Goal: Task Accomplishment & Management: Manage account settings

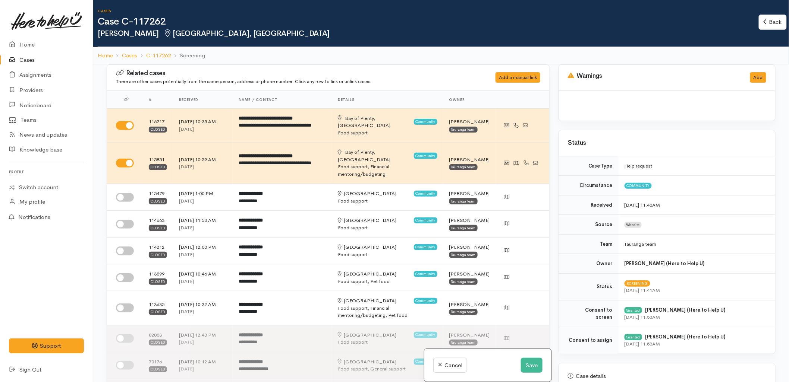
scroll to position [507, 0]
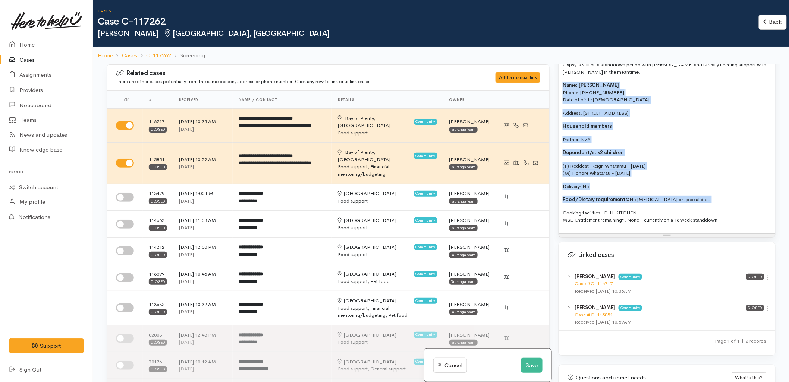
drag, startPoint x: 712, startPoint y: 199, endPoint x: 563, endPoint y: 86, distance: 187.3
click at [563, 86] on div "Gypsy is still on a standdown period with WINZ and is really needing support wi…" at bounding box center [667, 145] width 216 height 176
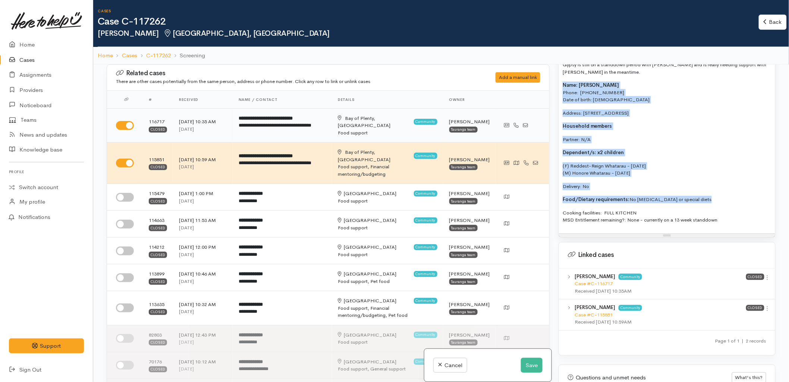
copy div "Name: Gypsy Rose Aylah-Jae Whatarau Phone:  0212130267 Date of birth: 21/04/200…"
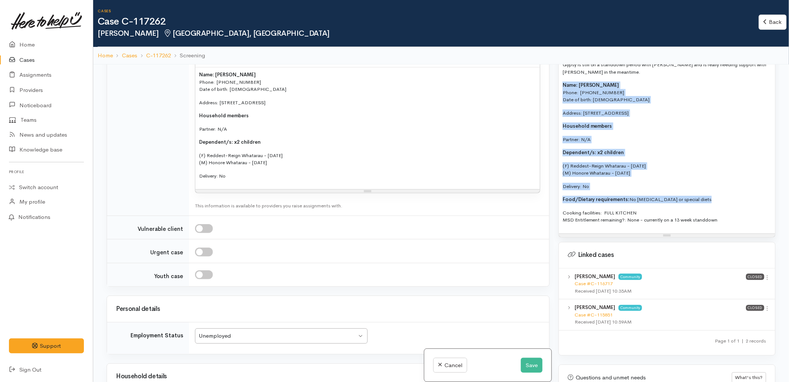
scroll to position [952, 0]
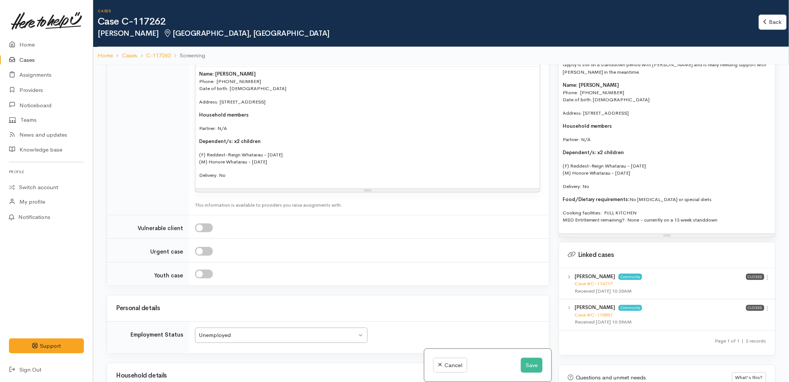
click at [272, 164] on p "(F) Reddest-Reign Whatarau - 27/12/2021 (M) Honore Whatarau - 21/12/2022" at bounding box center [367, 158] width 337 height 15
paste div
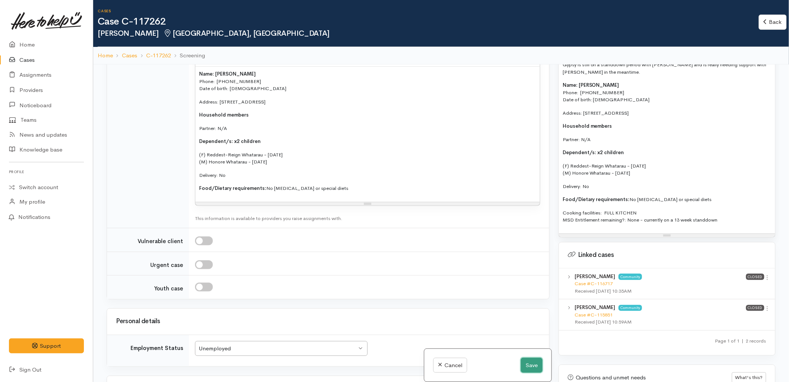
click at [534, 370] on button "Save" at bounding box center [532, 365] width 22 height 15
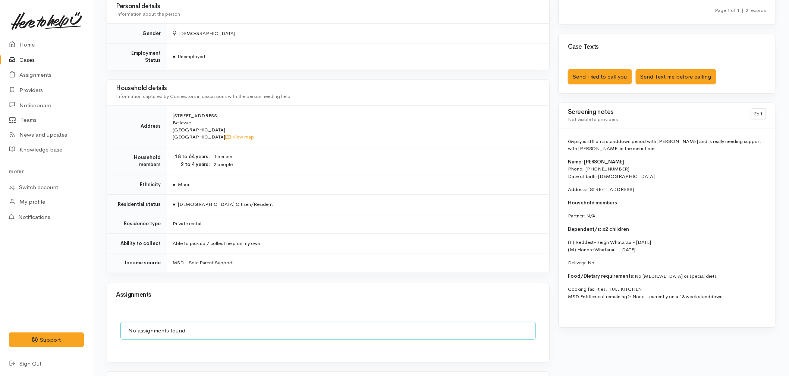
scroll to position [520, 0]
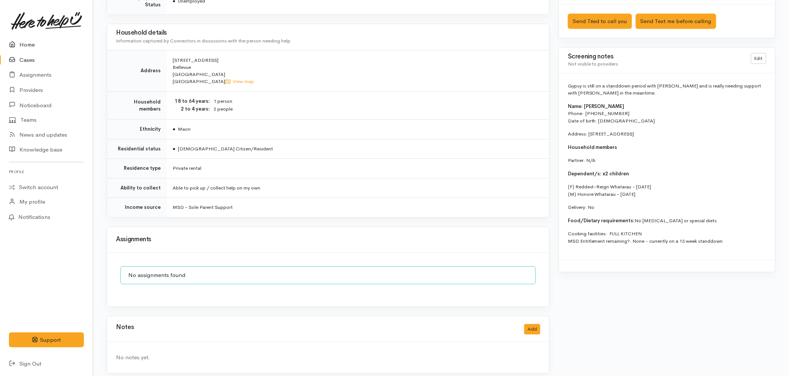
drag, startPoint x: 16, startPoint y: 40, endPoint x: 61, endPoint y: 27, distance: 46.1
click at [17, 40] on icon at bounding box center [14, 44] width 10 height 9
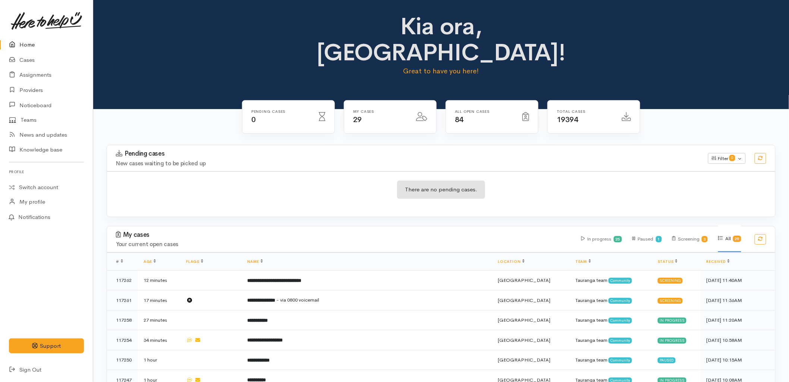
click at [34, 57] on link "Cases" at bounding box center [46, 60] width 93 height 15
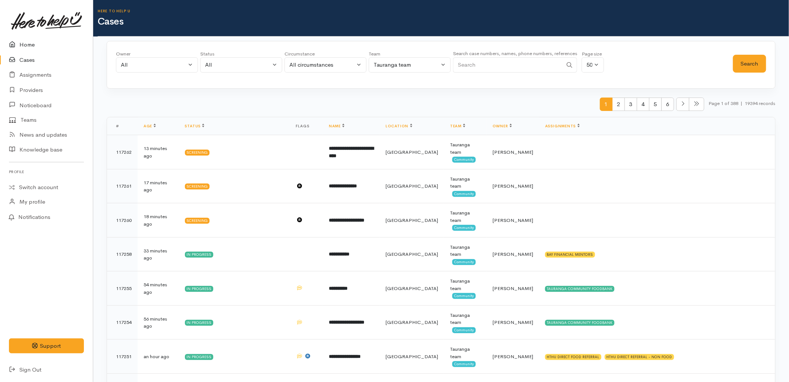
click at [45, 40] on link "Home" at bounding box center [46, 44] width 93 height 15
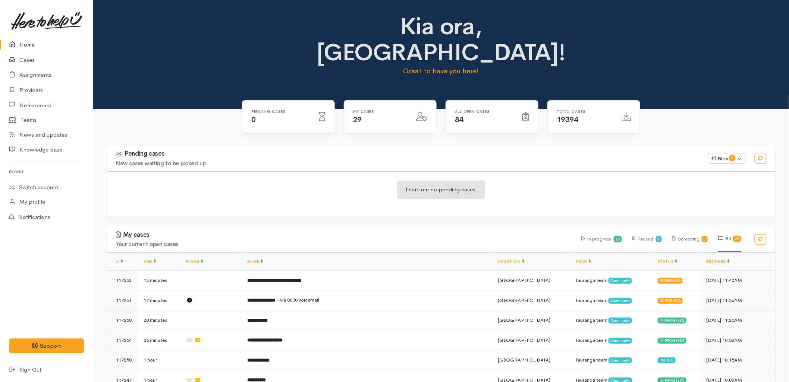
click at [203, 25] on div "Kia ora, Malia! Great to have you here!" at bounding box center [441, 47] width 678 height 69
click at [520, 171] on div "There are no pending cases." at bounding box center [441, 193] width 668 height 45
click at [46, 58] on link "Cases" at bounding box center [46, 60] width 93 height 15
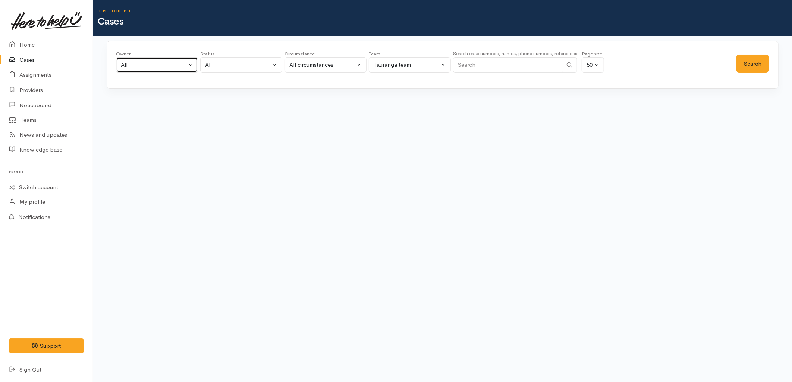
click at [162, 68] on div "All" at bounding box center [154, 65] width 66 height 9
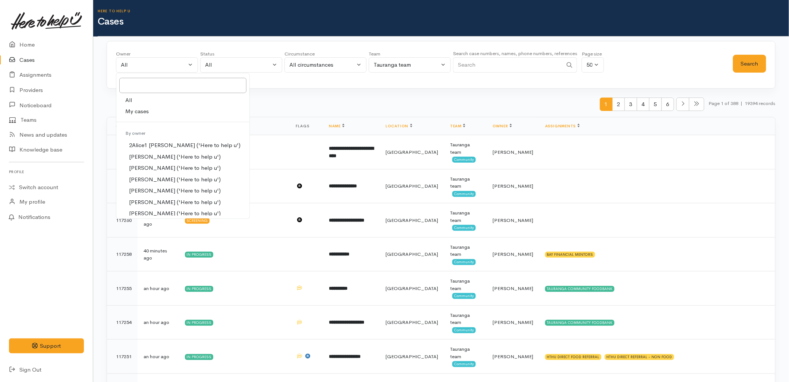
click at [153, 113] on link "My cases" at bounding box center [182, 112] width 133 height 12
select select "1613"
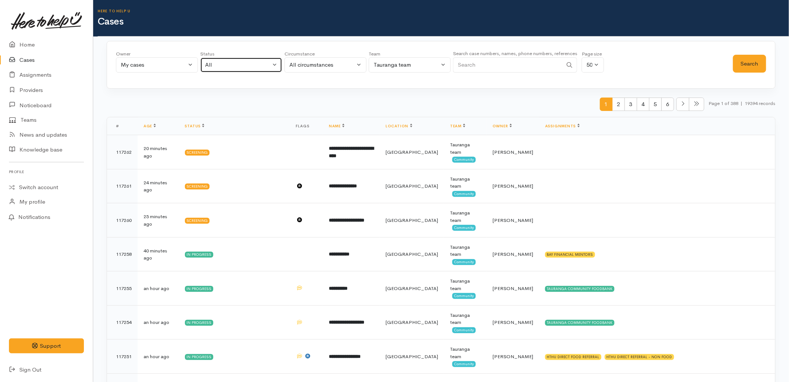
click at [254, 64] on div "All" at bounding box center [238, 65] width 66 height 9
click at [235, 110] on span "All current cases" at bounding box center [234, 113] width 42 height 9
select select "Unresolved"
click at [757, 62] on button "Search" at bounding box center [749, 64] width 33 height 18
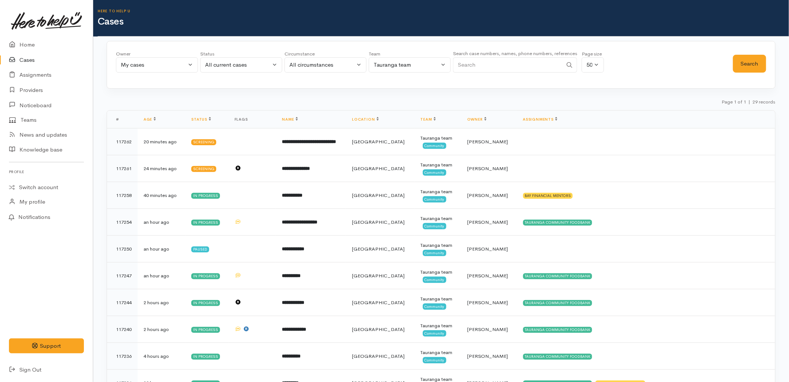
click at [219, 107] on div "Page 1 of 1 | 29 records" at bounding box center [441, 104] width 669 height 13
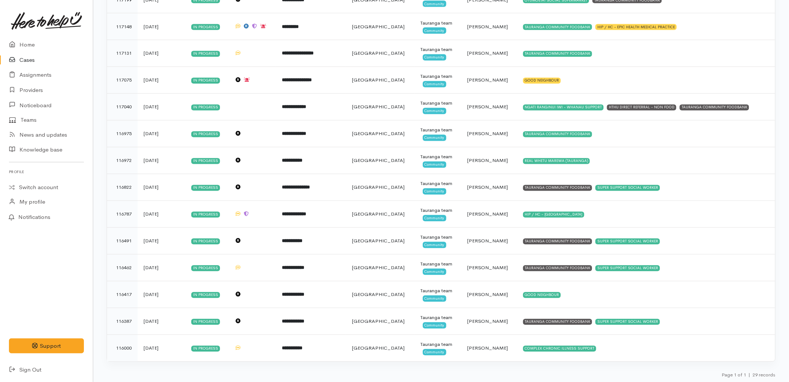
scroll to position [547, 0]
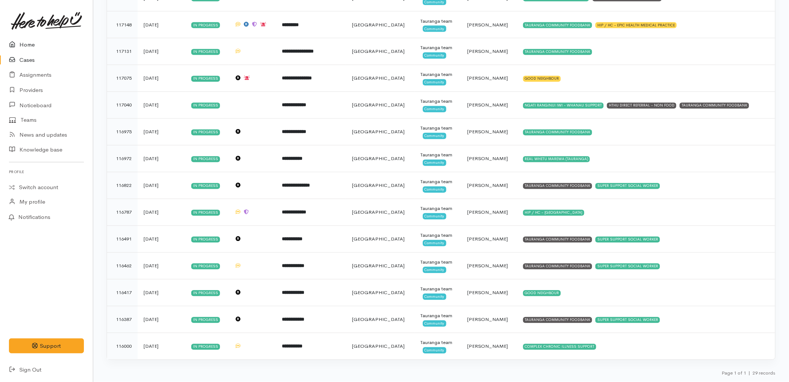
click at [24, 43] on link "Home" at bounding box center [46, 44] width 93 height 15
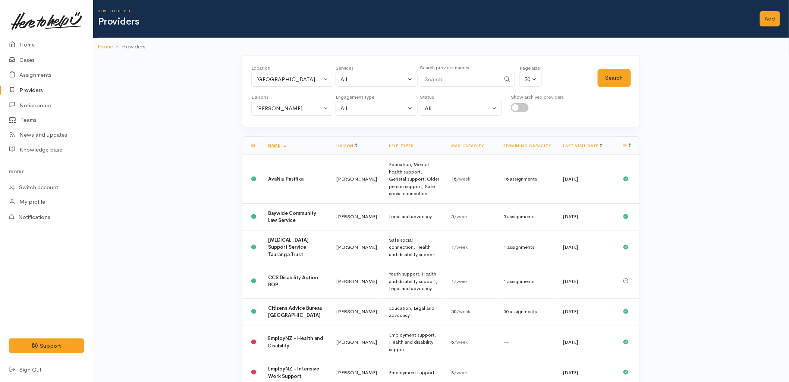
click at [586, 142] on th "Last visit date" at bounding box center [587, 146] width 60 height 18
click at [585, 149] on th "Last visit date" at bounding box center [587, 146] width 60 height 18
click at [585, 148] on link "Last visit date" at bounding box center [582, 146] width 39 height 5
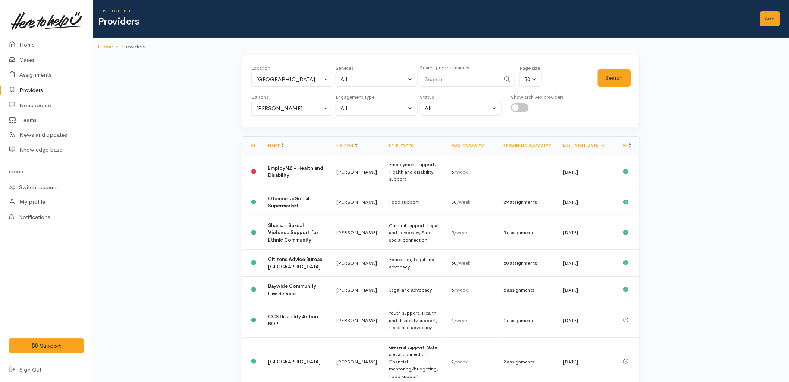
click at [583, 149] on th "Last visit date" at bounding box center [587, 146] width 60 height 18
click at [583, 148] on th "Last visit date" at bounding box center [587, 146] width 60 height 18
drag, startPoint x: 583, startPoint y: 148, endPoint x: 583, endPoint y: 144, distance: 3.7
click at [583, 144] on link "Last visit date" at bounding box center [584, 145] width 42 height 5
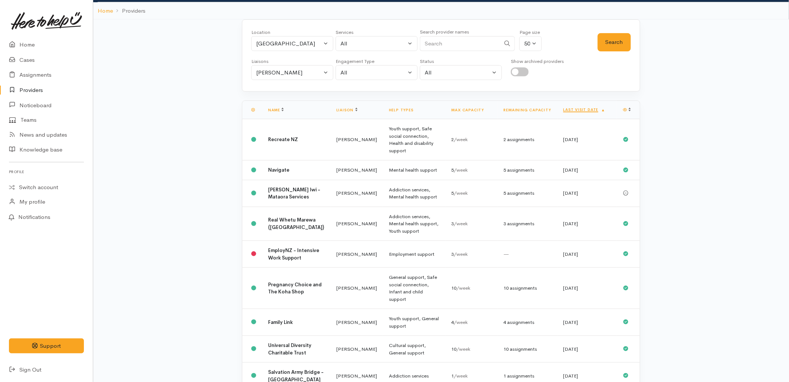
scroll to position [124, 0]
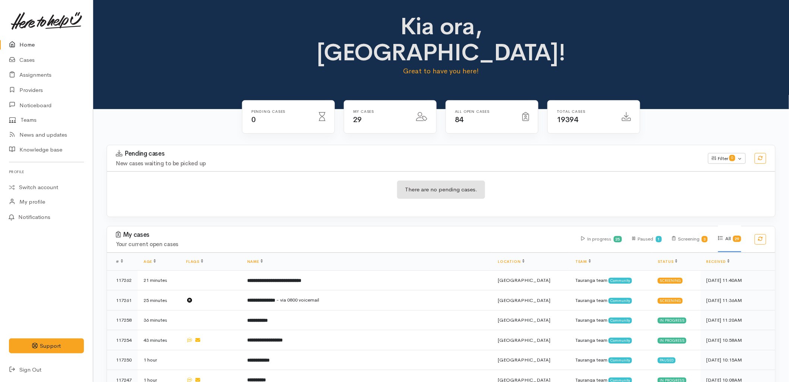
click at [464, 181] on div "There are no pending cases." at bounding box center [441, 194] width 668 height 27
click at [33, 61] on link "Cases" at bounding box center [46, 60] width 93 height 15
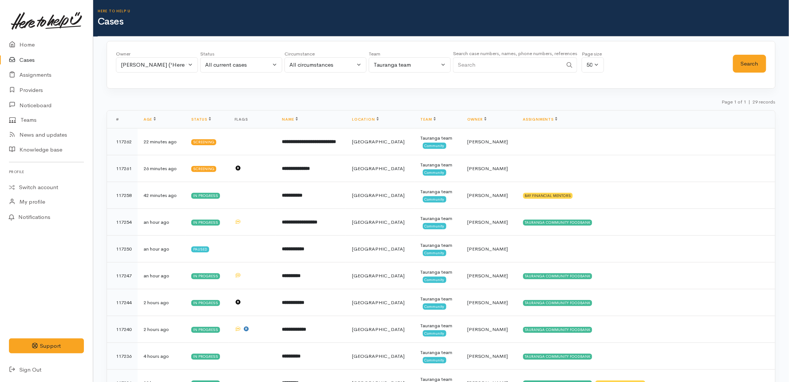
click at [16, 35] on link at bounding box center [46, 20] width 75 height 33
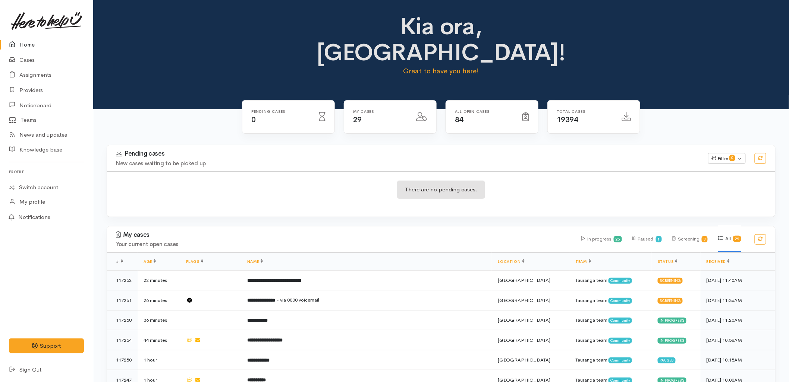
click at [300, 101] on div "Pending cases 0" at bounding box center [288, 117] width 92 height 33
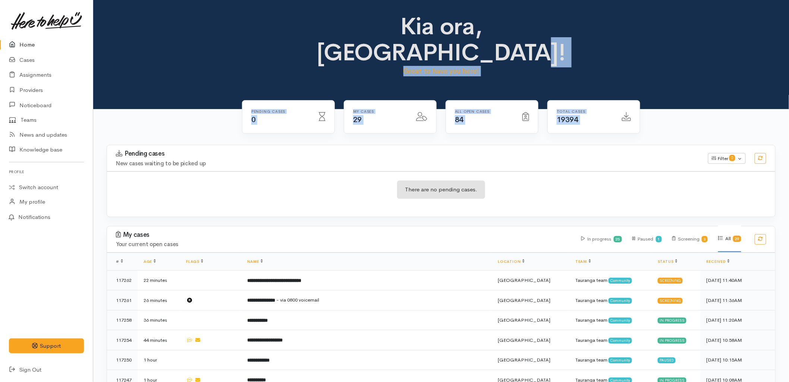
drag, startPoint x: 620, startPoint y: 100, endPoint x: 351, endPoint y: 22, distance: 280.1
click at [285, 104] on div "Pending cases 0" at bounding box center [288, 117] width 92 height 33
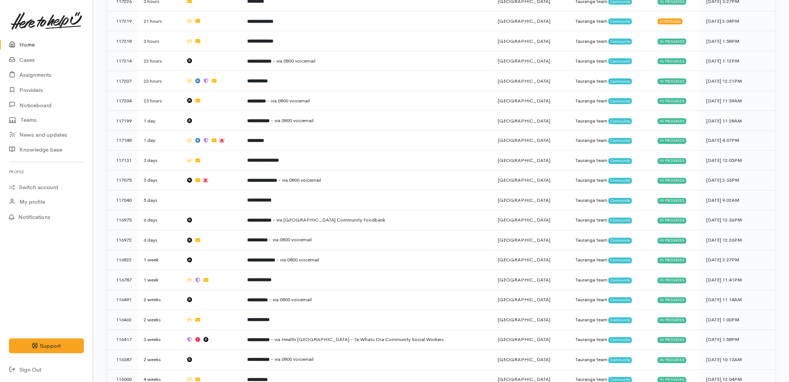
drag, startPoint x: 354, startPoint y: 19, endPoint x: 762, endPoint y: 404, distance: 560.3
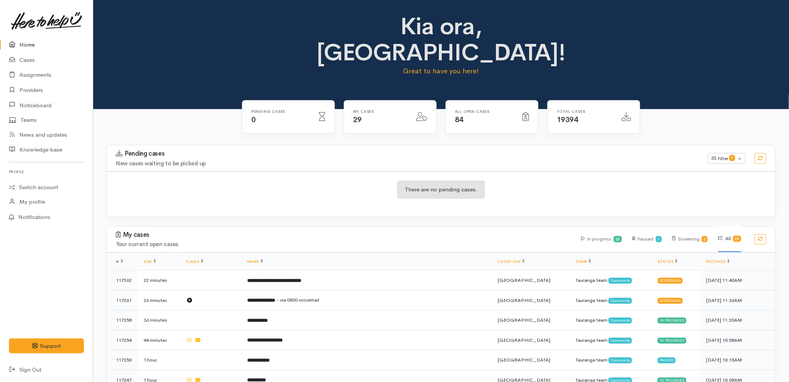
click at [330, 171] on div "There are no pending cases." at bounding box center [441, 193] width 668 height 45
click at [520, 118] on div "Pending cases 0 My cases 29 84" at bounding box center [440, 122] width 407 height 45
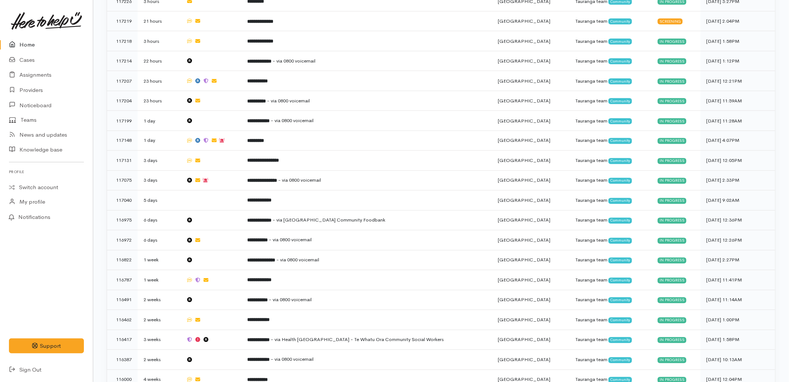
drag, startPoint x: 353, startPoint y: 18, endPoint x: 781, endPoint y: 398, distance: 572.7
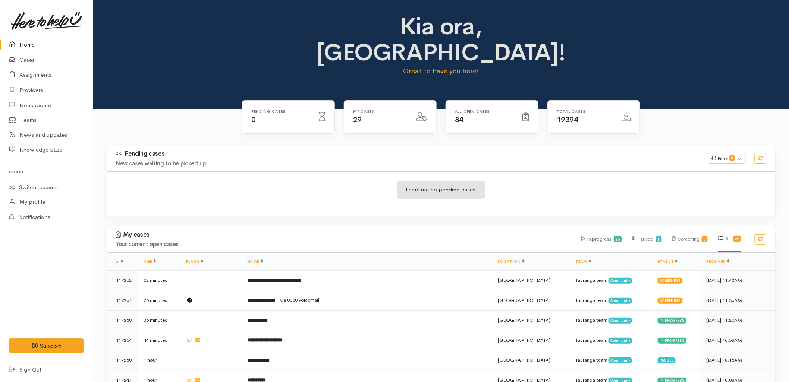
click at [336, 181] on div "There are no pending cases." at bounding box center [441, 194] width 668 height 27
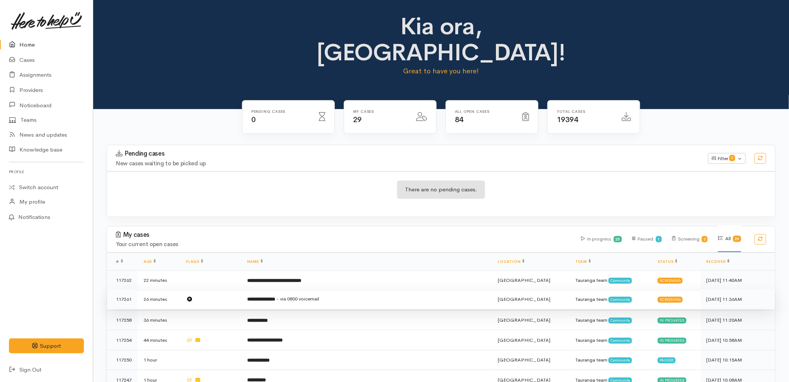
click at [272, 297] on b "**********" at bounding box center [261, 299] width 28 height 5
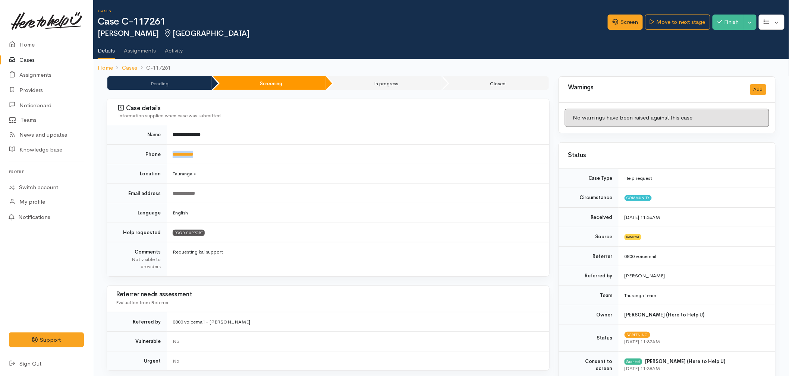
drag, startPoint x: 206, startPoint y: 157, endPoint x: 172, endPoint y: 157, distance: 34.3
click at [172, 157] on td "**********" at bounding box center [358, 155] width 382 height 20
copy link "**********"
click at [189, 156] on link "**********" at bounding box center [183, 154] width 21 height 5
drag, startPoint x: 371, startPoint y: 224, endPoint x: 345, endPoint y: 187, distance: 45.1
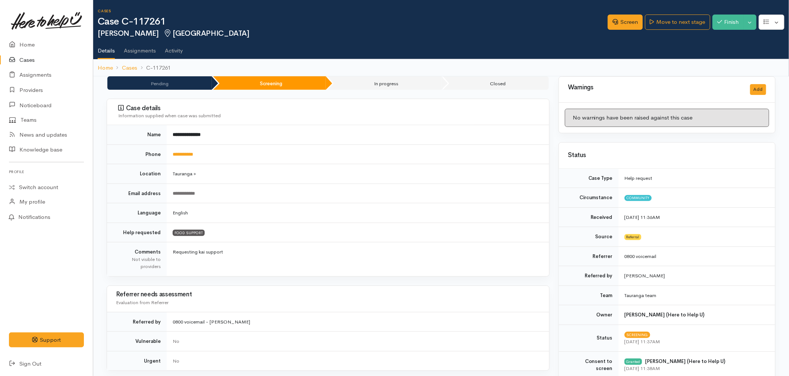
click at [371, 224] on td "FOOD SUPPORT" at bounding box center [358, 233] width 382 height 20
click at [621, 20] on link "Screen" at bounding box center [625, 22] width 35 height 15
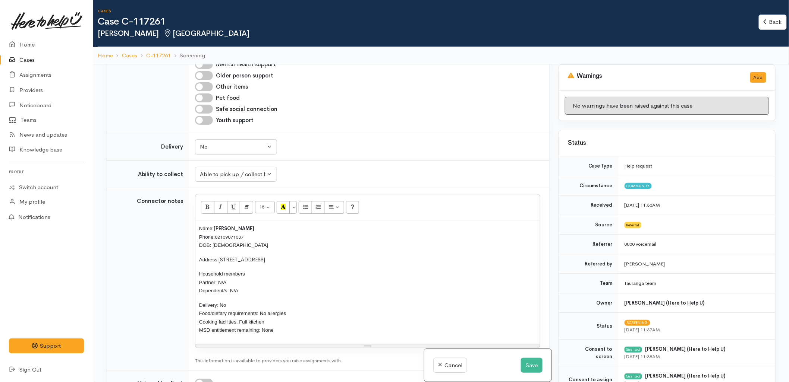
scroll to position [621, 0]
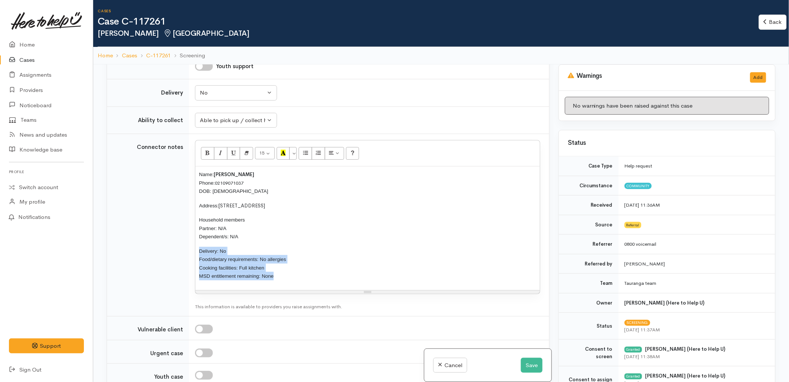
drag, startPoint x: 291, startPoint y: 278, endPoint x: 176, endPoint y: 248, distance: 118.6
click at [176, 248] on tr "Connector notes <p><span style="font-size: 10pt; font-family: Arial, sans-serif…" at bounding box center [328, 225] width 442 height 183
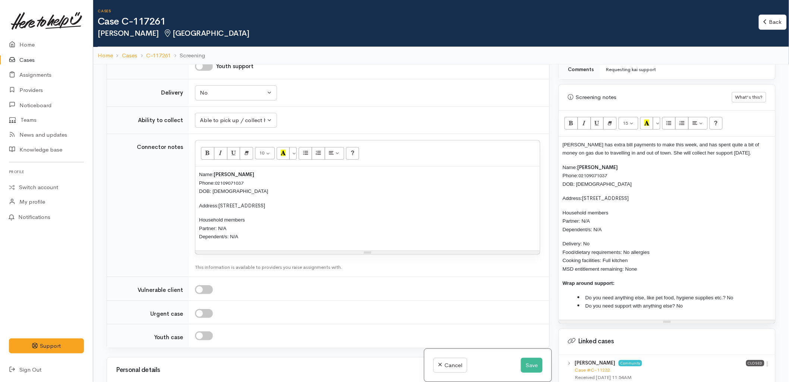
scroll to position [455, 0]
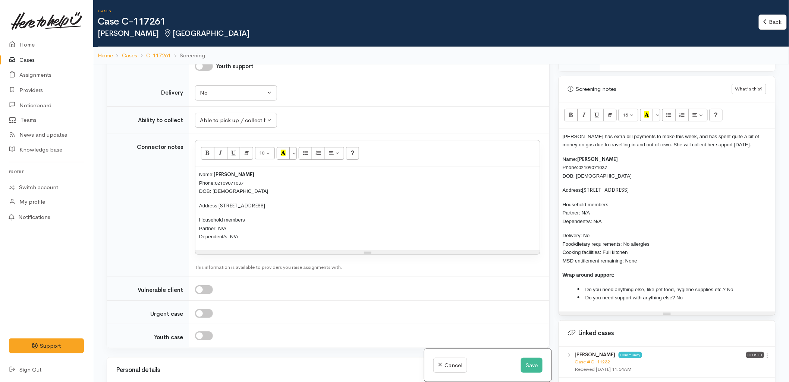
drag, startPoint x: 699, startPoint y: 301, endPoint x: 524, endPoint y: 161, distance: 223.5
click at [524, 161] on div "Related cases There are other cases potentially from the same person, address o…" at bounding box center [441, 255] width 678 height 382
paste div
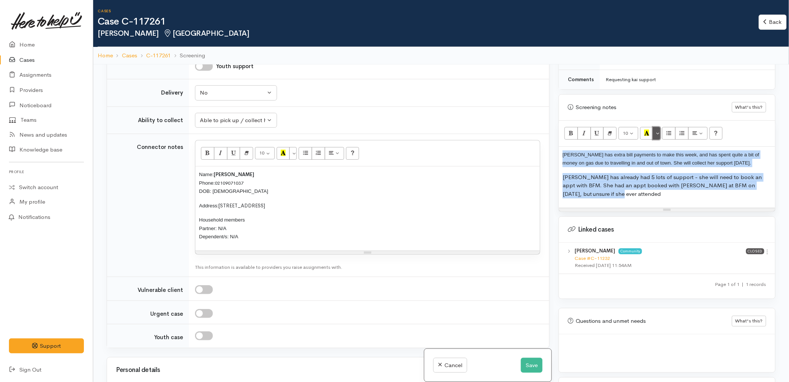
click at [656, 135] on button "More Color" at bounding box center [656, 133] width 7 height 13
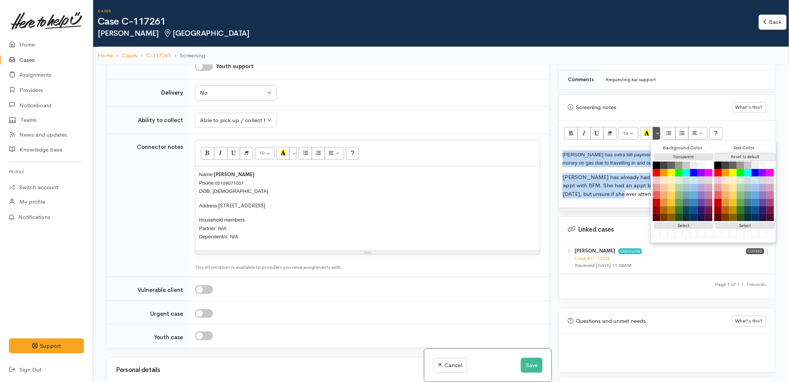
click at [729, 155] on button "Reset to default" at bounding box center [745, 157] width 60 height 7
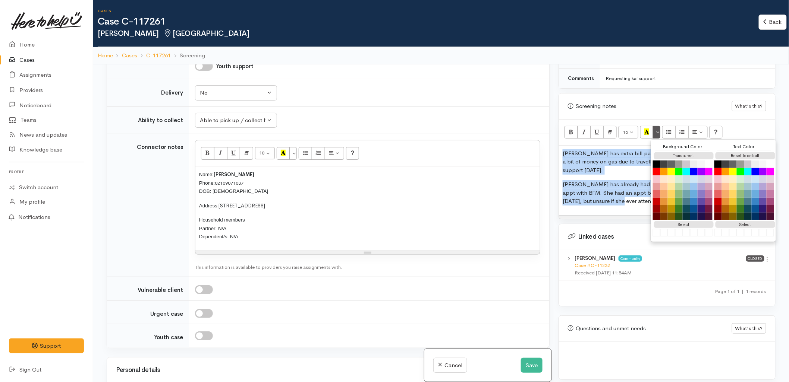
click at [606, 170] on p "Bonnie has extra bill payments to make this week, and has spent quite a bit of …" at bounding box center [666, 161] width 209 height 25
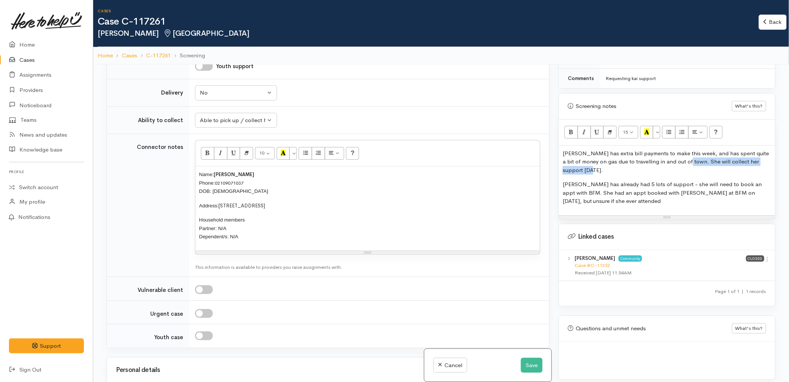
drag, startPoint x: 613, startPoint y: 173, endPoint x: 689, endPoint y: 163, distance: 76.7
click at [689, 163] on p "Bonnie has extra bill payments to make this week, and has spent quite a bit of …" at bounding box center [666, 161] width 209 height 25
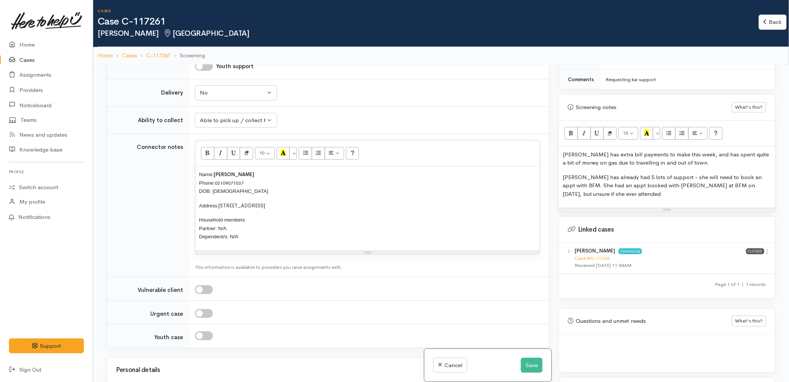
click at [623, 190] on p "Bonnie has already had 5 lots of support - she will need to book an appt with B…" at bounding box center [666, 185] width 209 height 25
click at [738, 184] on span "Bonnie has already had 5 lots of support - she will need to book an appt with B…" at bounding box center [661, 186] width 199 height 24
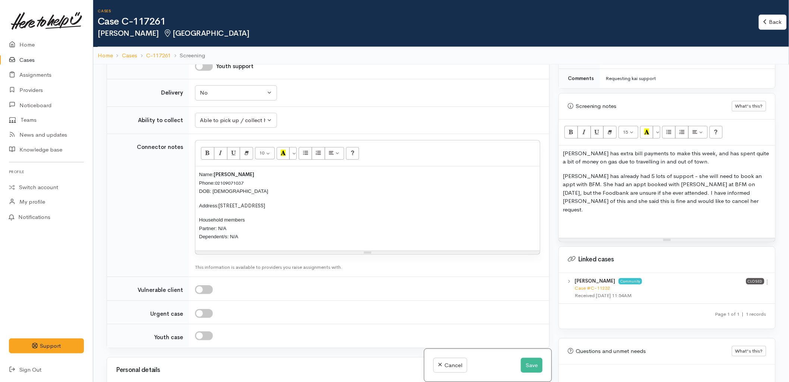
click at [621, 226] on div "Bonnie has extra bill payments to make this week, and has spent quite a bit of …" at bounding box center [667, 192] width 216 height 92
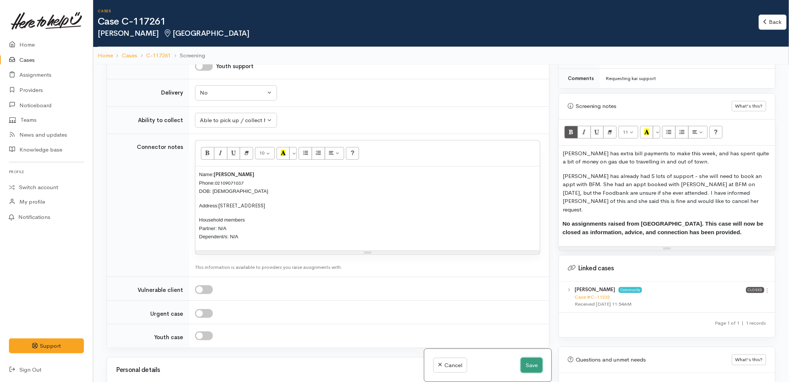
click at [534, 365] on button "Save" at bounding box center [532, 365] width 22 height 15
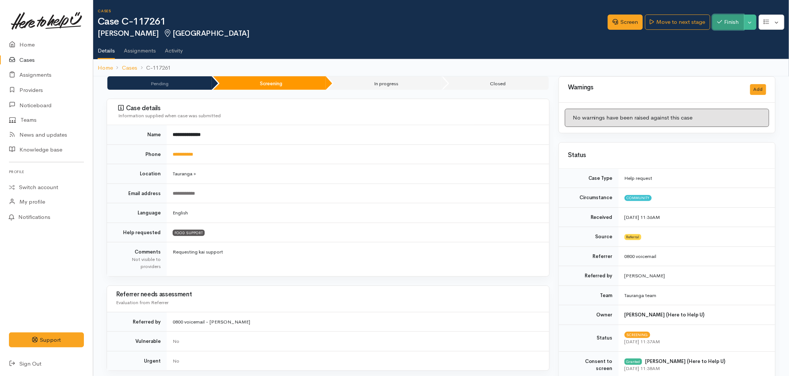
click at [725, 25] on button "Finish" at bounding box center [727, 22] width 31 height 15
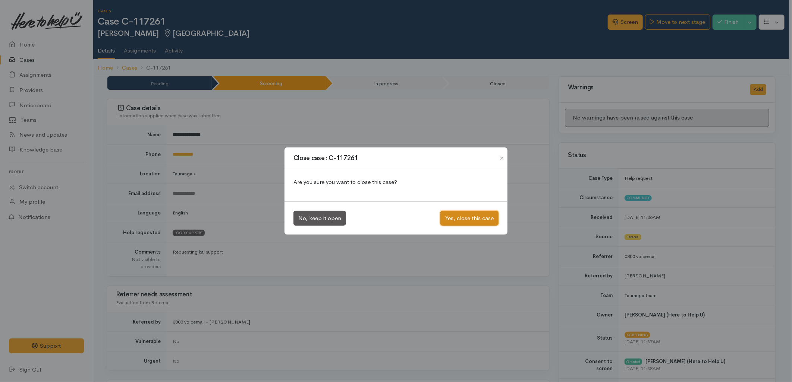
click at [475, 222] on button "Yes, close this case" at bounding box center [469, 218] width 58 height 15
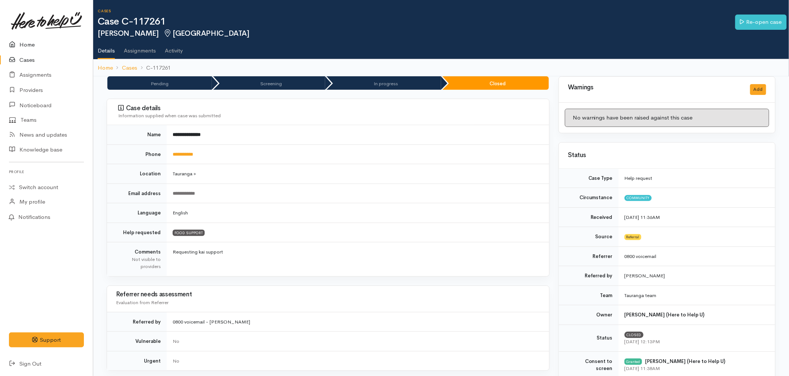
click at [45, 47] on link "Home" at bounding box center [46, 44] width 93 height 15
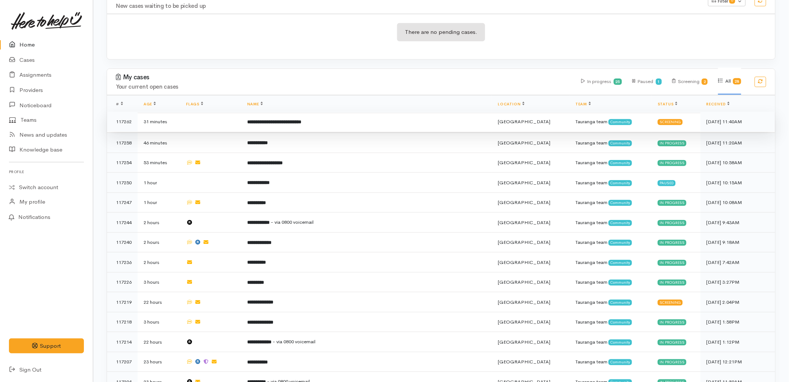
scroll to position [165, 0]
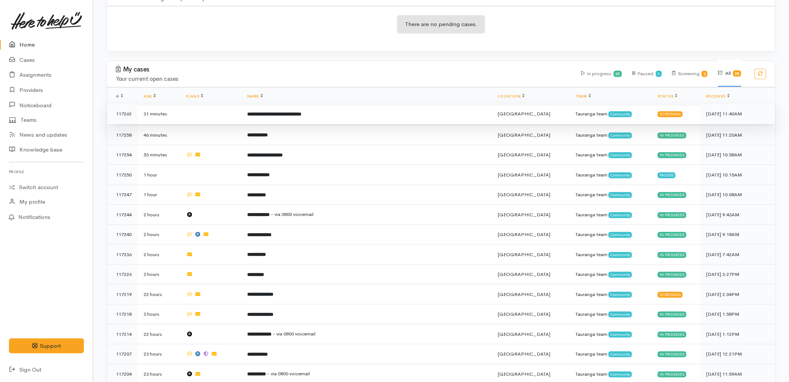
click at [284, 112] on b "**********" at bounding box center [274, 114] width 54 height 5
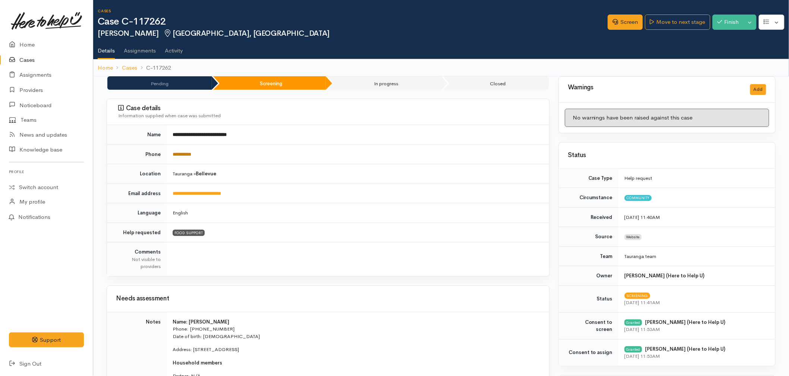
click at [185, 155] on link "**********" at bounding box center [182, 154] width 19 height 5
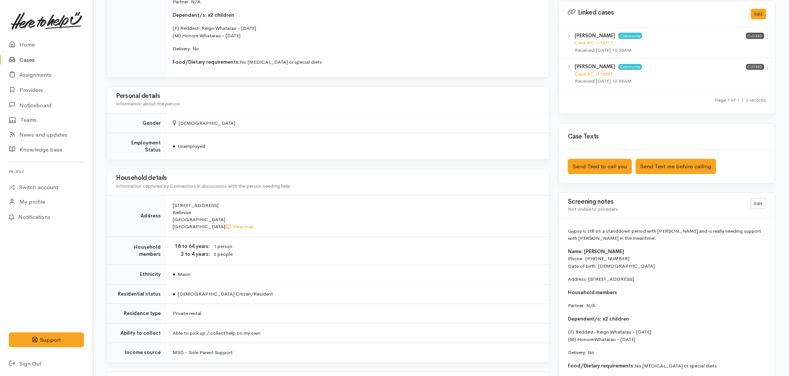
scroll to position [455, 0]
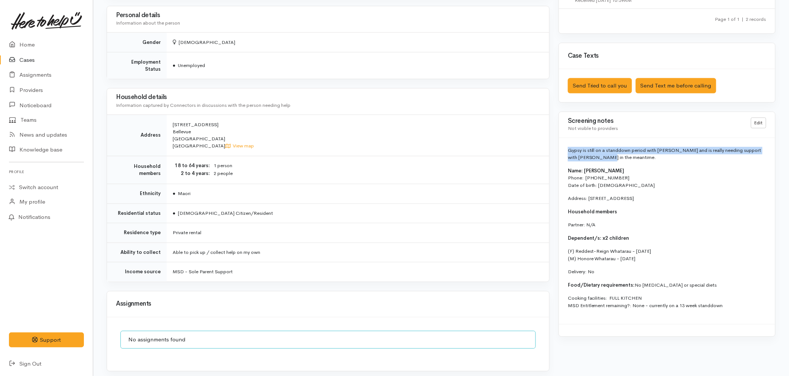
drag, startPoint x: 608, startPoint y: 155, endPoint x: 564, endPoint y: 151, distance: 45.0
click at [564, 151] on div "Gypsy is still on a standdown period with WINZ and is really needing support wi…" at bounding box center [667, 231] width 216 height 187
copy p "Gypsy is still on a standdown period with [PERSON_NAME] and is really needing s…"
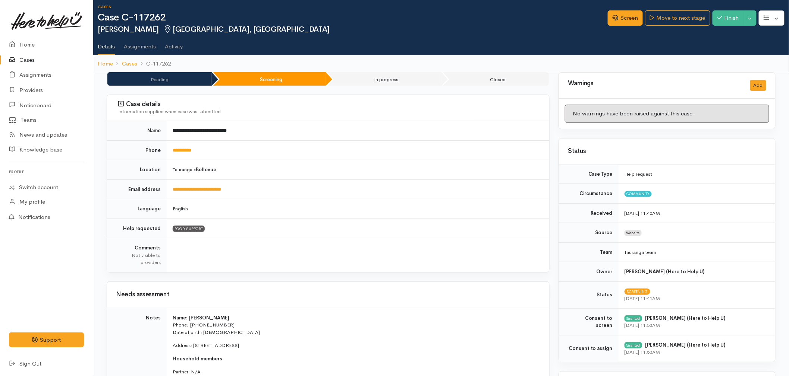
scroll to position [0, 0]
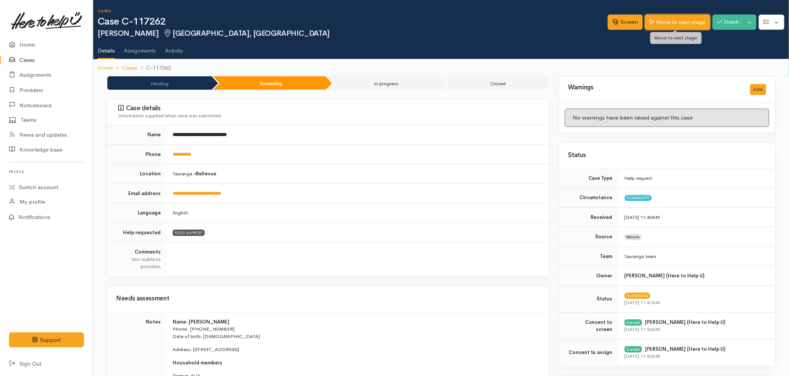
click at [671, 16] on link "Move to next stage" at bounding box center [677, 22] width 65 height 15
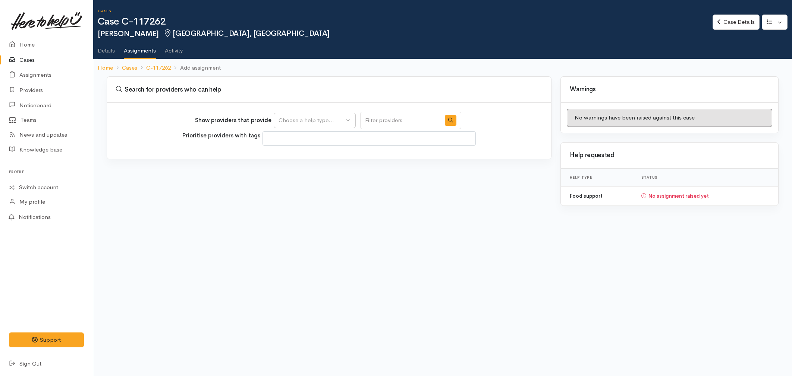
select select
click at [312, 118] on div "Choose a help type..." at bounding box center [311, 120] width 66 height 9
click at [308, 152] on span "Food support" at bounding box center [300, 156] width 35 height 9
select select "3"
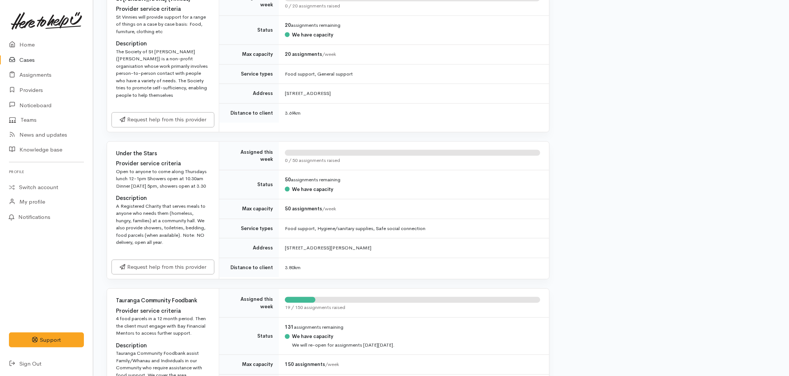
scroll to position [787, 0]
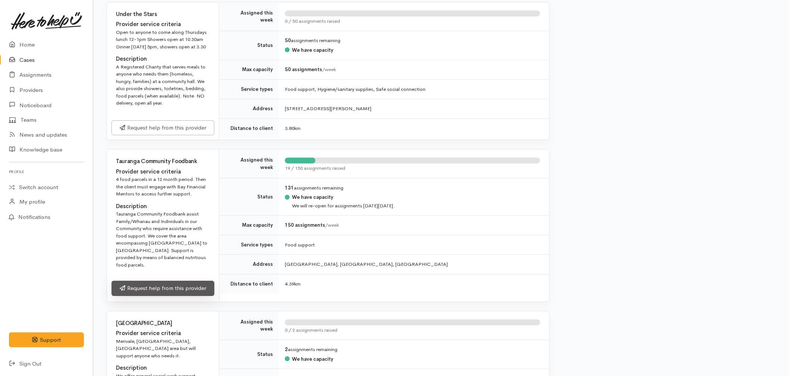
click at [165, 281] on link "Request help from this provider" at bounding box center [162, 288] width 103 height 15
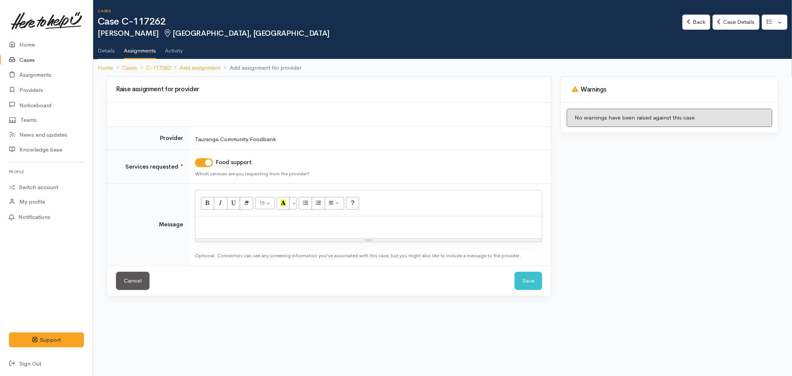
click at [288, 229] on div at bounding box center [368, 228] width 346 height 22
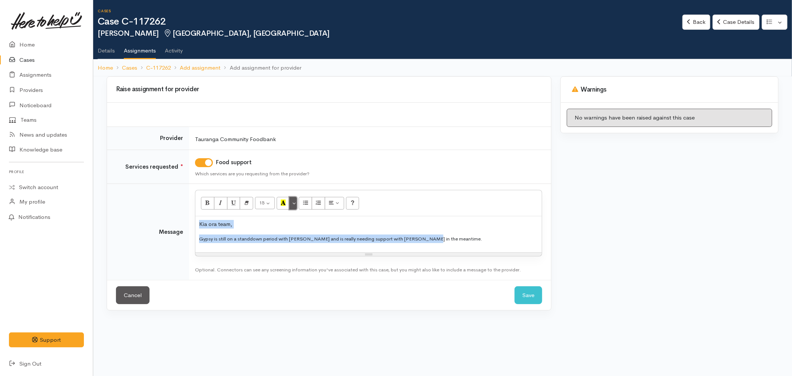
click at [293, 204] on button "More Color" at bounding box center [292, 203] width 7 height 13
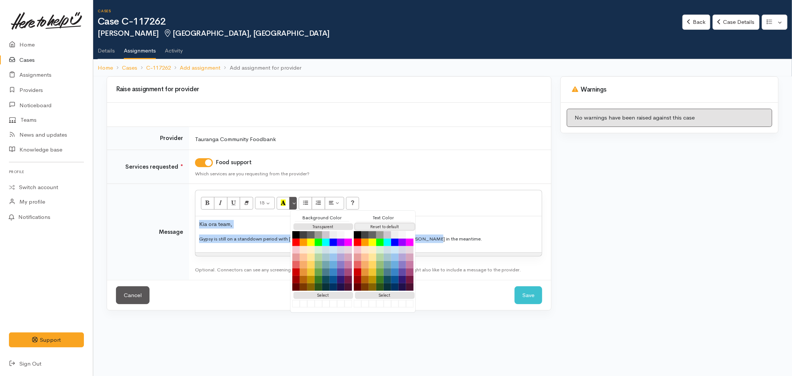
click at [401, 226] on button "Reset to default" at bounding box center [385, 227] width 60 height 7
click at [484, 244] on div "Kia ora team, Gypsy is still on a standdown period with WINZ and is really need…" at bounding box center [368, 235] width 346 height 36
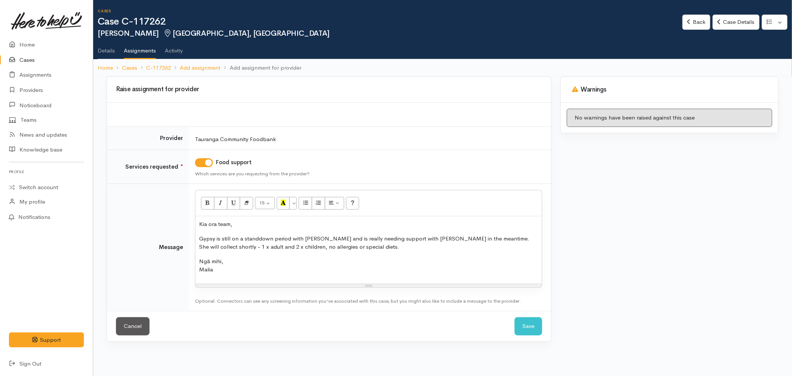
click at [232, 264] on p "Ngā mihi, Malia" at bounding box center [368, 266] width 339 height 17
click at [522, 331] on button "Save" at bounding box center [528, 327] width 28 height 18
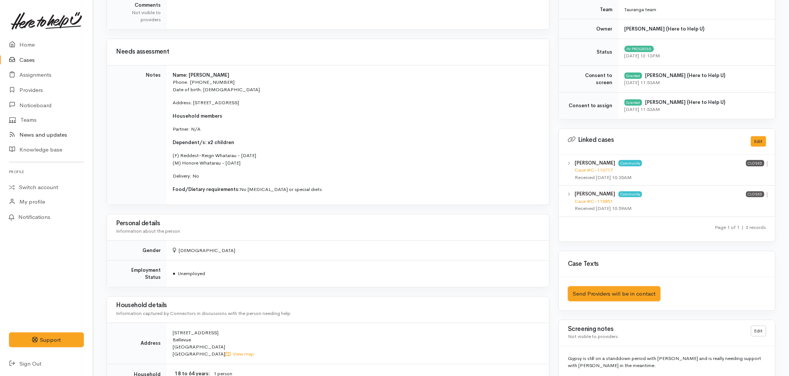
scroll to position [248, 0]
click at [32, 40] on link "Home" at bounding box center [46, 44] width 93 height 15
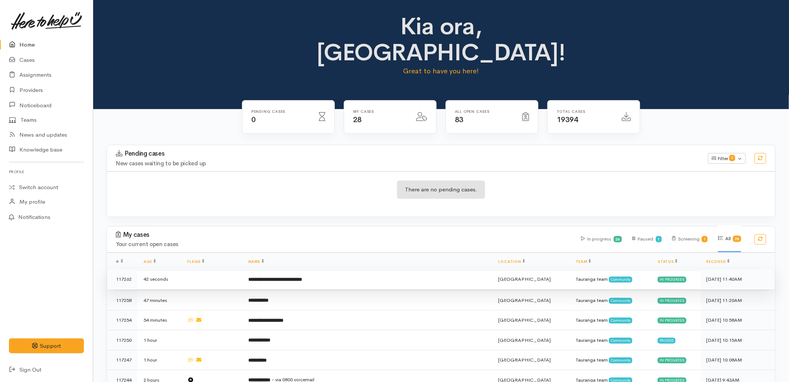
click at [302, 277] on b "**********" at bounding box center [275, 279] width 54 height 5
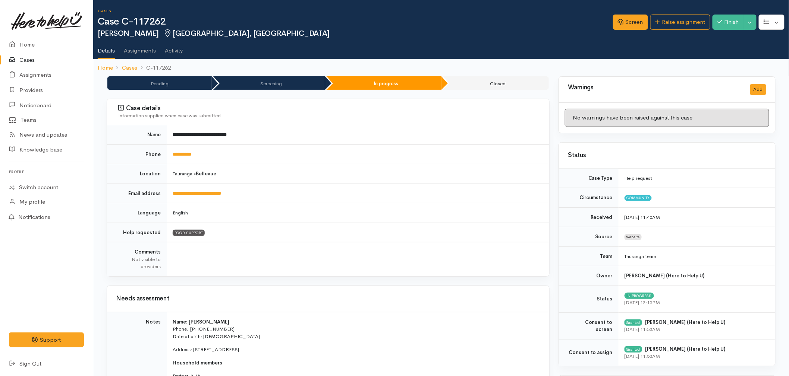
click at [264, 217] on td "English" at bounding box center [358, 214] width 382 height 20
click at [343, 315] on td "Name: Gypsy Rose Aylah-Jae Whatarau Phone:  0212130267 Date of birth: 21/04/200…" at bounding box center [358, 382] width 382 height 140
click at [31, 44] on link "Home" at bounding box center [46, 44] width 93 height 15
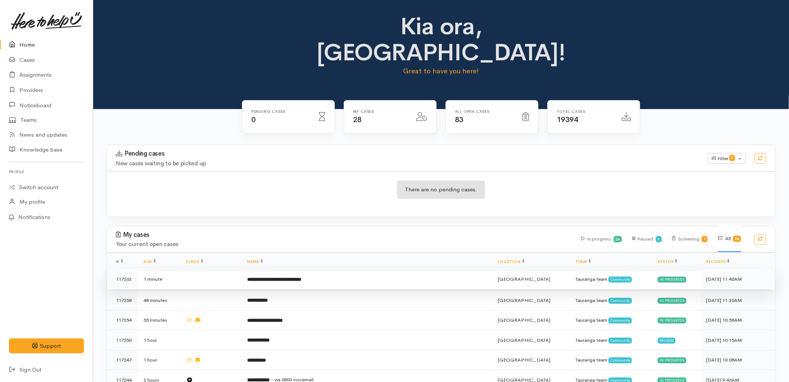
click at [241, 269] on td at bounding box center [210, 279] width 61 height 20
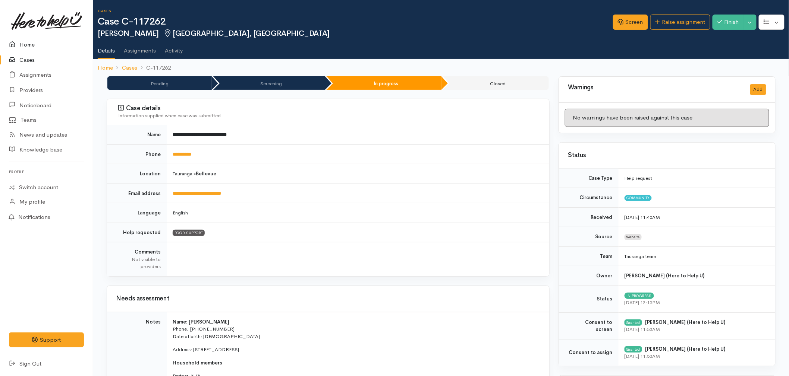
click at [29, 38] on link "Home" at bounding box center [46, 44] width 93 height 15
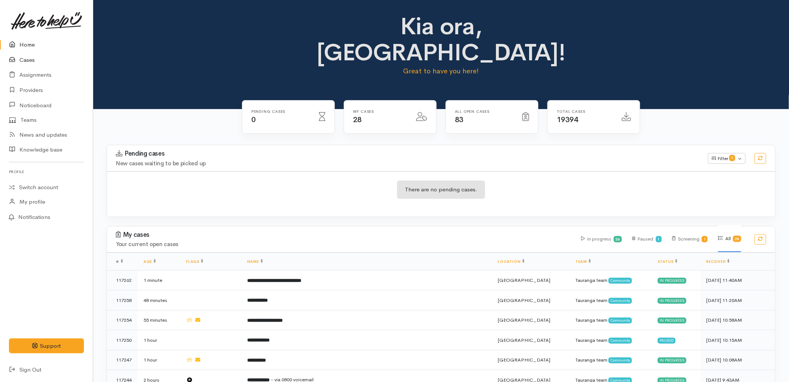
click at [28, 61] on link "Cases" at bounding box center [46, 60] width 93 height 15
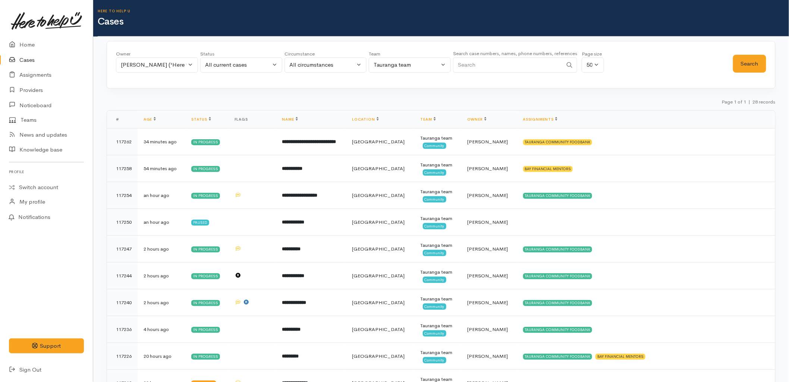
click at [493, 60] on input "Search" at bounding box center [508, 64] width 110 height 15
click at [41, 46] on link "Home" at bounding box center [46, 44] width 93 height 15
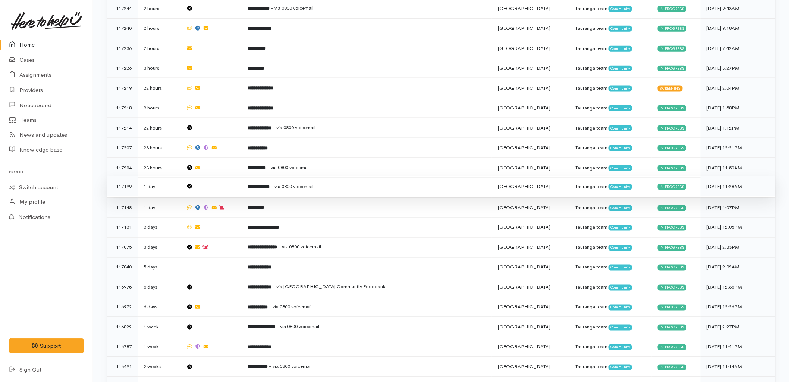
scroll to position [373, 0]
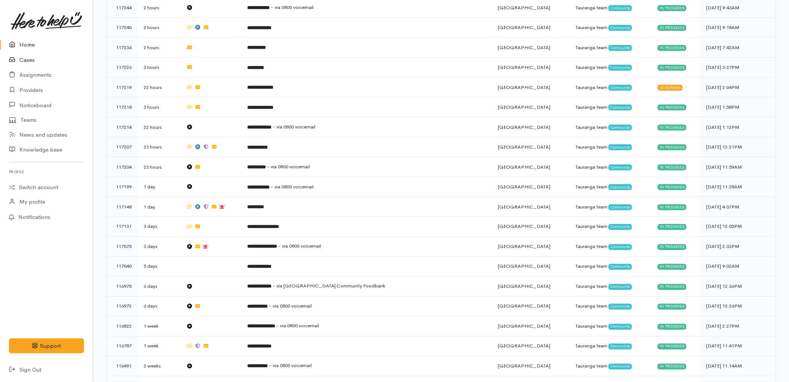
click at [40, 58] on link "Cases" at bounding box center [46, 60] width 93 height 15
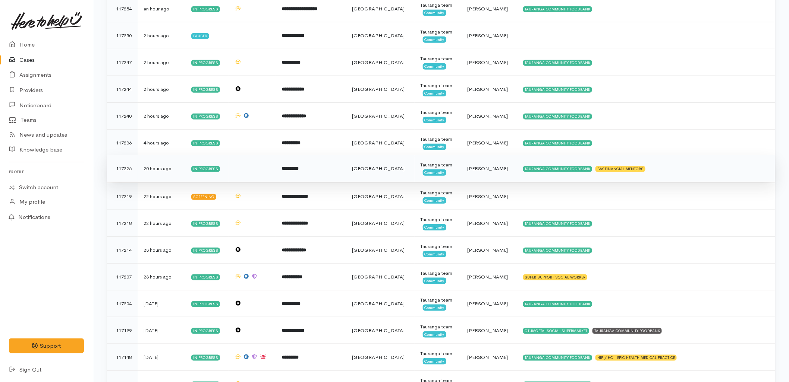
scroll to position [373, 0]
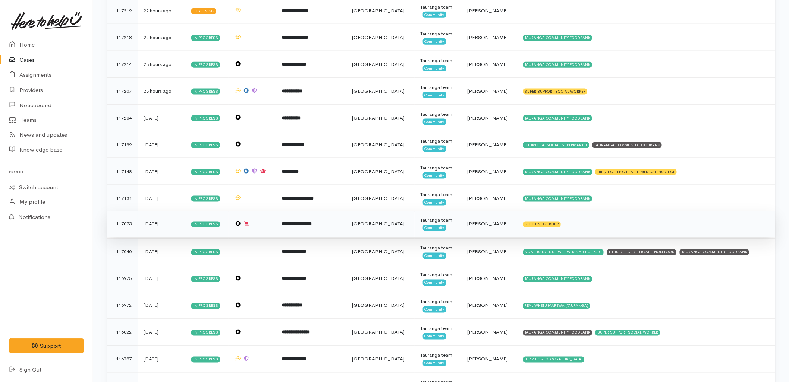
click at [297, 232] on td "**********" at bounding box center [311, 224] width 70 height 27
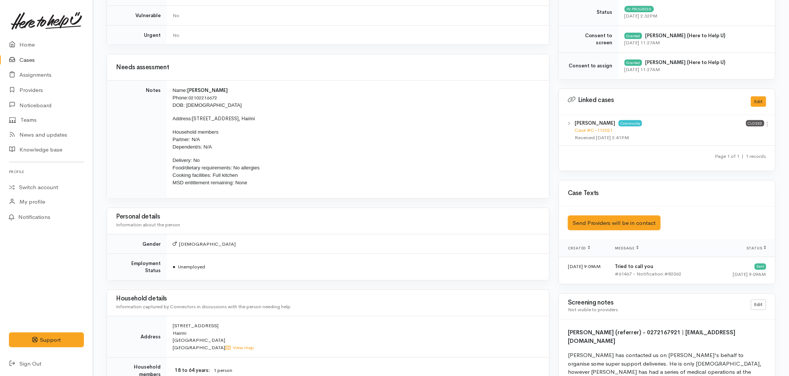
scroll to position [331, 0]
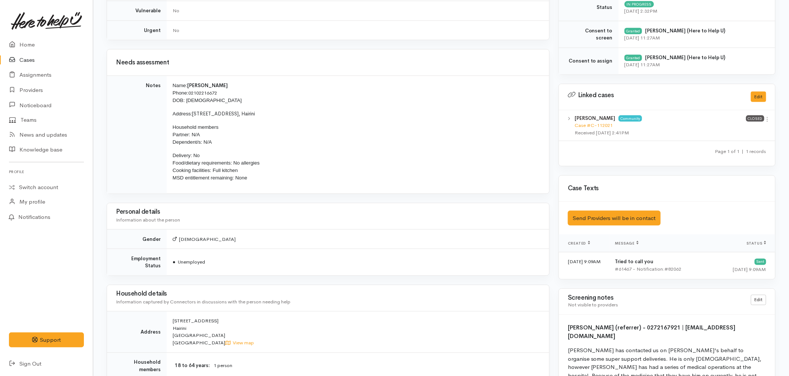
drag, startPoint x: 435, startPoint y: 261, endPoint x: 431, endPoint y: 263, distance: 4.4
click at [435, 261] on td "● Unemployed" at bounding box center [358, 262] width 382 height 27
click at [513, 291] on h3 "Household details" at bounding box center [328, 294] width 424 height 7
drag, startPoint x: 296, startPoint y: 197, endPoint x: 274, endPoint y: 199, distance: 22.1
click at [296, 197] on div "Needs assessment Notes Name: Jeremy Pusmucans Phone: 02102216672 DOB: 22/06/196…" at bounding box center [328, 263] width 443 height 429
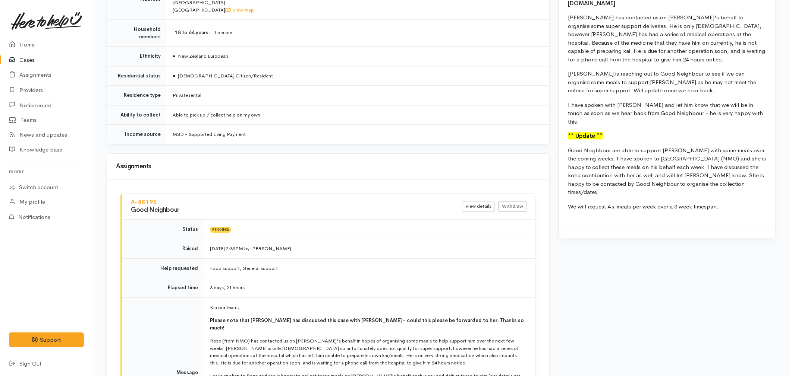
scroll to position [662, 0]
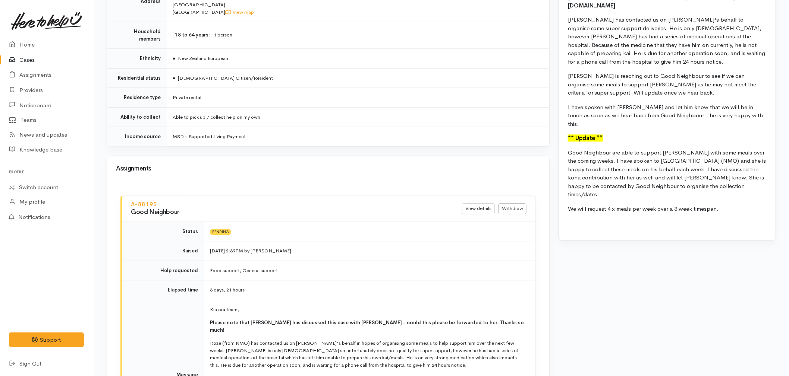
click at [331, 202] on h4 "A-88195" at bounding box center [287, 205] width 313 height 6
click at [239, 136] on td "MSD - Supported Living Payment" at bounding box center [358, 136] width 382 height 19
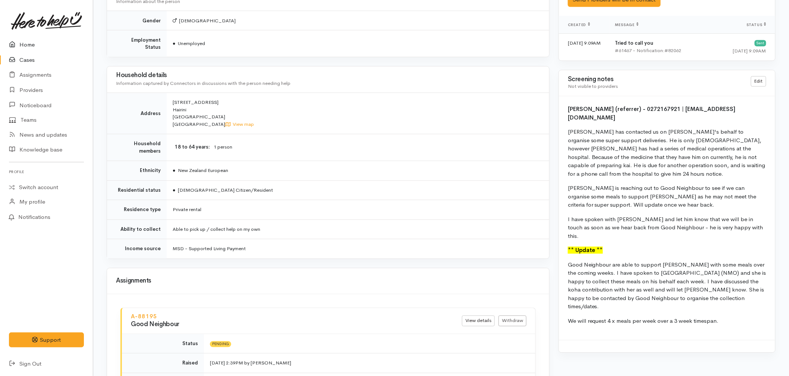
scroll to position [538, 0]
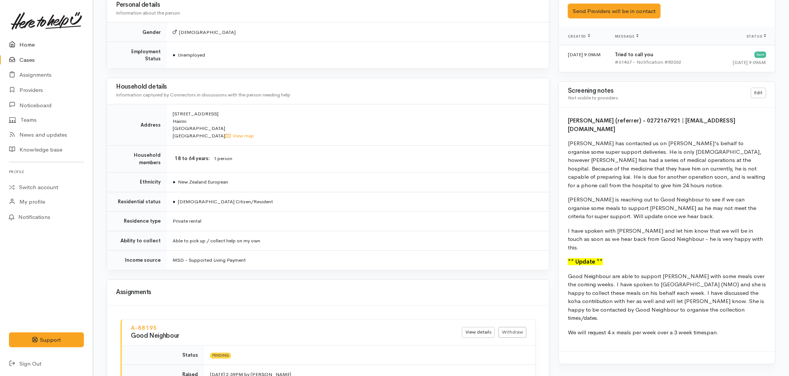
click at [19, 42] on icon at bounding box center [14, 44] width 10 height 9
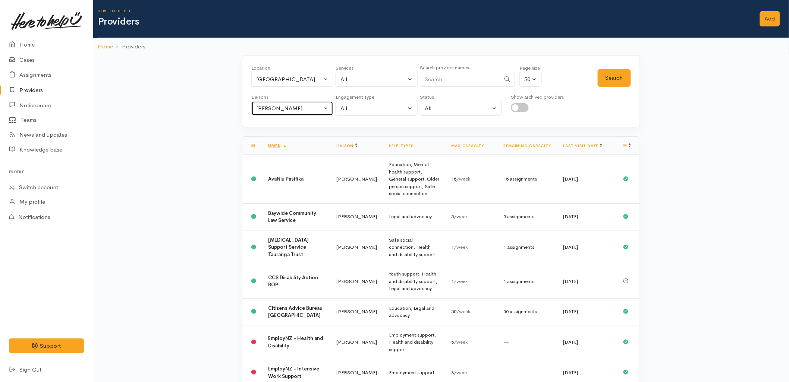
click at [274, 101] on button "Malia Stowers" at bounding box center [292, 108] width 82 height 15
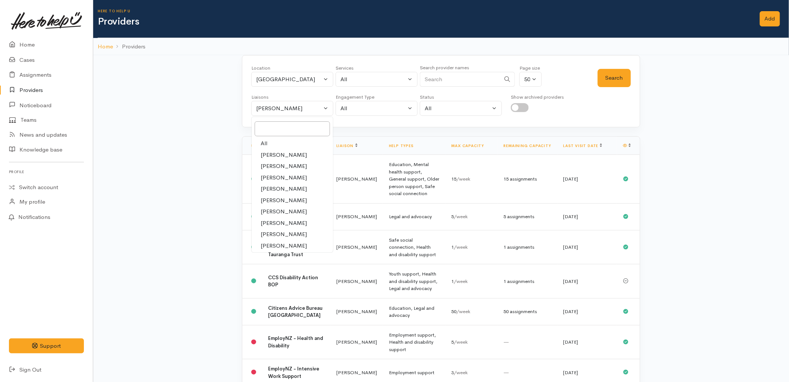
click at [269, 138] on link "All" at bounding box center [292, 144] width 81 height 12
select select "null"
click at [455, 79] on input "Search" at bounding box center [460, 79] width 81 height 15
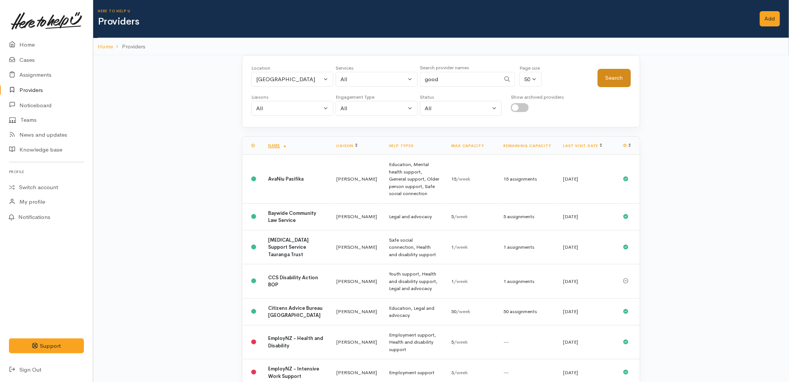
type input "good"
click at [609, 78] on button "Search" at bounding box center [613, 78] width 33 height 18
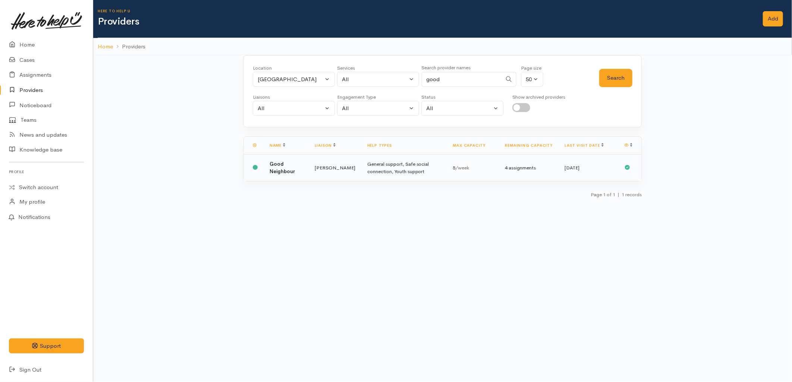
click at [361, 171] on td "General support, Safe social connection, Youth support" at bounding box center [404, 168] width 86 height 27
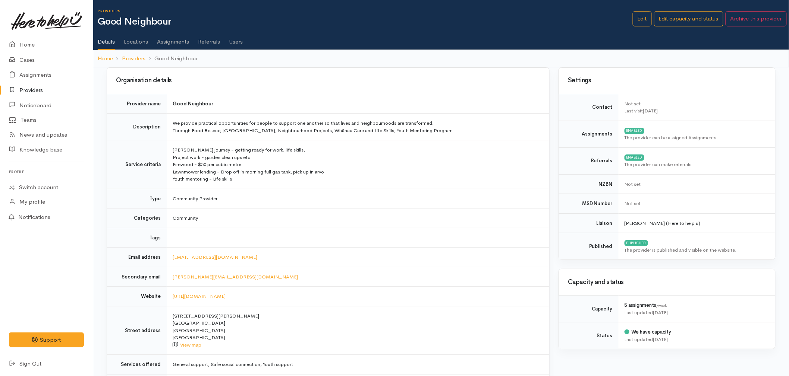
click at [237, 42] on link "Users" at bounding box center [236, 39] width 14 height 21
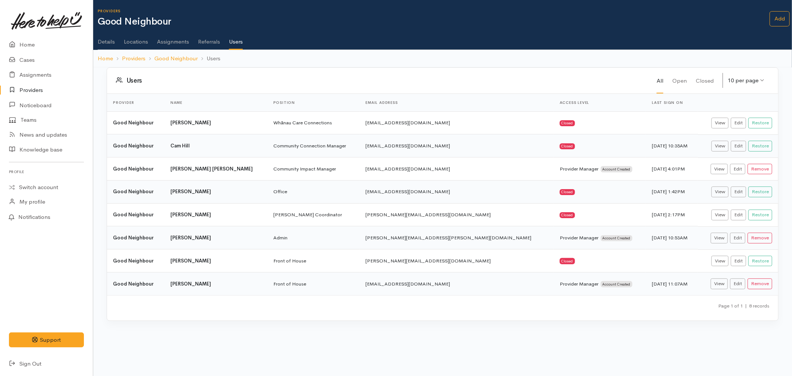
click at [272, 330] on div "Users All Open Closed 10 per page 10 per page 10 per page 20 per page 50 per pa…" at bounding box center [442, 198] width 681 height 263
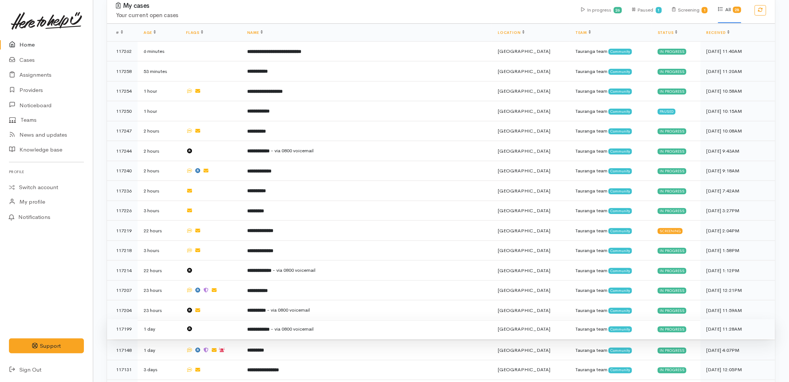
scroll to position [290, 0]
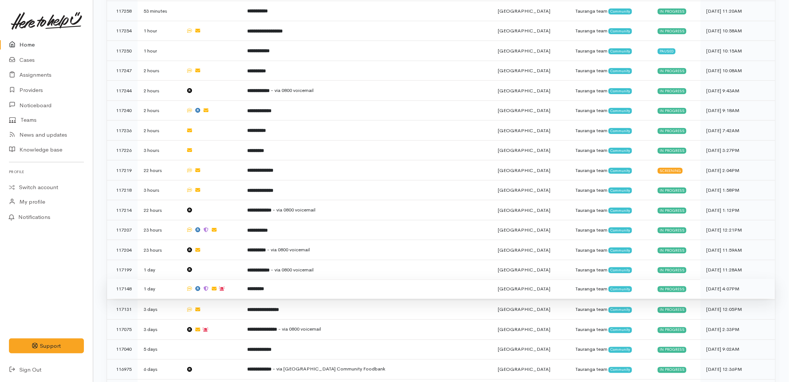
click at [278, 279] on td "*********" at bounding box center [366, 289] width 251 height 20
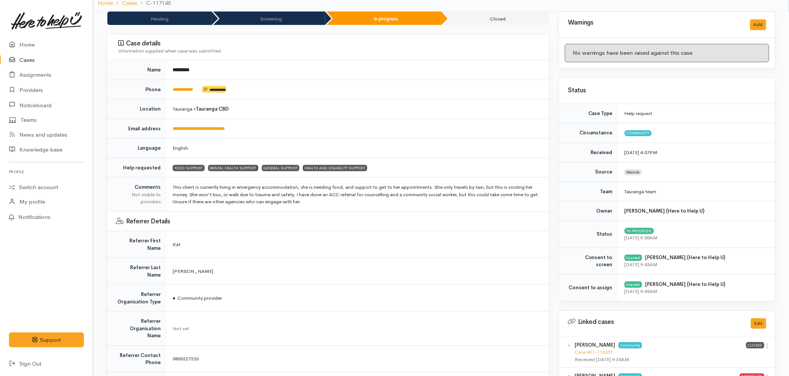
scroll to position [41, 0]
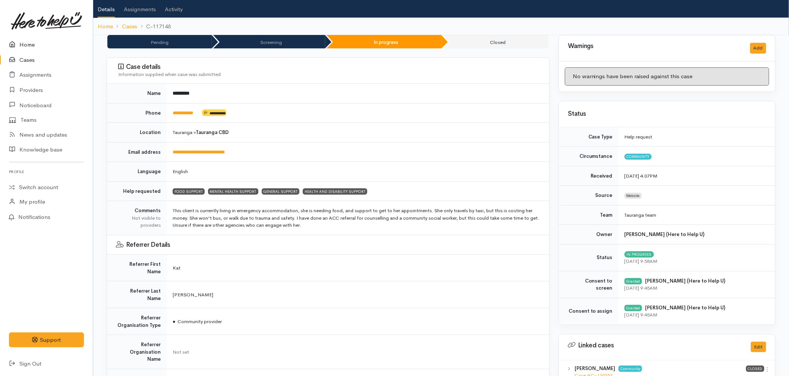
click at [30, 44] on link "Home" at bounding box center [46, 44] width 93 height 15
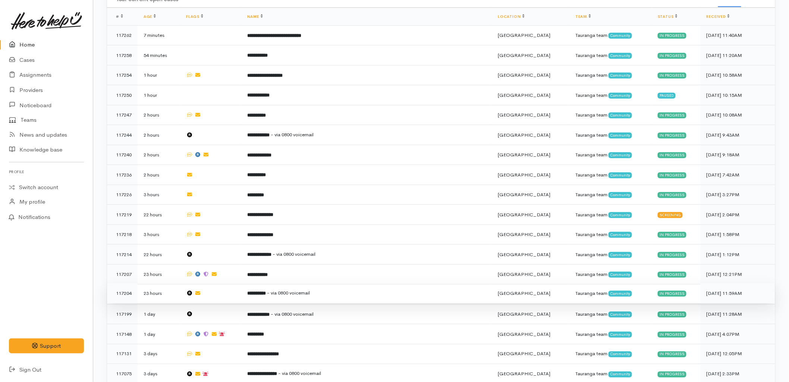
scroll to position [248, 0]
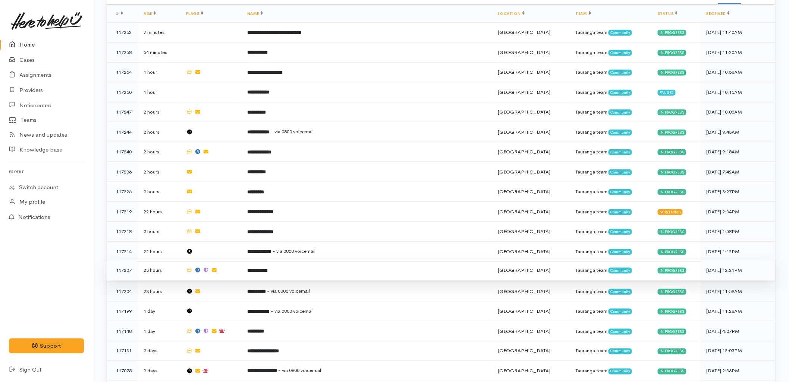
click at [277, 261] on td "**********" at bounding box center [366, 271] width 251 height 20
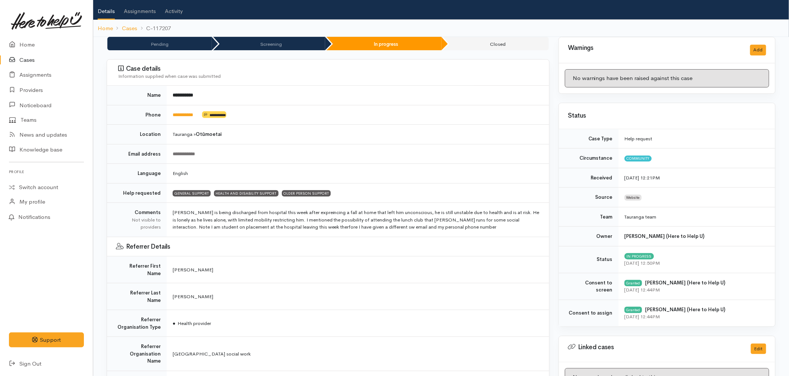
scroll to position [124, 0]
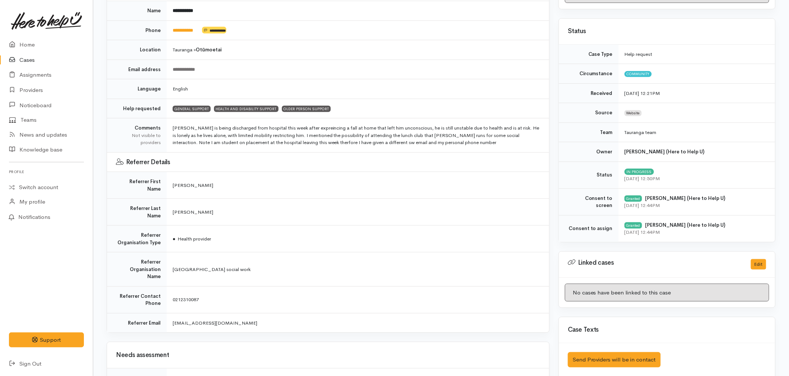
click at [206, 146] on td "[PERSON_NAME] is being discharged from hospital this week after expreincing a f…" at bounding box center [358, 136] width 382 height 34
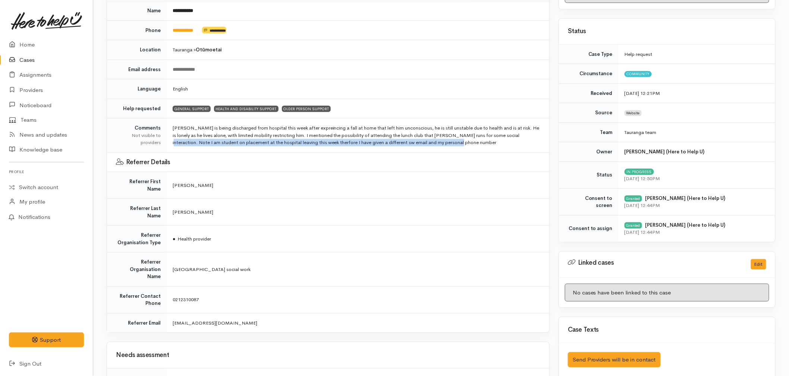
drag, startPoint x: 491, startPoint y: 143, endPoint x: 505, endPoint y: 139, distance: 14.1
click at [505, 139] on td "Brian is being discharged from hospital this week after expreincing a fall at h…" at bounding box center [358, 136] width 382 height 34
click at [191, 147] on td "Brian is being discharged from hospital this week after expreincing a fall at h…" at bounding box center [358, 136] width 382 height 34
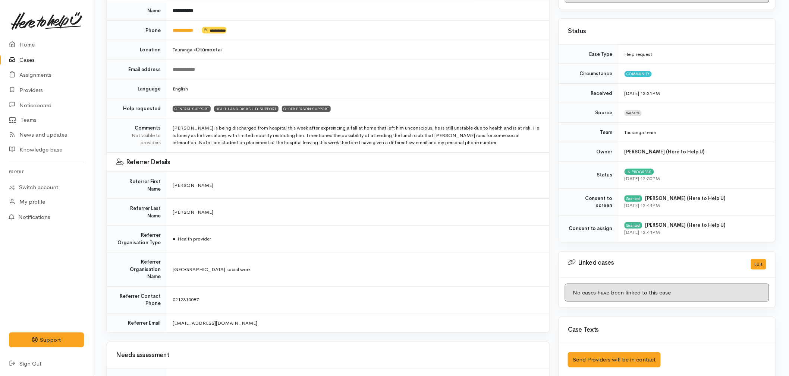
click at [218, 167] on td "Referrer Details" at bounding box center [328, 162] width 442 height 20
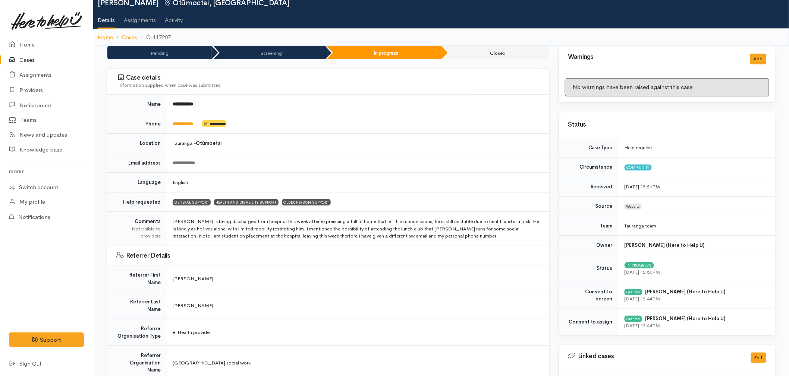
scroll to position [0, 0]
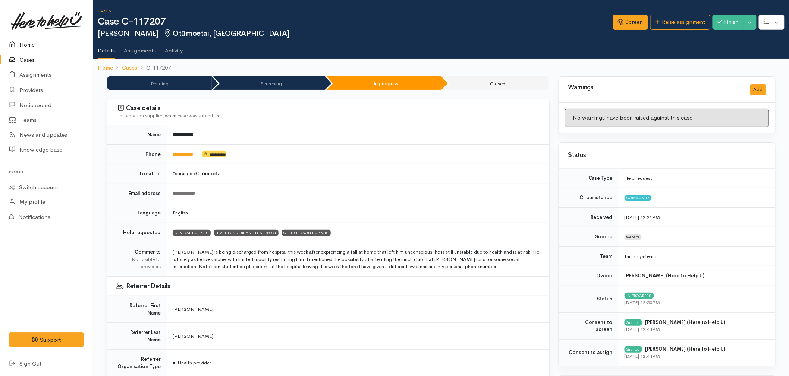
click at [18, 42] on icon at bounding box center [14, 44] width 10 height 9
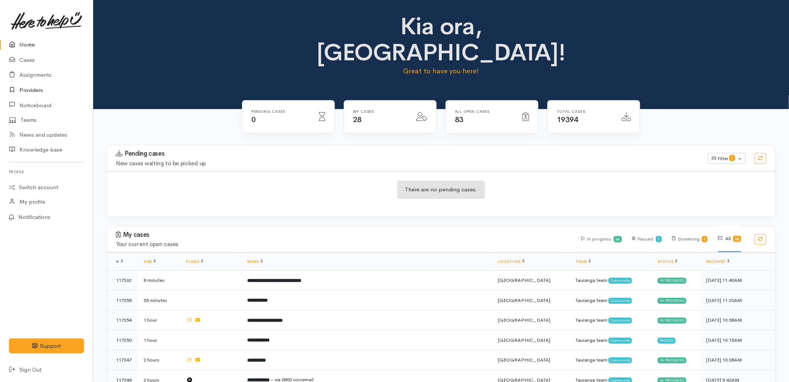
click at [34, 91] on link "Providers" at bounding box center [46, 90] width 93 height 15
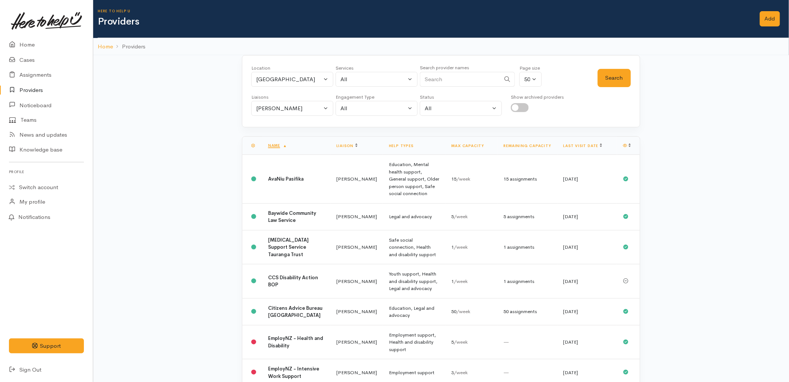
click at [587, 145] on link "Last visit date" at bounding box center [582, 146] width 39 height 5
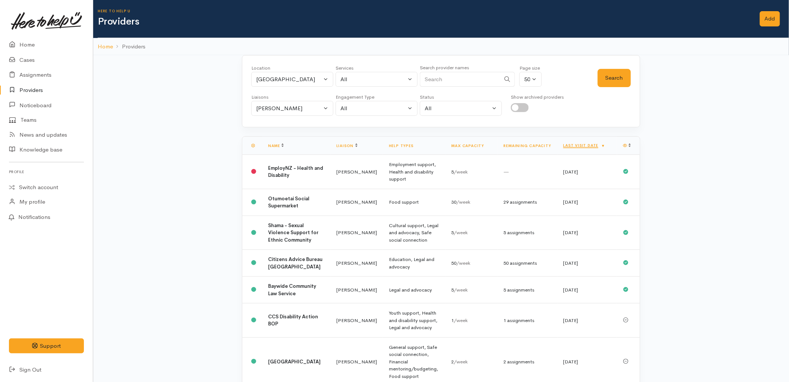
drag, startPoint x: 196, startPoint y: 187, endPoint x: 240, endPoint y: 186, distance: 44.0
click at [579, 148] on link "Last visit date" at bounding box center [584, 145] width 42 height 5
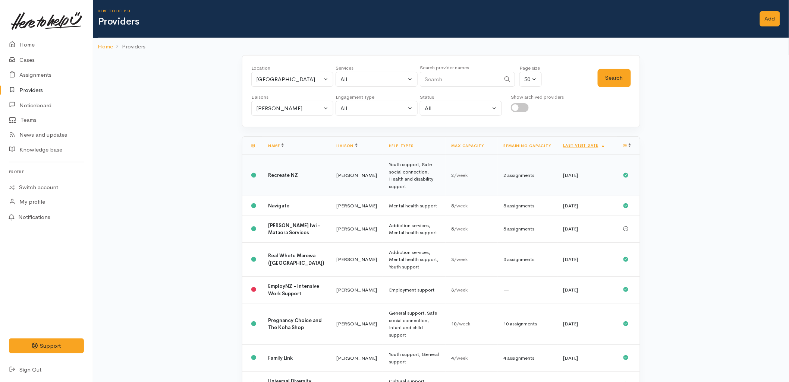
click at [289, 172] on b "Recreate NZ" at bounding box center [283, 175] width 30 height 6
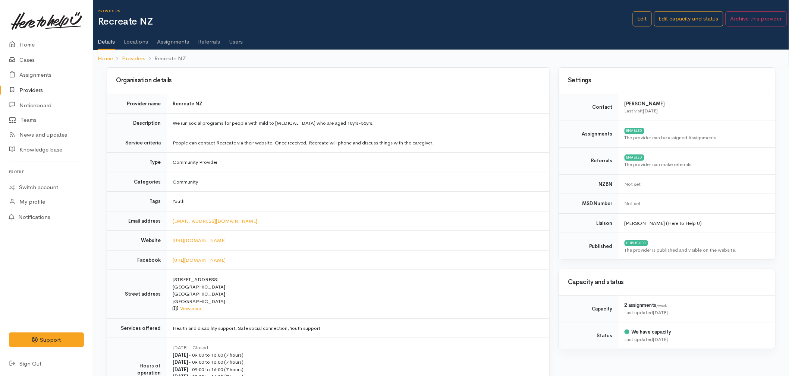
click at [251, 147] on td "People can contact Recreate via their website. Once received, Recreate will pho…" at bounding box center [358, 143] width 382 height 20
click at [324, 167] on td "Community Provider" at bounding box center [358, 163] width 382 height 20
click at [241, 213] on td "bayofplenty@recreate.org.nz" at bounding box center [358, 221] width 382 height 20
click at [30, 92] on link "Providers" at bounding box center [46, 90] width 93 height 15
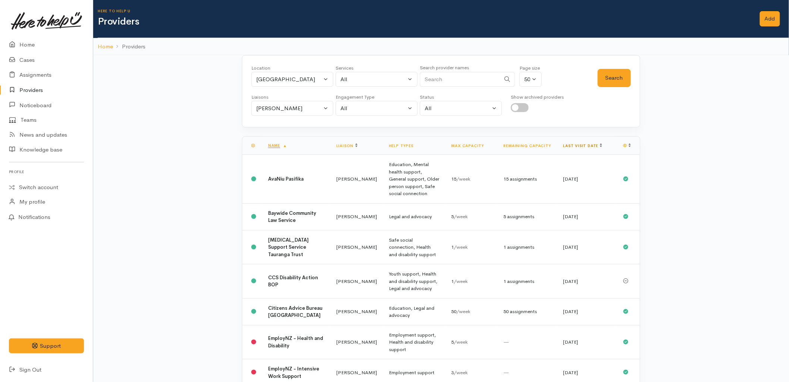
click at [576, 146] on link "Last visit date" at bounding box center [582, 146] width 39 height 5
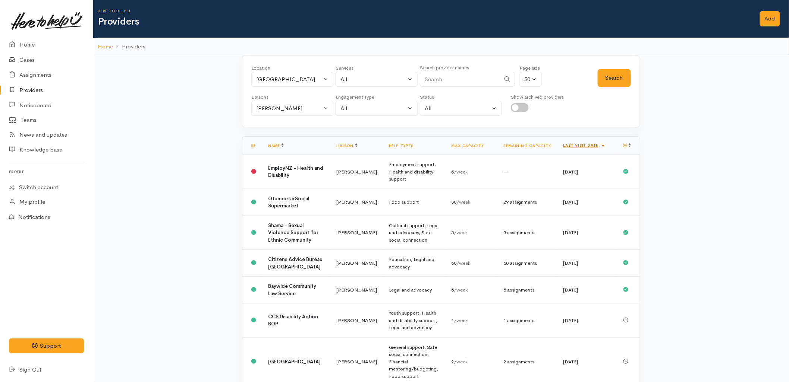
click at [575, 148] on link "Last visit date" at bounding box center [584, 145] width 42 height 5
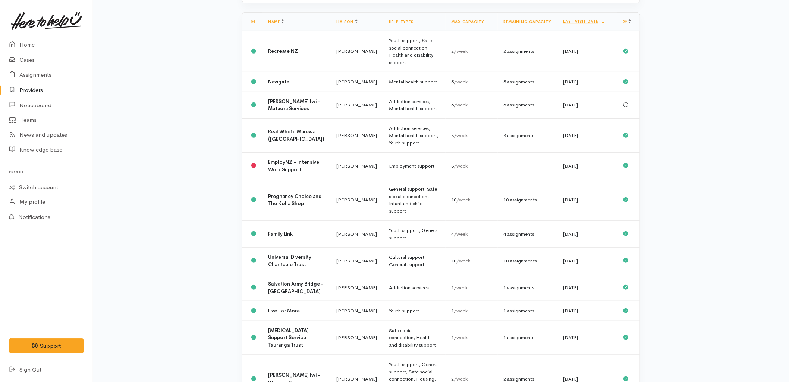
scroll to position [41, 0]
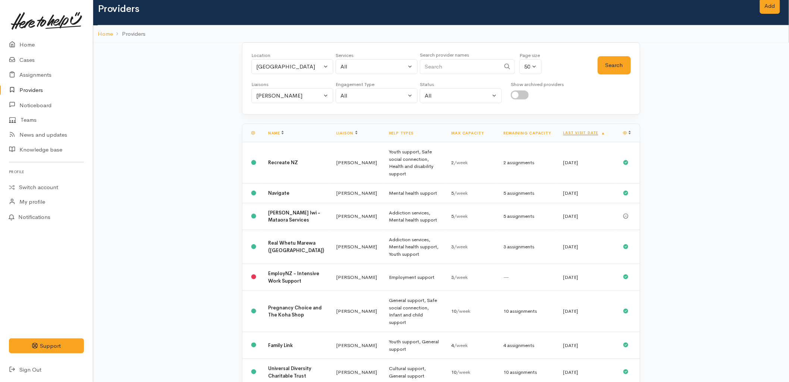
scroll to position [0, 0]
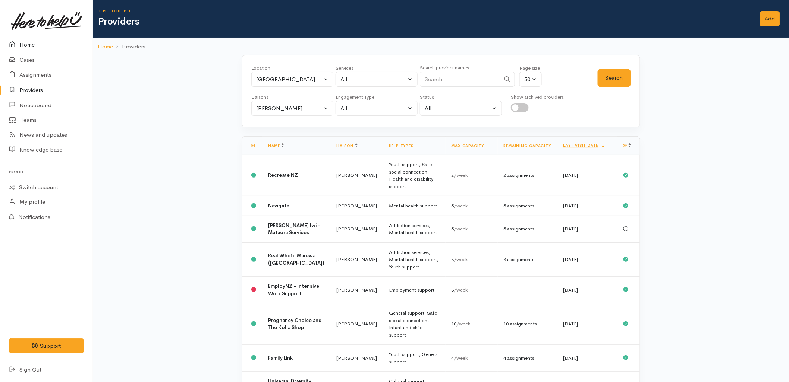
click at [23, 47] on link "Home" at bounding box center [46, 44] width 93 height 15
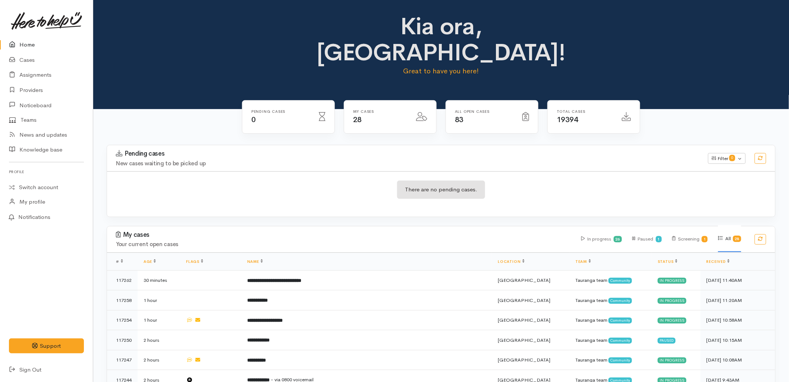
click at [281, 181] on div "There are no pending cases." at bounding box center [441, 194] width 668 height 27
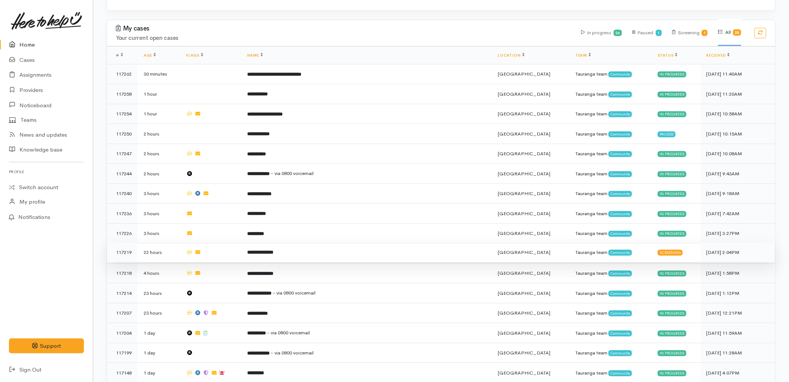
scroll to position [207, 0]
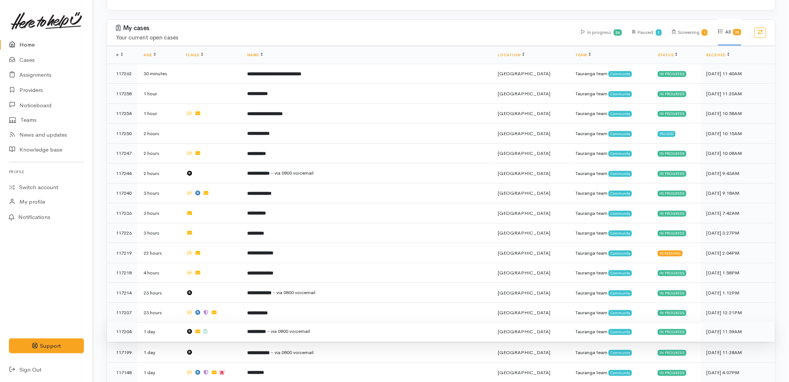
click at [280, 322] on td "**********" at bounding box center [366, 332] width 251 height 20
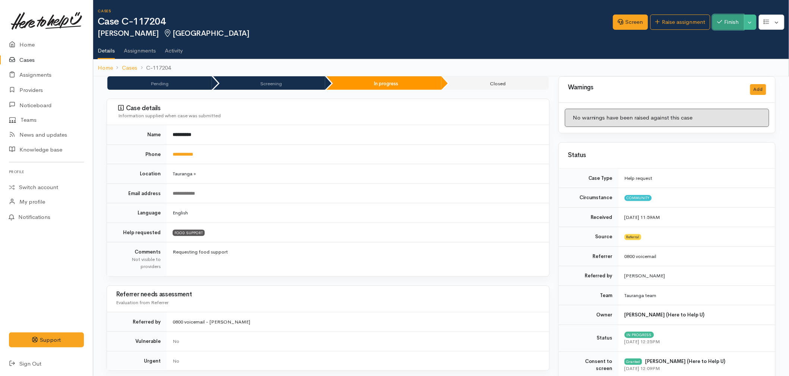
click at [732, 24] on button "Finish" at bounding box center [727, 22] width 31 height 15
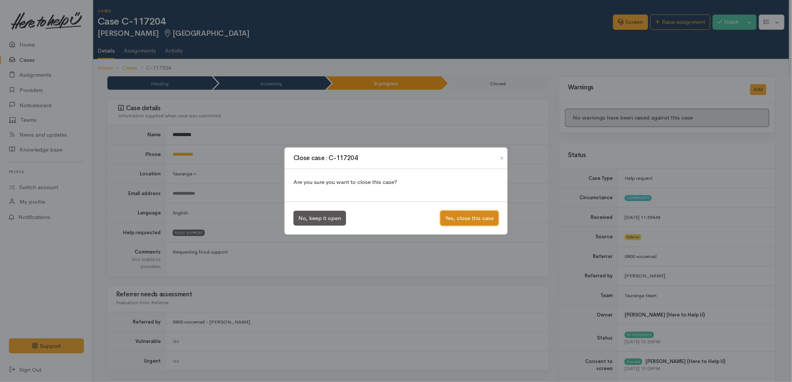
click at [468, 217] on button "Yes, close this case" at bounding box center [469, 218] width 58 height 15
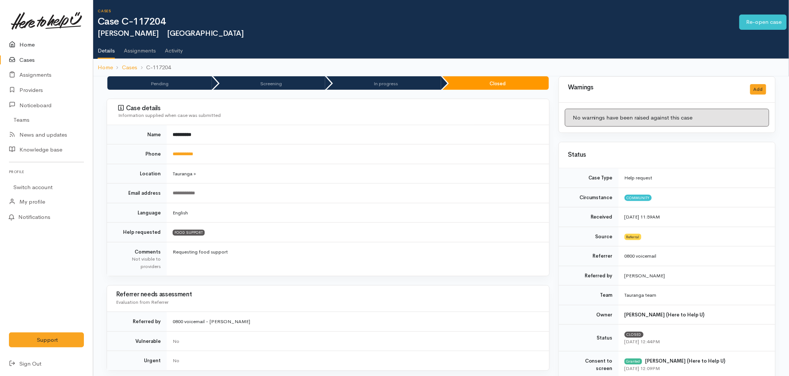
click at [20, 44] on link "Home" at bounding box center [46, 44] width 93 height 15
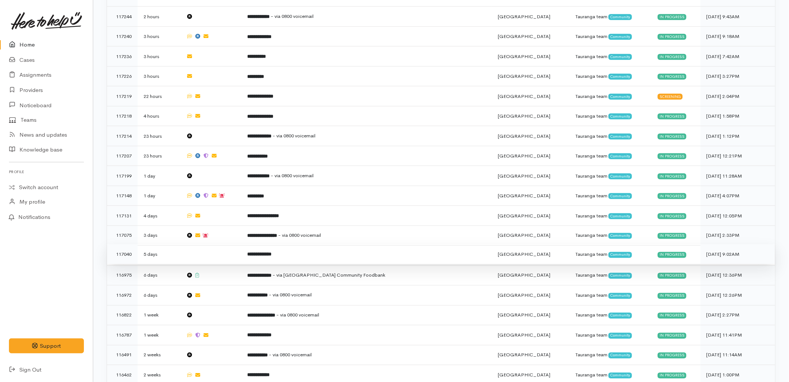
scroll to position [414, 0]
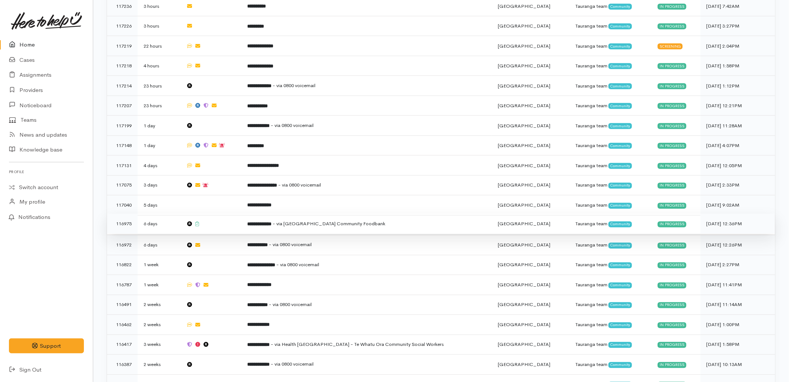
click at [241, 214] on td at bounding box center [210, 224] width 61 height 20
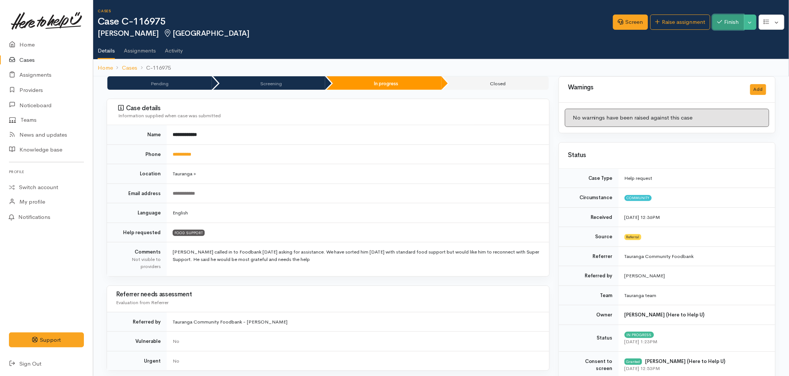
click at [729, 23] on button "Finish" at bounding box center [727, 22] width 31 height 15
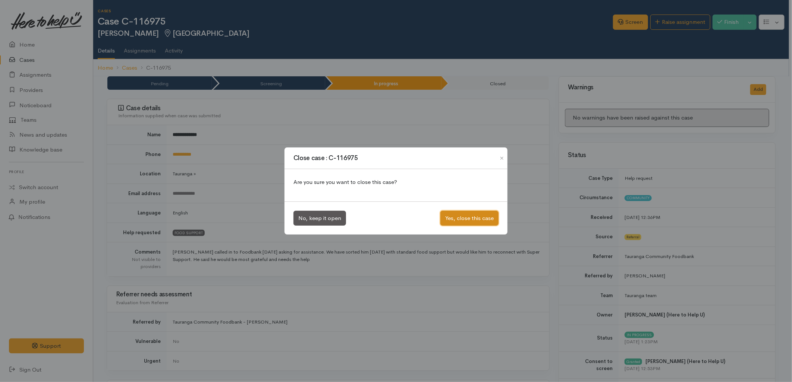
click at [468, 218] on button "Yes, close this case" at bounding box center [469, 218] width 58 height 15
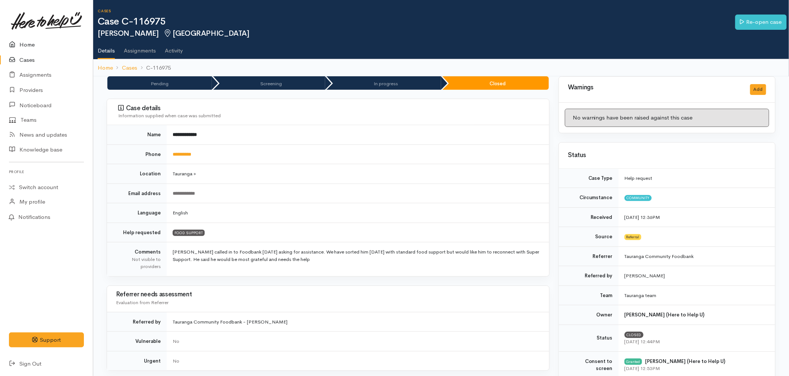
click at [14, 45] on icon at bounding box center [14, 44] width 10 height 9
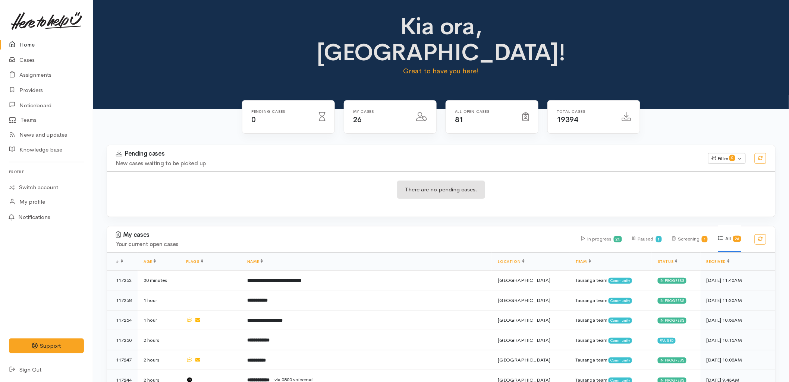
click at [225, 51] on div "Kia ora, [GEOGRAPHIC_DATA]! Great to have you here!" at bounding box center [441, 47] width 678 height 69
click at [41, 57] on link "Cases" at bounding box center [46, 60] width 93 height 15
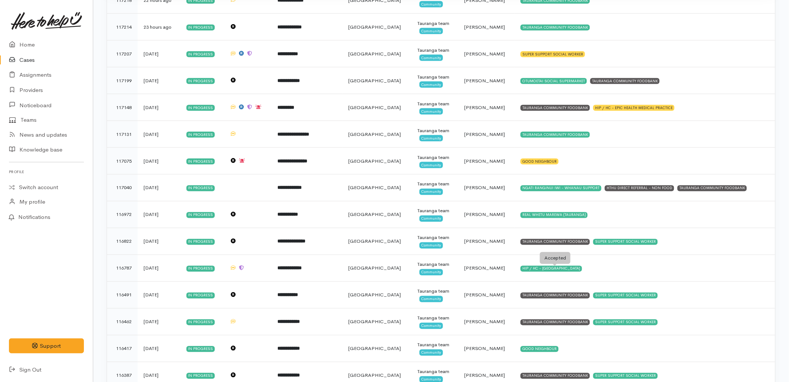
scroll to position [414, 0]
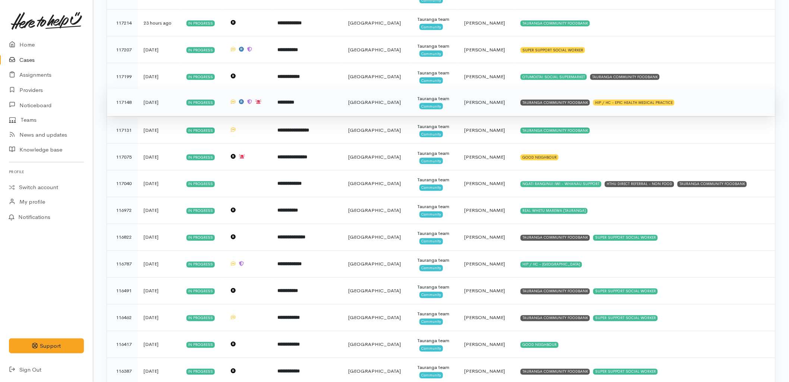
click at [411, 106] on td "[GEOGRAPHIC_DATA]" at bounding box center [376, 102] width 69 height 27
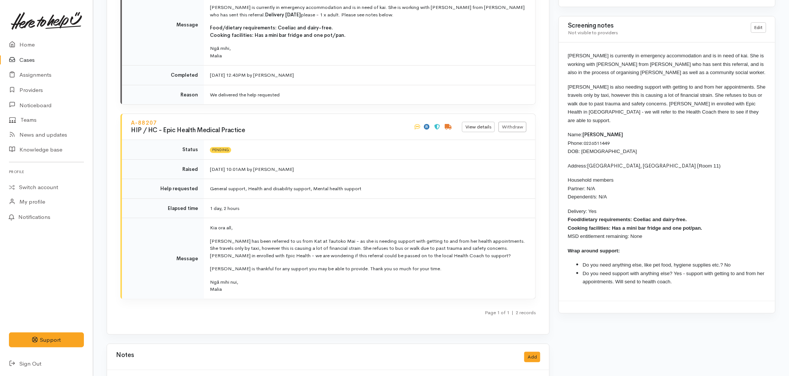
scroll to position [1160, 0]
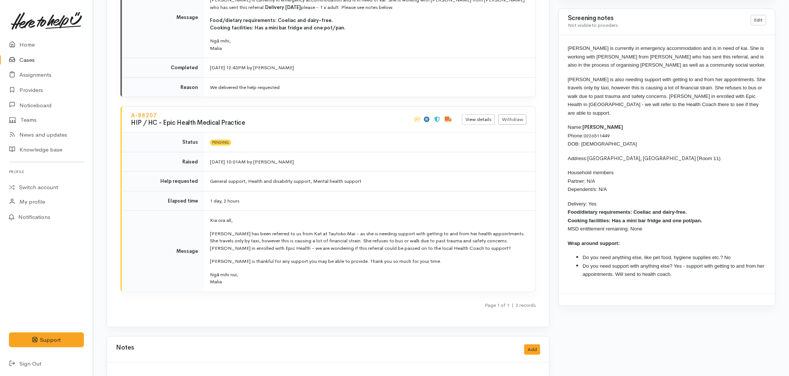
click at [51, 62] on link "Cases" at bounding box center [46, 60] width 93 height 15
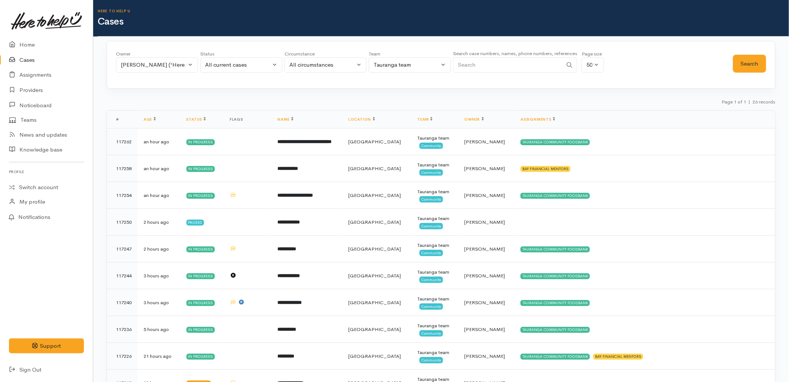
click at [168, 69] on div "Malia Stowers ('Here to help u')" at bounding box center [154, 65] width 66 height 9
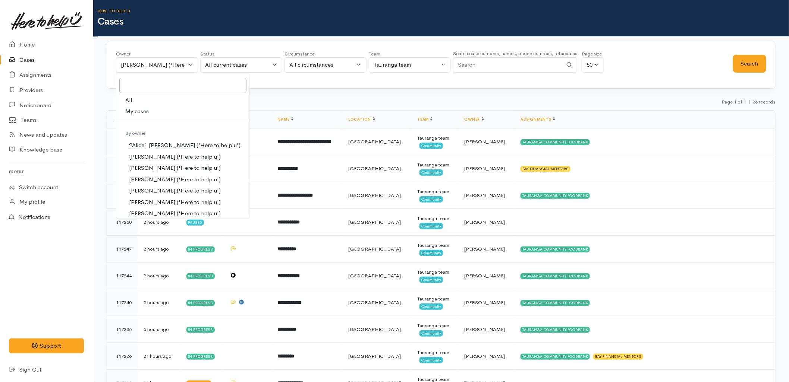
click at [154, 100] on link "All" at bounding box center [182, 101] width 133 height 12
select select "-1"
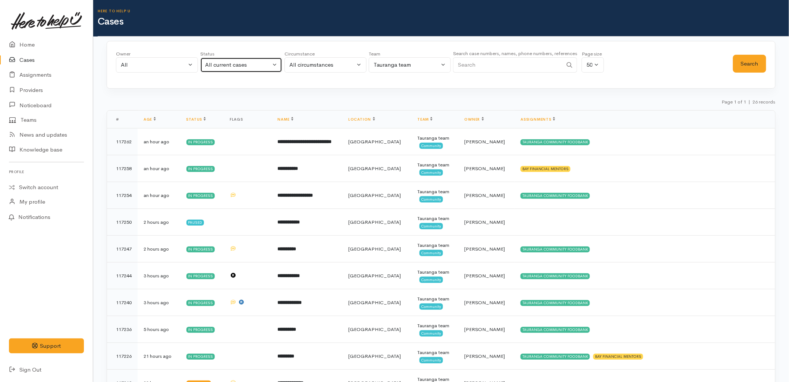
click at [224, 69] on button "All current cases" at bounding box center [241, 64] width 82 height 15
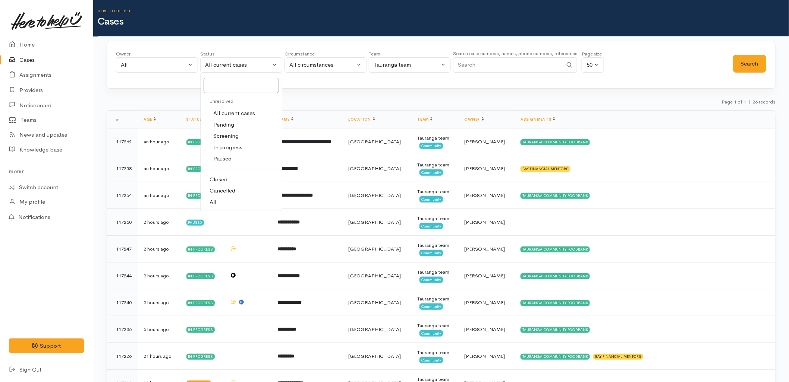
click at [224, 202] on link "All" at bounding box center [241, 203] width 81 height 12
select select "All"
click at [748, 62] on button "Search" at bounding box center [749, 64] width 33 height 18
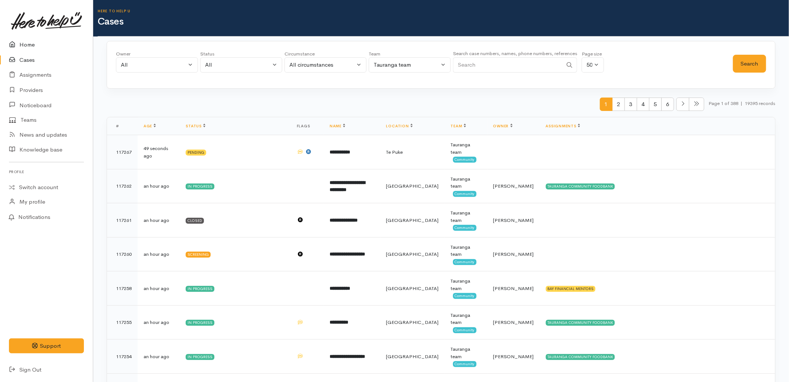
click at [12, 40] on icon at bounding box center [14, 44] width 10 height 9
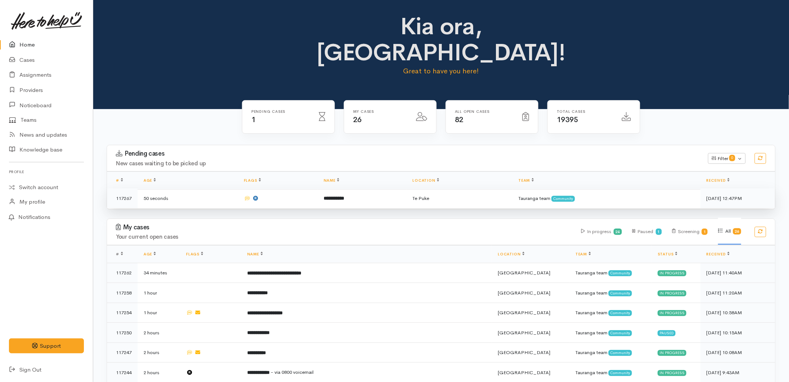
click at [351, 189] on td "**********" at bounding box center [362, 199] width 89 height 20
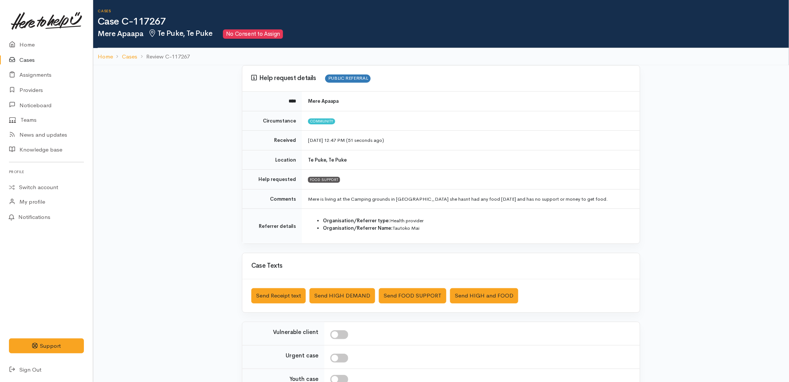
click at [191, 199] on div "Help request details PUBLIC REFERRAL **** Mere Apaapa Circumstance Community Re…" at bounding box center [441, 261] width 696 height 393
click at [23, 42] on link "Home" at bounding box center [46, 44] width 93 height 15
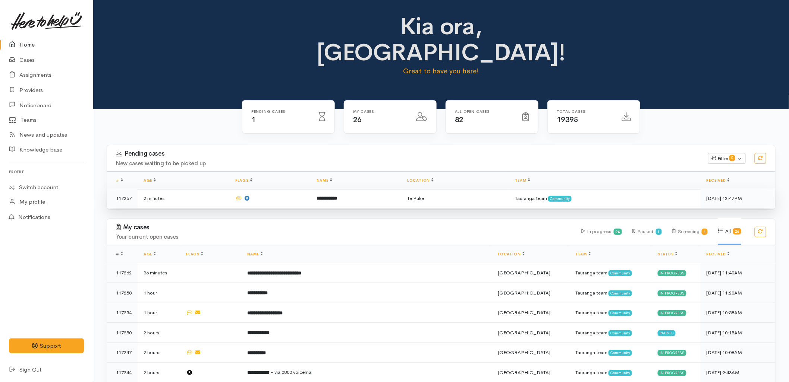
click at [280, 189] on td at bounding box center [269, 199] width 81 height 20
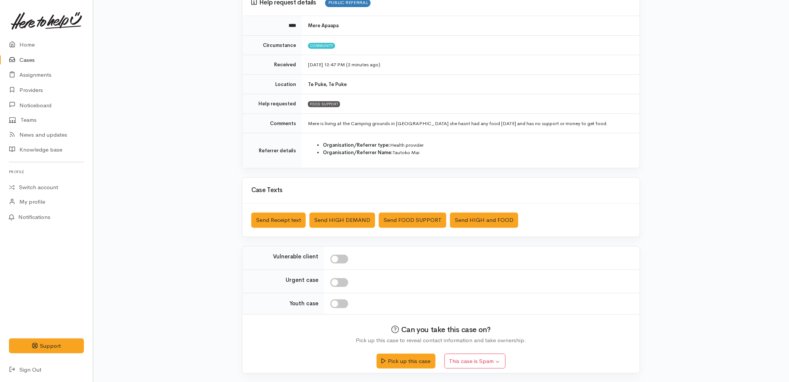
scroll to position [76, 0]
click at [397, 361] on button "Pick up this case" at bounding box center [405, 360] width 59 height 15
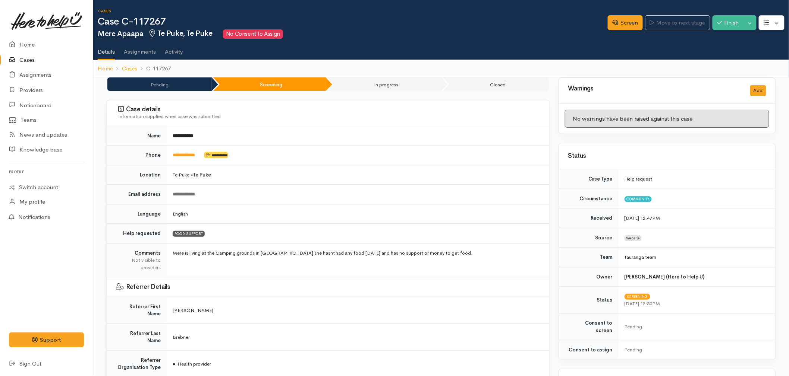
click at [34, 61] on link "Cases" at bounding box center [46, 60] width 93 height 15
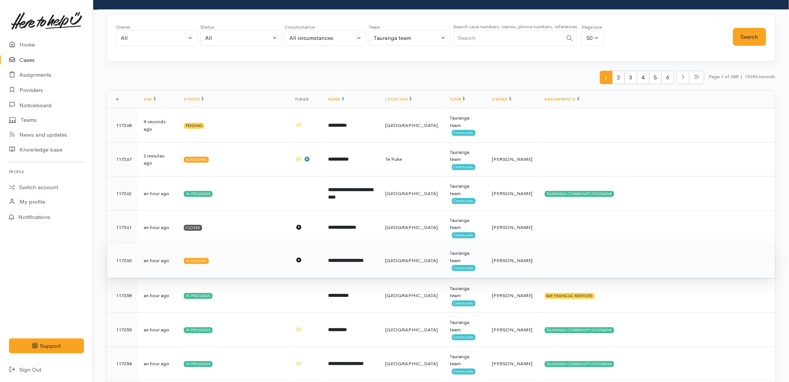
scroll to position [41, 0]
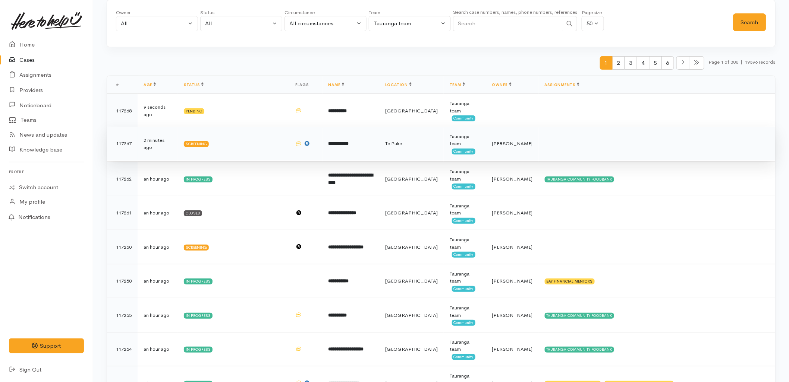
click at [349, 143] on b "**********" at bounding box center [338, 143] width 21 height 5
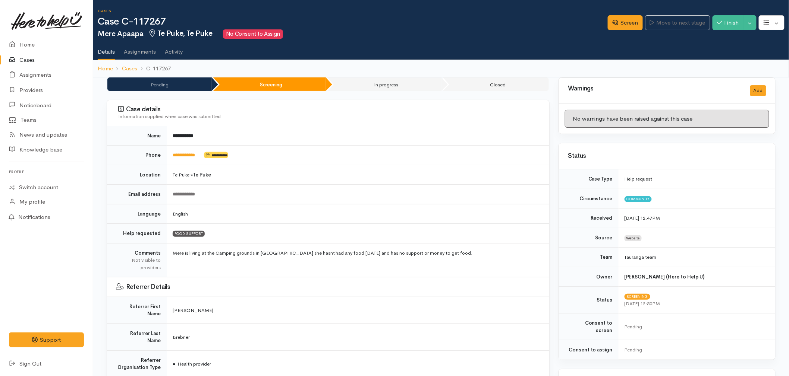
click at [18, 56] on icon at bounding box center [14, 60] width 10 height 9
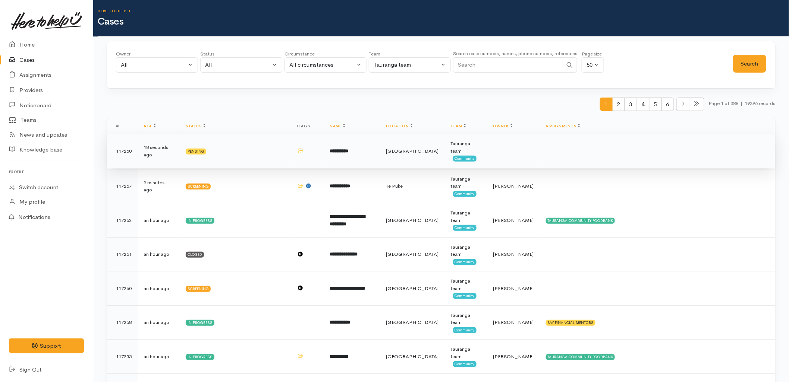
click at [380, 148] on td "**********" at bounding box center [352, 151] width 57 height 34
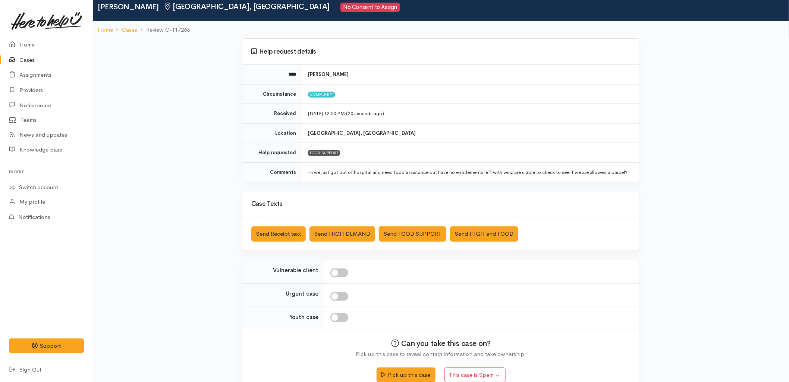
scroll to position [41, 0]
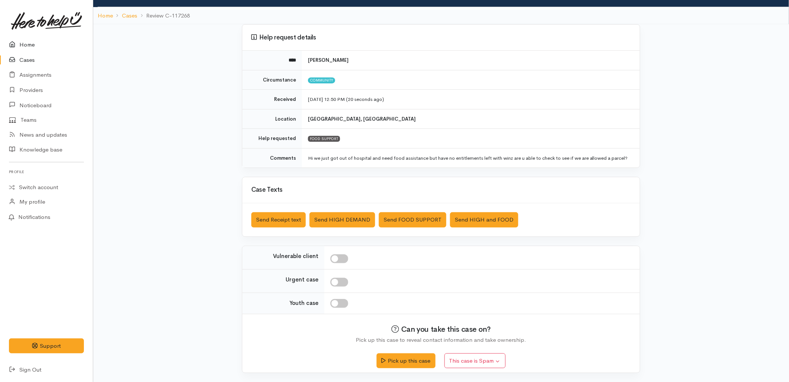
click at [20, 42] on link "Home" at bounding box center [46, 44] width 93 height 15
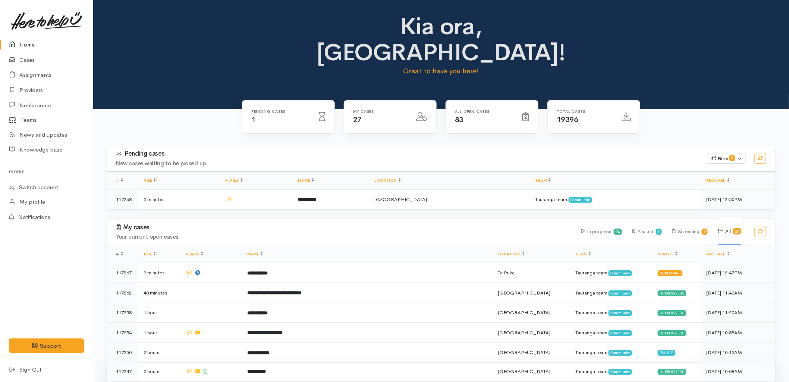
click at [334, 362] on td "**********" at bounding box center [366, 372] width 251 height 20
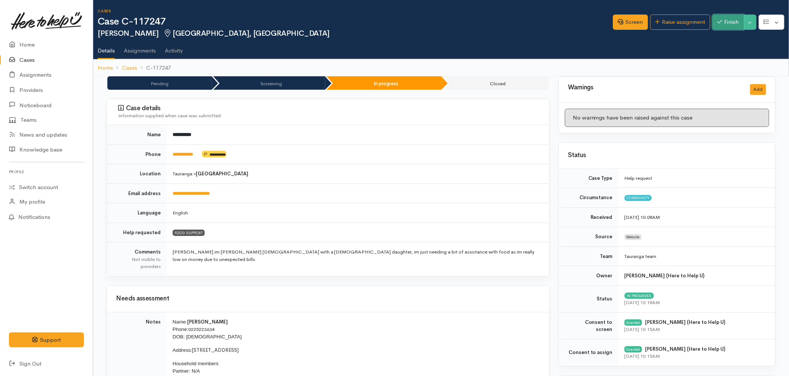
click at [722, 23] on button "Finish" at bounding box center [727, 22] width 31 height 15
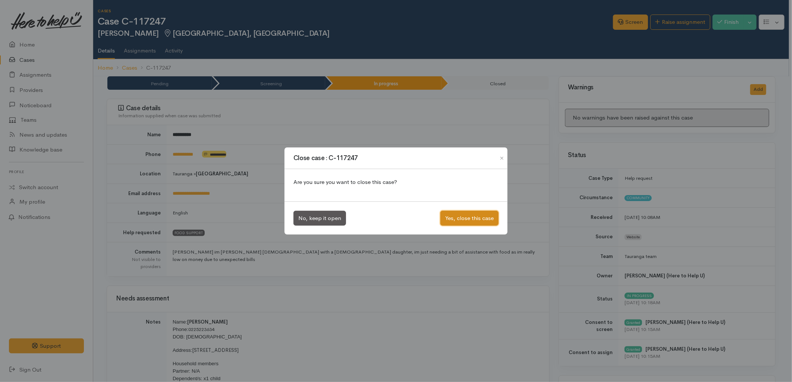
click at [468, 221] on button "Yes, close this case" at bounding box center [469, 218] width 58 height 15
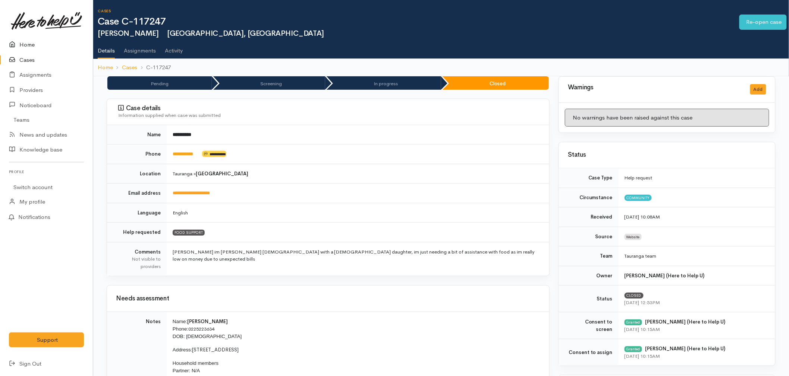
click at [25, 47] on link "Home" at bounding box center [46, 44] width 93 height 15
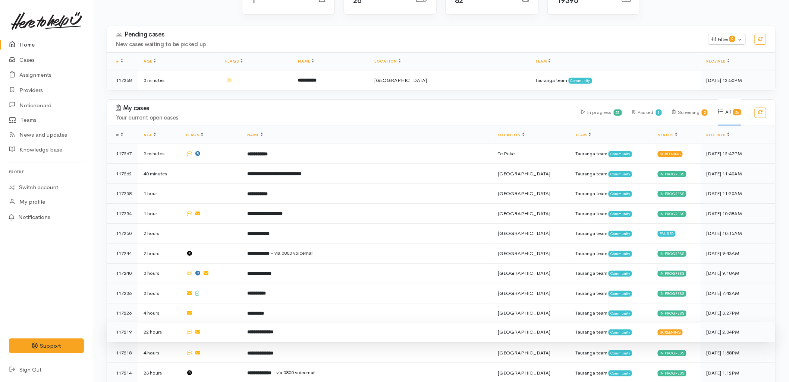
scroll to position [207, 0]
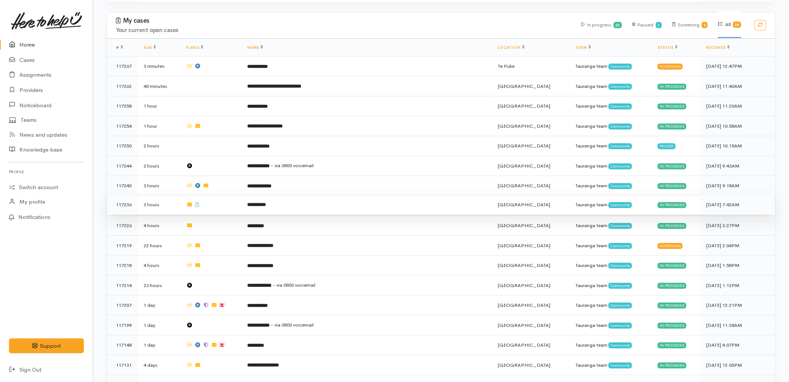
click at [223, 195] on td at bounding box center [210, 205] width 61 height 20
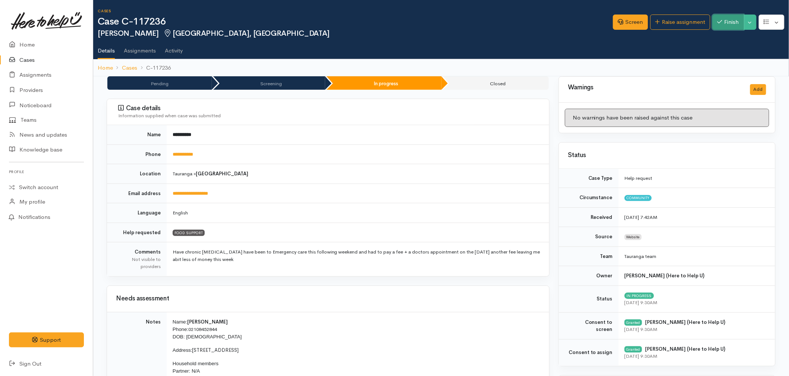
click at [730, 25] on button "Finish" at bounding box center [727, 22] width 31 height 15
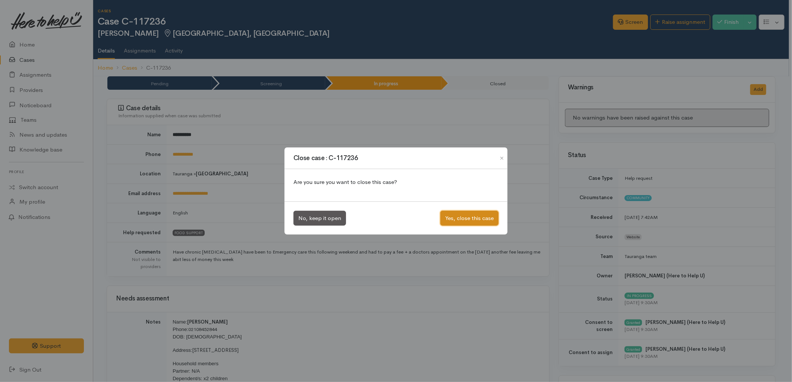
click at [455, 216] on button "Yes, close this case" at bounding box center [469, 218] width 58 height 15
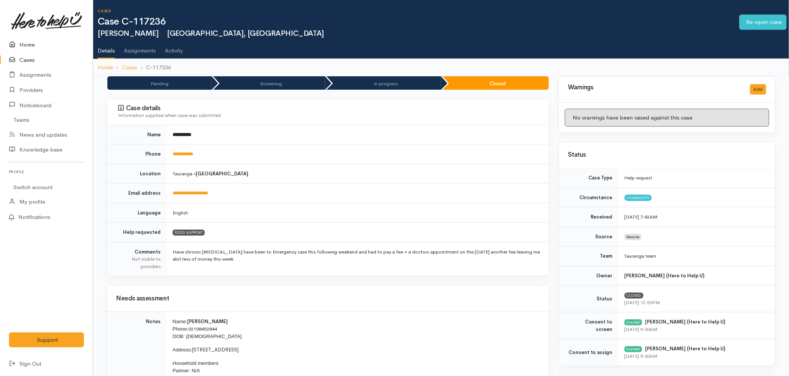
click at [19, 40] on icon at bounding box center [14, 44] width 10 height 9
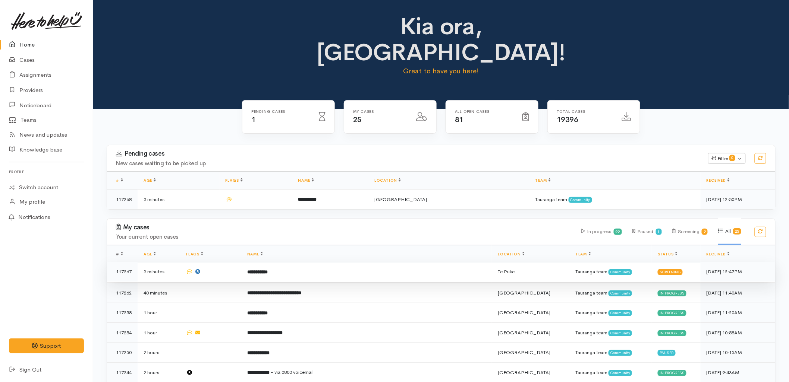
click at [263, 262] on td "**********" at bounding box center [366, 272] width 251 height 20
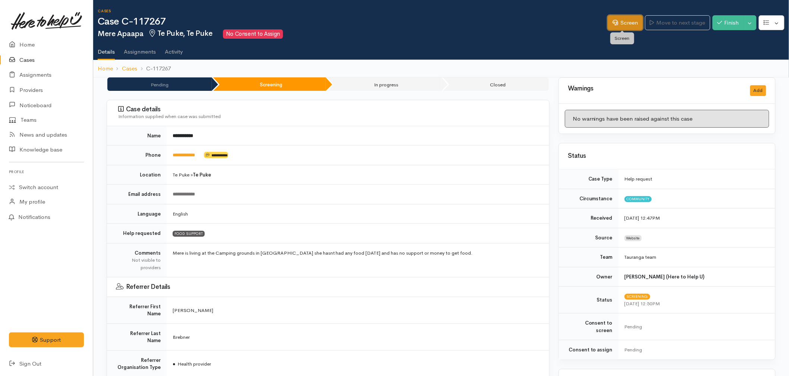
click at [624, 15] on link "Screen" at bounding box center [625, 22] width 35 height 15
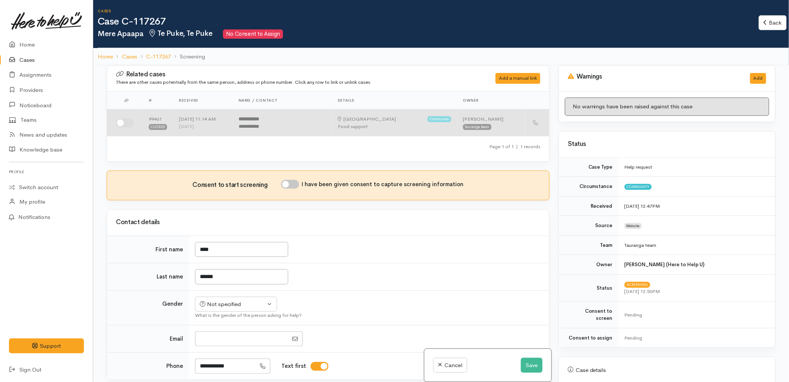
click at [122, 124] on input "checkbox" at bounding box center [125, 123] width 18 height 9
checkbox input "true"
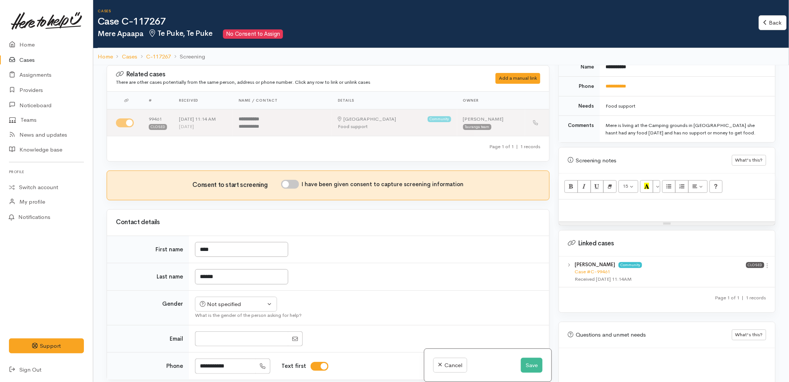
scroll to position [352, 0]
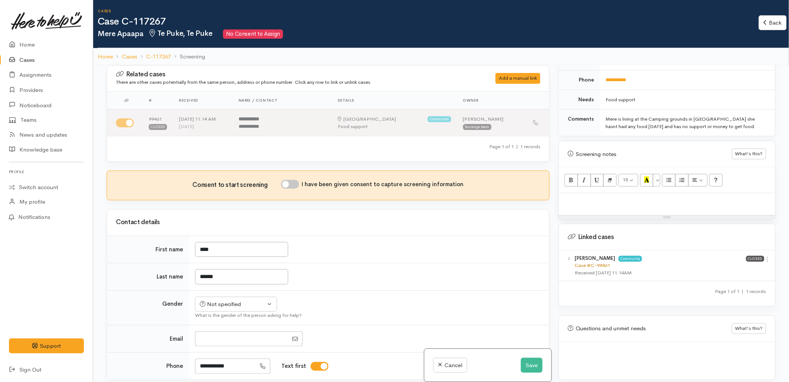
click at [592, 262] on link "Case #C-99461" at bounding box center [591, 265] width 35 height 6
click at [524, 362] on button "Save" at bounding box center [532, 365] width 22 height 15
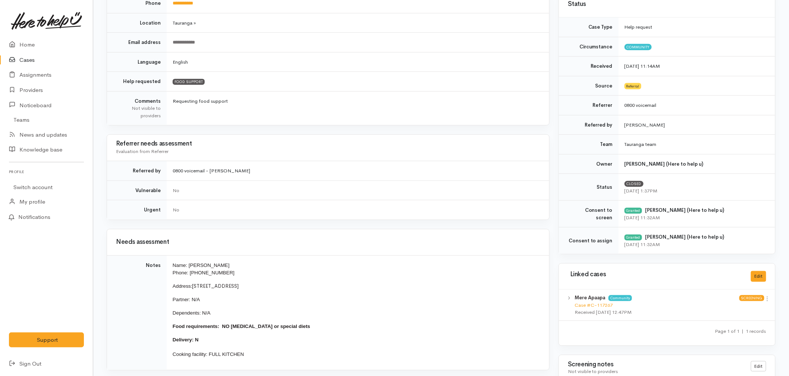
scroll to position [165, 0]
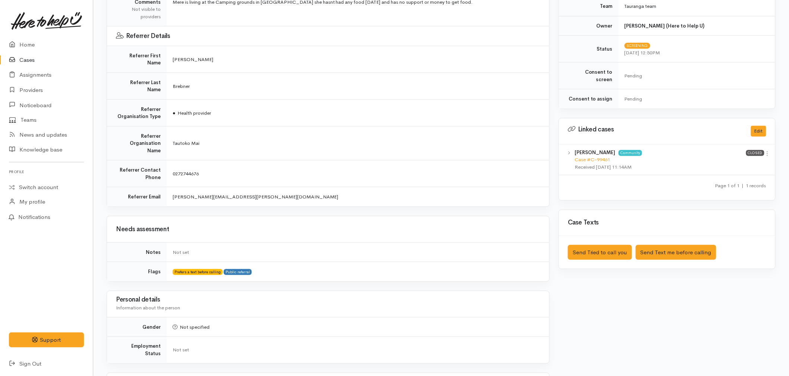
scroll to position [290, 0]
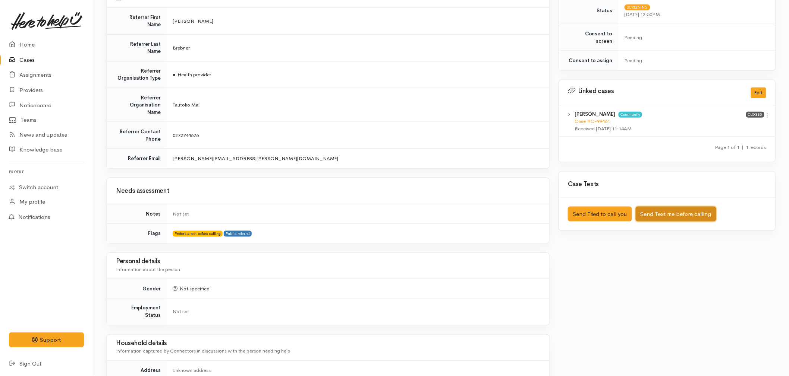
click at [703, 207] on button "Send Text me before calling" at bounding box center [676, 214] width 81 height 15
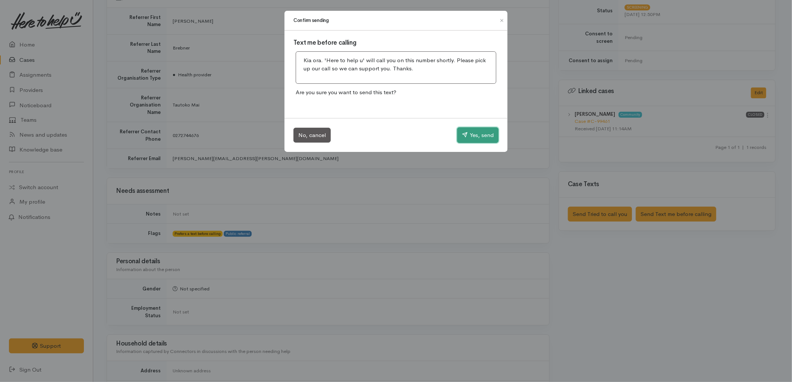
click at [463, 137] on icon "button" at bounding box center [465, 135] width 6 height 6
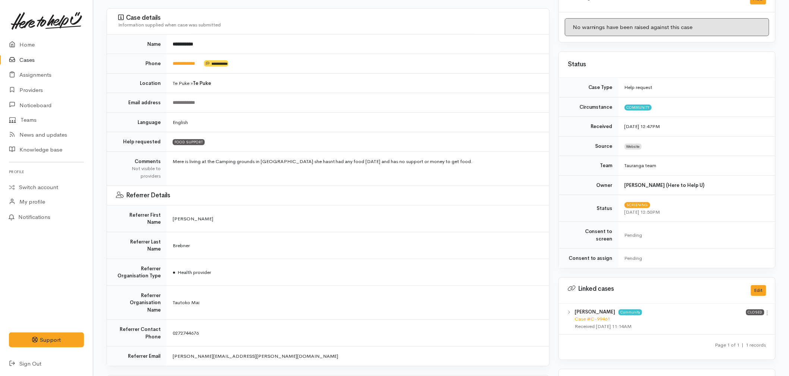
scroll to position [41, 0]
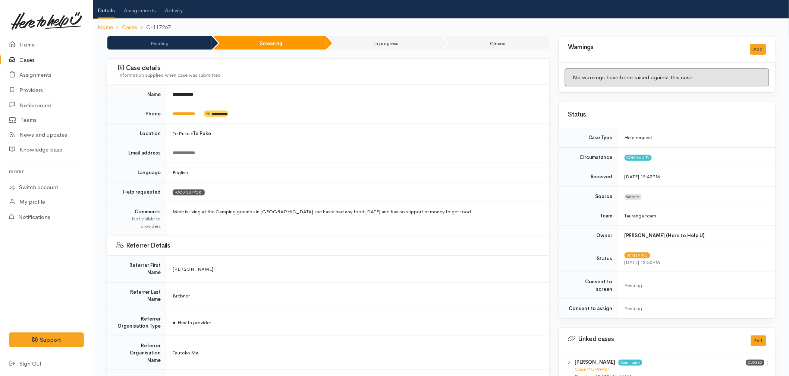
click at [192, 117] on td "**********" at bounding box center [358, 114] width 382 height 20
click at [192, 116] on link "**********" at bounding box center [184, 113] width 22 height 5
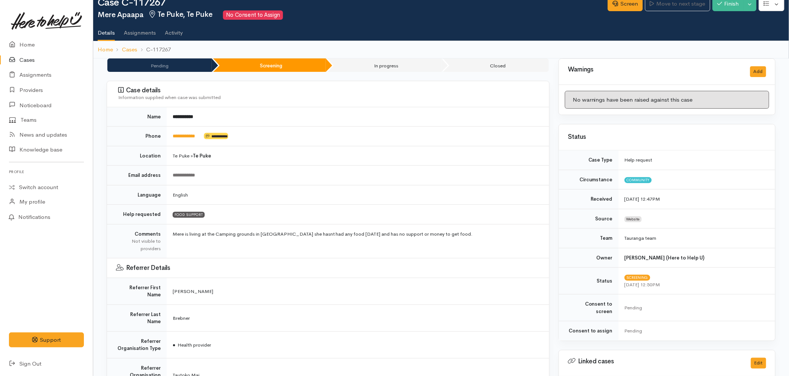
scroll to position [0, 0]
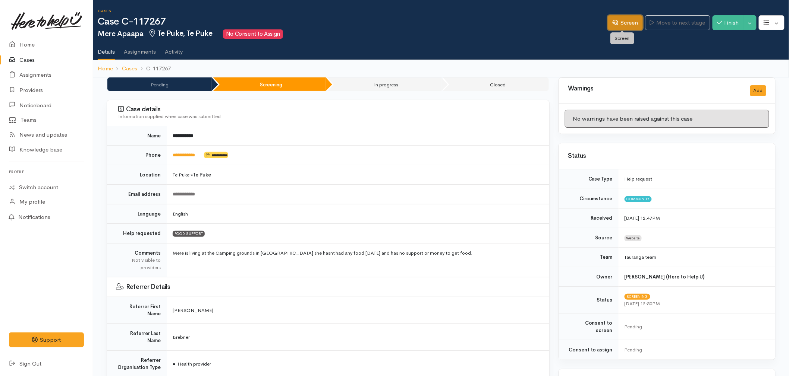
click at [629, 24] on link "Screen" at bounding box center [625, 22] width 35 height 15
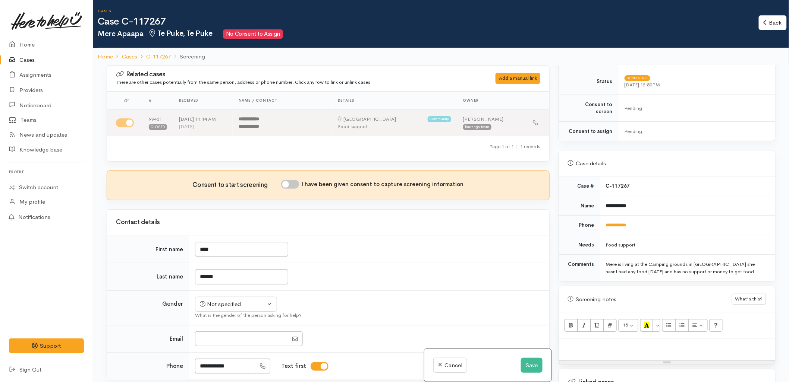
scroll to position [248, 0]
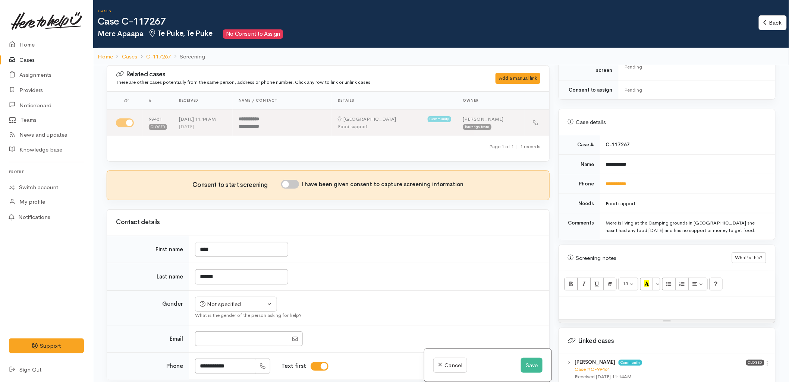
click at [584, 302] on p at bounding box center [666, 305] width 209 height 9
paste div
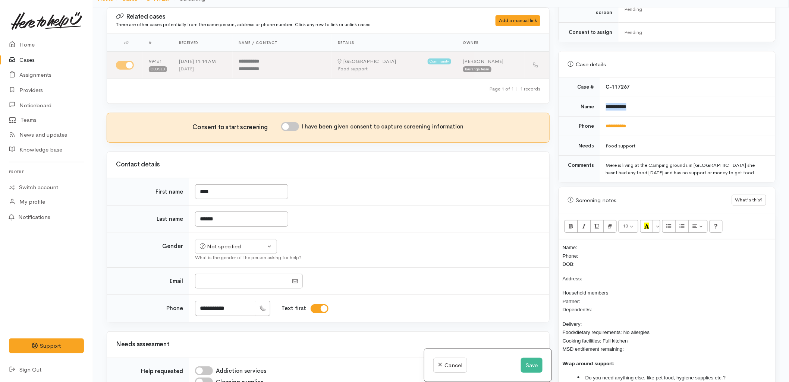
drag, startPoint x: 625, startPoint y: 103, endPoint x: 602, endPoint y: 102, distance: 23.5
click at [602, 102] on td "**********" at bounding box center [687, 107] width 175 height 20
copy b "**********"
click at [615, 243] on p "Name: Phone: DOB:" at bounding box center [666, 255] width 209 height 25
drag, startPoint x: 646, startPoint y: 124, endPoint x: 602, endPoint y: 124, distance: 43.6
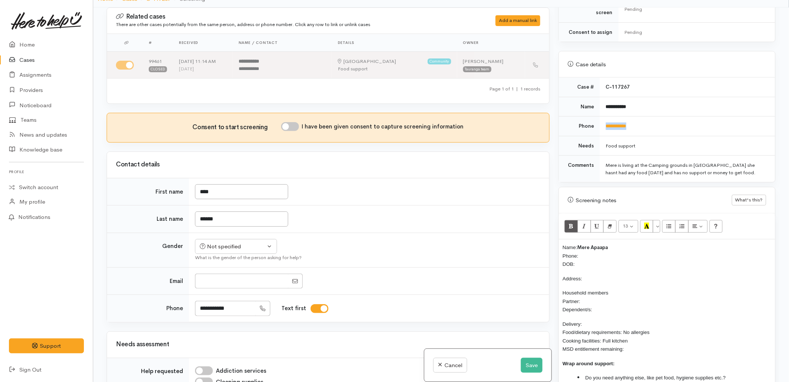
click at [602, 124] on td "**********" at bounding box center [687, 127] width 175 height 20
copy link "**********"
click at [604, 254] on p "Name: Mere Apaapa Phone: DOB:" at bounding box center [666, 255] width 209 height 25
click at [592, 246] on p "Name: Mere Apaapa Phone: DOB:" at bounding box center [666, 255] width 209 height 25
click at [291, 124] on input "I have been given consent to capture screening information" at bounding box center [290, 126] width 18 height 9
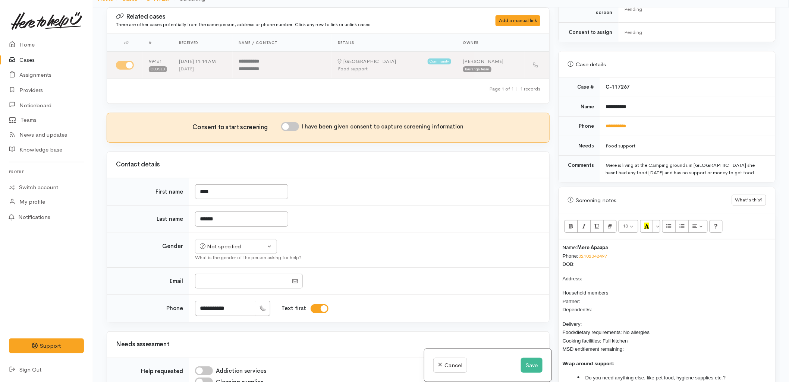
checkbox input "true"
click at [404, 204] on td "****" at bounding box center [369, 192] width 360 height 28
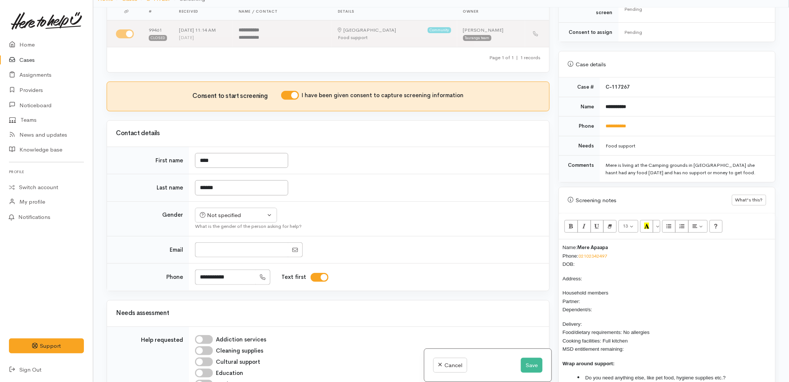
scroll to position [83, 0]
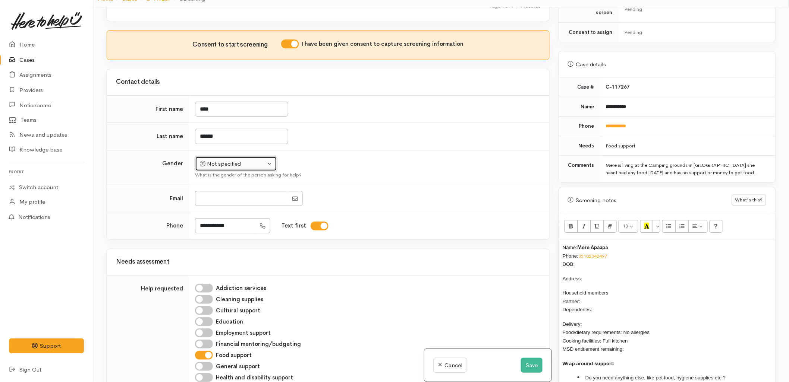
click at [249, 164] on div "Not specified" at bounding box center [233, 164] width 66 height 9
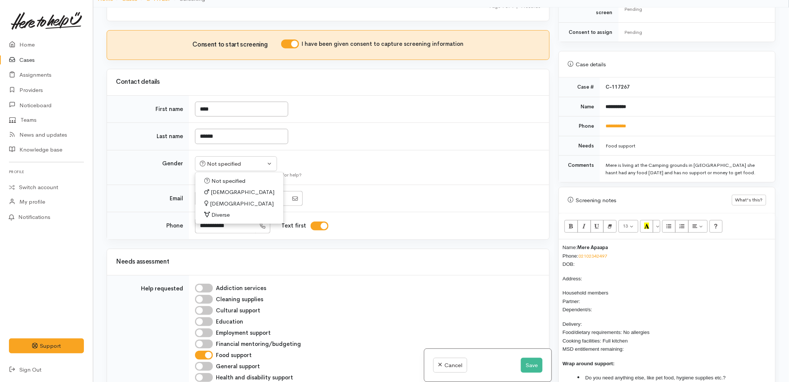
click at [224, 203] on span "Female" at bounding box center [242, 204] width 64 height 9
select select "Female"
click at [420, 179] on div "What is the gender of the person asking for help?" at bounding box center [367, 174] width 345 height 7
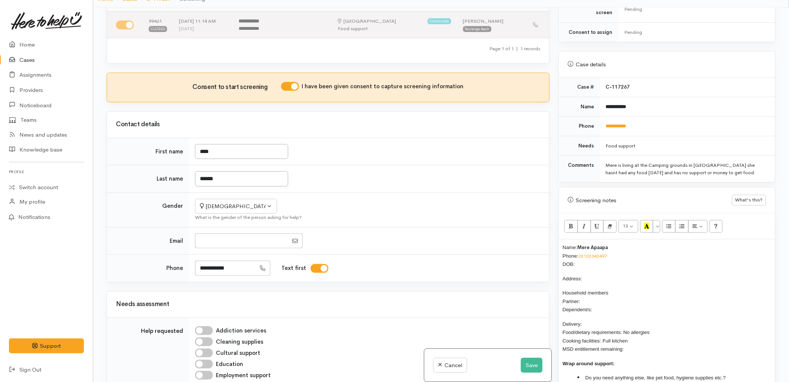
scroll to position [124, 0]
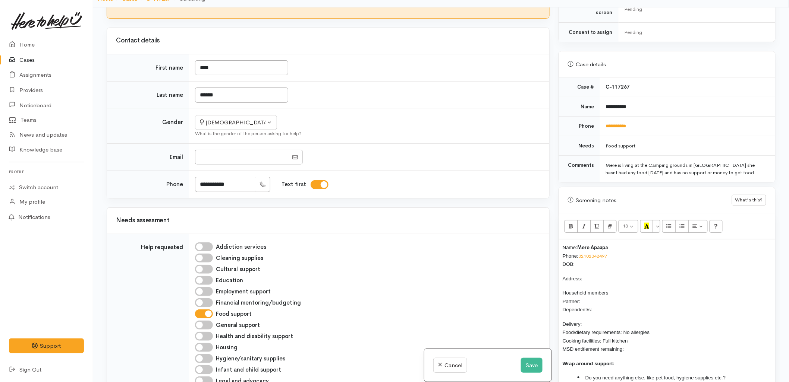
click at [604, 258] on p "Name: Mere Apaapa Phone: 02102342497 DOB:" at bounding box center [666, 255] width 209 height 25
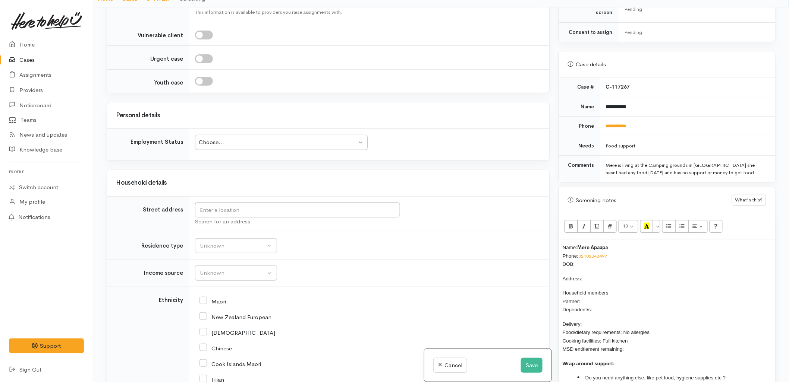
scroll to position [704, 0]
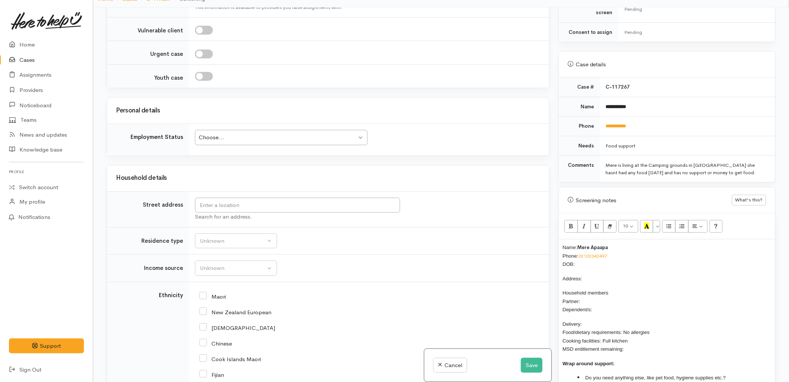
click at [328, 256] on td "Unknown ACC Maternity leave MSD - Away from Home Allowance MSD - Child Disabili…" at bounding box center [369, 269] width 360 height 28
click at [487, 154] on td "Choose... Choose... Choose... Unknown Employed casually Employed full-time Empl…" at bounding box center [369, 140] width 360 height 32
click at [321, 202] on input "text" at bounding box center [297, 205] width 205 height 15
click at [556, 195] on div "Warnings Add No warnings have been raised against this case Add Warning Title ●…" at bounding box center [667, 198] width 226 height 382
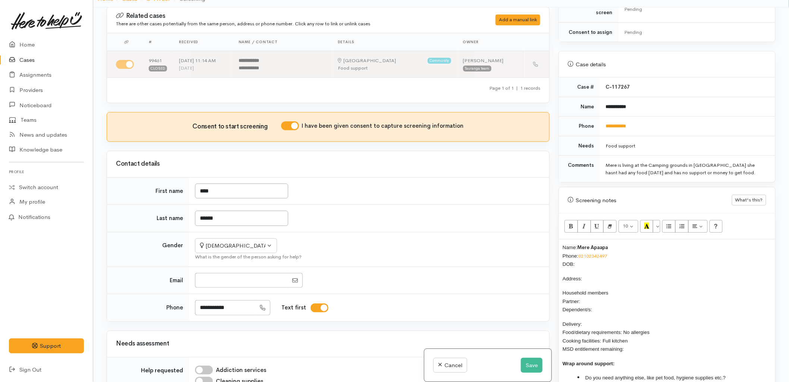
scroll to position [0, 0]
click at [527, 361] on button "Save" at bounding box center [532, 365] width 22 height 15
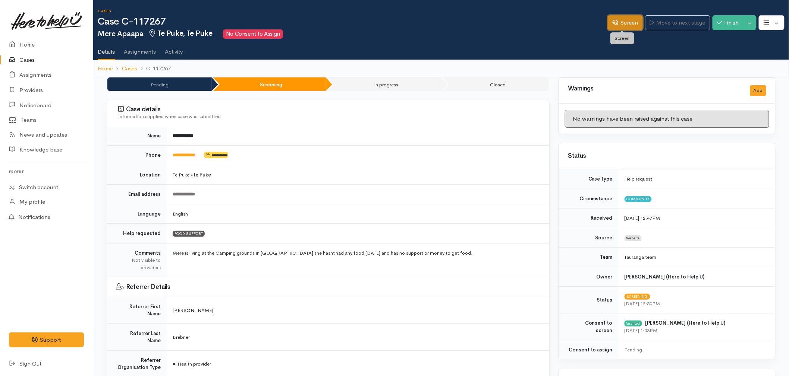
click at [616, 23] on link "Screen" at bounding box center [625, 22] width 35 height 15
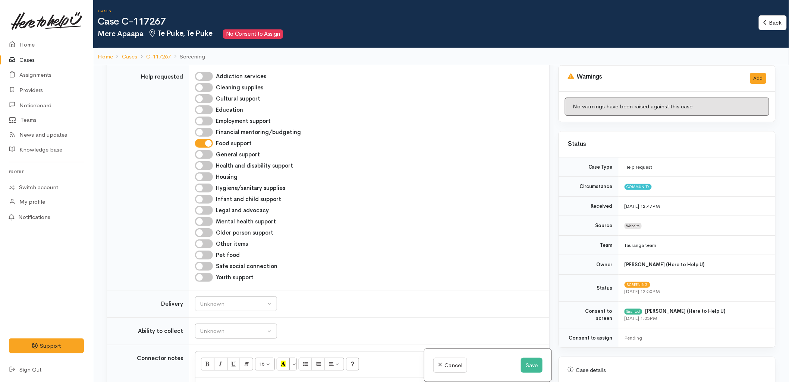
scroll to position [497, 0]
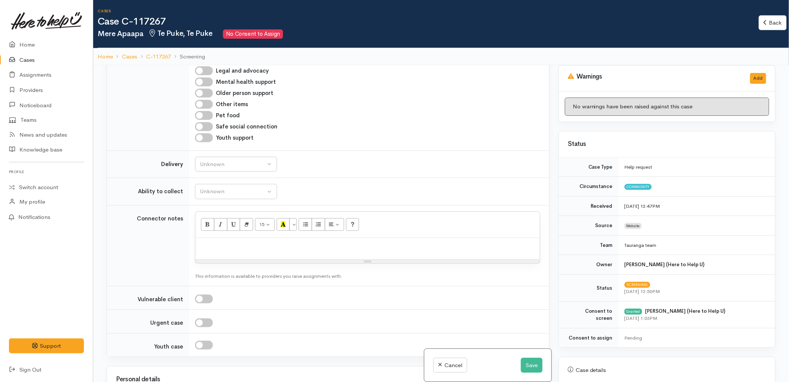
click at [371, 163] on div "Unknown Delivery needed Delivery preferred No Unknown" at bounding box center [367, 164] width 345 height 15
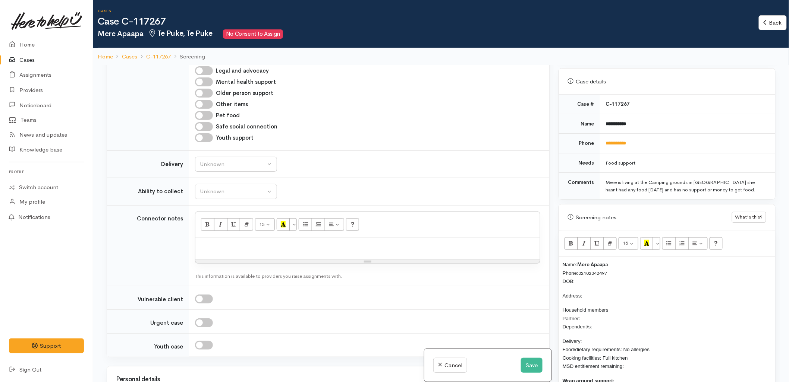
scroll to position [331, 0]
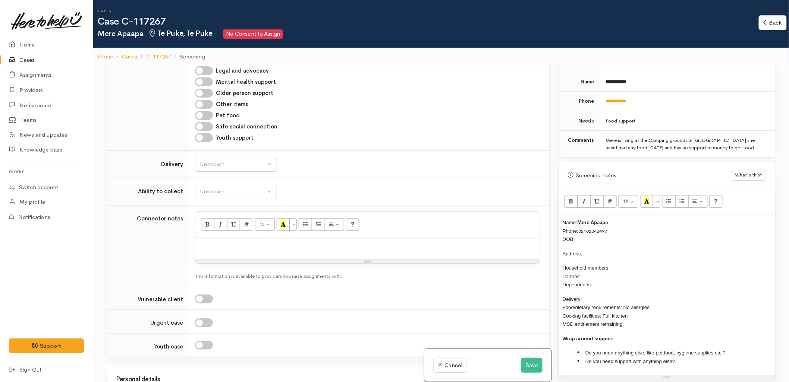
click at [609, 239] on p "Name: Mere Apaapa Phone: 02102342497 DOB:" at bounding box center [666, 230] width 209 height 25
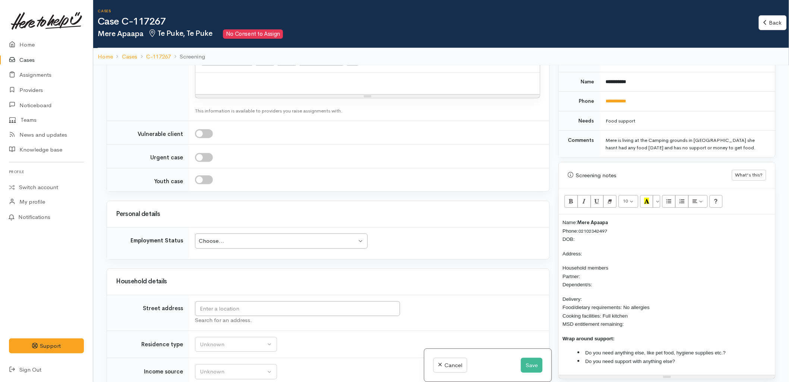
scroll to position [828, 0]
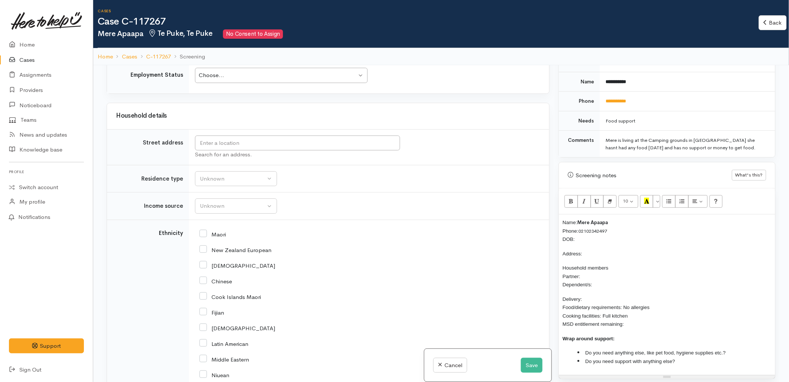
click at [238, 154] on div "Search for an address." at bounding box center [367, 155] width 345 height 9
click at [374, 175] on td "Unknown Emergency accommodation Homeless Other Own home Private rental Public /…" at bounding box center [369, 179] width 360 height 28
click at [261, 152] on div "Search for an address." at bounding box center [367, 155] width 345 height 9
click at [255, 145] on input "text" at bounding box center [297, 143] width 205 height 15
drag, startPoint x: 344, startPoint y: 201, endPoint x: 335, endPoint y: 194, distance: 11.1
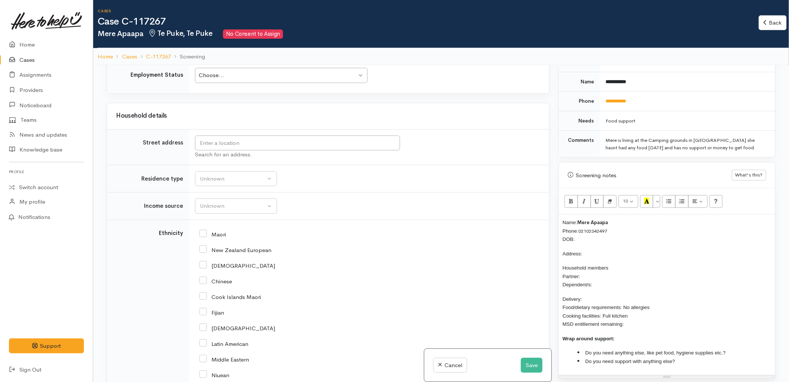
click at [344, 201] on td "Unknown ACC Maternity leave MSD - Away from Home Allowance MSD - Child Disabili…" at bounding box center [369, 207] width 360 height 28
click at [244, 147] on input "text" at bounding box center [297, 143] width 205 height 15
type input "Te"
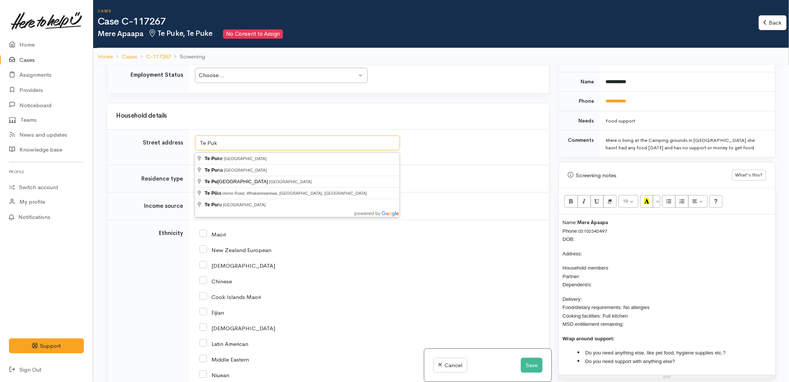
type input "Te Puke"
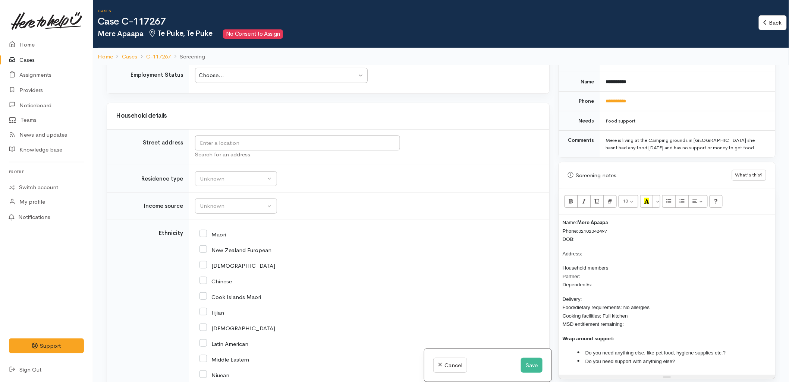
click at [335, 212] on td "Unknown ACC Maternity leave MSD - Away from Home Allowance MSD - Child Disabili…" at bounding box center [369, 207] width 360 height 28
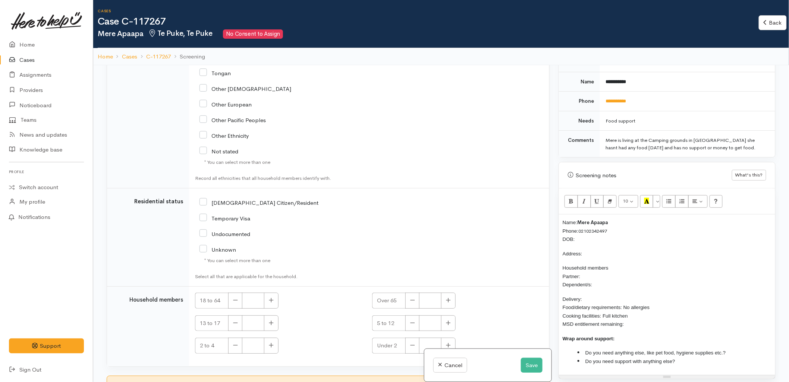
scroll to position [1199, 0]
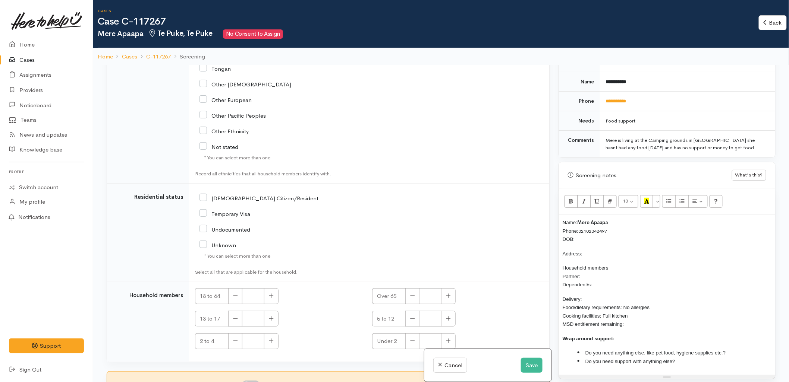
drag, startPoint x: 336, startPoint y: 300, endPoint x: 336, endPoint y: 308, distance: 7.1
click at [337, 301] on div "18 to 64" at bounding box center [279, 296] width 168 height 16
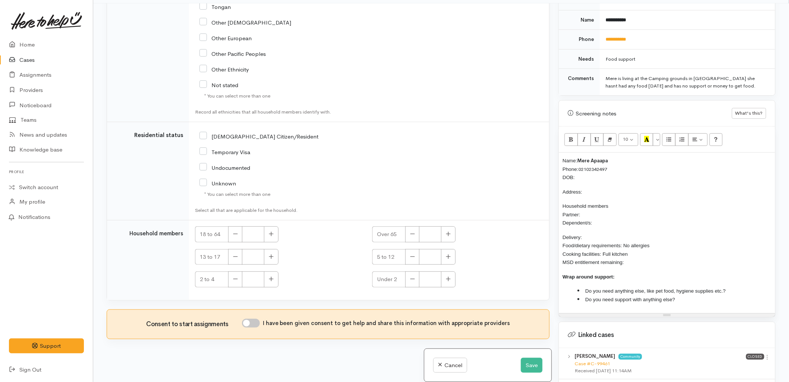
scroll to position [65, 0]
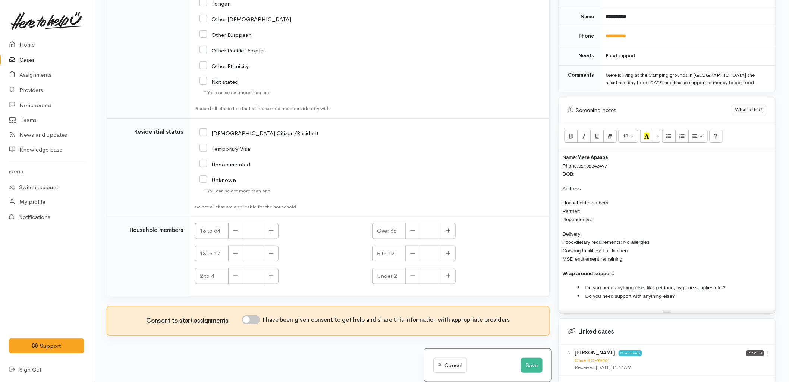
click at [328, 214] on td "NZ Citizen/Resident" at bounding box center [369, 168] width 360 height 98
click at [271, 235] on button "button" at bounding box center [271, 231] width 15 height 16
type input "1"
click at [352, 234] on div "18 to 64 1" at bounding box center [279, 231] width 168 height 16
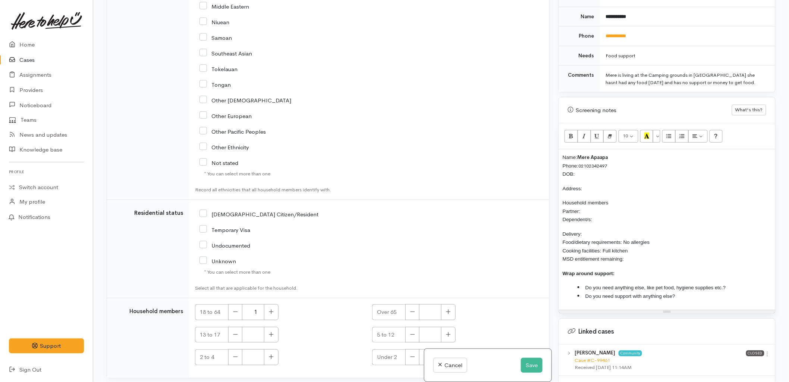
click at [219, 214] on input "[DEMOGRAPHIC_DATA] Citizen/Resident" at bounding box center [258, 214] width 119 height 7
checkbox input "true"
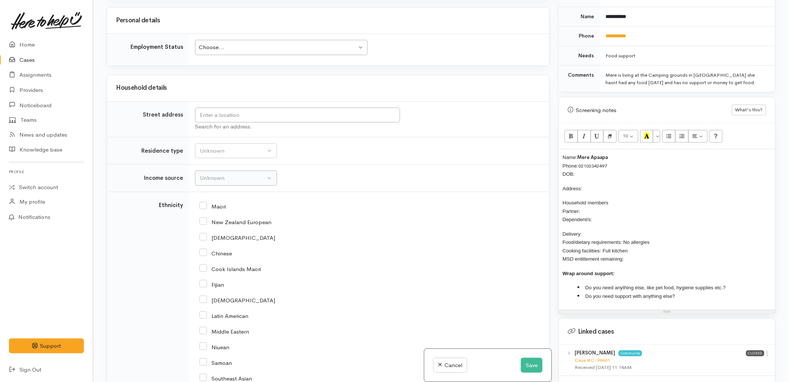
scroll to position [785, 0]
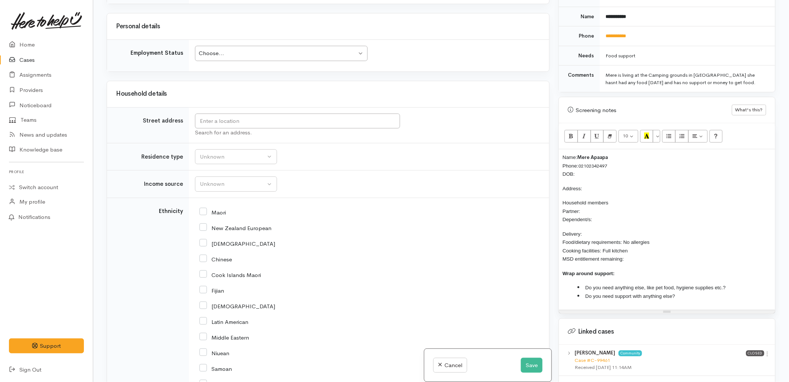
click at [217, 214] on input "Maori" at bounding box center [212, 212] width 26 height 7
checkbox input "true"
click at [221, 155] on div "Unknown" at bounding box center [233, 157] width 66 height 9
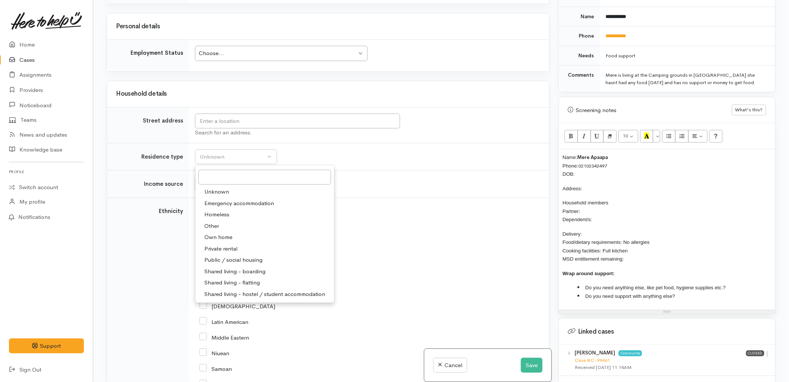
click at [422, 154] on td "Unknown Emergency accommodation Homeless Other Own home Private rental Public /…" at bounding box center [369, 157] width 360 height 28
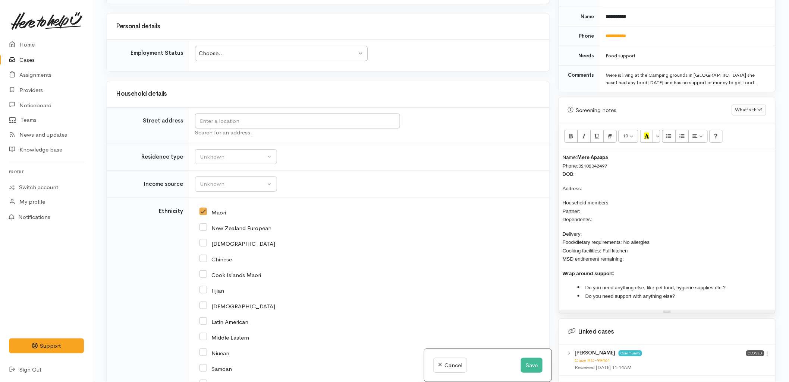
click at [333, 133] on div "Search for an address." at bounding box center [367, 133] width 345 height 9
click at [327, 122] on input "text" at bounding box center [297, 121] width 205 height 15
click at [359, 183] on td "Unknown ACC Maternity leave MSD - Away from Home Allowance MSD - Child Disabili…" at bounding box center [369, 185] width 360 height 28
click at [226, 122] on input "text" at bounding box center [297, 121] width 205 height 15
click at [331, 165] on td "Unknown Emergency accommodation Homeless Other Own home Private rental Public /…" at bounding box center [369, 157] width 360 height 28
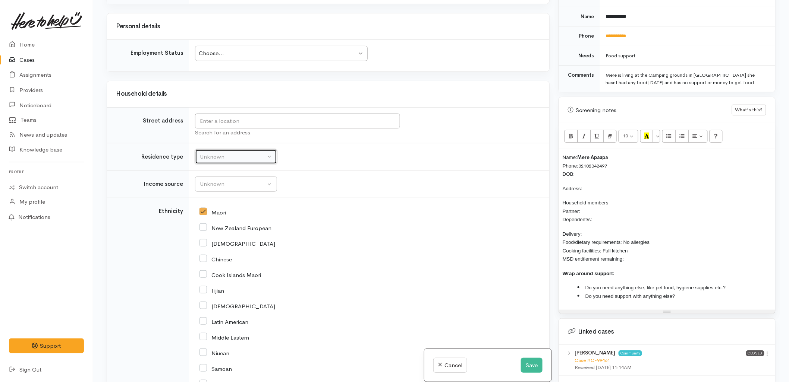
click at [245, 157] on div "Unknown" at bounding box center [233, 157] width 66 height 9
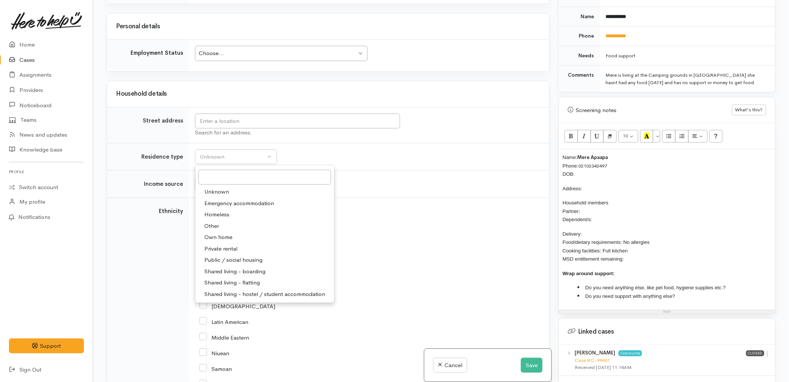
click at [351, 183] on td "Unknown ACC Maternity leave MSD - Away from Home Allowance MSD - Child Disabili…" at bounding box center [369, 185] width 360 height 28
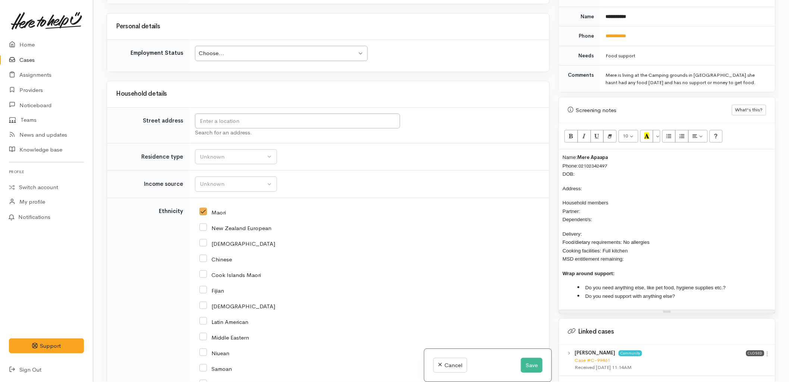
click at [346, 163] on td "Unknown Emergency accommodation Homeless Other Own home Private rental Public /…" at bounding box center [369, 157] width 360 height 28
click at [278, 122] on input "text" at bounding box center [297, 121] width 205 height 15
type input "F"
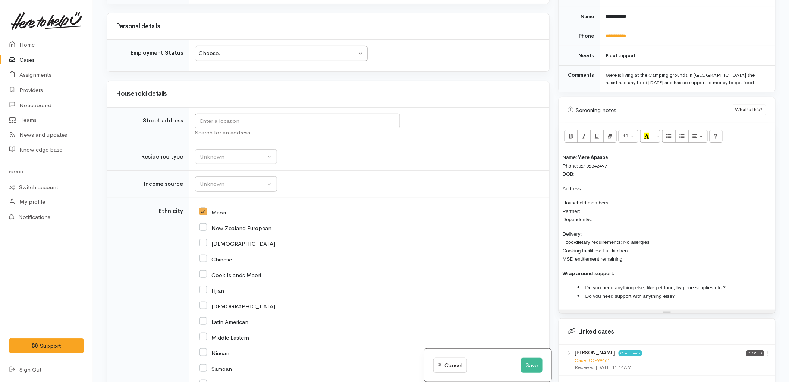
click at [354, 169] on td "Unknown Emergency accommodation Homeless Other Own home Private rental Public /…" at bounding box center [369, 157] width 360 height 28
click at [300, 124] on input "text" at bounding box center [297, 121] width 205 height 15
click at [301, 149] on td "Unknown Emergency accommodation Homeless Other Own home Private rental Public /…" at bounding box center [369, 157] width 360 height 28
click at [214, 160] on div "Unknown" at bounding box center [233, 157] width 66 height 9
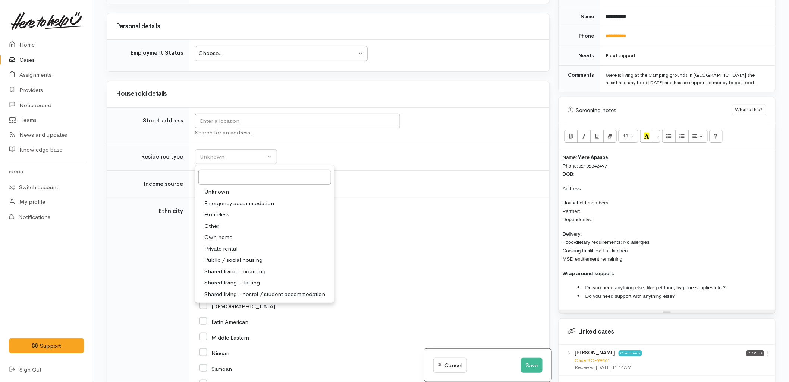
click at [436, 209] on div "Maori" at bounding box center [367, 212] width 336 height 16
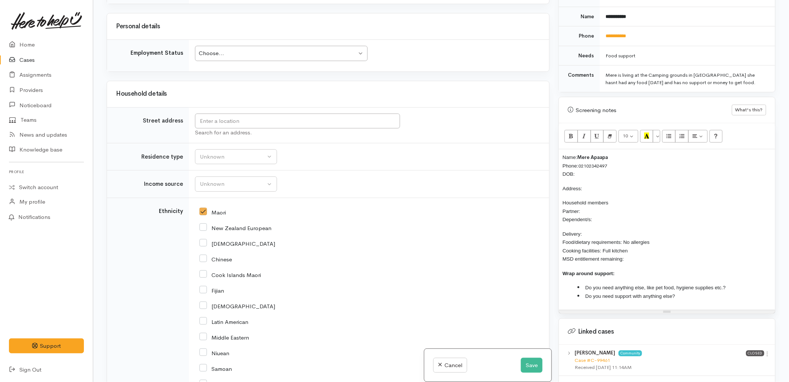
click at [609, 173] on p "Name: Mere Apaapa Phone: 02102342497 DOB:" at bounding box center [666, 165] width 209 height 25
click at [244, 127] on input "text" at bounding box center [297, 121] width 205 height 15
click at [580, 176] on p "Name: Mere Apaapa Phone: 02102342497 DOB:" at bounding box center [666, 165] width 209 height 25
click at [271, 124] on input "text" at bounding box center [297, 121] width 205 height 15
click at [594, 175] on p "Name: Mere Apaapa Phone: 02102342497 DOB:" at bounding box center [666, 165] width 209 height 25
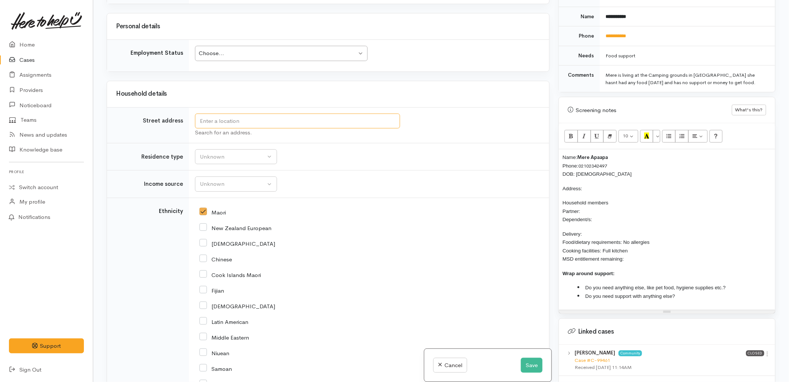
click at [248, 125] on input "text" at bounding box center [297, 121] width 205 height 15
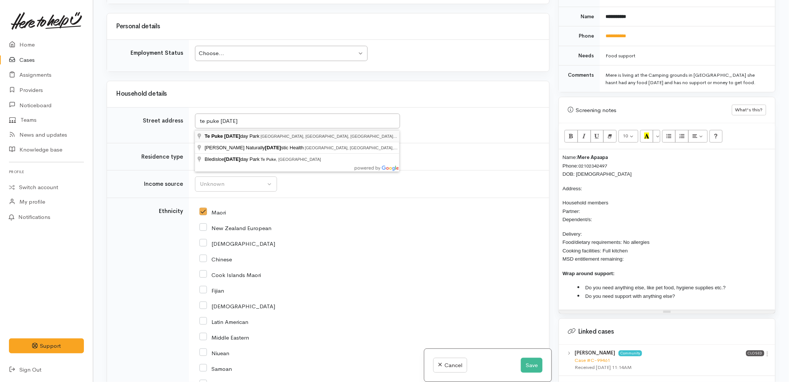
type input "Te Puke Holiday Park Jellicoe Street, Papamoa Beach, Te Puke, New Zealand"
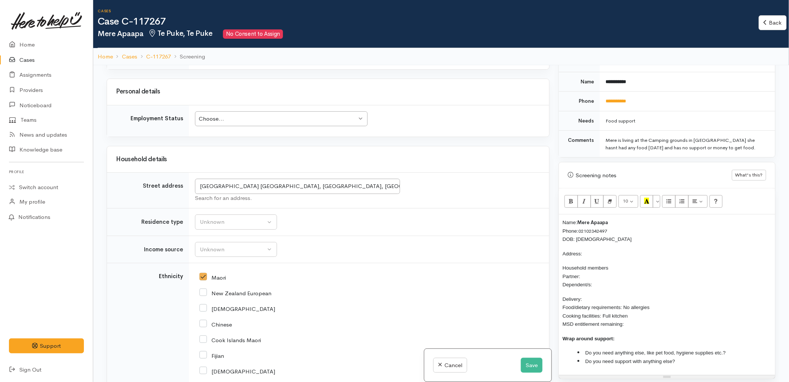
scroll to position [858, 0]
drag, startPoint x: 290, startPoint y: 188, endPoint x: 185, endPoint y: 189, distance: 104.4
click at [185, 189] on tr "Street address Te Puke Holiday Park Jellicoe Street, Papamoa Beach, Te Puke, Ne…" at bounding box center [328, 190] width 442 height 36
click at [321, 187] on input "Te Puke Holiday Park Jellicoe Street, Papamoa Beach, Te Puke, New Zealand" at bounding box center [297, 186] width 205 height 15
click at [330, 187] on input "Te Puke Holiday Park Jellicoe Street, Papamoa Beach, Te Puke, New Zealand" at bounding box center [297, 186] width 205 height 15
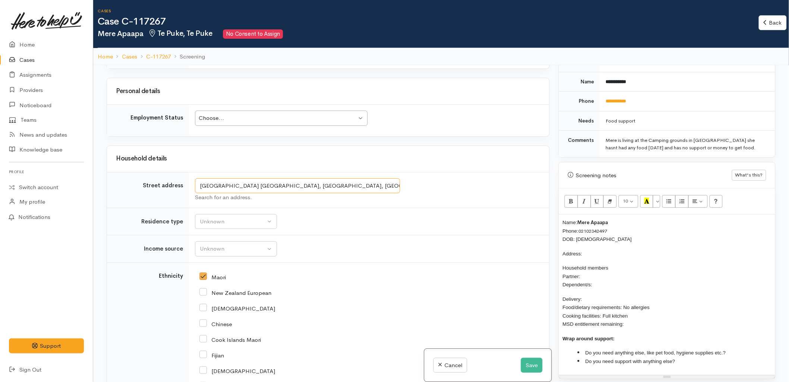
drag, startPoint x: 332, startPoint y: 187, endPoint x: 198, endPoint y: 184, distance: 134.2
click at [198, 184] on input "Te Puke Holiday Park Jellicoe Street, Papamoa Beach, Te Puke, New Zealand" at bounding box center [297, 186] width 205 height 15
click at [589, 252] on p "Address:" at bounding box center [666, 254] width 209 height 9
click at [243, 226] on div "Unknown" at bounding box center [233, 222] width 66 height 9
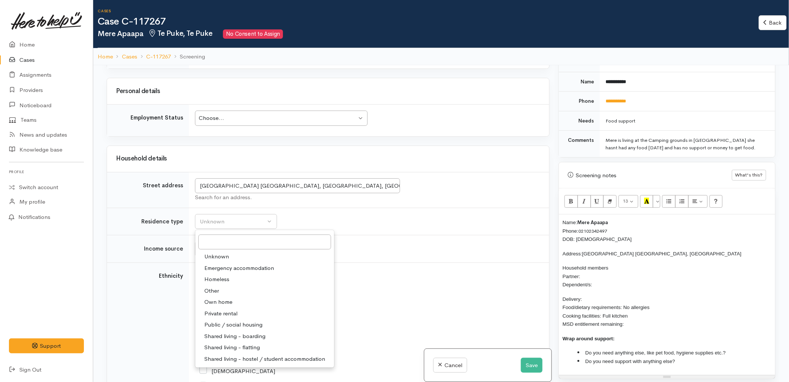
click at [414, 263] on td "Unknown ACC Maternity leave MSD - Away from Home Allowance MSD - Child Disabili…" at bounding box center [369, 250] width 360 height 28
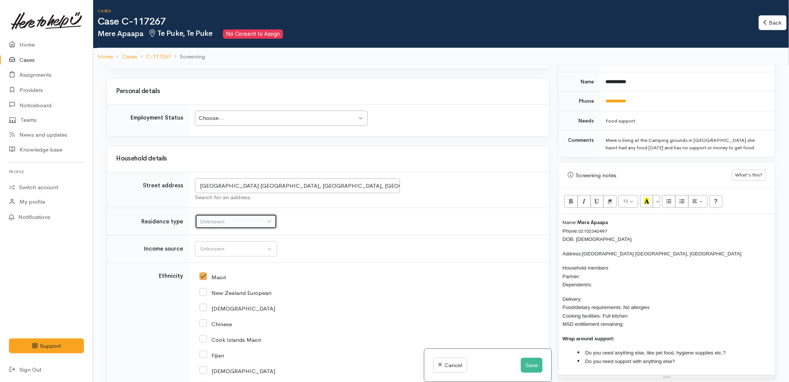
click at [248, 226] on div "Unknown" at bounding box center [233, 222] width 66 height 9
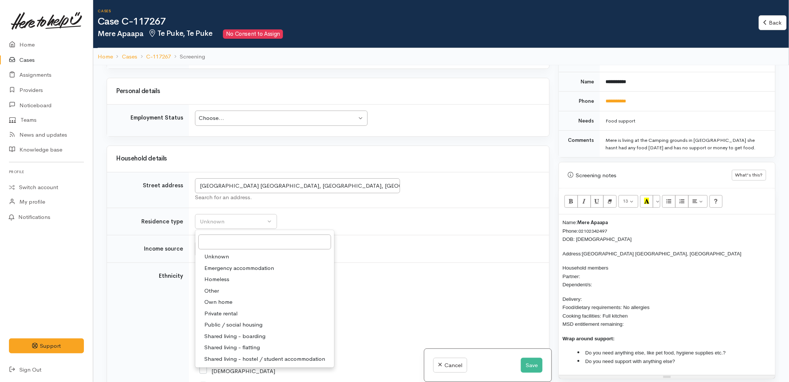
click at [220, 293] on link "Other" at bounding box center [264, 292] width 139 height 12
select select "8"
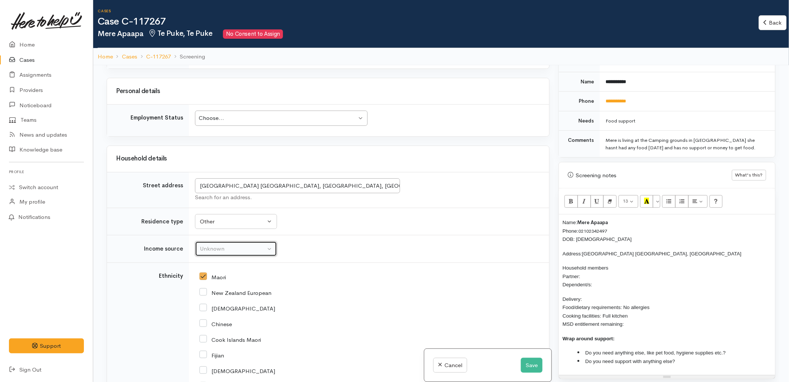
click at [212, 253] on div "Unknown" at bounding box center [233, 249] width 66 height 9
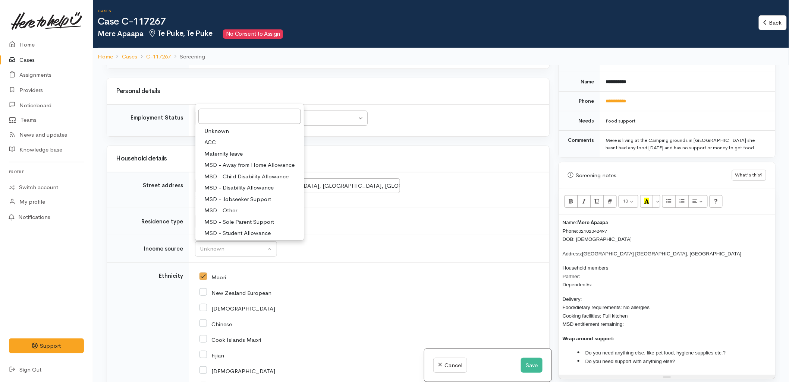
click at [236, 211] on span "MSD - Other" at bounding box center [220, 210] width 33 height 9
select select "6"
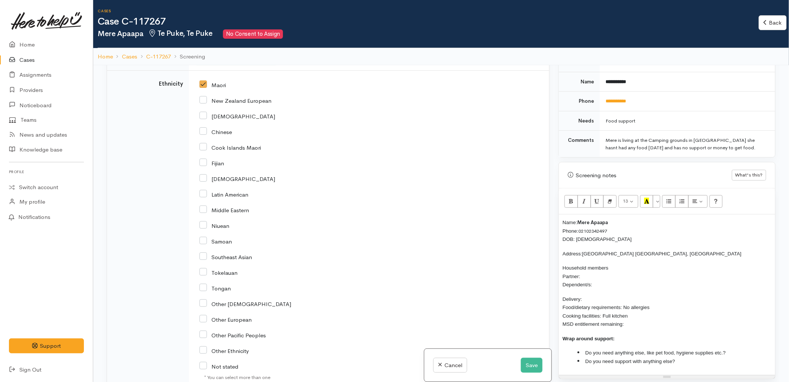
scroll to position [1106, 0]
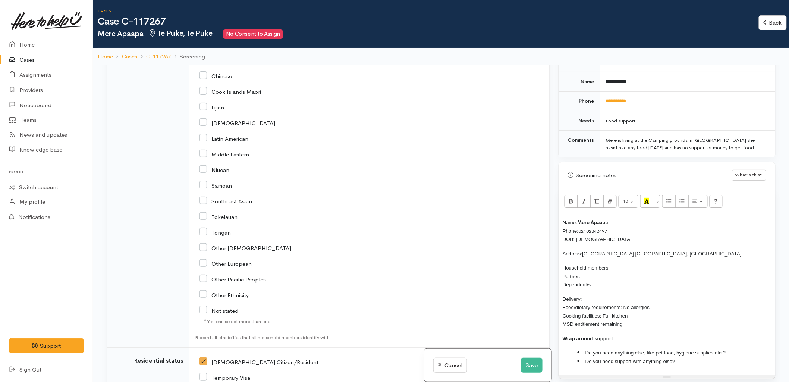
drag, startPoint x: 662, startPoint y: 306, endPoint x: 623, endPoint y: 308, distance: 38.8
click at [623, 308] on p "Delivery: Food/dietary requirements: No allergies Cooking facilities: Full kitc…" at bounding box center [666, 312] width 209 height 34
click at [593, 309] on span "Delivery: Food/dietary requirements: Can't eat white bread. Cooking facilities:…" at bounding box center [616, 312] width 109 height 31
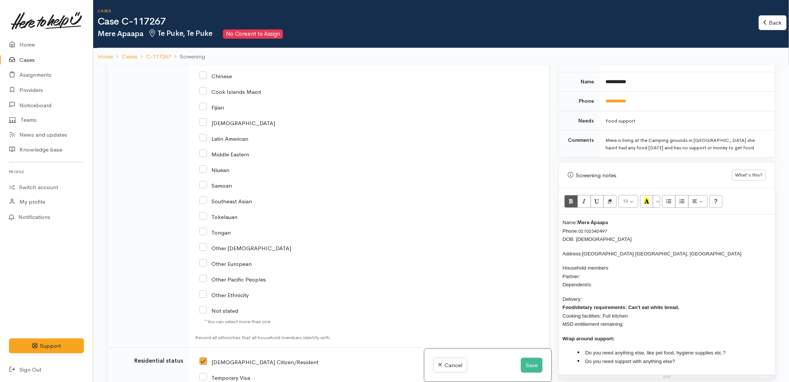
click at [621, 296] on p "Delivery: Food/dietary requirements: Can't eat white bread. Cooking facilities:…" at bounding box center [666, 312] width 209 height 34
click at [637, 328] on p "Delivery: No Food/dietary requirements: Can't eat white bread. Cooking faciliti…" at bounding box center [666, 312] width 209 height 34
click at [586, 301] on span "Delivery: No Food/dietary requirements: Can't eat white bread. Cooking faciliti…" at bounding box center [620, 312] width 117 height 31
click at [640, 322] on p "Delivery: Yes Food/dietary requirements: Can't eat white bread. Cooking facilit…" at bounding box center [666, 312] width 209 height 34
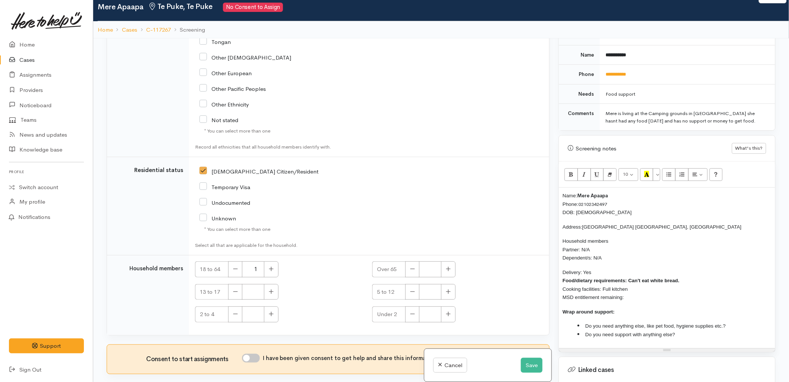
scroll to position [65, 0]
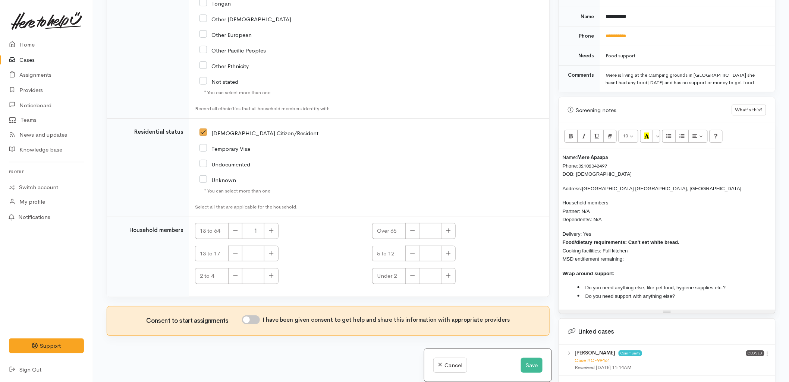
click at [255, 322] on input "I have been given consent to get help and share this information with appropria…" at bounding box center [251, 320] width 18 height 9
checkbox input "true"
click at [639, 262] on p "Delivery: Yes Food/dietary requirements: Can't eat white bread. Cooking facilit…" at bounding box center [666, 247] width 209 height 34
click at [755, 288] on li "Do you need anything else, like pet food, hygiene supplies etc.?" at bounding box center [674, 288] width 194 height 9
click at [709, 300] on li "Do you need support with anything else?" at bounding box center [674, 296] width 194 height 9
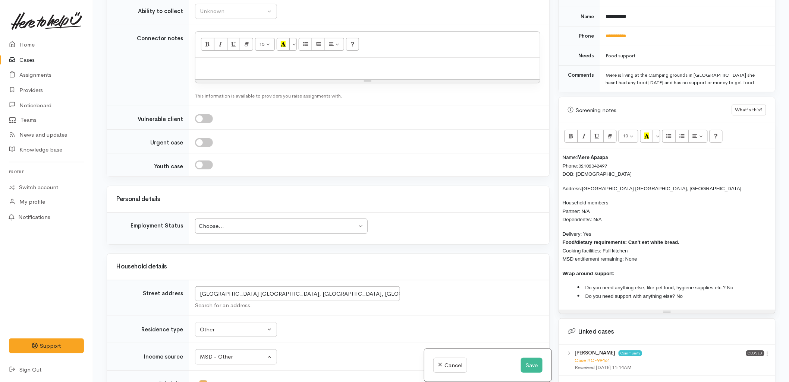
scroll to position [650, 0]
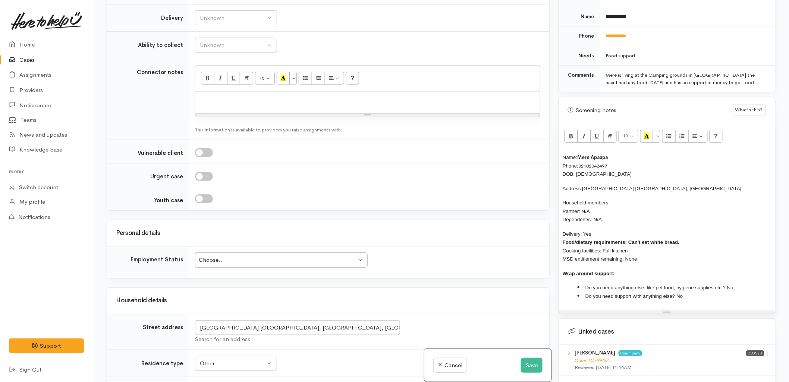
click at [273, 250] on td "Choose... Choose... Choose... Unknown Employed casually Employed full-time Empl…" at bounding box center [369, 263] width 360 height 32
click at [264, 266] on div "Choose... Choose..." at bounding box center [281, 260] width 173 height 15
click at [644, 264] on div "Name: Mere Apaapa Phone: 02102342497 DOB: 10/09/1964 Address: Te Puke Holiday P…" at bounding box center [667, 229] width 216 height 161
drag, startPoint x: 647, startPoint y: 255, endPoint x: 561, endPoint y: 154, distance: 133.3
click at [561, 154] on div "Name: Mere Apaapa Phone: 02102342497 DOB: 10/09/1964 Address: Te Puke Holiday P…" at bounding box center [667, 229] width 216 height 161
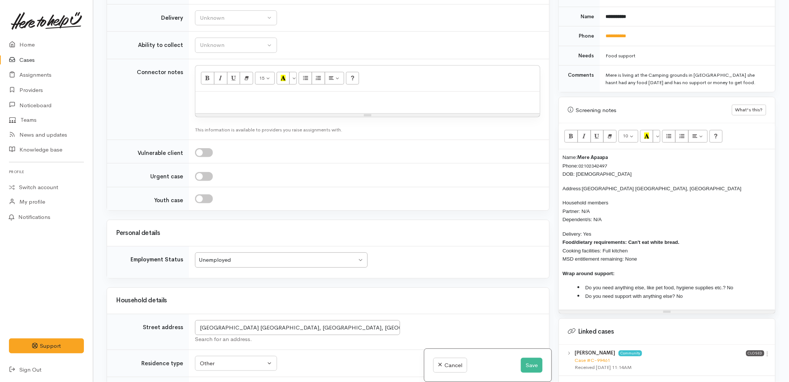
copy div "Name: Mere Apaapa Phone: 02102342497 DOB: 10/09/1964 Address: Te Puke Holiday P…"
click at [268, 101] on p at bounding box center [367, 99] width 337 height 9
paste div
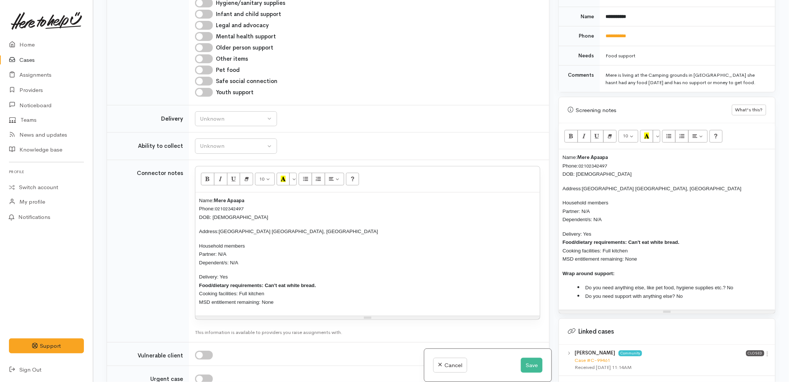
scroll to position [526, 0]
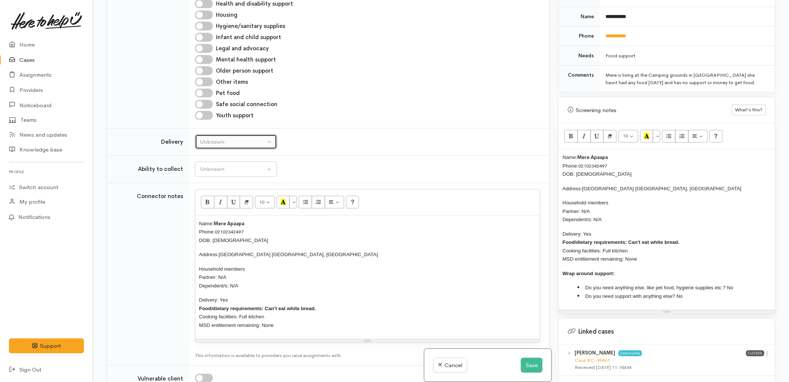
click at [234, 145] on div "Unknown" at bounding box center [233, 142] width 66 height 9
click at [211, 218] on div "Unknown Delivery needed Delivery preferred No" at bounding box center [236, 185] width 82 height 70
click at [228, 142] on div "Unknown" at bounding box center [233, 142] width 66 height 9
click at [412, 136] on div "Unknown Delivery needed Delivery preferred No Unknown Unknown Delivery needed D…" at bounding box center [367, 142] width 345 height 15
click at [247, 144] on div "Unknown" at bounding box center [233, 142] width 66 height 9
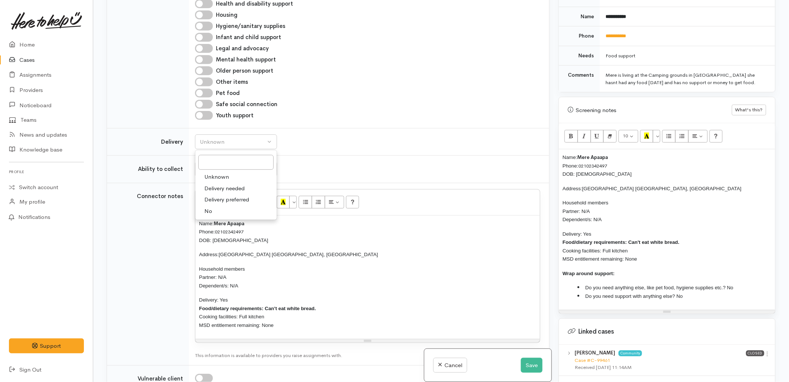
click at [226, 186] on span "Delivery needed" at bounding box center [224, 189] width 40 height 9
select select "3"
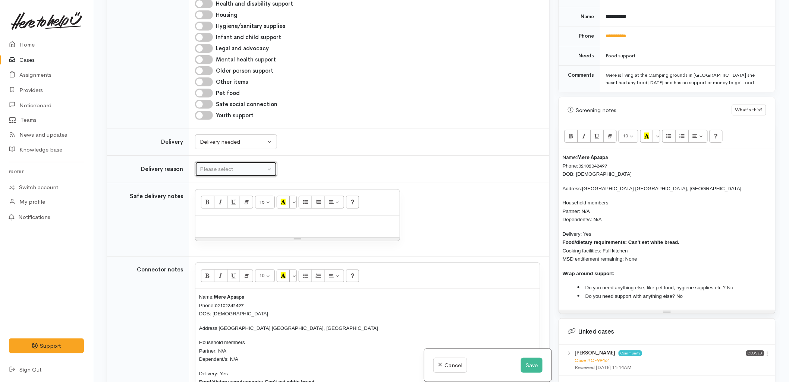
click at [259, 176] on button "Please select" at bounding box center [236, 169] width 82 height 15
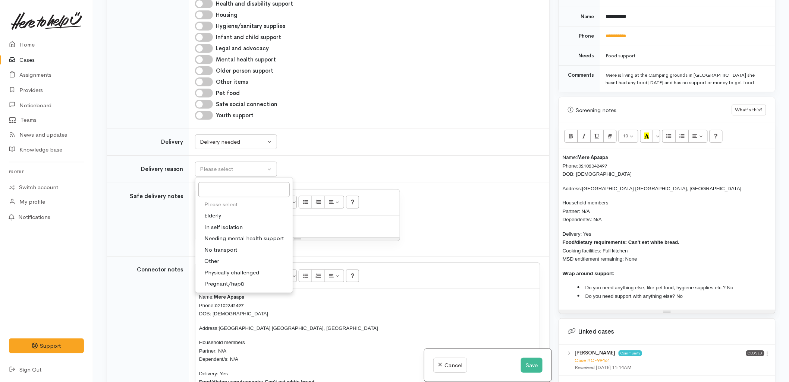
click at [221, 250] on span "No transport" at bounding box center [220, 250] width 33 height 9
select select "2"
click at [227, 228] on p at bounding box center [297, 224] width 197 height 9
paste div
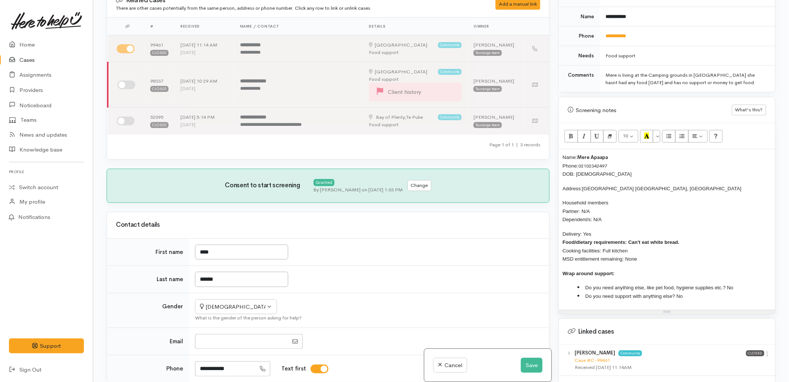
scroll to position [0, 0]
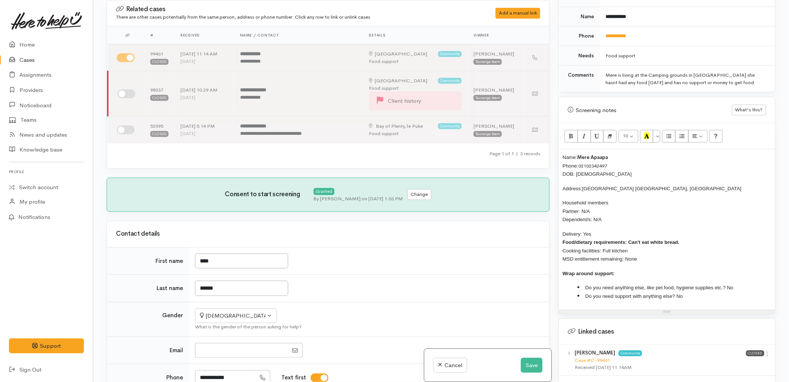
click at [351, 252] on td "****" at bounding box center [369, 261] width 360 height 28
click at [621, 213] on p "Household members Partner: N/A Dependent/s: N/A" at bounding box center [666, 211] width 209 height 25
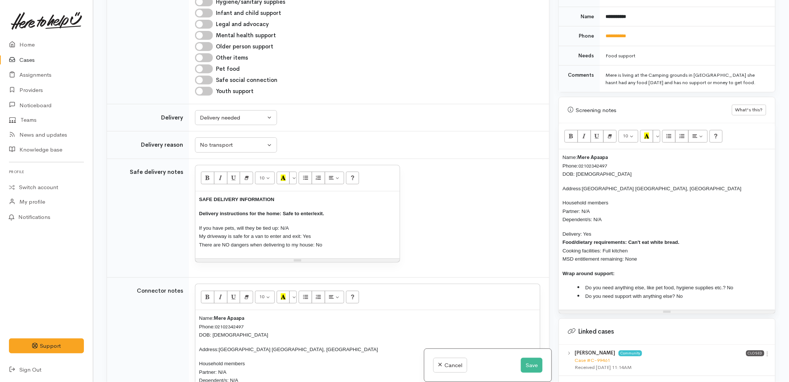
scroll to position [621, 0]
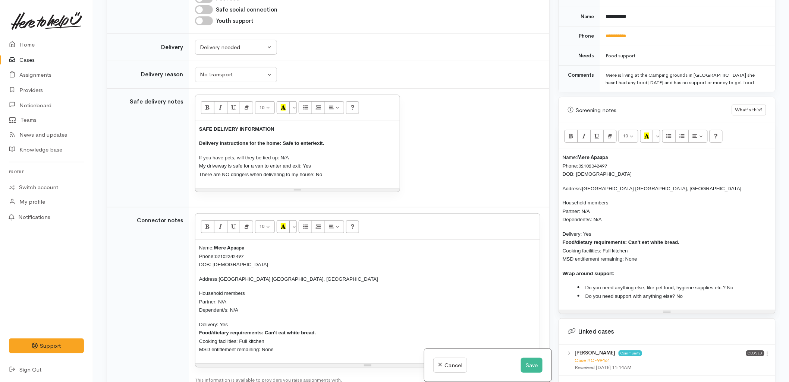
click at [561, 157] on div "Name: Mere Apaapa Phone: 02102342497 DOB: 10/09/1964 Address: Te Puke Holiday P…" at bounding box center [667, 229] width 216 height 161
click at [402, 275] on div "Name: Mere Apaapa Phone: 02102342497 DOB: 10/09/1964 Address: Te Puke Holiday P…" at bounding box center [367, 302] width 344 height 124
click at [564, 157] on span "54 Name:" at bounding box center [573, 158] width 22 height 6
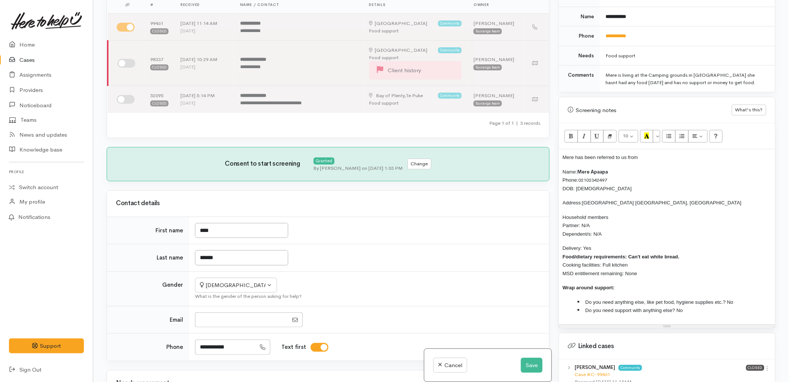
scroll to position [0, 0]
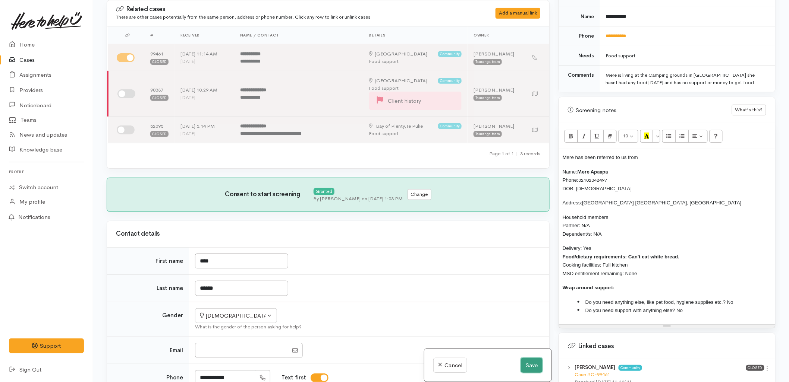
click at [530, 367] on button "Save" at bounding box center [532, 365] width 22 height 15
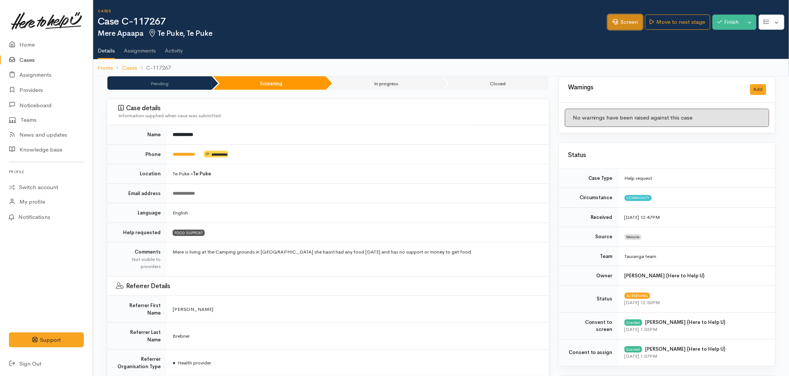
click at [620, 20] on link "Screen" at bounding box center [625, 22] width 35 height 15
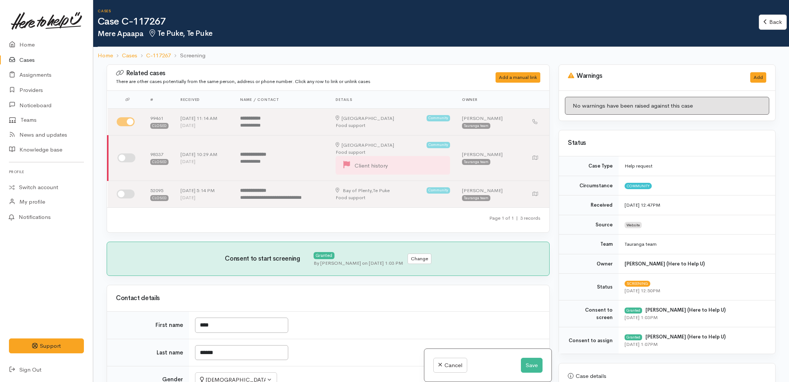
select select "2"
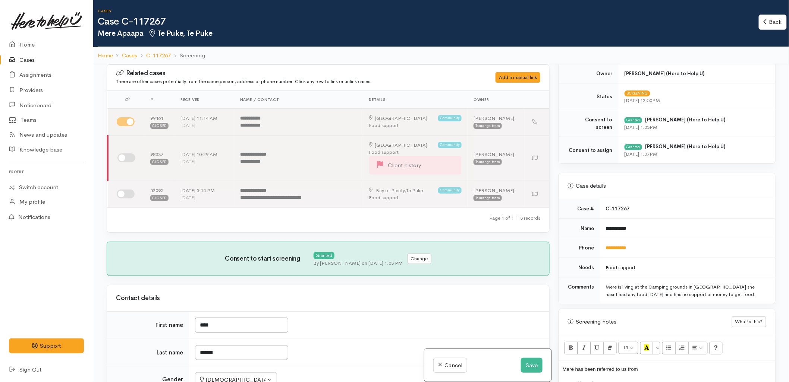
scroll to position [207, 0]
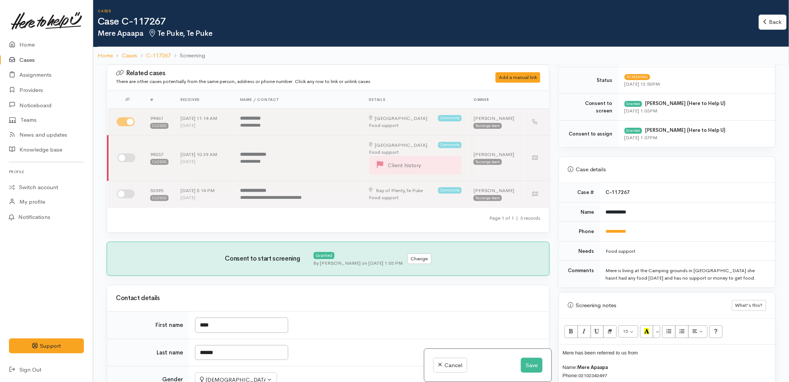
click at [654, 350] on p "Mere has been referred to us from" at bounding box center [666, 353] width 209 height 9
click at [733, 361] on p "Mere has been referred to us from Fran Brebner at Tautoko Mai, who has identifi…" at bounding box center [666, 361] width 209 height 25
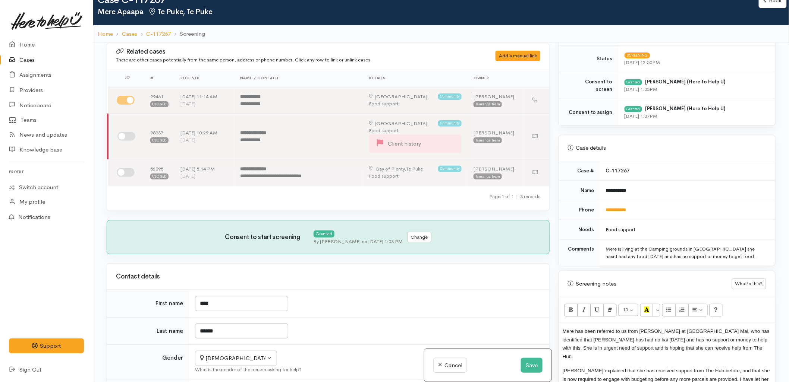
scroll to position [30, 0]
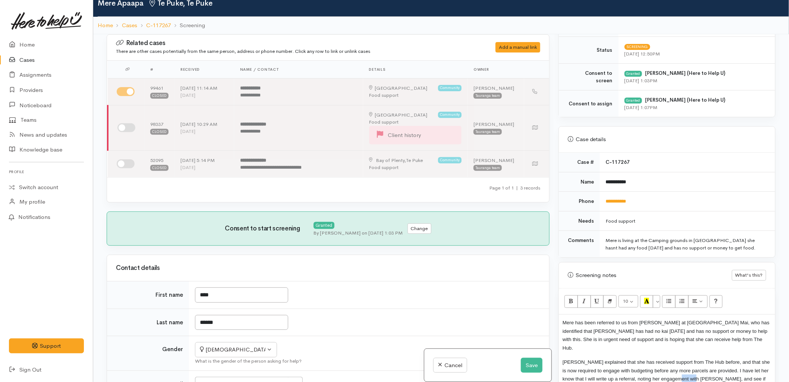
click at [694, 371] on span "Mere explained that she has received support from The Hub before, and that she …" at bounding box center [665, 375] width 207 height 31
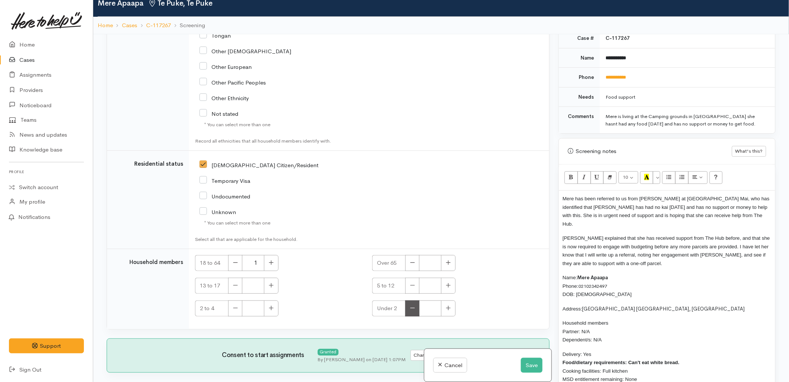
scroll to position [1522, 0]
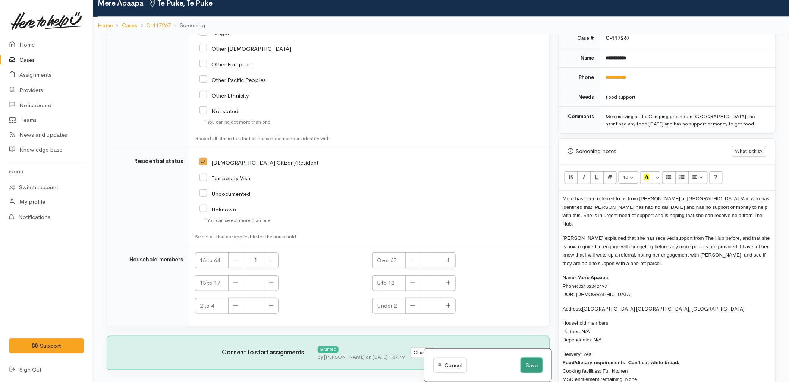
click at [528, 366] on button "Save" at bounding box center [532, 365] width 22 height 15
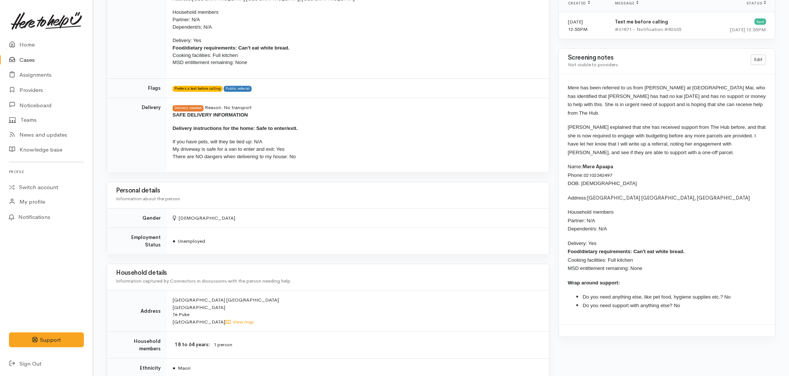
scroll to position [580, 0]
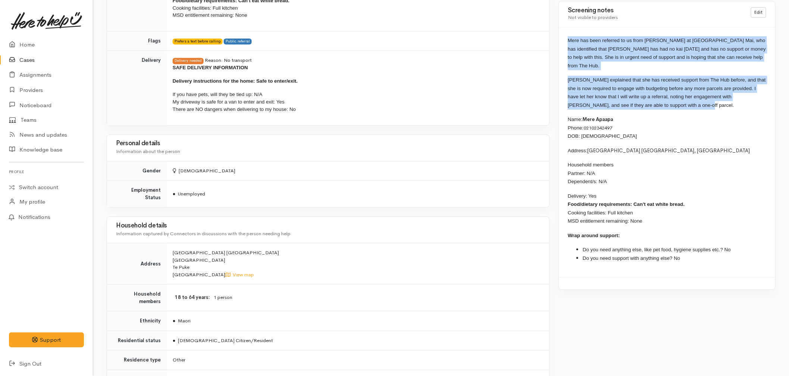
drag, startPoint x: 675, startPoint y: 98, endPoint x: 561, endPoint y: 44, distance: 126.5
click at [561, 44] on div "Mere has been referred to us from [PERSON_NAME] at [GEOGRAPHIC_DATA] Mai, who h…" at bounding box center [667, 153] width 216 height 250
copy div "Mere has been referred to us from [PERSON_NAME] at [GEOGRAPHIC_DATA] Mai, who h…"
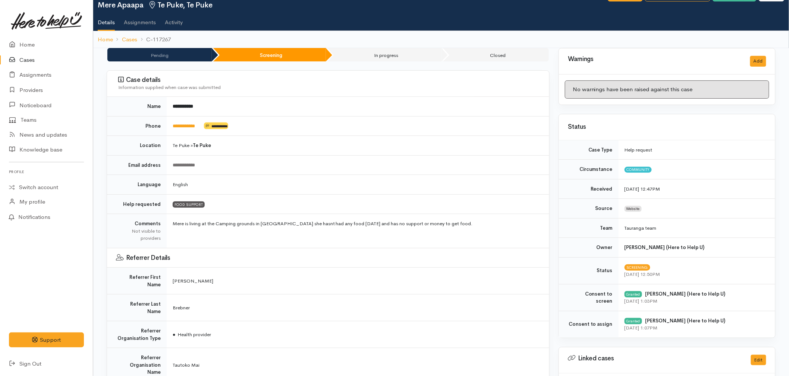
scroll to position [0, 0]
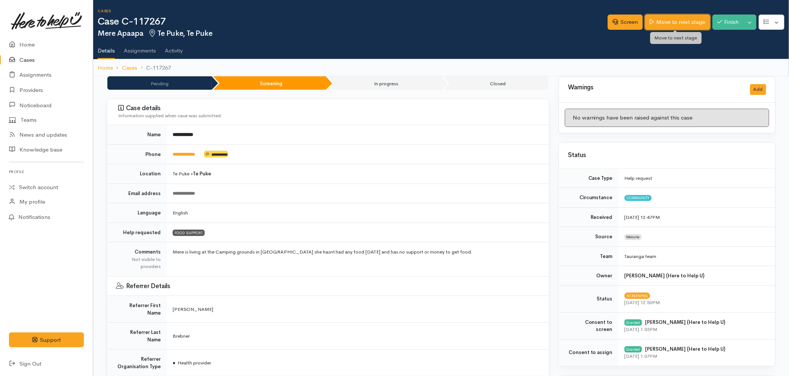
click at [673, 17] on link "Move to next stage" at bounding box center [677, 22] width 65 height 15
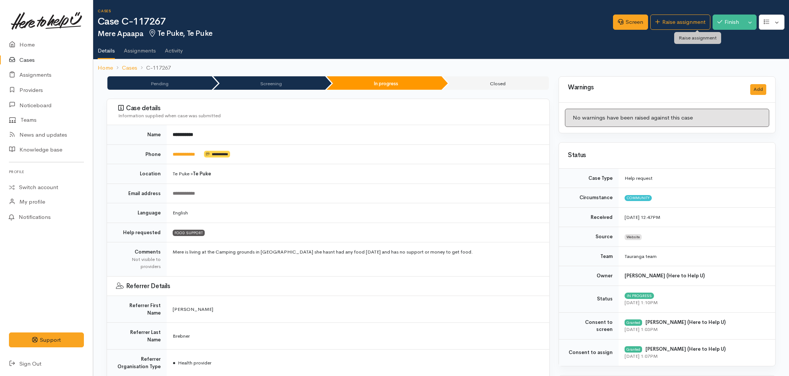
click at [673, 17] on link "Raise assignment" at bounding box center [680, 22] width 60 height 15
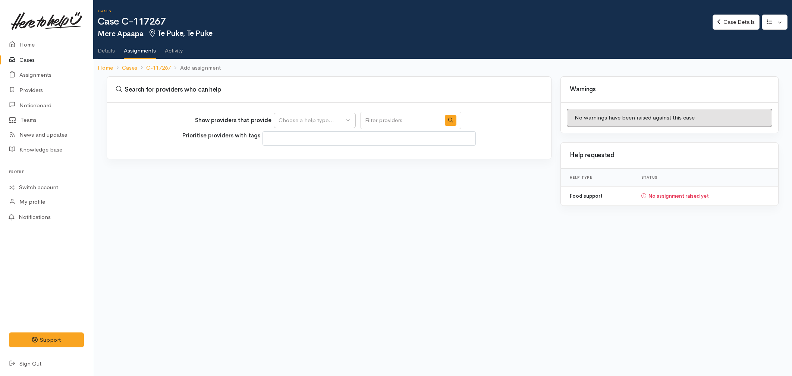
select select
click at [308, 122] on div "Choose a help type..." at bounding box center [311, 120] width 66 height 9
click at [297, 150] on link "Food support" at bounding box center [314, 156] width 81 height 12
select select "3"
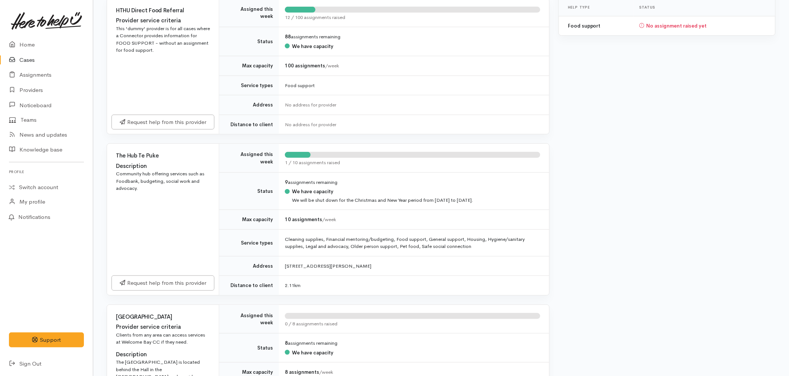
scroll to position [207, 0]
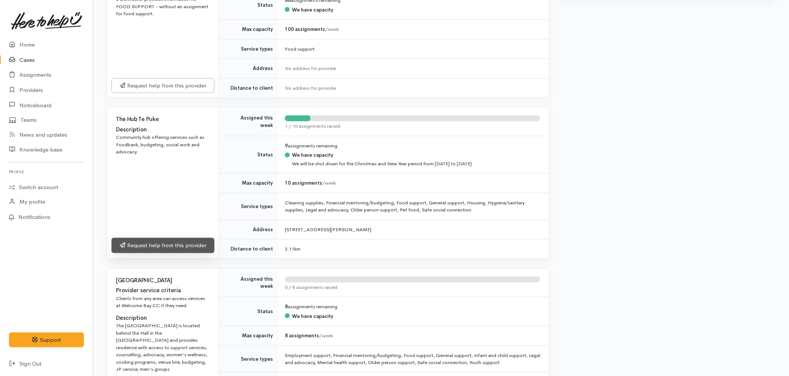
click at [163, 249] on link "Request help from this provider" at bounding box center [162, 245] width 103 height 15
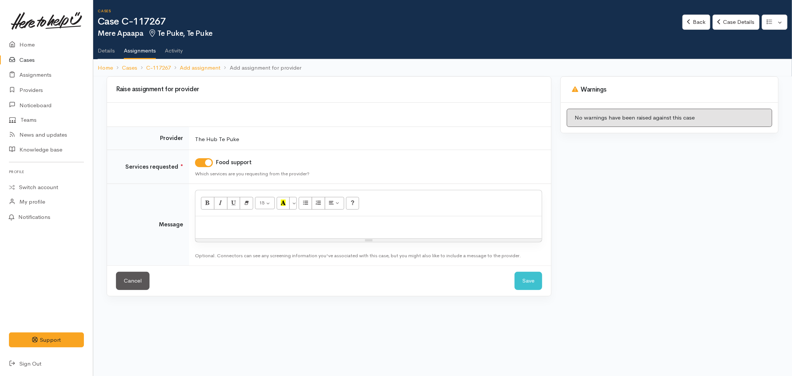
click at [205, 226] on p at bounding box center [368, 224] width 339 height 9
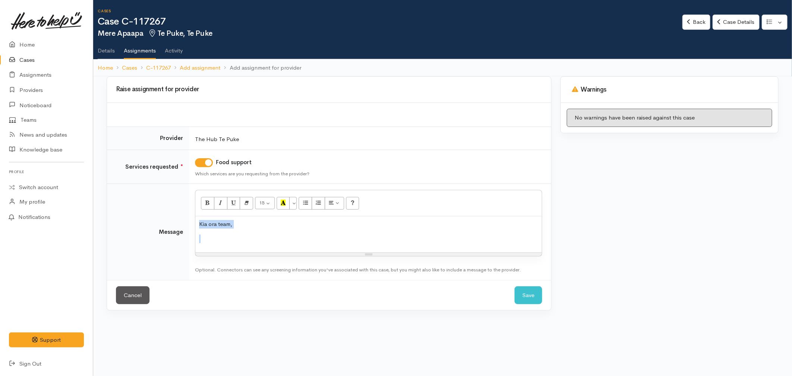
click at [229, 238] on p at bounding box center [368, 239] width 339 height 9
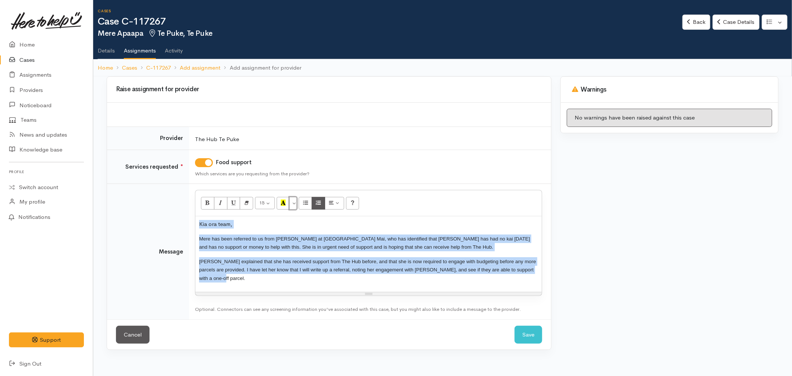
drag, startPoint x: 293, startPoint y: 203, endPoint x: 325, endPoint y: 206, distance: 32.2
click at [293, 203] on button "More Color" at bounding box center [292, 203] width 7 height 13
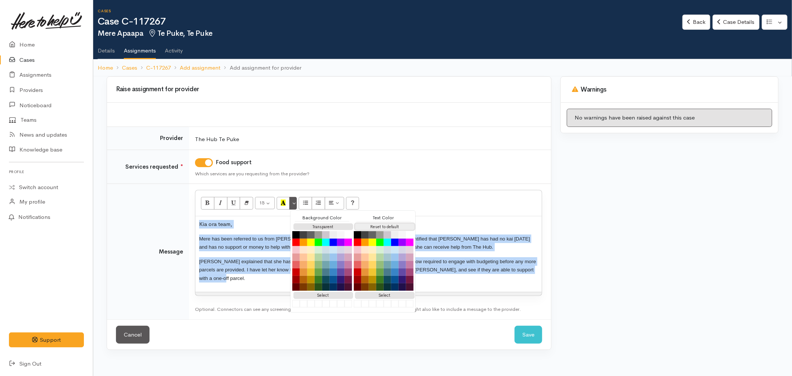
click at [366, 225] on button "Reset to default" at bounding box center [385, 227] width 60 height 7
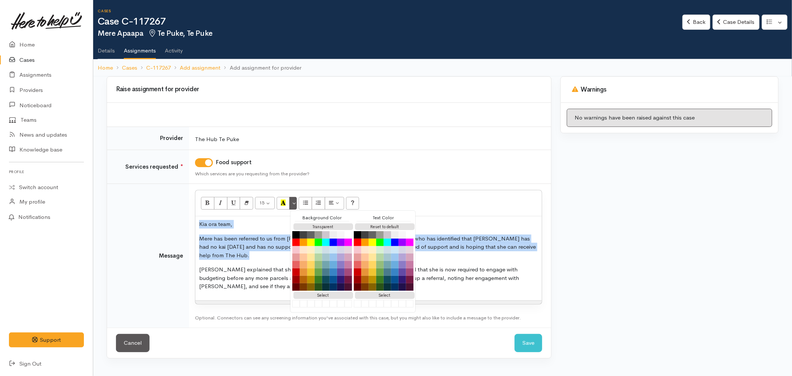
click at [263, 256] on div "Kia ora team, Mere has been referred to us from Fran Brebner at Tautoko Mai, wh…" at bounding box center [368, 259] width 346 height 84
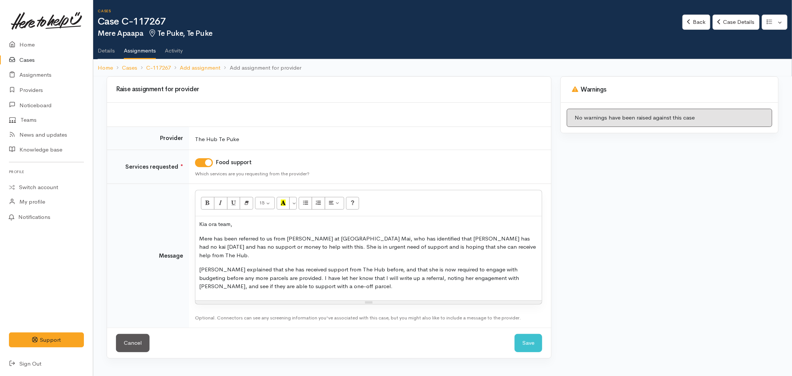
click at [272, 237] on p "Mere has been referred to us from Fran Brebner at Tautoko Mai, who has identifi…" at bounding box center [368, 247] width 339 height 25
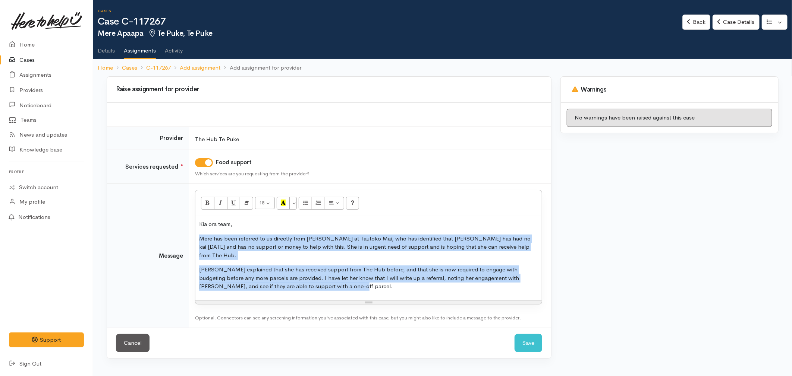
drag, startPoint x: 315, startPoint y: 280, endPoint x: 370, endPoint y: 230, distance: 75.2
click at [373, 228] on div "Kia ora team, Mere has been referred to us directly from Fran Brebner at Tautok…" at bounding box center [368, 259] width 346 height 84
click at [351, 266] on p "Mere explained that she has received support from The Hub before, and that she …" at bounding box center [368, 278] width 339 height 25
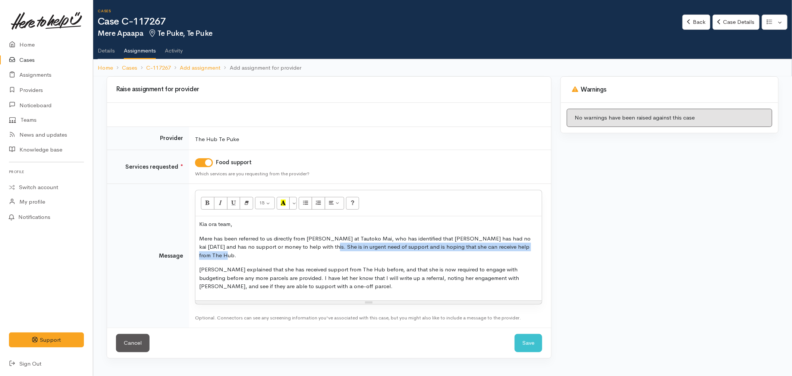
drag, startPoint x: 534, startPoint y: 245, endPoint x: 307, endPoint y: 245, distance: 226.6
click at [307, 245] on p "Mere has been referred to us directly from Fran Brebner at Tautoko Mai, who has…" at bounding box center [368, 247] width 339 height 25
drag, startPoint x: 510, startPoint y: 245, endPoint x: 307, endPoint y: 247, distance: 202.8
click at [307, 247] on p "Mere has been referred to us directly from Fran Brebner at Tautoko Mai, who has…" at bounding box center [368, 247] width 339 height 25
click at [311, 247] on p "Mere has been referred to us directly from Fran Brebner at Tautoko Mai, who has…" at bounding box center [368, 247] width 339 height 25
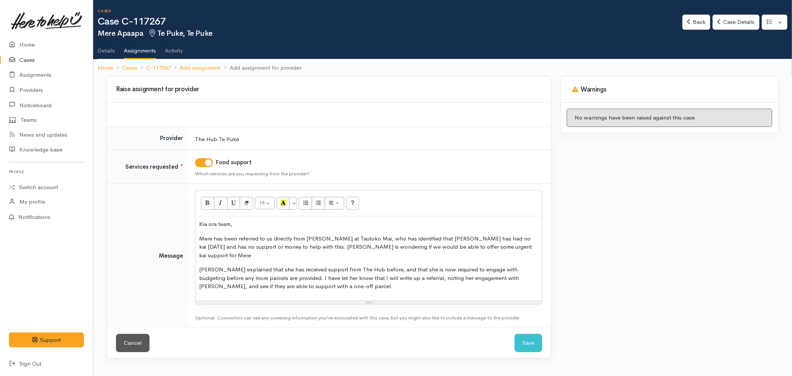
click at [307, 247] on p "Mere has been referred to us directly from Fran Brebner at Tautoko Mai, who has…" at bounding box center [368, 247] width 339 height 25
drag, startPoint x: 522, startPoint y: 245, endPoint x: 306, endPoint y: 247, distance: 215.5
click at [306, 247] on p "Mere has been referred to us directly from Fran Brebner at Tautoko Mai, who has…" at bounding box center [368, 247] width 339 height 25
click at [228, 266] on p "Mere explained that she has received support from The Hub before, and that she …" at bounding box center [368, 278] width 339 height 25
click at [198, 261] on div "Kia ora team, Mere has been referred to us directly from Fran Brebner at Tautok…" at bounding box center [368, 259] width 346 height 84
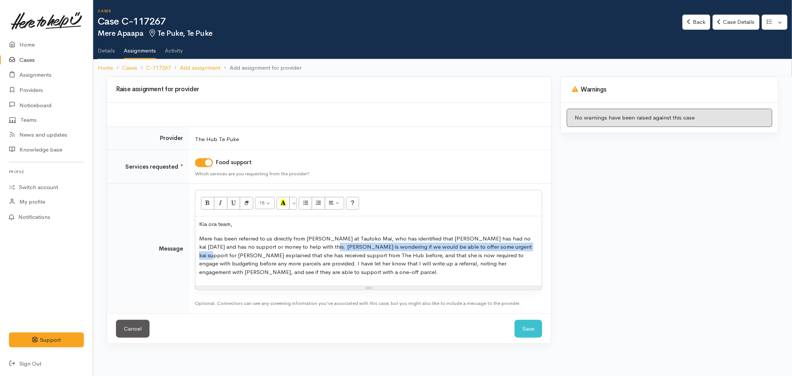
drag, startPoint x: 502, startPoint y: 246, endPoint x: 307, endPoint y: 249, distance: 195.0
click at [307, 249] on p "Mere has been referred to us directly from Fran Brebner at Tautoko Mai, who has…" at bounding box center [368, 256] width 339 height 42
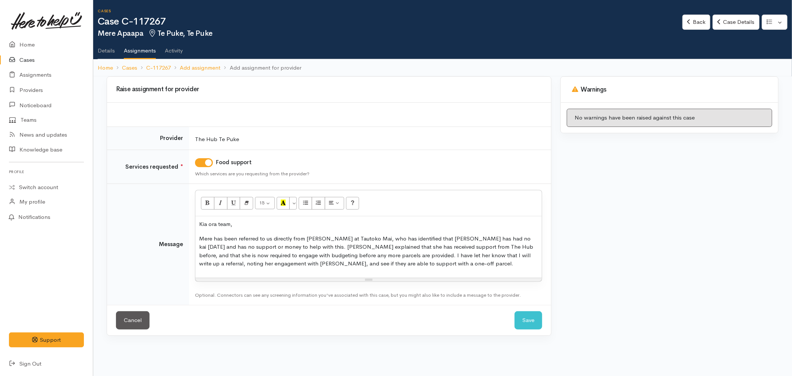
click at [448, 247] on p "Mere has been referred to us directly from Fran Brebner at Tautoko Mai, who has…" at bounding box center [368, 252] width 339 height 34
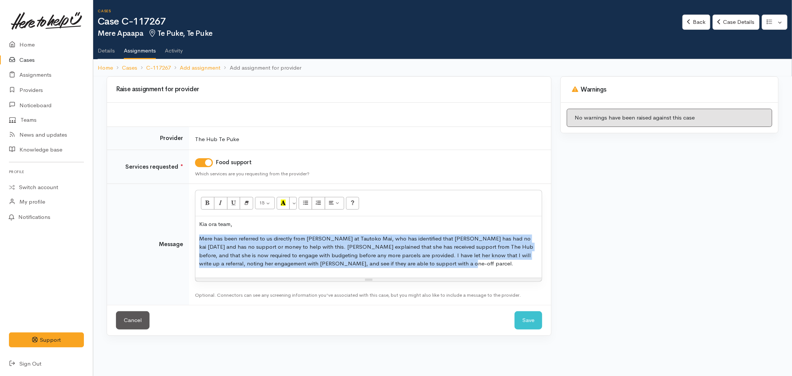
click at [448, 247] on p "Mere has been referred to us directly from Fran Brebner at Tautoko Mai, who has…" at bounding box center [368, 252] width 339 height 34
click at [442, 246] on p "Mere has been referred to us directly from Fran Brebner at Tautoko Mai, who has…" at bounding box center [368, 252] width 339 height 34
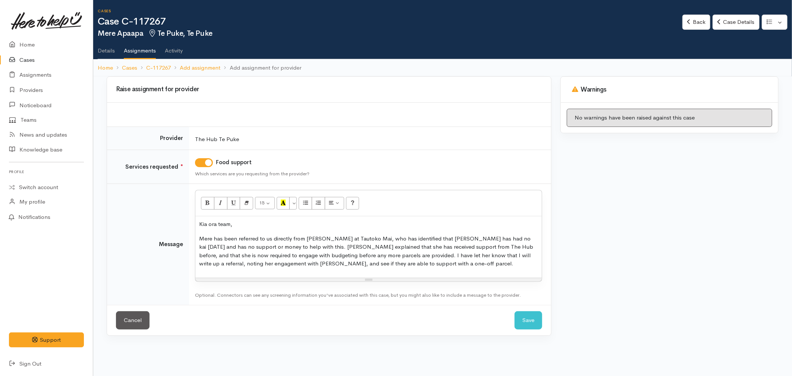
click at [451, 246] on p "Mere has been referred to us directly from Fran Brebner at Tautoko Mai, who has…" at bounding box center [368, 252] width 339 height 34
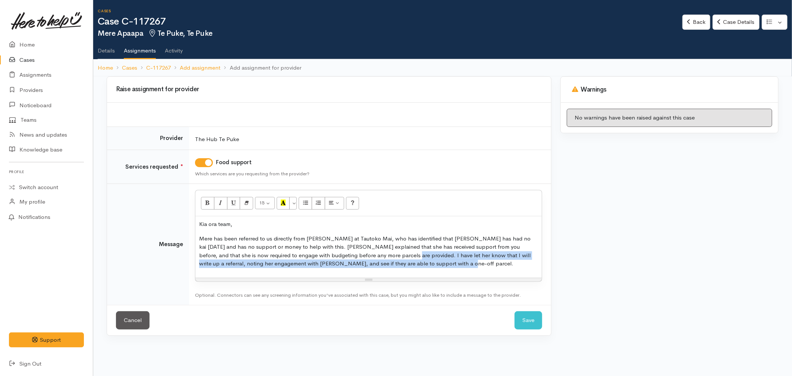
drag, startPoint x: 429, startPoint y: 267, endPoint x: 360, endPoint y: 255, distance: 69.2
click at [360, 255] on p "Mere has been referred to us directly from Fran Brebner at Tautoko Mai, who has…" at bounding box center [368, 252] width 339 height 34
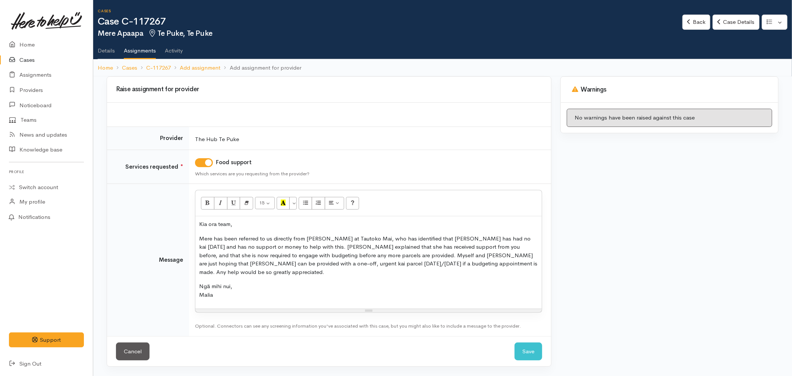
click at [399, 264] on p "Mere has been referred to us directly from Fran Brebner at Tautoko Mai, who has…" at bounding box center [368, 256] width 339 height 42
click at [515, 264] on p "Mere has been referred to us directly from Fran Brebner at Tautoko Mai, who has…" at bounding box center [368, 256] width 339 height 42
click at [468, 260] on p "Mere has been referred to us directly from Fran Brebner at Tautoko Mai, who has…" at bounding box center [368, 256] width 339 height 42
click at [513, 264] on p "Mere has been referred to us directly from Fran Brebner at Tautoko Mai, who has…" at bounding box center [368, 256] width 339 height 42
drag, startPoint x: 401, startPoint y: 263, endPoint x: 511, endPoint y: 265, distance: 110.0
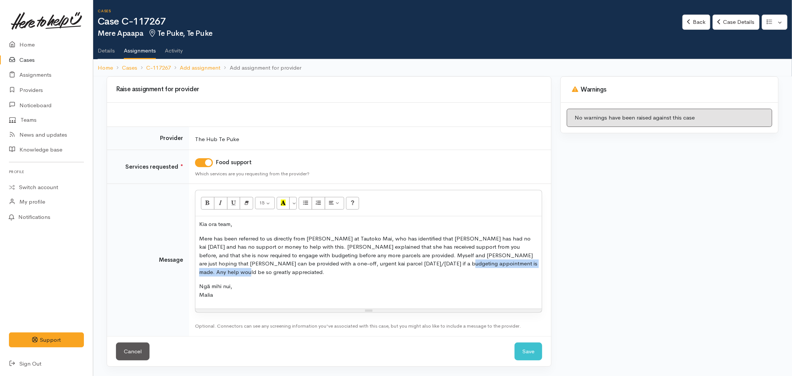
click at [511, 265] on p "Mere has been referred to us directly from Fran Brebner at Tautoko Mai, who has…" at bounding box center [368, 256] width 339 height 42
click at [534, 343] on button "Save" at bounding box center [528, 352] width 28 height 18
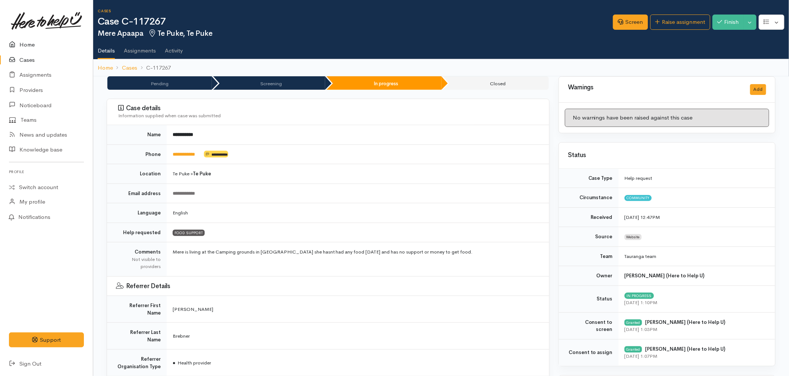
click at [25, 42] on link "Home" at bounding box center [46, 44] width 93 height 15
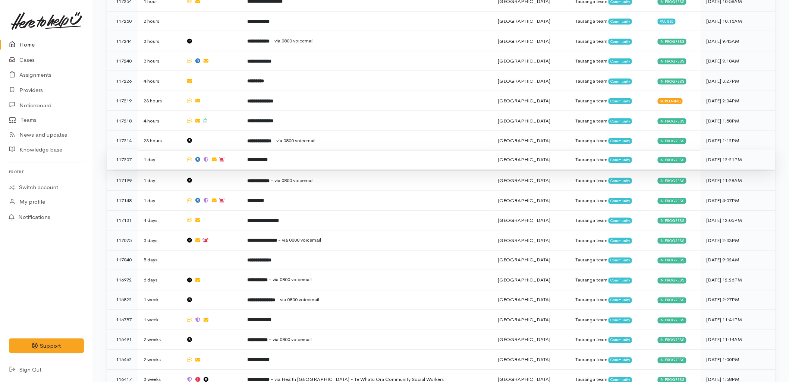
scroll to position [373, 0]
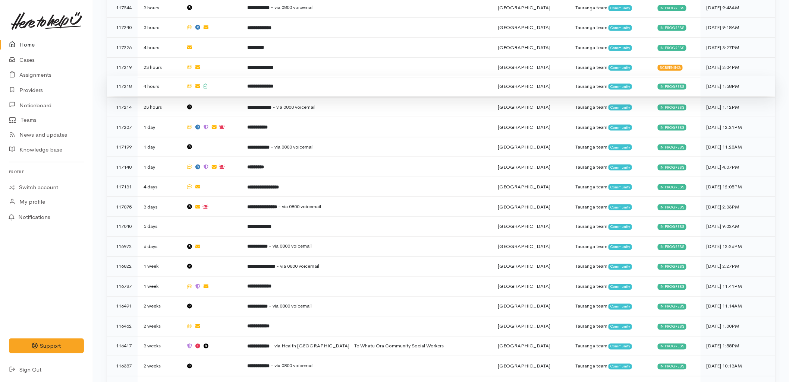
click at [218, 76] on td at bounding box center [210, 86] width 61 height 20
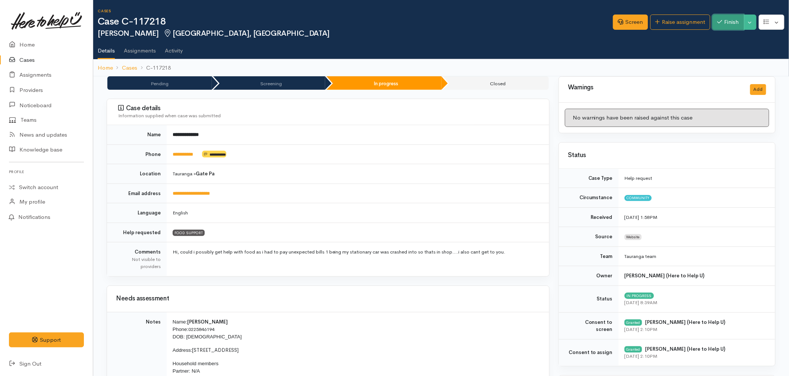
click at [725, 24] on button "Finish" at bounding box center [727, 22] width 31 height 15
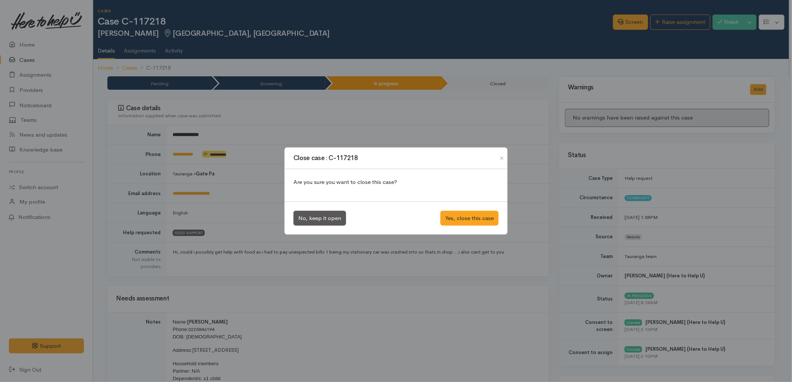
click at [468, 210] on div "No, keep it open Yes, close this case" at bounding box center [395, 219] width 223 height 34
click at [465, 216] on button "Yes, close this case" at bounding box center [469, 218] width 58 height 15
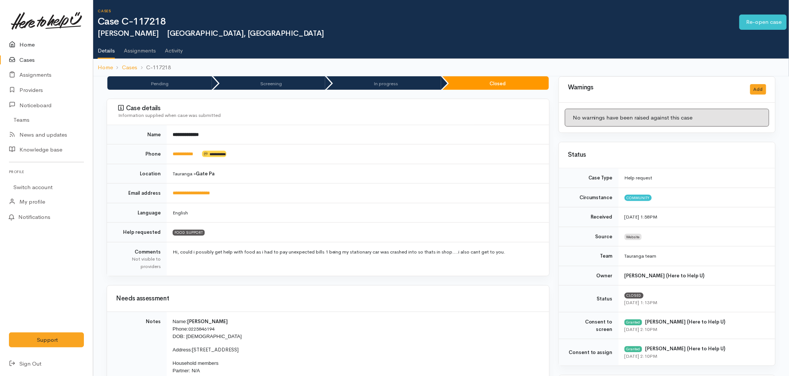
click at [12, 44] on icon at bounding box center [14, 44] width 10 height 9
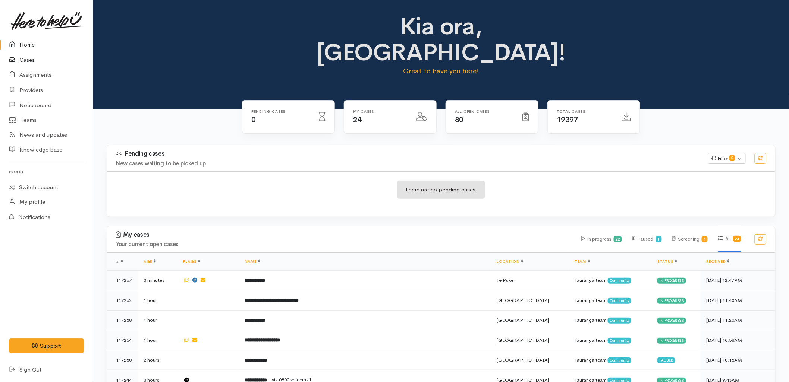
click at [21, 59] on link "Cases" at bounding box center [46, 60] width 93 height 15
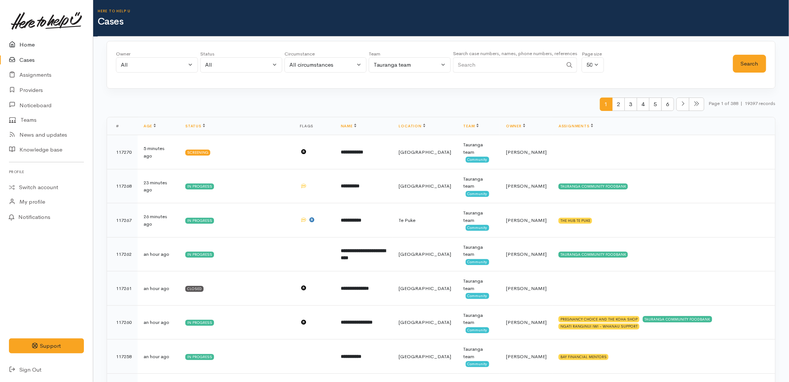
click at [19, 38] on link "Home" at bounding box center [46, 44] width 93 height 15
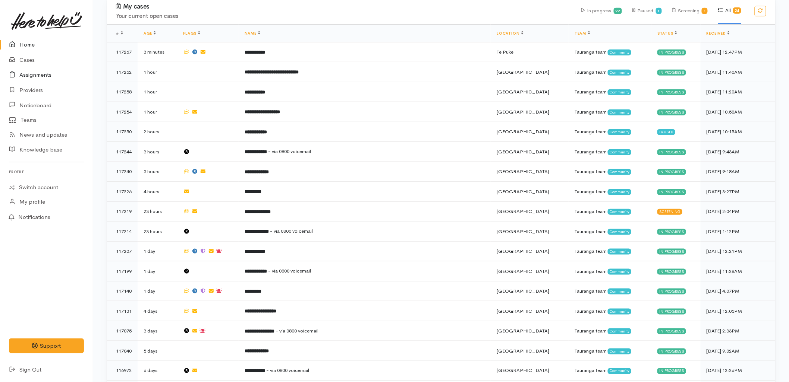
scroll to position [195, 0]
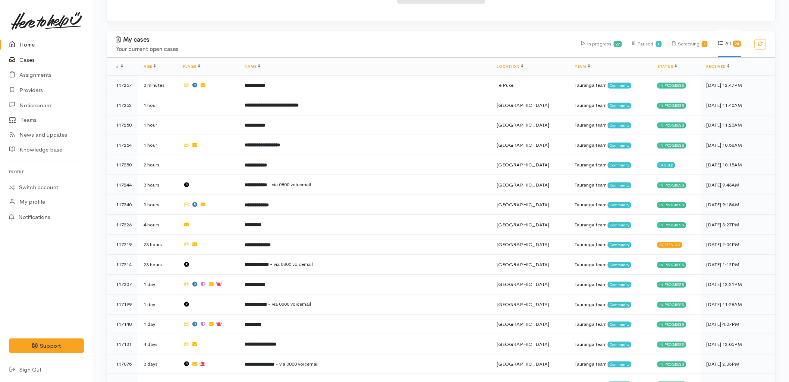
click at [37, 62] on link "Cases" at bounding box center [46, 60] width 93 height 15
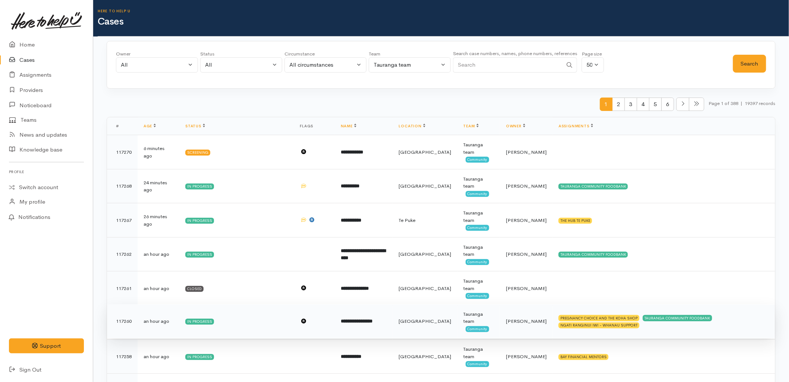
click at [367, 322] on b "**********" at bounding box center [357, 321] width 32 height 5
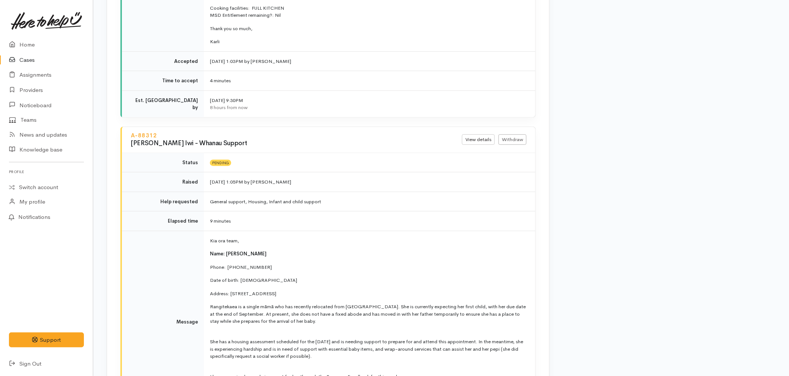
scroll to position [1325, 0]
click at [28, 40] on link "Home" at bounding box center [46, 44] width 93 height 15
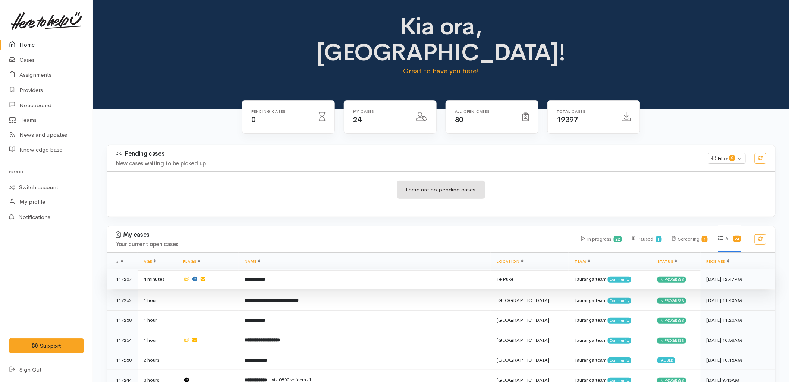
click at [287, 269] on td "**********" at bounding box center [365, 279] width 252 height 20
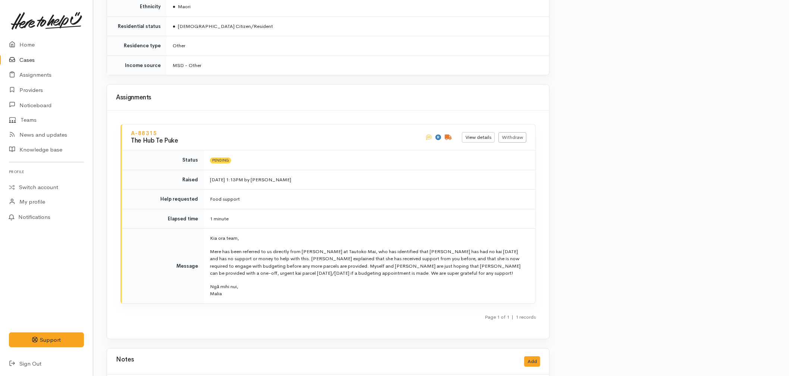
scroll to position [909, 0]
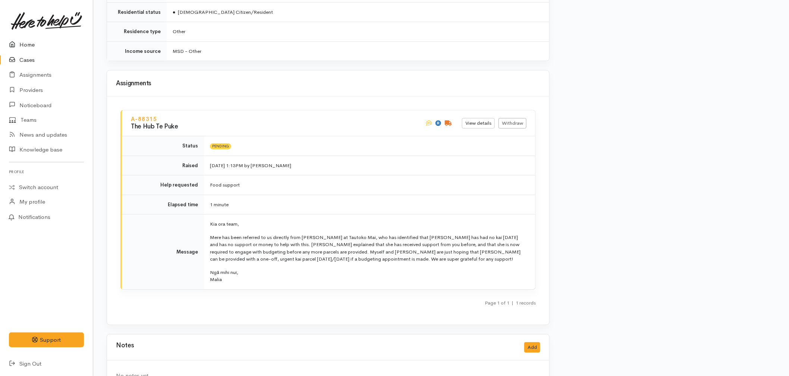
click at [21, 38] on link "Home" at bounding box center [46, 44] width 93 height 15
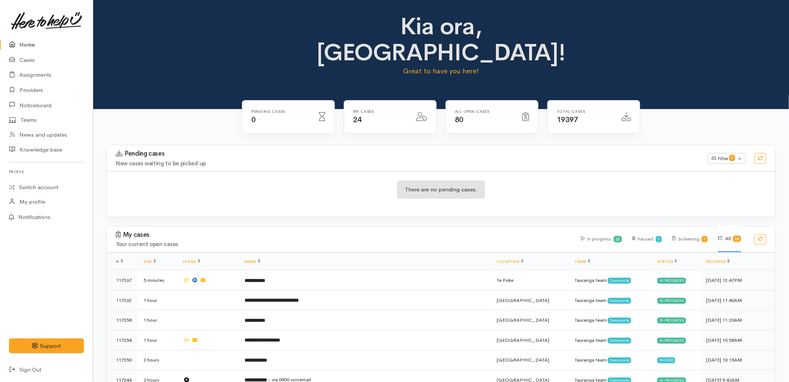
click at [251, 231] on h3 "My cases" at bounding box center [344, 234] width 456 height 7
click at [567, 181] on div "There are no pending cases." at bounding box center [441, 194] width 668 height 27
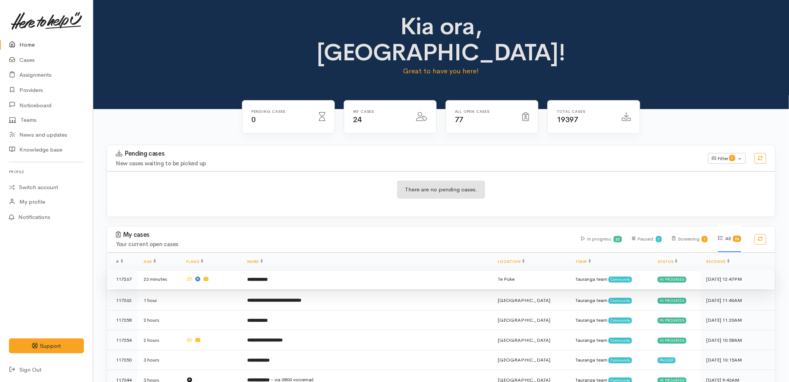
click at [341, 269] on td "**********" at bounding box center [366, 279] width 251 height 20
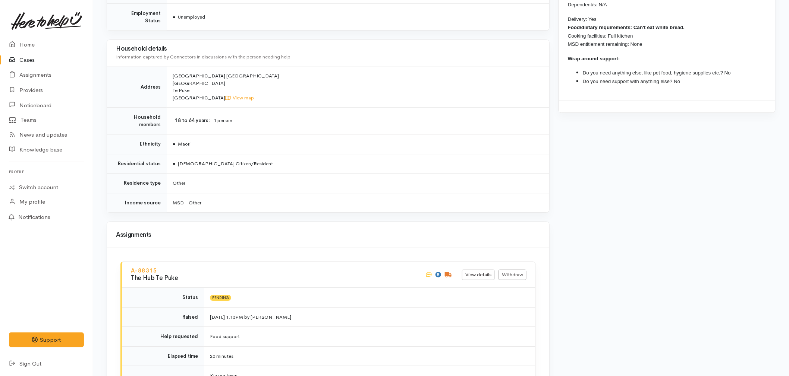
scroll to position [909, 0]
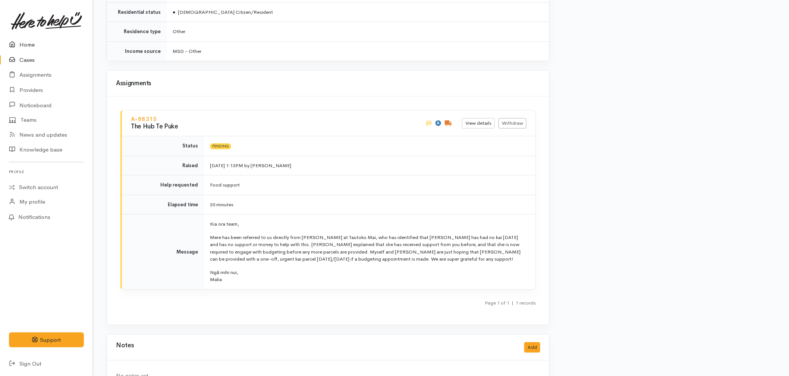
click at [34, 47] on link "Home" at bounding box center [46, 44] width 93 height 15
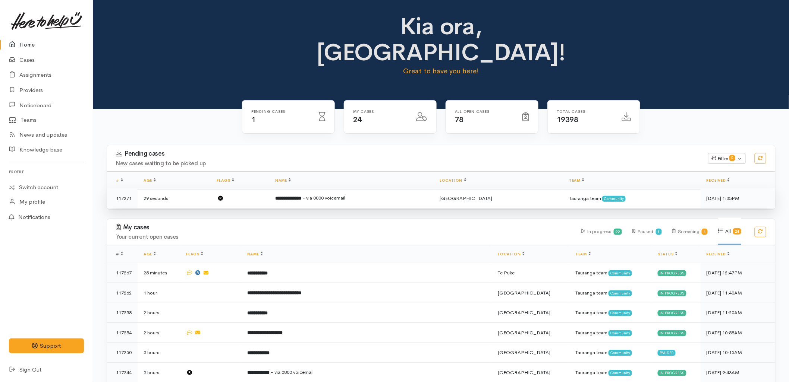
click at [300, 196] on b "**********" at bounding box center [288, 198] width 26 height 5
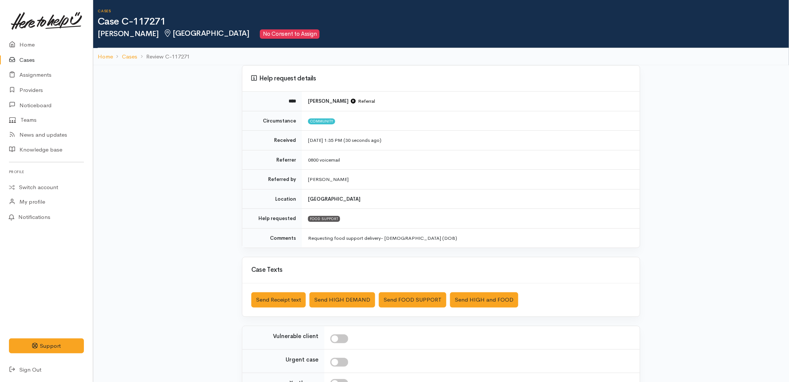
click at [175, 155] on div "Help request details **** [PERSON_NAME] Referral Circumstance Community Receive…" at bounding box center [441, 263] width 696 height 397
click at [23, 37] on link "Home" at bounding box center [46, 44] width 93 height 15
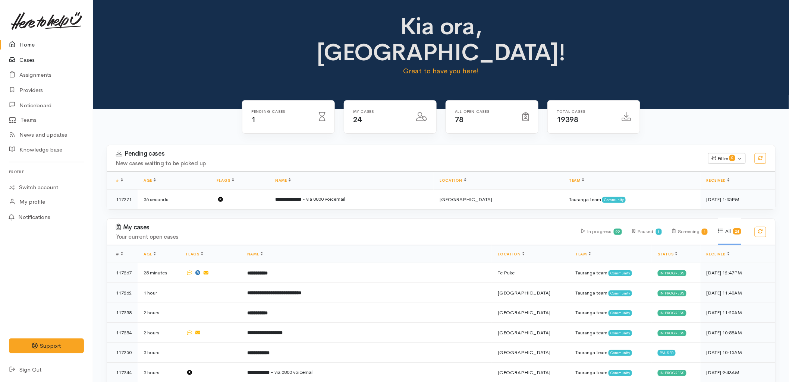
click at [21, 62] on link "Cases" at bounding box center [46, 60] width 93 height 15
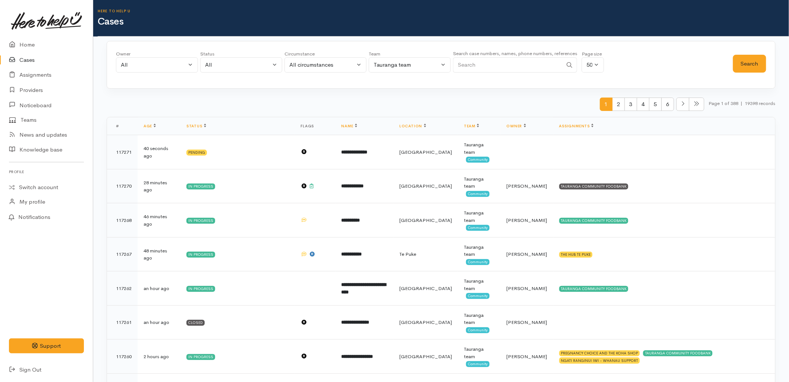
click at [511, 72] on input "Search" at bounding box center [508, 64] width 110 height 15
type input "teresa maloney"
click at [747, 65] on button "Search" at bounding box center [749, 64] width 33 height 18
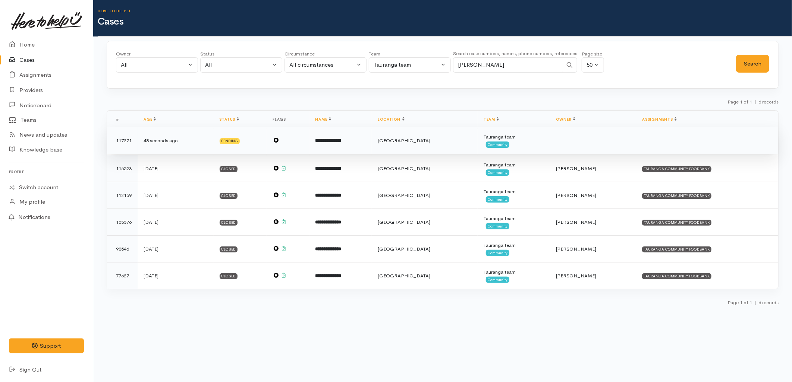
click at [370, 146] on td "**********" at bounding box center [340, 140] width 62 height 27
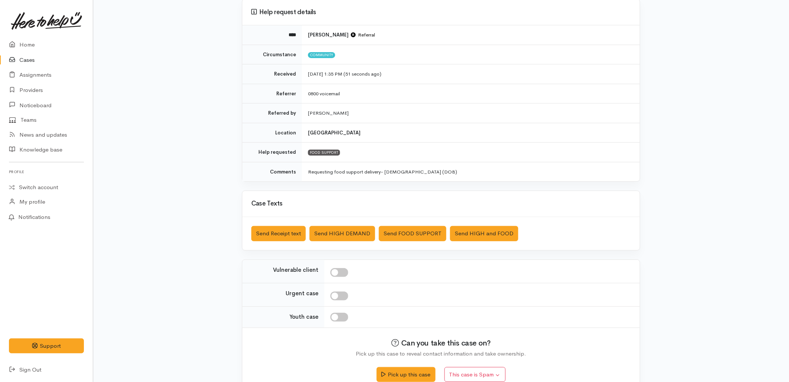
scroll to position [81, 0]
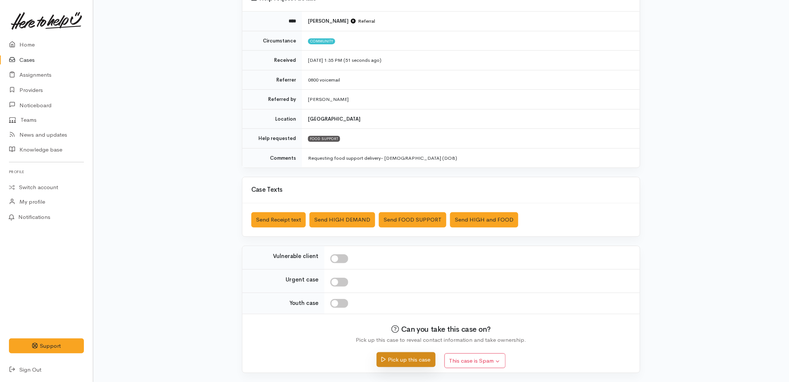
click at [388, 363] on button "Pick up this case" at bounding box center [405, 360] width 59 height 15
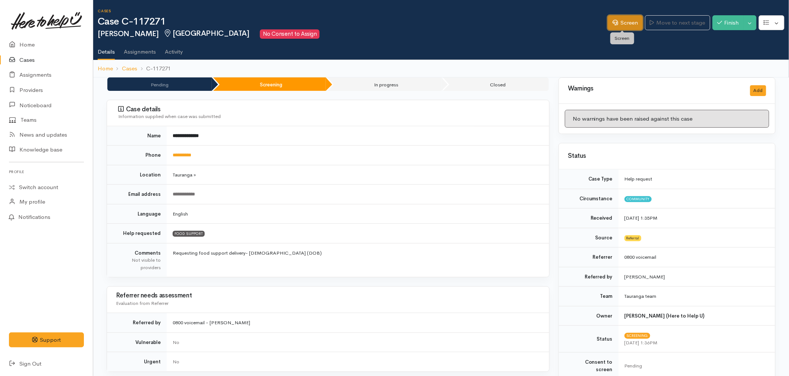
click at [617, 19] on link "Screen" at bounding box center [625, 22] width 35 height 15
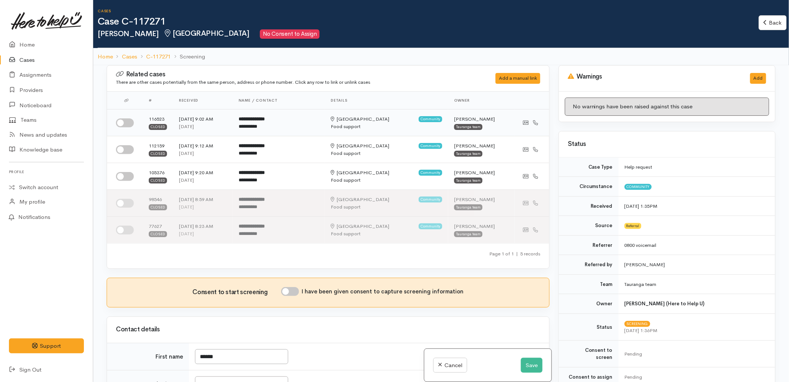
click at [130, 121] on input "checkbox" at bounding box center [125, 123] width 18 height 9
checkbox input "true"
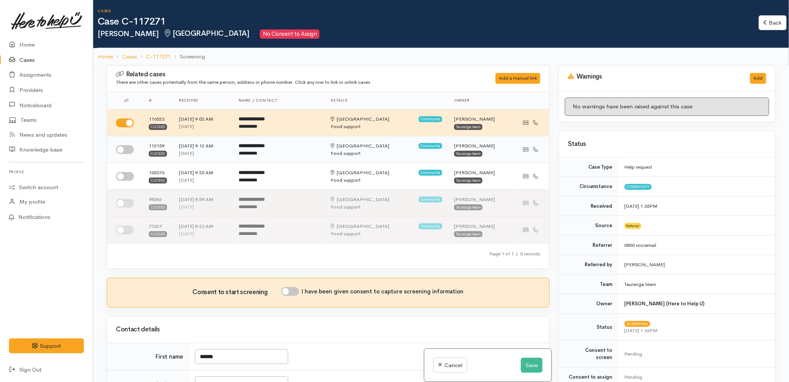
click at [124, 153] on input "checkbox" at bounding box center [125, 149] width 18 height 9
checkbox input "true"
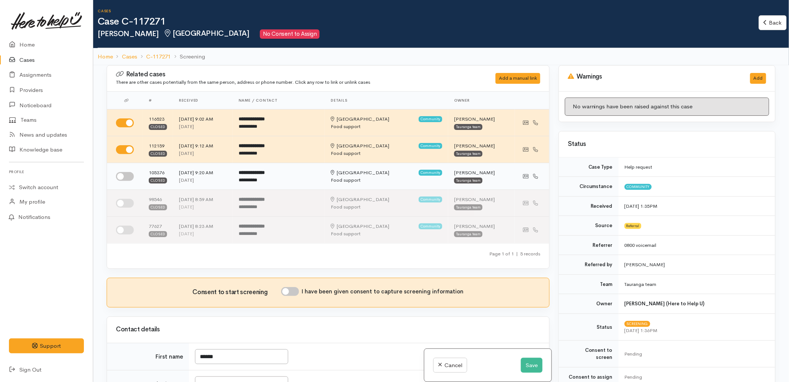
click at [127, 177] on input "checkbox" at bounding box center [125, 176] width 18 height 9
checkbox input "true"
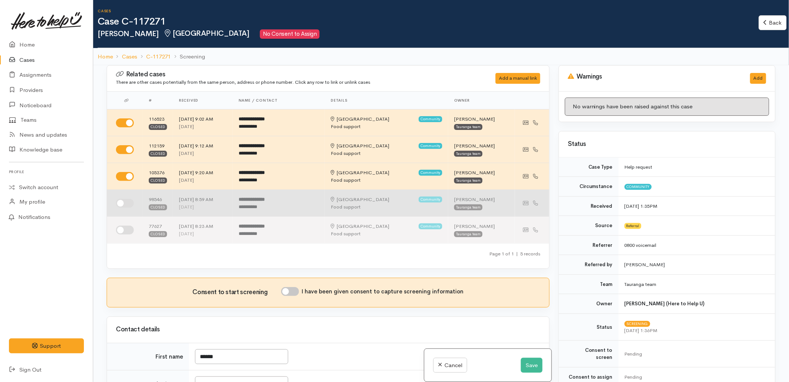
click at [126, 207] on input "checkbox" at bounding box center [125, 203] width 18 height 9
checkbox input "true"
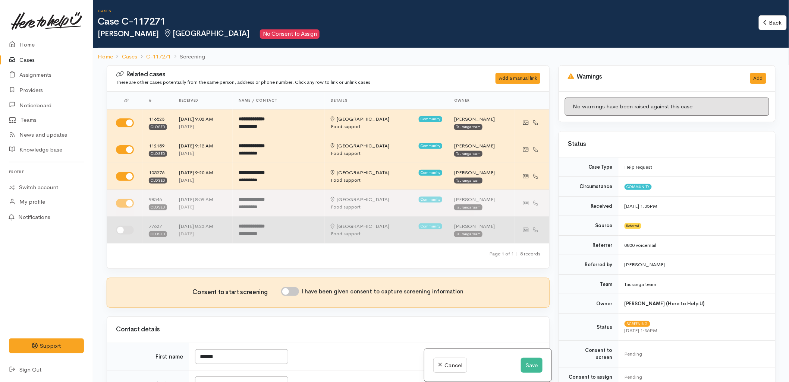
click at [123, 233] on input "checkbox" at bounding box center [125, 230] width 18 height 9
checkbox input "true"
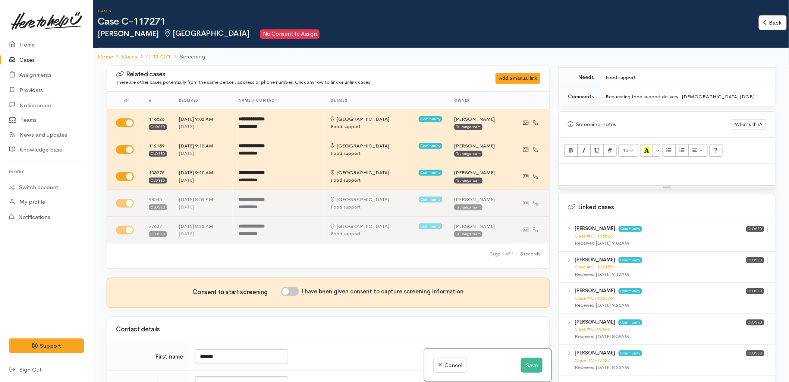
scroll to position [414, 0]
click at [597, 233] on link "Case #C-116523" at bounding box center [593, 236] width 38 height 6
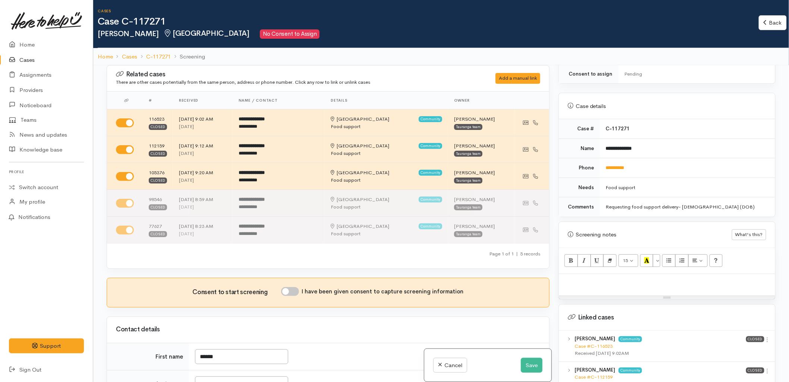
scroll to position [290, 0]
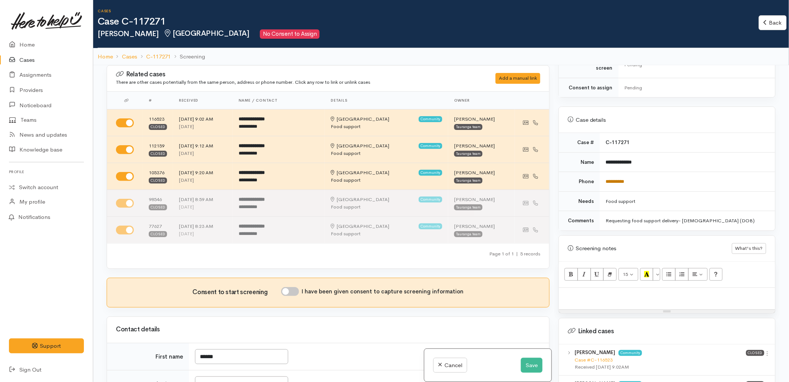
click at [617, 179] on link "**********" at bounding box center [615, 181] width 19 height 5
click at [576, 292] on p at bounding box center [666, 296] width 209 height 9
click at [603, 357] on link "Case #C-116523" at bounding box center [593, 360] width 38 height 6
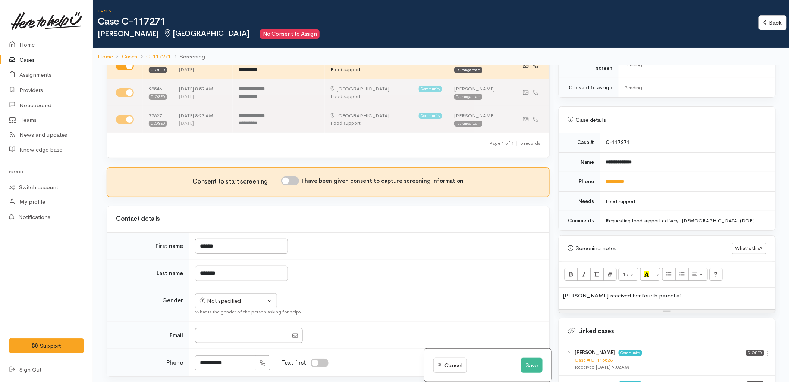
scroll to position [165, 0]
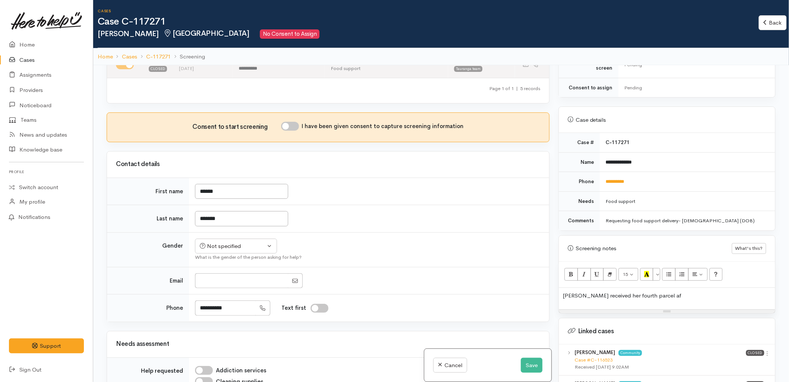
click at [377, 211] on td "*******" at bounding box center [369, 219] width 360 height 28
drag, startPoint x: 644, startPoint y: 288, endPoint x: 664, endPoint y: 289, distance: 20.2
click at [663, 292] on p "Teresa received her fourth parcel af" at bounding box center [666, 296] width 209 height 9
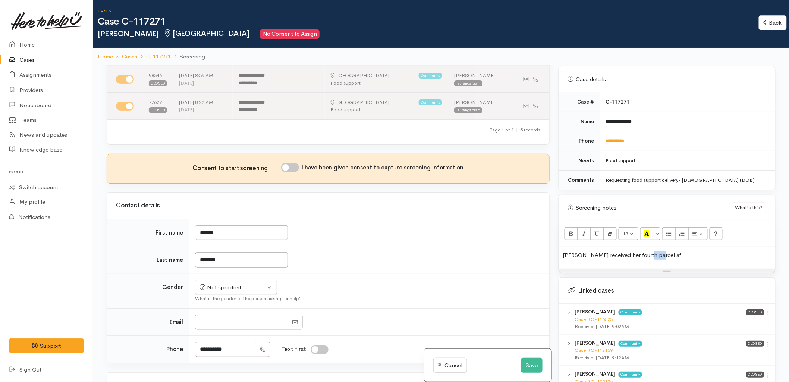
scroll to position [331, 0]
click at [627, 250] on p "Teresa received her fourth parcel af" at bounding box center [666, 254] width 209 height 9
drag, startPoint x: 644, startPoint y: 245, endPoint x: 682, endPoint y: 245, distance: 38.0
click at [682, 250] on p "Teresa received her fourth parcel af" at bounding box center [666, 254] width 209 height 9
click at [649, 250] on p "Teresa received her fourth parcel af" at bounding box center [666, 254] width 209 height 9
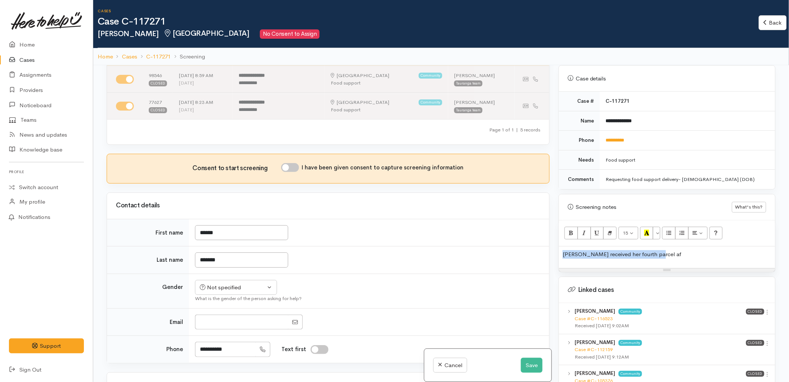
click at [649, 250] on p "Teresa received her fourth parcel af" at bounding box center [666, 254] width 209 height 9
click at [647, 250] on p "Teresa received her fourth parcel af" at bounding box center [666, 254] width 209 height 9
click at [610, 250] on p "Teresa received her fourth parcel af" at bounding box center [666, 254] width 209 height 9
drag, startPoint x: 645, startPoint y: 246, endPoint x: 666, endPoint y: 247, distance: 21.3
click at [666, 250] on p "Teresa received her fourth parcel af" at bounding box center [666, 254] width 209 height 9
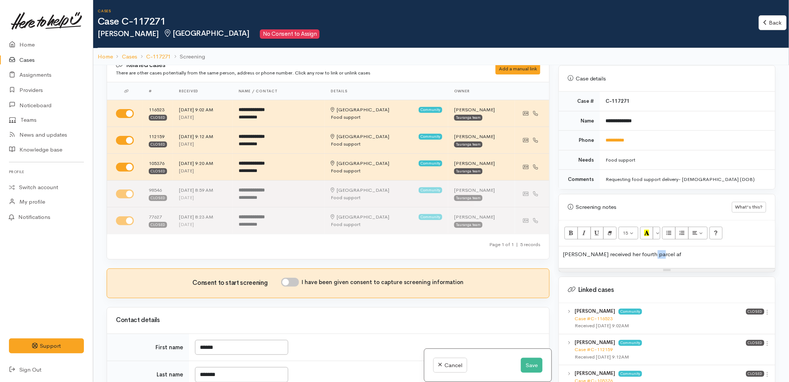
scroll to position [0, 0]
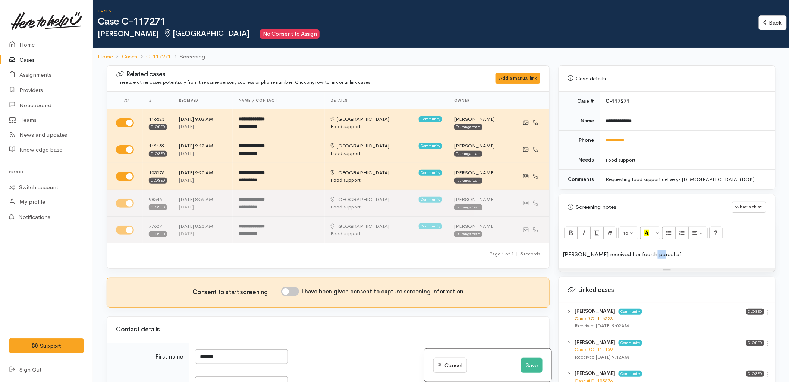
click at [600, 316] on link "Case #C-116523" at bounding box center [593, 319] width 38 height 6
drag, startPoint x: 648, startPoint y: 247, endPoint x: 657, endPoint y: 246, distance: 9.3
click at [648, 250] on p "Teresa received her fourth parcel af" at bounding box center [666, 254] width 209 height 9
click at [679, 254] on div "Teresa received her fourth parcel after" at bounding box center [667, 258] width 216 height 22
click at [612, 250] on p "Teresa received her fourth parcel after" at bounding box center [666, 254] width 209 height 9
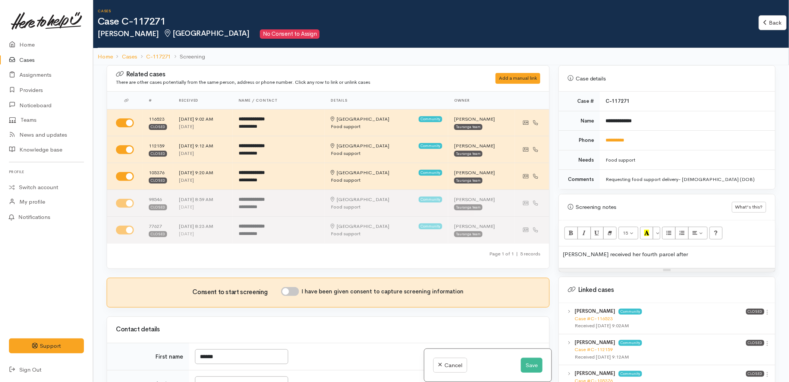
click at [686, 247] on div "Teresa received her fourth parcel after" at bounding box center [667, 258] width 216 height 22
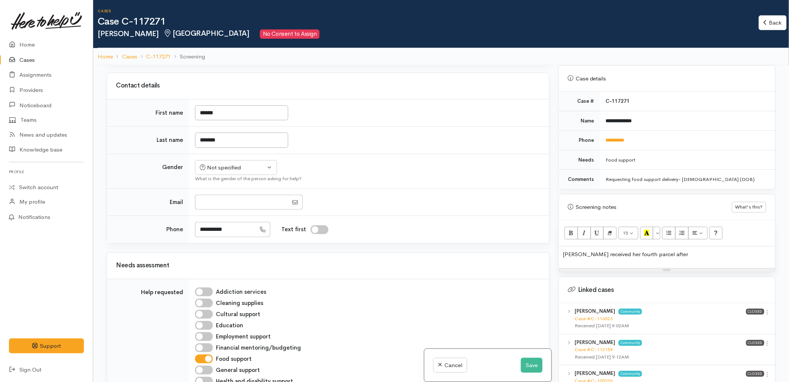
scroll to position [248, 0]
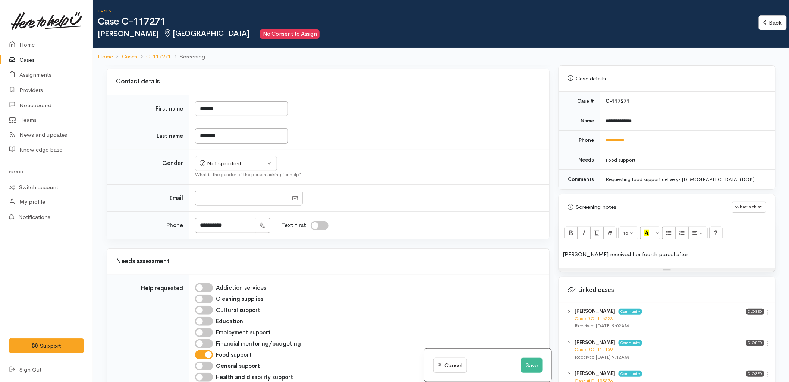
click at [665, 250] on p "Teresa received her fourth parcel after" at bounding box center [666, 254] width 209 height 9
click at [636, 250] on p "Teresa received her fourth parcel after" at bounding box center [666, 254] width 209 height 9
click at [681, 250] on p "Teresa received her fourth parcel after" at bounding box center [666, 254] width 209 height 9
click at [700, 252] on p "Teresa received her fourth parcel after" at bounding box center [666, 254] width 209 height 9
click at [672, 251] on p "Teresa received her fourth parcel after" at bounding box center [666, 254] width 209 height 9
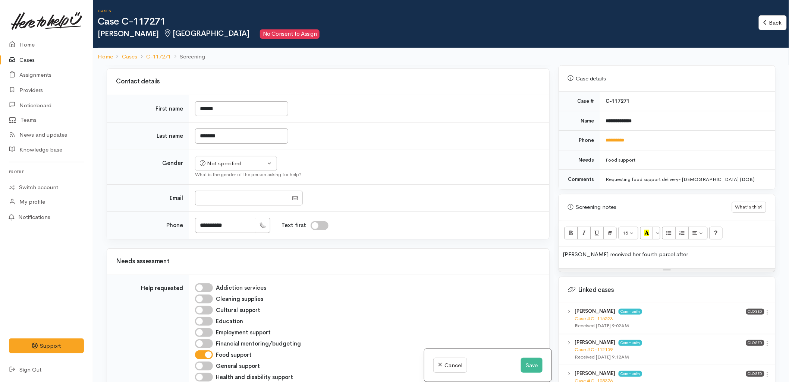
click at [679, 247] on div "Teresa received her fourth parcel after" at bounding box center [667, 258] width 216 height 22
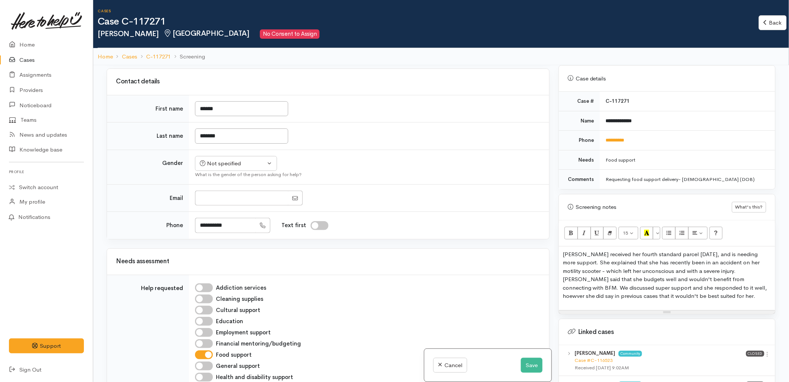
click at [753, 259] on p "Teresa received her fourth standard parcel two weeks ago, and is needing more s…" at bounding box center [666, 275] width 209 height 50
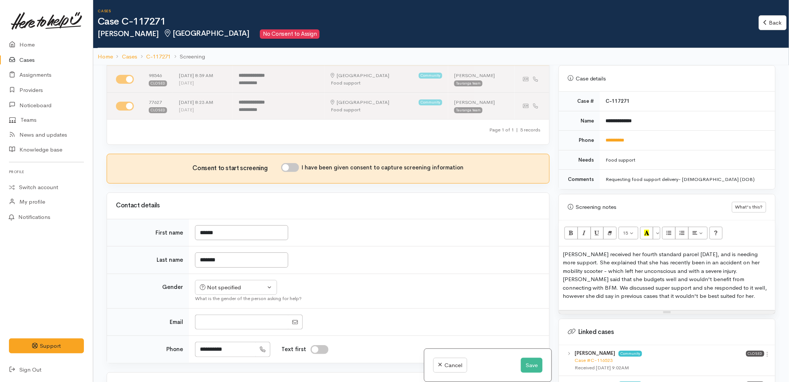
click at [295, 170] on input "I have been given consent to capture screening information" at bounding box center [290, 167] width 18 height 9
checkbox input "true"
click at [232, 288] on div "Not specified" at bounding box center [233, 288] width 66 height 9
click at [228, 329] on link "Female" at bounding box center [239, 328] width 88 height 12
select select "Female"
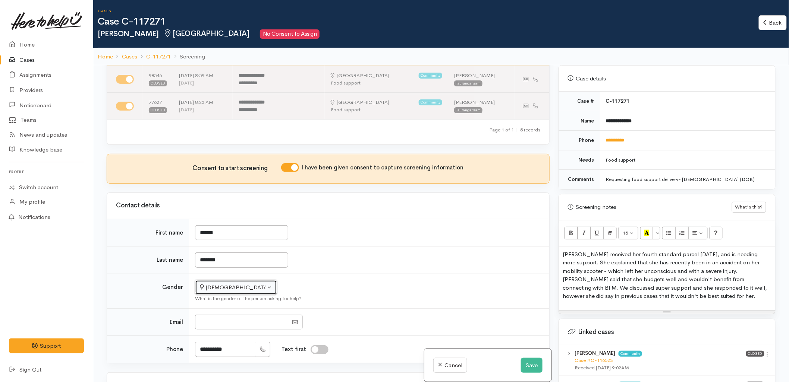
scroll to position [455, 0]
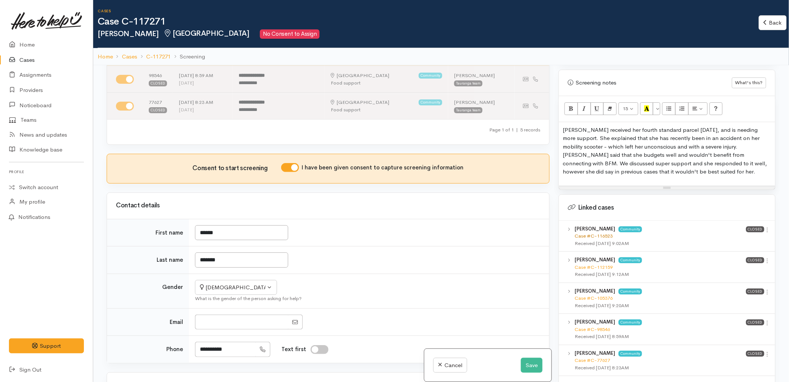
click at [589, 233] on link "Case #C-116523" at bounding box center [593, 236] width 38 height 6
click at [691, 168] on p "Teresa received her fourth standard parcel two weeks ago, and is needing more s…" at bounding box center [666, 151] width 209 height 50
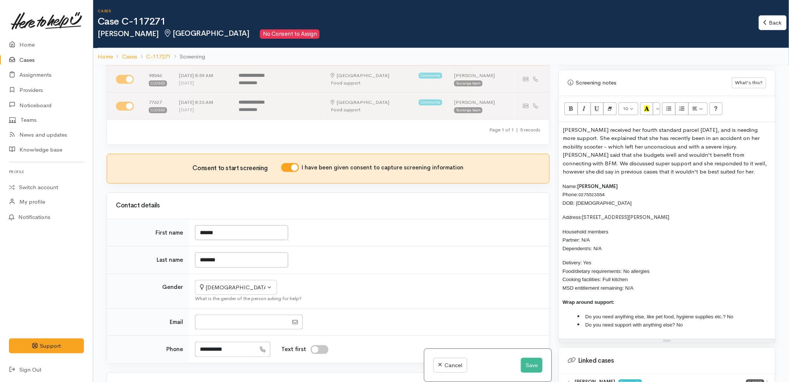
click at [679, 322] on span "Do you need support with anything else? No" at bounding box center [634, 325] width 98 height 6
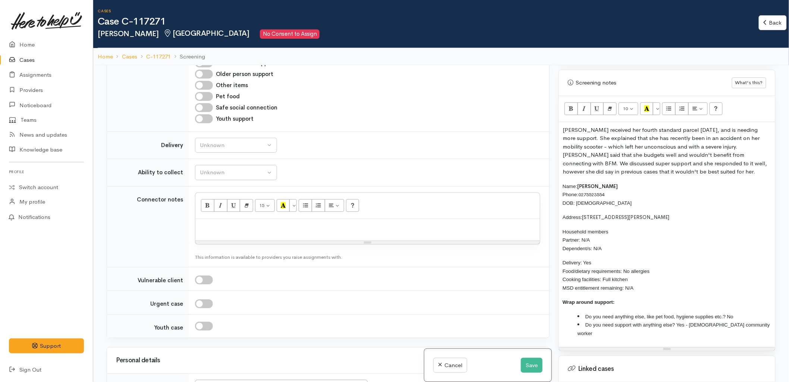
scroll to position [621, 0]
click at [227, 149] on button "Unknown" at bounding box center [236, 143] width 82 height 15
click at [223, 189] on span "Delivery needed" at bounding box center [224, 190] width 40 height 9
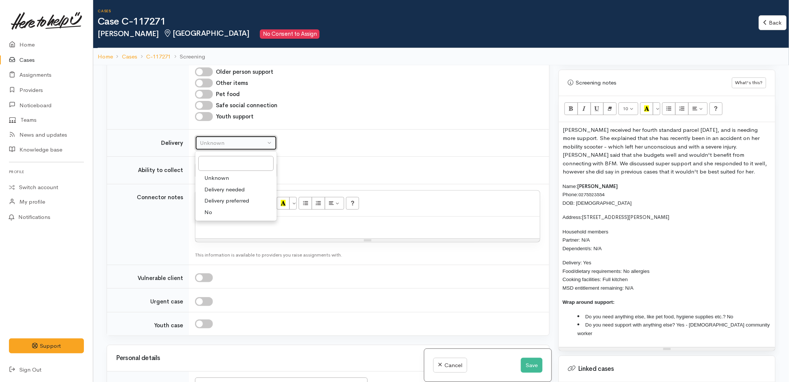
select select "3"
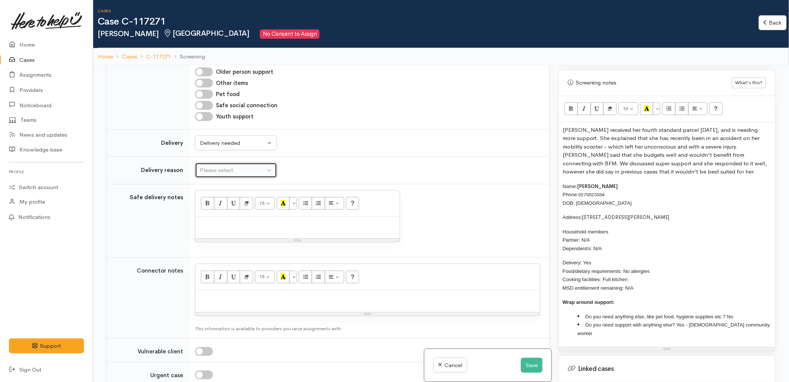
click at [224, 169] on div "Please select" at bounding box center [233, 170] width 66 height 9
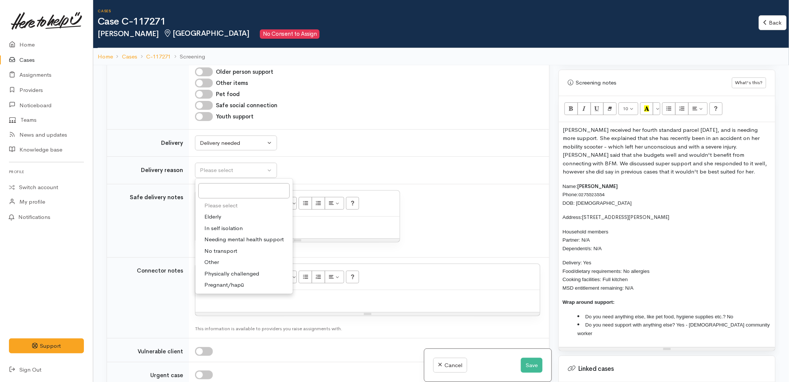
click at [213, 220] on span "Elderly" at bounding box center [212, 217] width 17 height 9
select select "6"
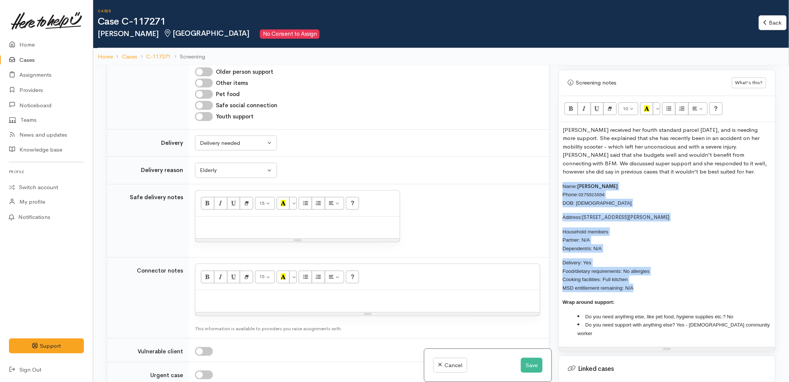
drag, startPoint x: 609, startPoint y: 274, endPoint x: 549, endPoint y: 182, distance: 110.0
click at [549, 182] on div "Related cases There are other cases potentially from the same person, address o…" at bounding box center [441, 256] width 678 height 382
copy div "Name: Teresa Maloney Phone: 0275523554 DOB: 02/03/1941 Address: 1B McClymont Pl…"
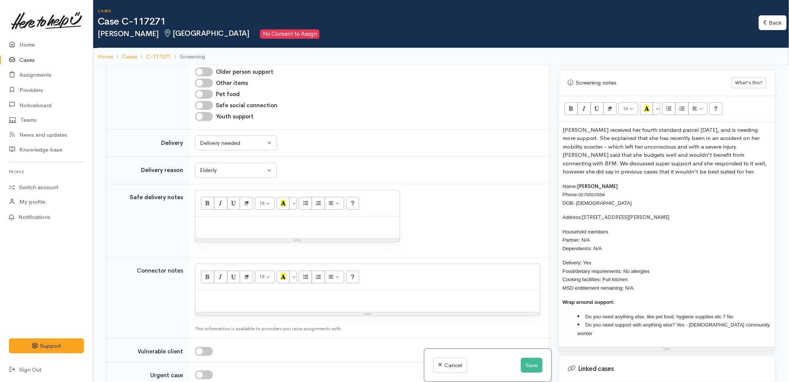
click at [284, 296] on p at bounding box center [367, 298] width 337 height 9
paste div
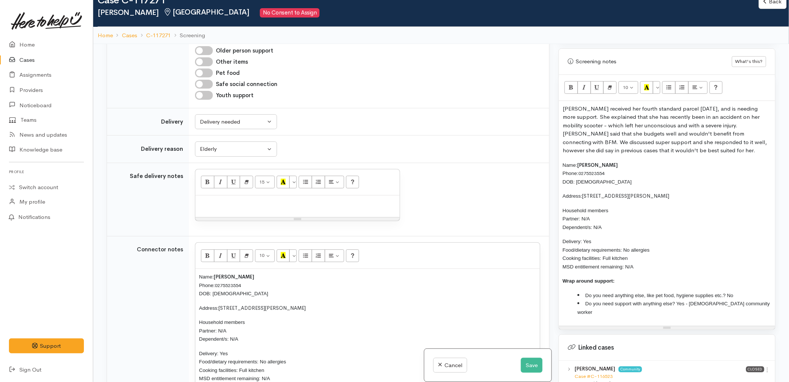
click at [230, 204] on p at bounding box center [297, 203] width 197 height 9
paste div
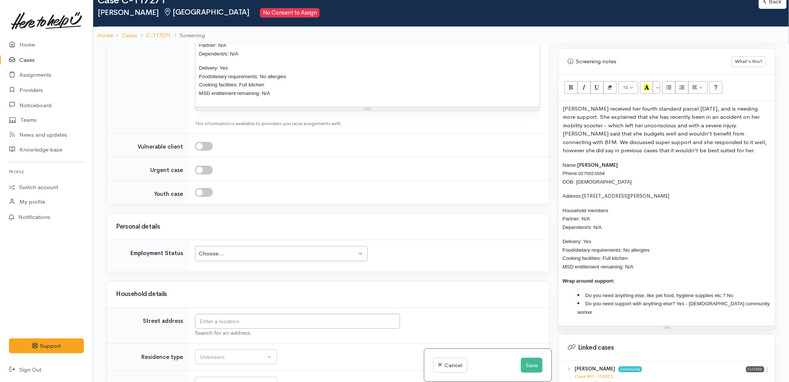
scroll to position [1035, 0]
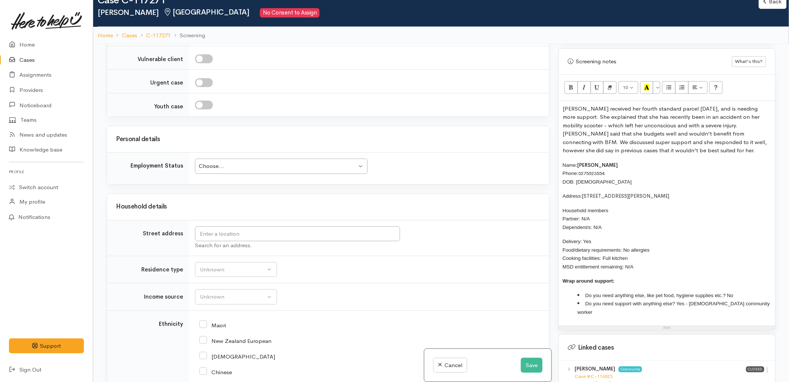
drag, startPoint x: 252, startPoint y: 165, endPoint x: 247, endPoint y: 195, distance: 29.8
click at [252, 165] on div "Choose..." at bounding box center [278, 166] width 158 height 9
click at [223, 240] on input "text" at bounding box center [297, 234] width 205 height 15
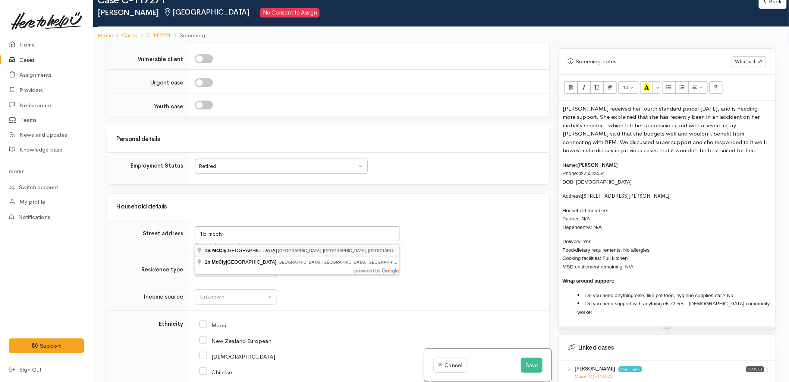
type input "1B McClymont Place, Tauranga South, Tauranga, New Zealand"
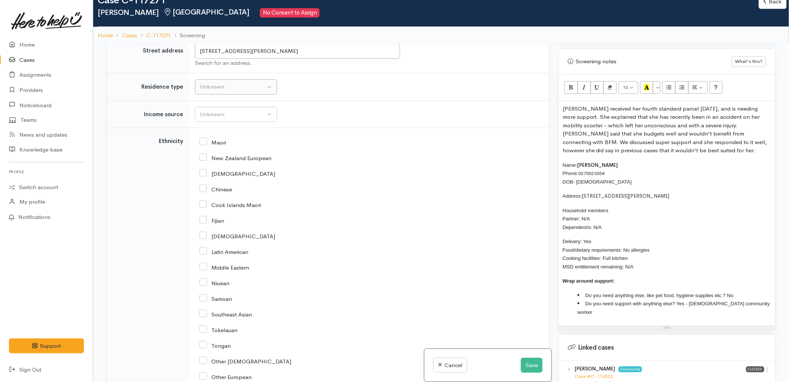
scroll to position [852, 0]
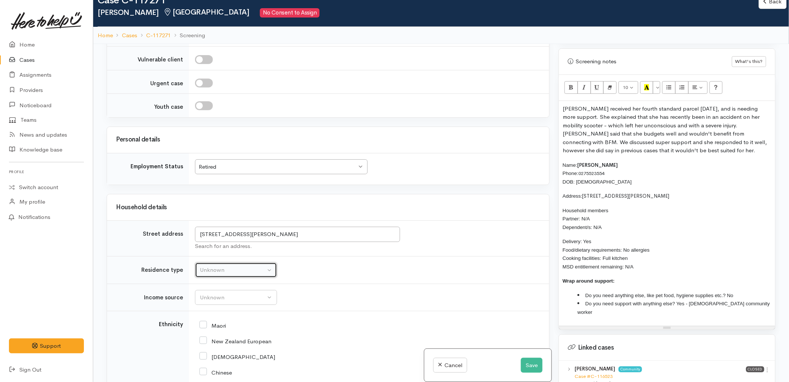
click at [233, 278] on button "Unknown" at bounding box center [236, 270] width 82 height 15
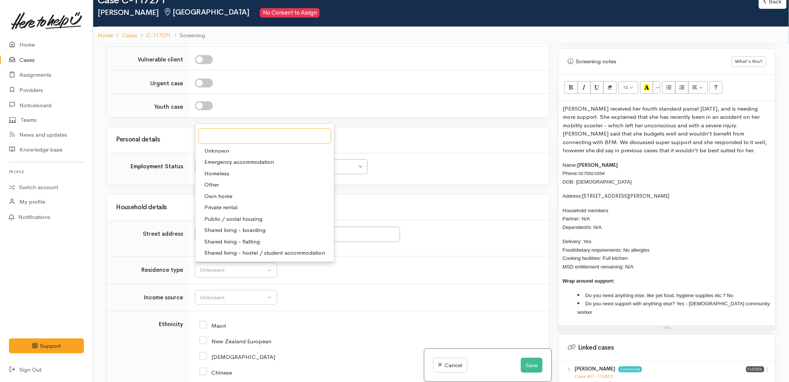
scroll to position [1062, 0]
click at [219, 198] on span "Own home" at bounding box center [218, 196] width 28 height 9
select select "1"
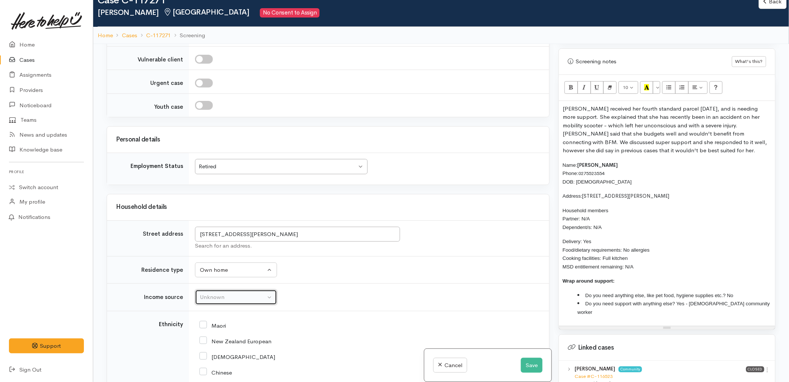
click at [218, 296] on div "Unknown" at bounding box center [233, 297] width 66 height 9
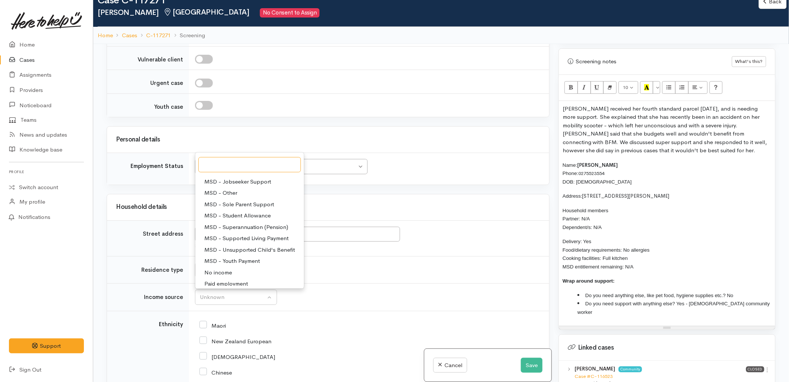
scroll to position [116, 0]
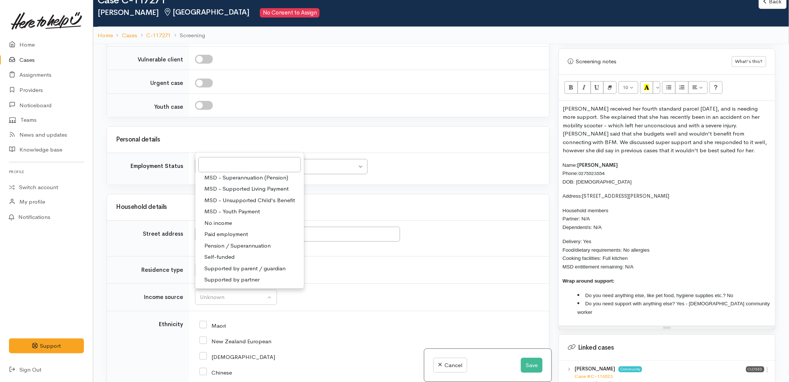
click at [222, 248] on span "Pension / Superannuation" at bounding box center [237, 246] width 66 height 9
select select "19"
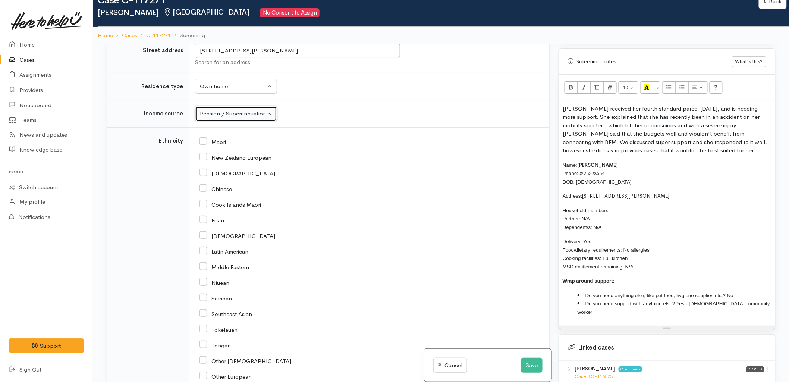
scroll to position [1393, 0]
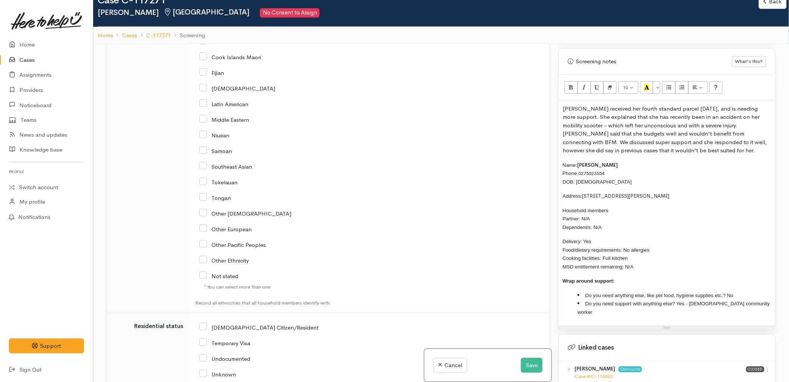
click at [226, 215] on input "Other Asian" at bounding box center [245, 213] width 92 height 7
checkbox input "true"
click at [240, 331] on input "NZ Citizen/Resident" at bounding box center [258, 327] width 119 height 7
checkbox input "true"
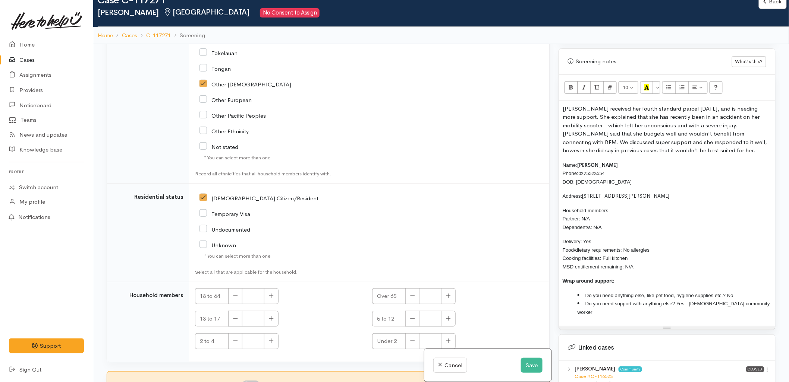
scroll to position [1546, 0]
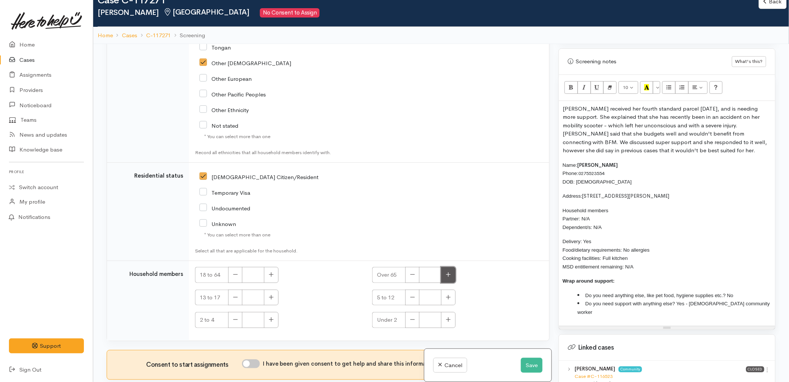
click at [448, 274] on icon "button" at bounding box center [448, 275] width 5 height 6
type input "1"
click at [253, 364] on input "I have been given consent to get help and share this information with appropria…" at bounding box center [251, 364] width 18 height 9
checkbox input "true"
click at [530, 371] on button "Save" at bounding box center [532, 365] width 22 height 15
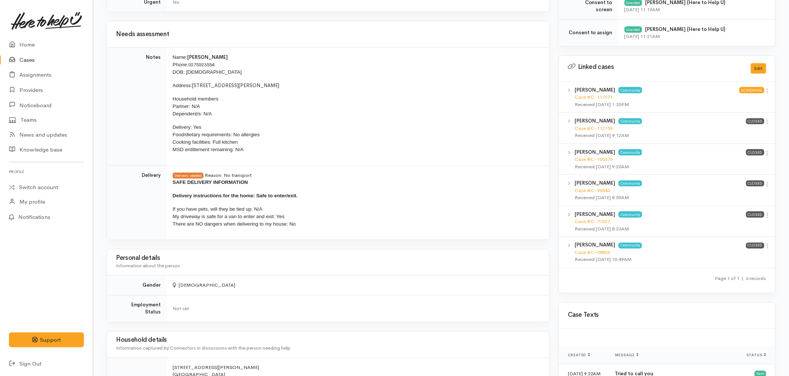
scroll to position [373, 0]
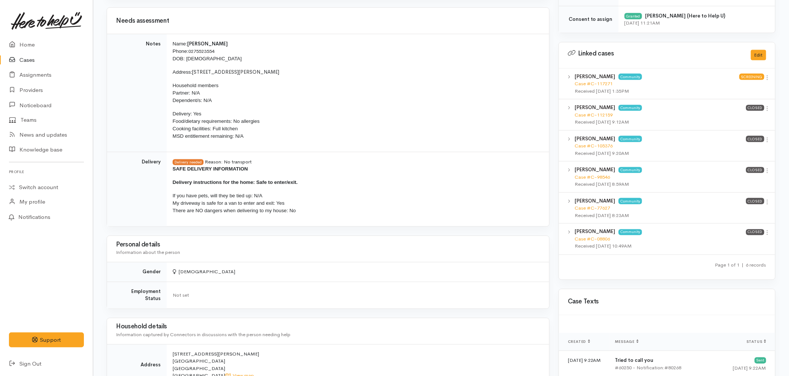
drag, startPoint x: 310, startPoint y: 215, endPoint x: 171, endPoint y: 173, distance: 145.6
click at [171, 173] on td "Delivery needed Reason: No transport SAFE DELIVERY INFORMATION Delivery instruc…" at bounding box center [358, 189] width 382 height 75
copy span "SAFE DELIVERY INFORMATION Delivery instructions for the home: Safe to enter/exi…"
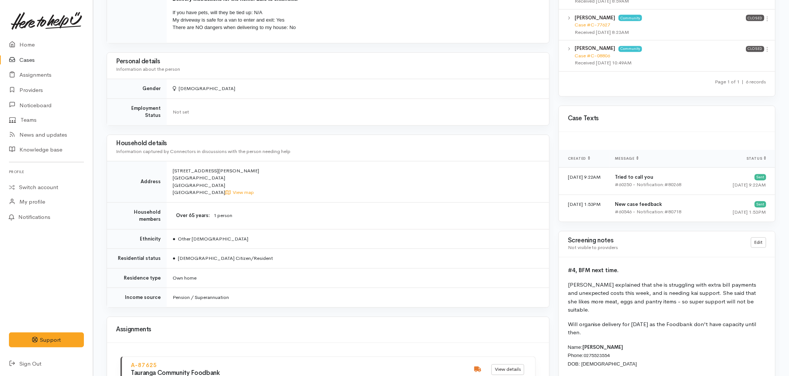
scroll to position [580, 0]
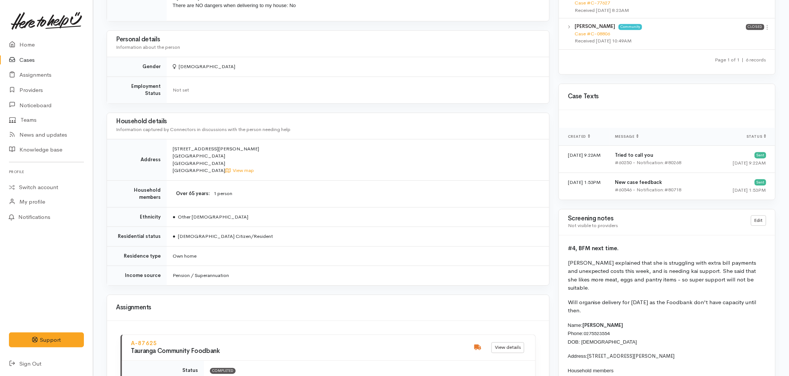
scroll to position [580, 0]
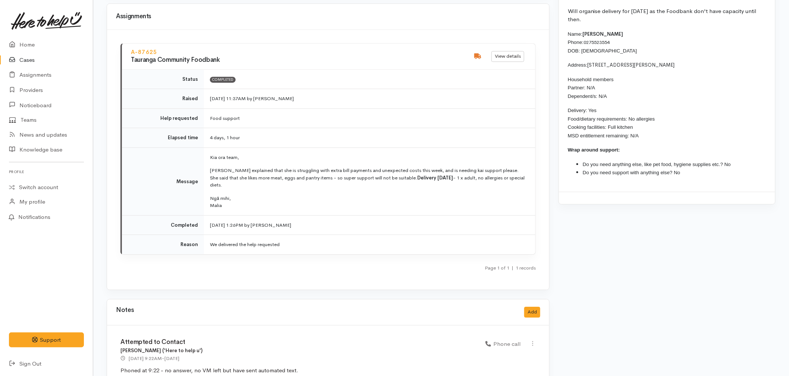
drag, startPoint x: 405, startPoint y: 206, endPoint x: 398, endPoint y: 221, distance: 15.7
click at [405, 215] on td "18 Aug 2025 1:26PM by Jess Stewart" at bounding box center [369, 225] width 331 height 20
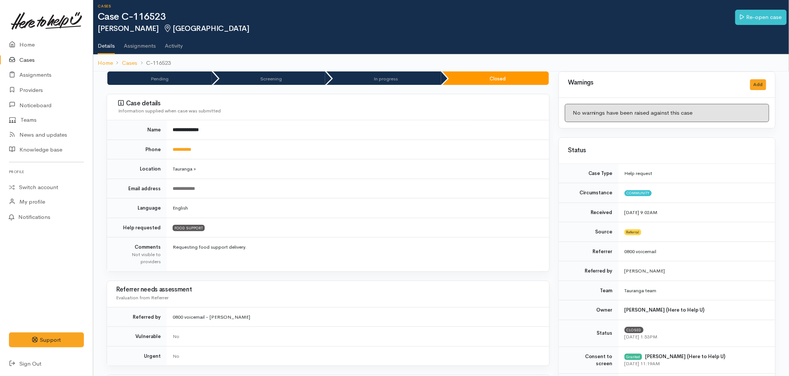
scroll to position [0, 0]
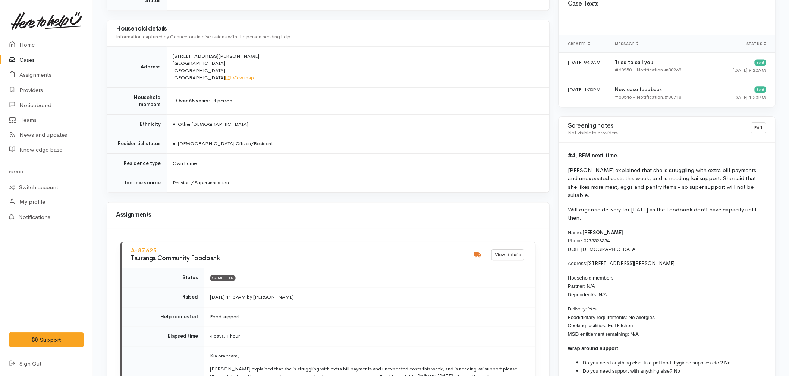
scroll to position [704, 0]
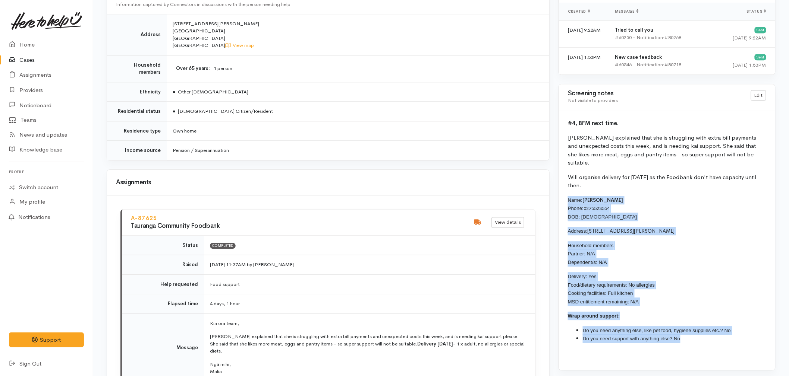
drag, startPoint x: 697, startPoint y: 344, endPoint x: 568, endPoint y: 198, distance: 195.7
click at [568, 198] on div "#4, BFM next time. [PERSON_NAME] explained that she is struggling with extra bi…" at bounding box center [667, 234] width 216 height 248
copy div "Name: [PERSON_NAME] Phone: [PHONE_NUMBER] DOB: [DEMOGRAPHIC_DATA] Address: [STR…"
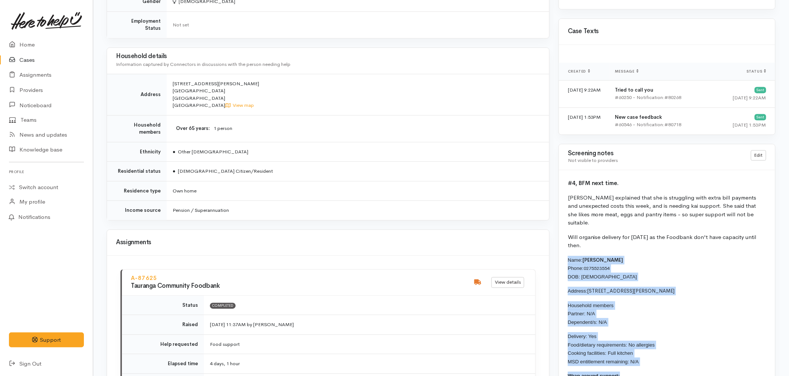
scroll to position [621, 0]
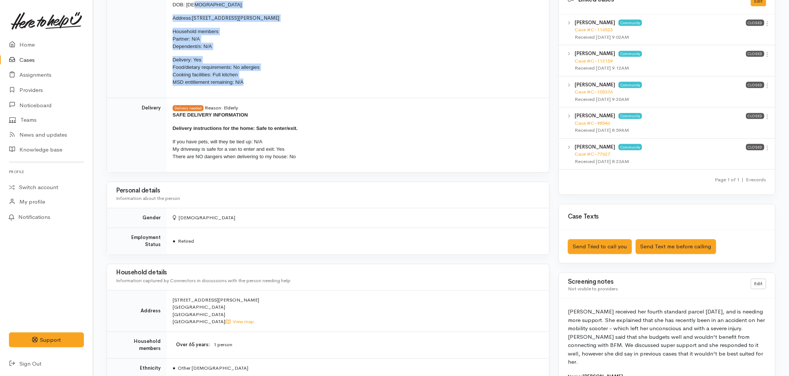
scroll to position [392, 0]
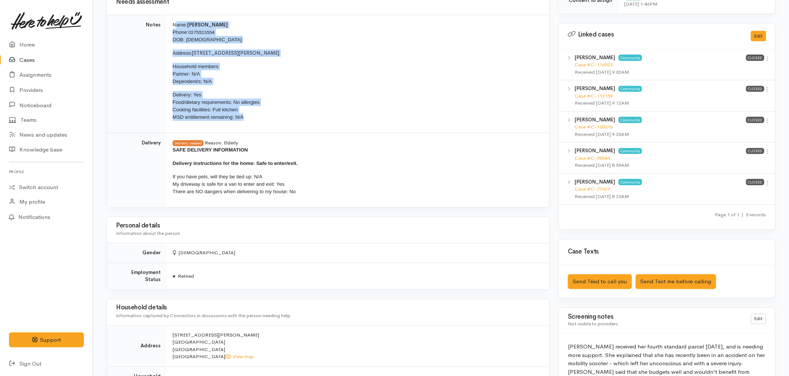
drag, startPoint x: 253, startPoint y: 57, endPoint x: 174, endPoint y: 19, distance: 88.0
click at [174, 19] on td "Name: Teresa Maloney Phone: 0275523554 DOB: 02/03/1941 Address: 1B McClymont Pl…" at bounding box center [358, 74] width 382 height 118
drag, startPoint x: 174, startPoint y: 19, endPoint x: 246, endPoint y: 116, distance: 121.0
click at [246, 116] on p "Delivery: Yes Food/dietary requirements: No allergies Cooking facilities: Full …" at bounding box center [357, 106] width 368 height 30
drag, startPoint x: 241, startPoint y: 120, endPoint x: 168, endPoint y: 23, distance: 121.1
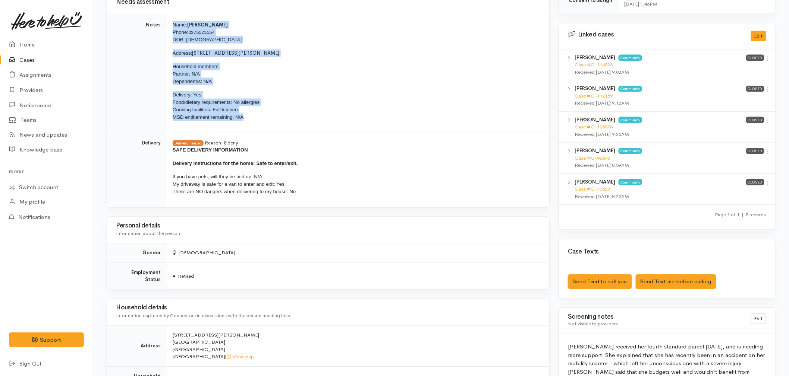
click at [168, 23] on td "Name: Teresa Maloney Phone: 0275523554 DOB: 02/03/1941 Address: 1B McClymont Pl…" at bounding box center [358, 74] width 382 height 118
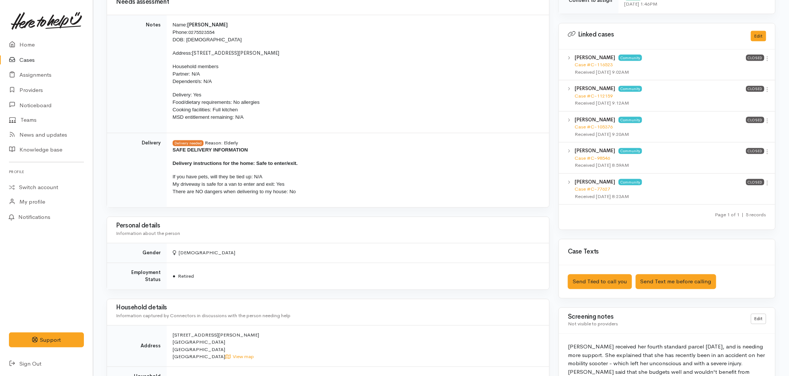
click at [312, 145] on td "Delivery needed Reason: Elderly SAFE DELIVERY INFORMATION Delivery instructions…" at bounding box center [358, 170] width 382 height 75
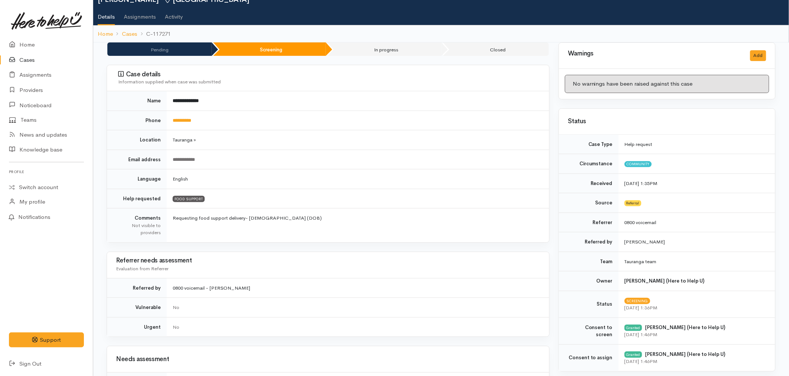
scroll to position [19, 0]
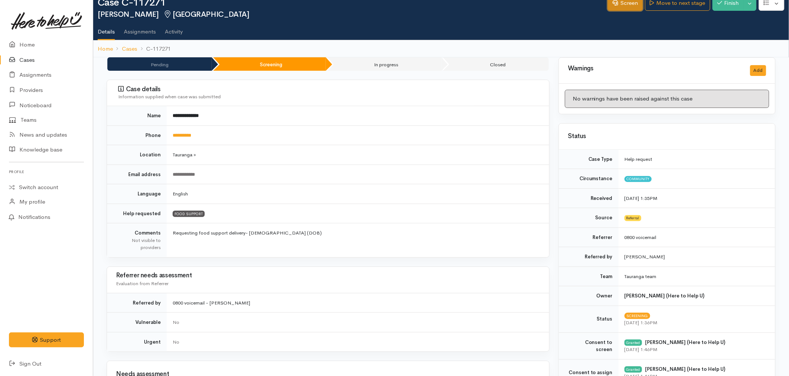
click at [619, 4] on link "Screen" at bounding box center [625, 3] width 35 height 15
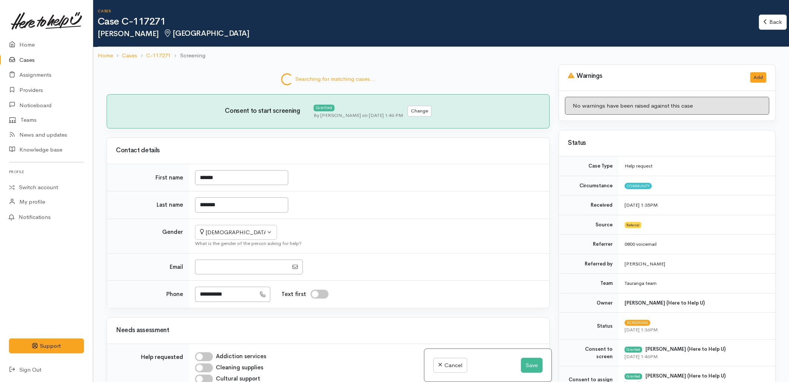
select select "6"
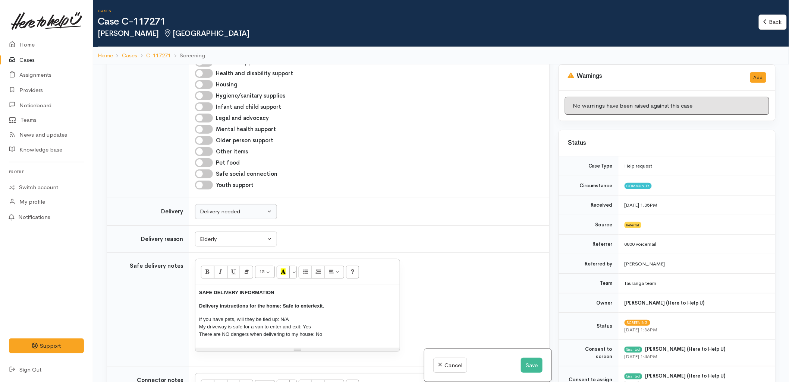
scroll to position [665, 0]
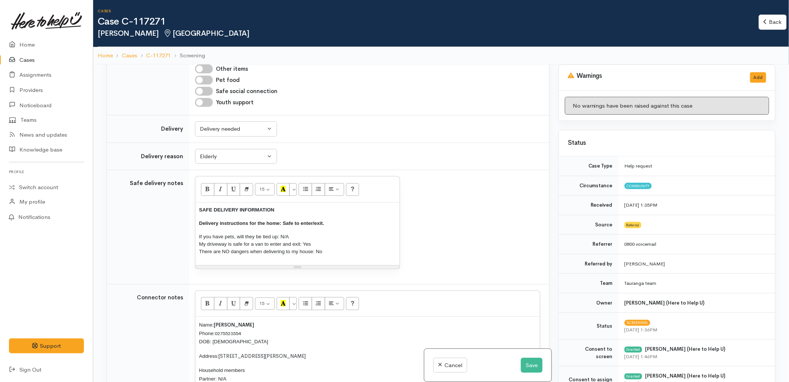
click at [198, 327] on div "Name: [PERSON_NAME] Phone: [PHONE_NUMBER] DOB: [DEMOGRAPHIC_DATA] Address: [STR…" at bounding box center [367, 379] width 344 height 124
click at [533, 363] on button "Save" at bounding box center [532, 365] width 22 height 15
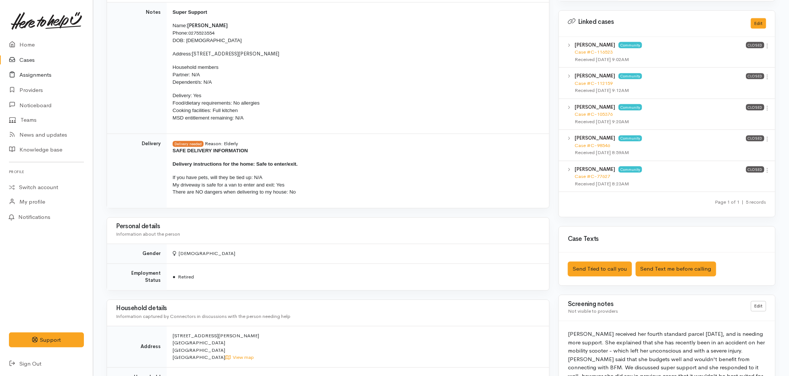
scroll to position [373, 0]
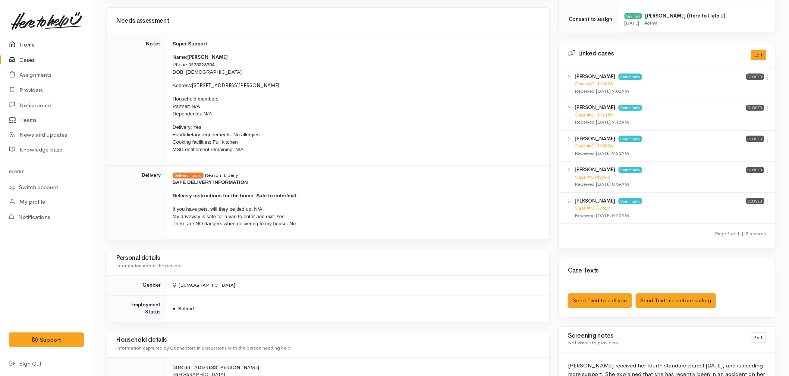
click at [27, 44] on link "Home" at bounding box center [46, 44] width 93 height 15
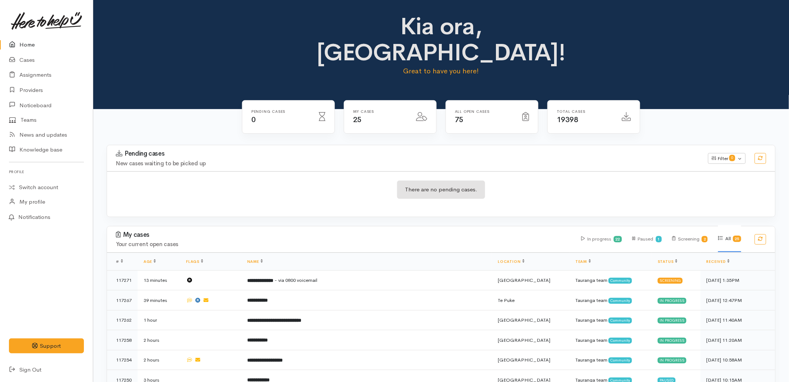
click at [523, 171] on div "There are no pending cases." at bounding box center [441, 193] width 668 height 45
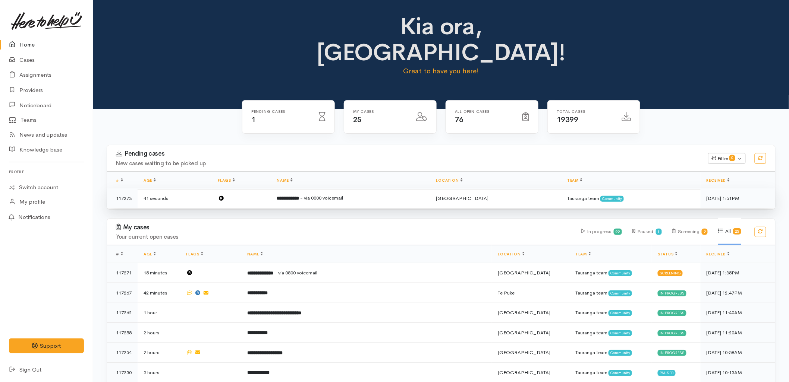
click at [271, 189] on td at bounding box center [241, 199] width 59 height 20
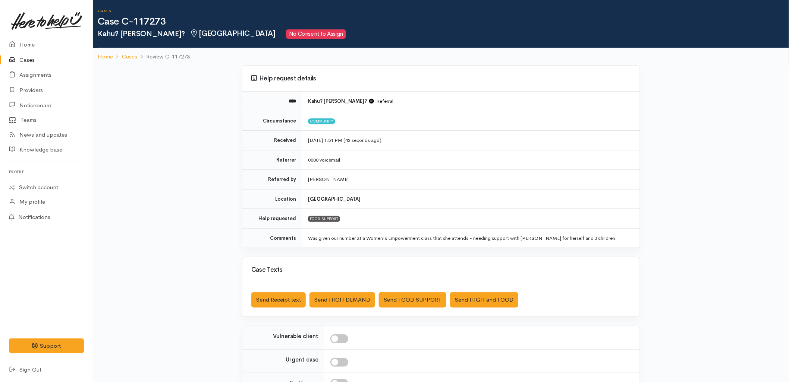
click at [22, 57] on link "Cases" at bounding box center [46, 60] width 93 height 15
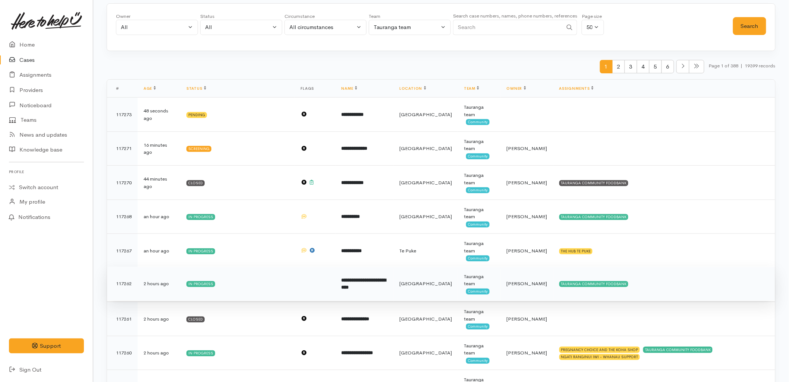
scroll to position [83, 0]
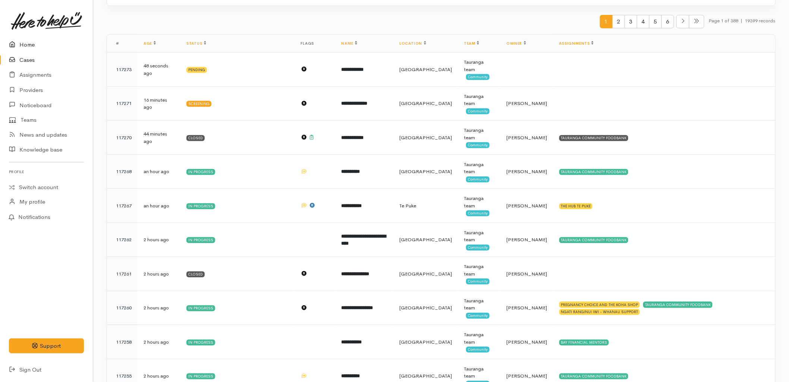
click at [24, 46] on link "Home" at bounding box center [46, 44] width 93 height 15
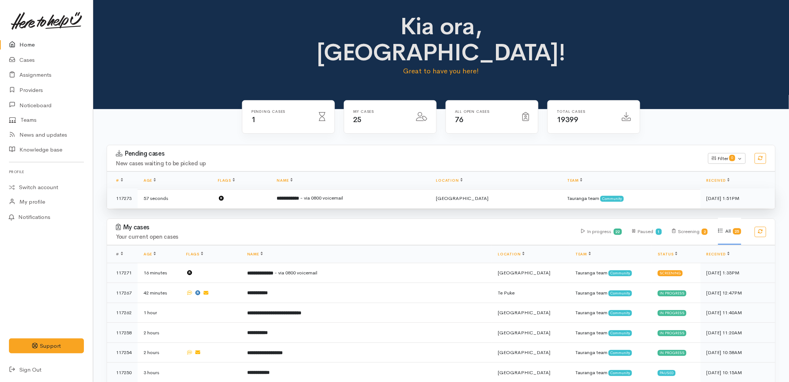
click at [318, 189] on td "**********" at bounding box center [350, 199] width 159 height 20
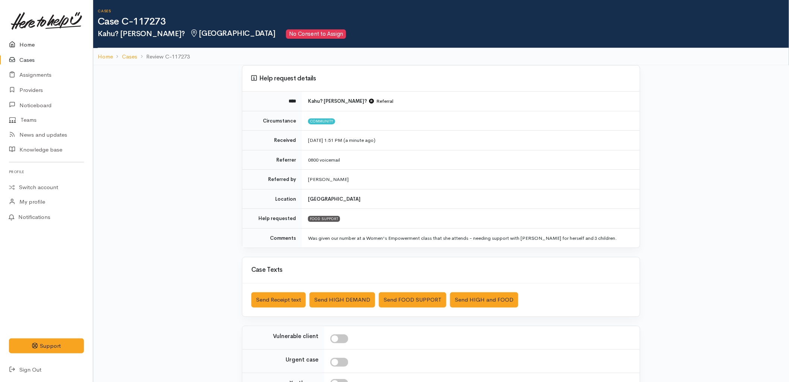
click at [16, 45] on icon at bounding box center [14, 44] width 10 height 9
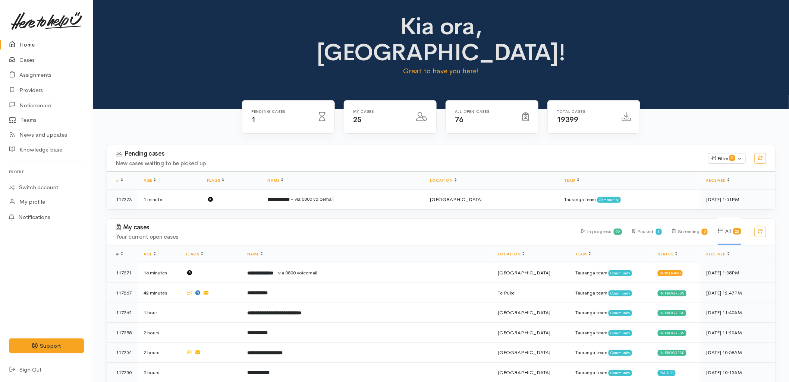
click at [364, 192] on div "Pending cases New cases waiting to be picked up Filter 0 Filters Clear filters …" at bounding box center [441, 182] width 678 height 74
click at [287, 161] on h4 "New cases waiting to be picked up" at bounding box center [407, 164] width 583 height 6
click at [28, 59] on link "Cases" at bounding box center [46, 60] width 93 height 15
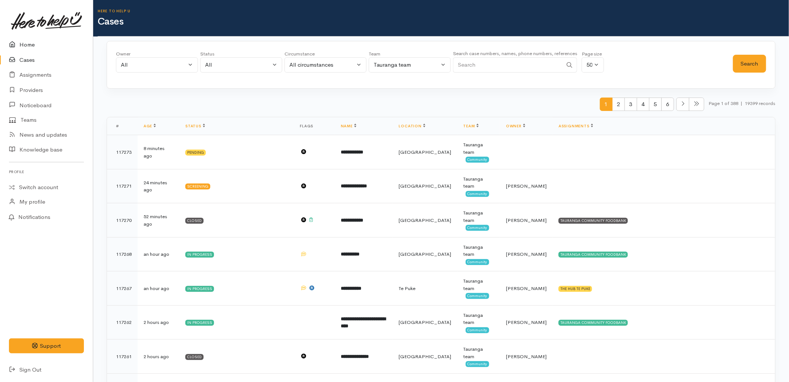
click at [15, 41] on icon at bounding box center [14, 44] width 10 height 9
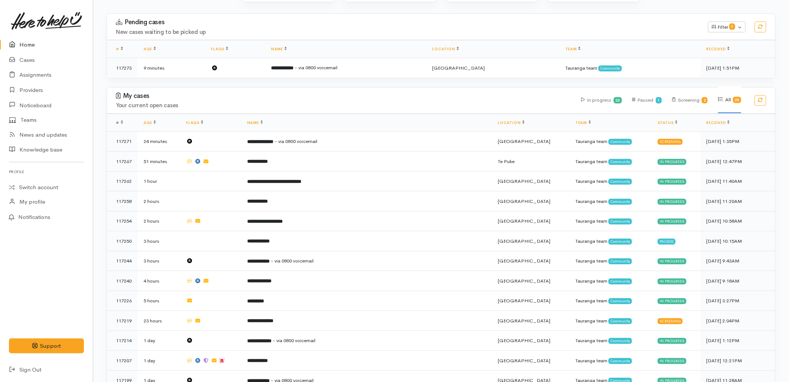
scroll to position [124, 0]
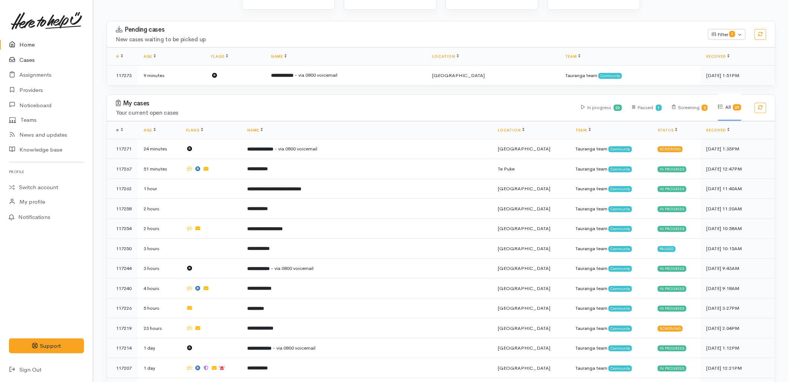
click at [49, 60] on link "Cases" at bounding box center [46, 60] width 93 height 15
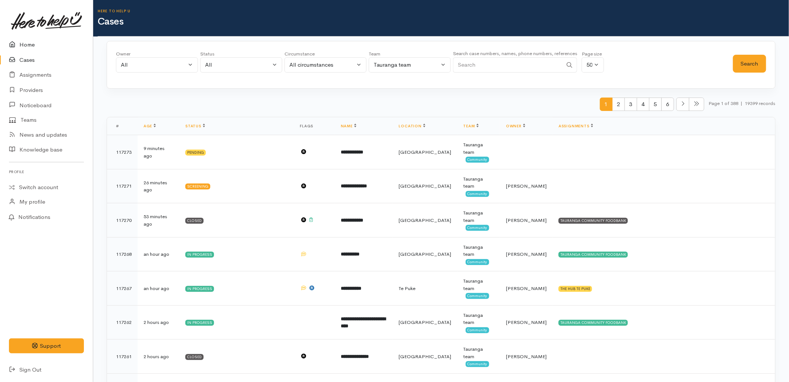
click at [53, 39] on link "Home" at bounding box center [46, 44] width 93 height 15
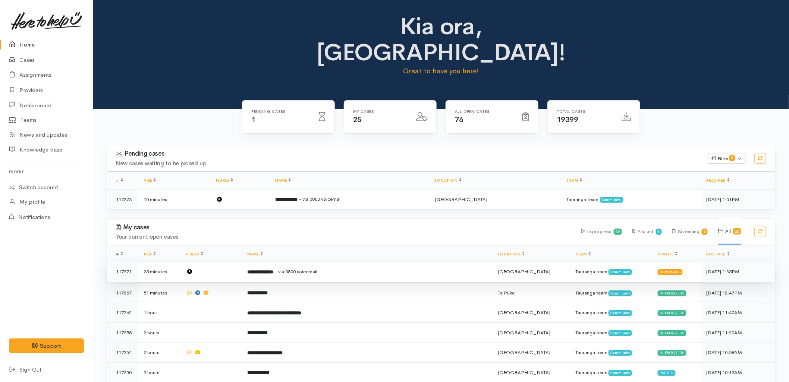
click at [345, 262] on td "**********" at bounding box center [366, 272] width 251 height 20
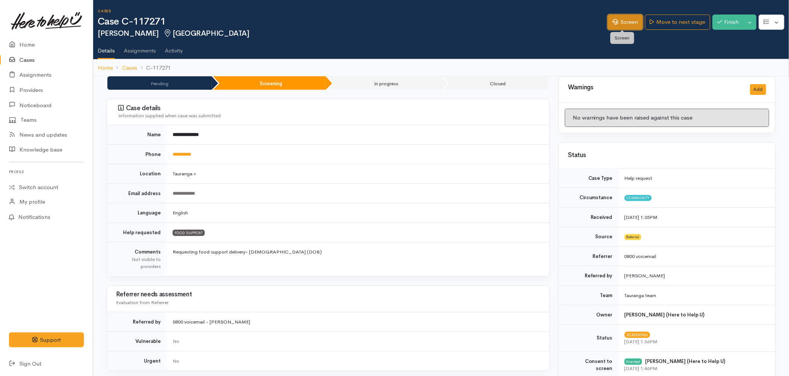
click at [616, 27] on link "Screen" at bounding box center [625, 22] width 35 height 15
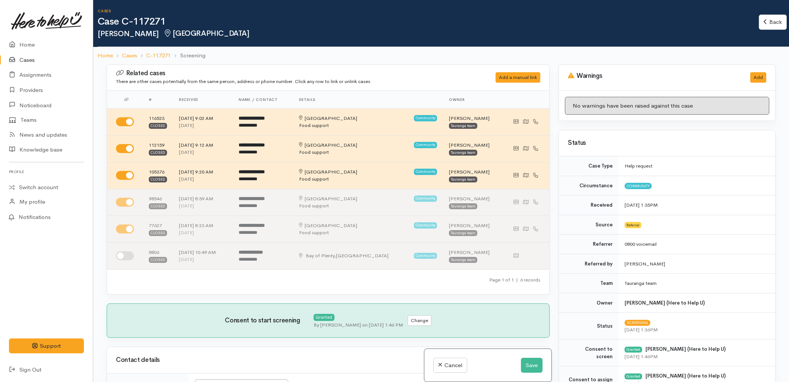
select select "6"
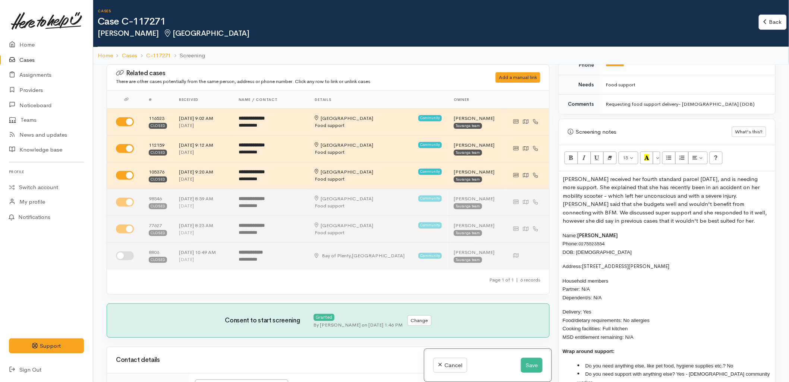
scroll to position [414, 0]
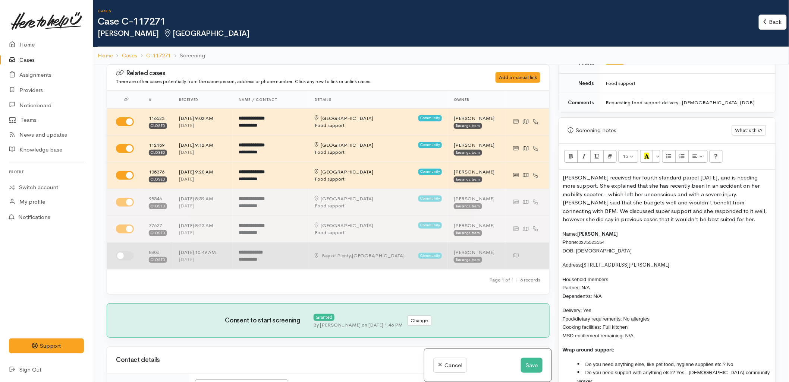
click at [124, 258] on input "checkbox" at bounding box center [125, 256] width 18 height 9
checkbox input "true"
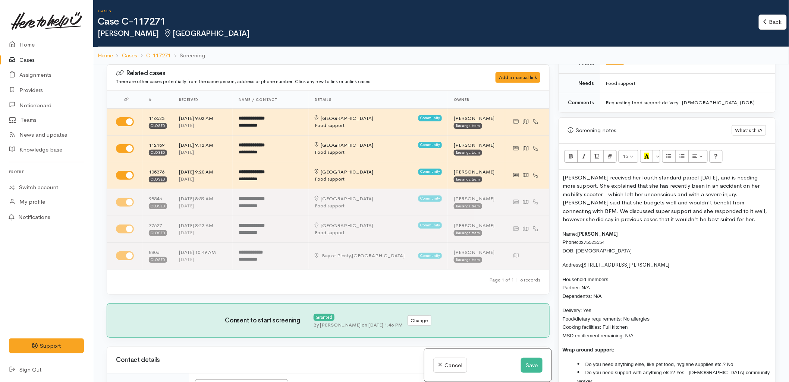
click at [703, 221] on p "[PERSON_NAME] received her fourth standard parcel [DATE], and is needing more s…" at bounding box center [666, 199] width 209 height 50
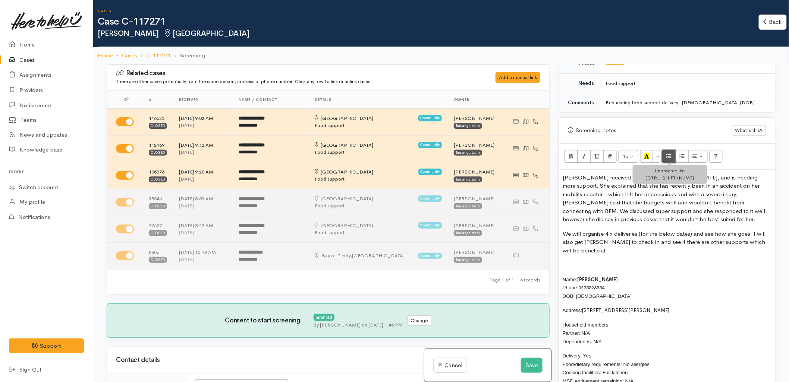
click at [671, 158] on icon "Unordered list (CTRL+SHIFT+NUM7)" at bounding box center [668, 156] width 5 height 6
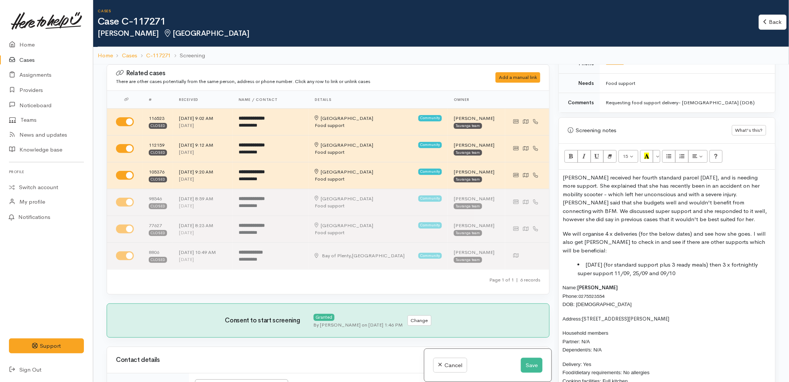
click at [721, 265] on span "Thurs 4/09 (for standard support plus 3 ready meals) then 3 x fortnightly super…" at bounding box center [667, 269] width 180 height 16
click at [723, 266] on span "Thurs 4/09 (for standard support plus 3 ready meals) then 3 x fortnightly super…" at bounding box center [667, 269] width 180 height 16
drag, startPoint x: 615, startPoint y: 274, endPoint x: 719, endPoint y: 267, distance: 104.6
click at [719, 267] on span "Thurs 4/09 (for standard support plus 3 ready meals) then 3 x fortnightly super…" at bounding box center [667, 269] width 180 height 16
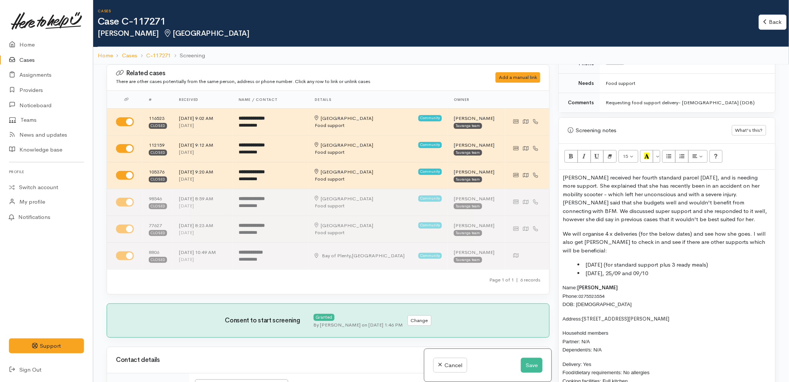
click at [591, 274] on span "Thurs 11/09, 25/09 and 09/10" at bounding box center [616, 273] width 63 height 7
click at [594, 277] on span "Thurs 11/09, 25/09 and 09/10" at bounding box center [616, 273] width 63 height 7
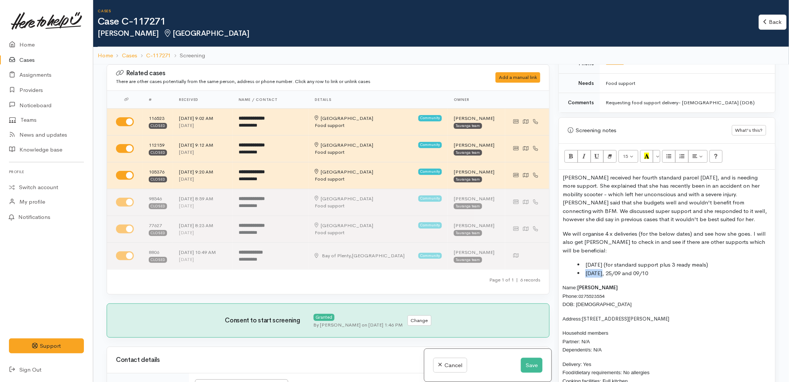
copy span "Thurs"
click at [640, 274] on span "Thurs 11/09, 25/09 and 09/10" at bounding box center [616, 273] width 63 height 7
click at [618, 274] on span "Thurs 11/09, 25/09 and 09/10" at bounding box center [616, 273] width 63 height 7
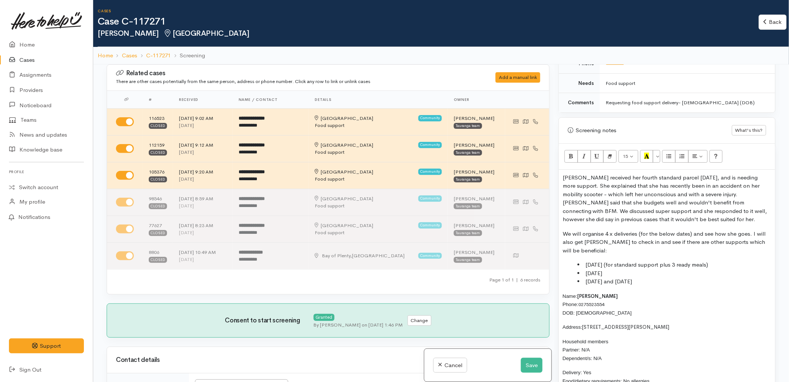
click at [623, 280] on span "Thurs 25/09 and 09/10" at bounding box center [608, 281] width 47 height 7
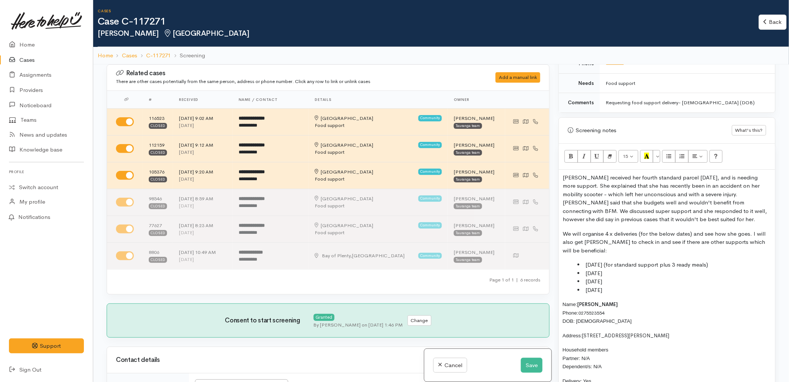
click at [621, 285] on li "Thurs 25/09" at bounding box center [674, 282] width 194 height 9
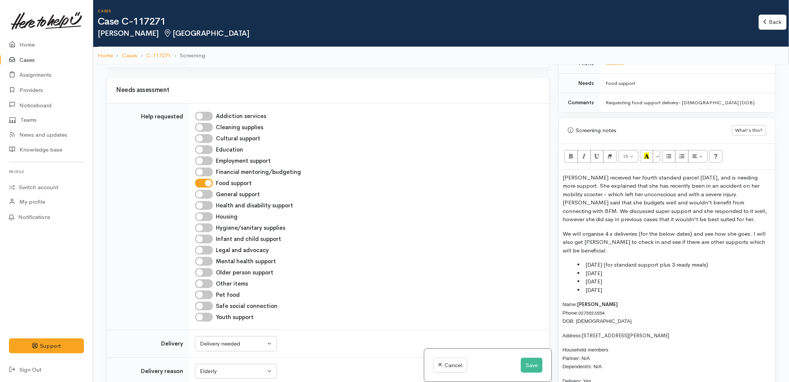
scroll to position [455, 0]
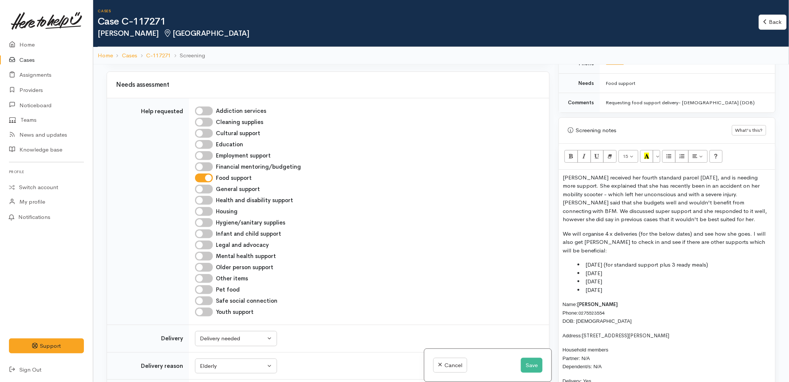
click at [199, 269] on input "Older person support" at bounding box center [204, 267] width 18 height 9
checkbox input "true"
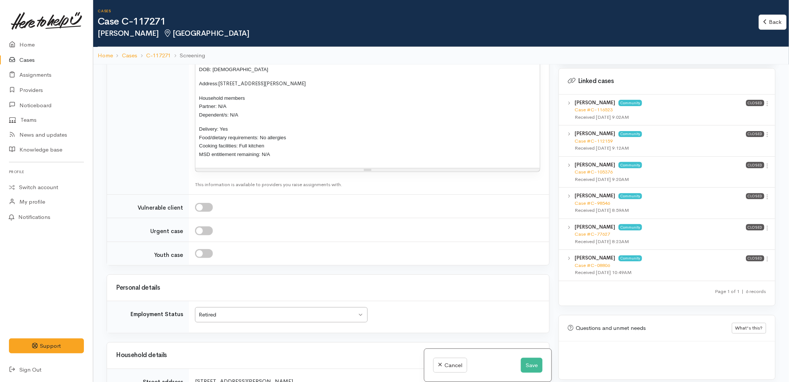
scroll to position [994, 0]
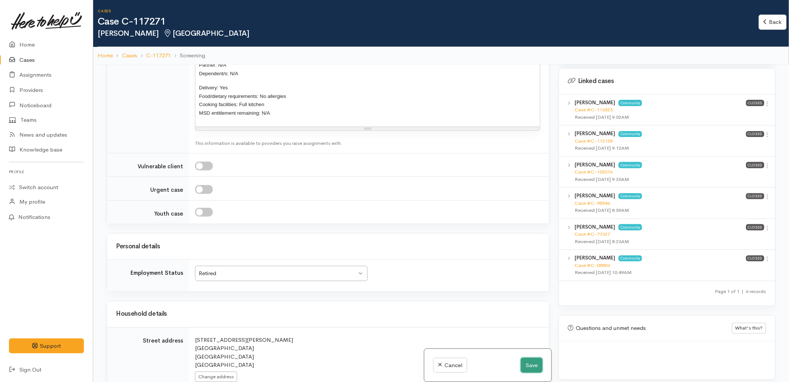
click at [526, 365] on button "Save" at bounding box center [532, 365] width 22 height 15
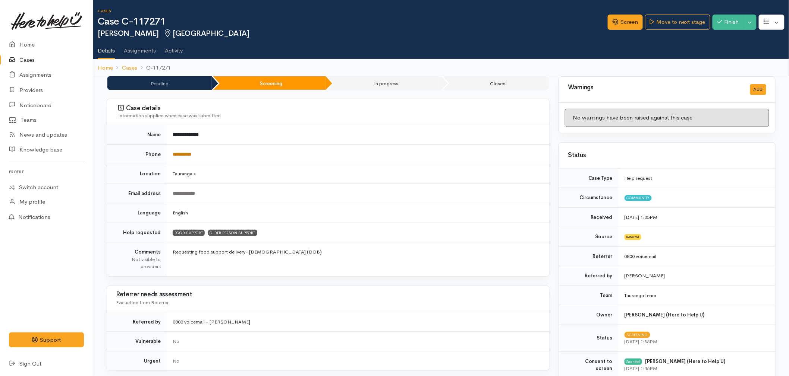
click at [187, 155] on link "**********" at bounding box center [182, 154] width 19 height 5
click at [621, 26] on link "Screen" at bounding box center [625, 22] width 35 height 15
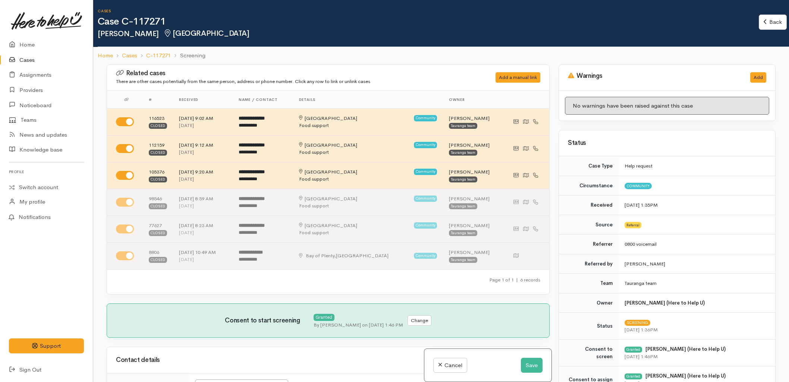
select select "6"
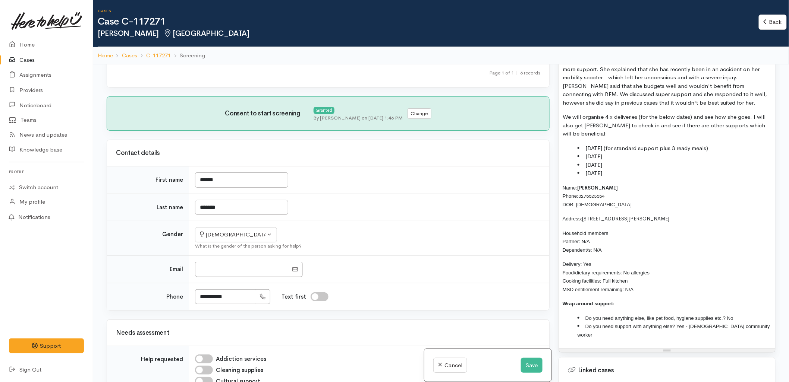
scroll to position [207, 0]
click at [527, 363] on button "Save" at bounding box center [532, 365] width 22 height 15
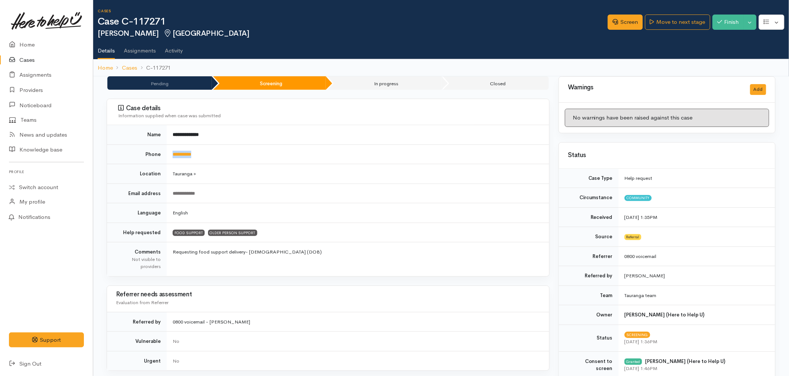
drag, startPoint x: 204, startPoint y: 158, endPoint x: 171, endPoint y: 157, distance: 32.8
click at [171, 157] on td "**********" at bounding box center [358, 155] width 382 height 20
copy link "**********"
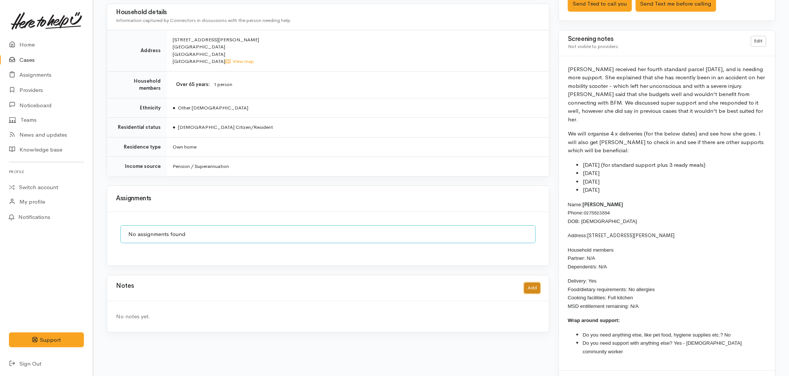
click at [532, 287] on button "Add" at bounding box center [532, 288] width 16 height 11
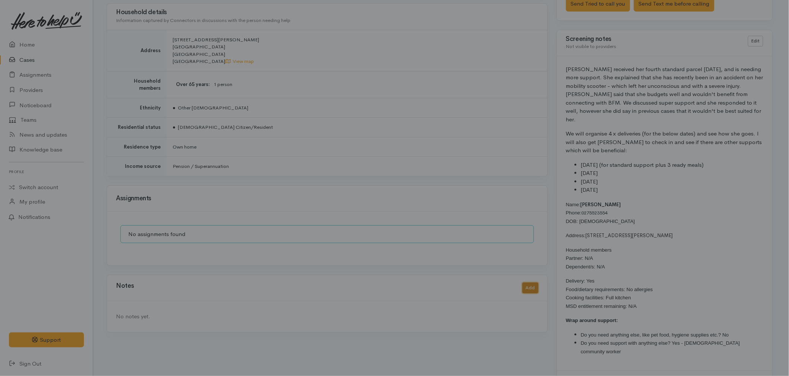
scroll to position [695, 0]
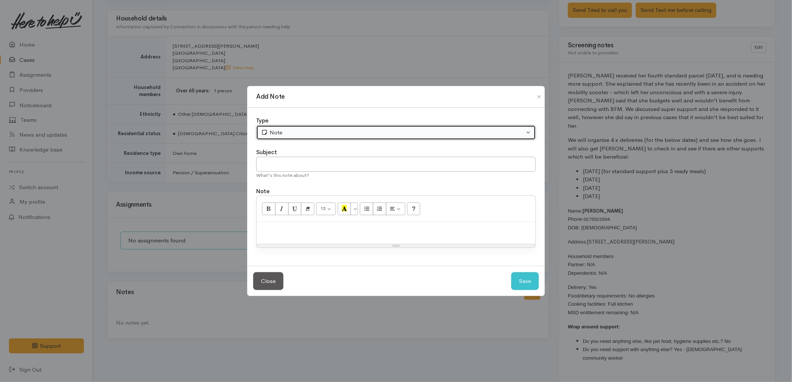
click at [274, 129] on div "Note" at bounding box center [392, 133] width 263 height 9
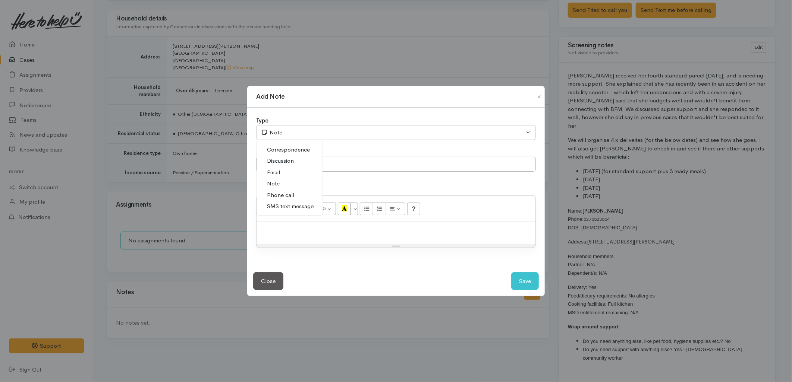
click at [274, 205] on span "SMS text message" at bounding box center [290, 206] width 47 height 9
select select "5"
click at [280, 165] on input "text" at bounding box center [396, 164] width 280 height 15
type input "E-Text"
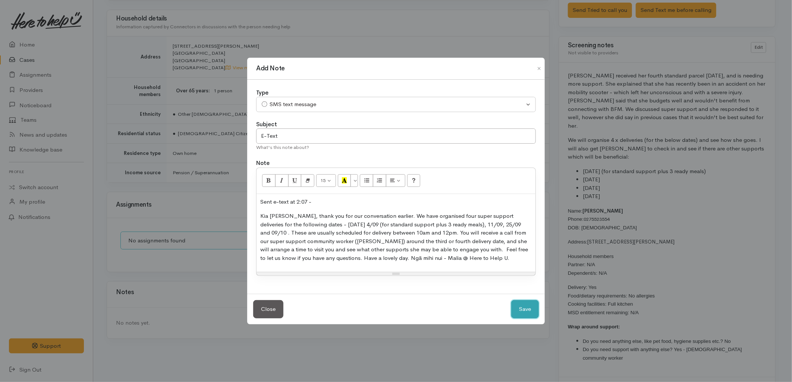
click at [517, 307] on button "Save" at bounding box center [525, 309] width 28 height 18
select select "1"
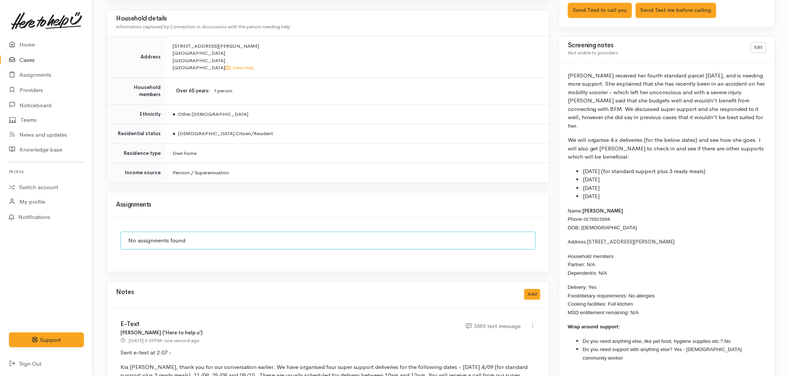
drag, startPoint x: 619, startPoint y: 189, endPoint x: 554, endPoint y: 70, distance: 135.1
copy div "Teresa received her fourth standard parcel two weeks ago, and is needing more s…"
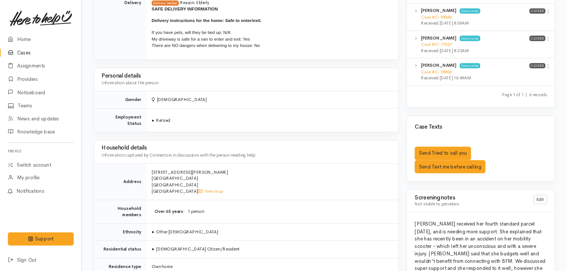
scroll to position [470, 0]
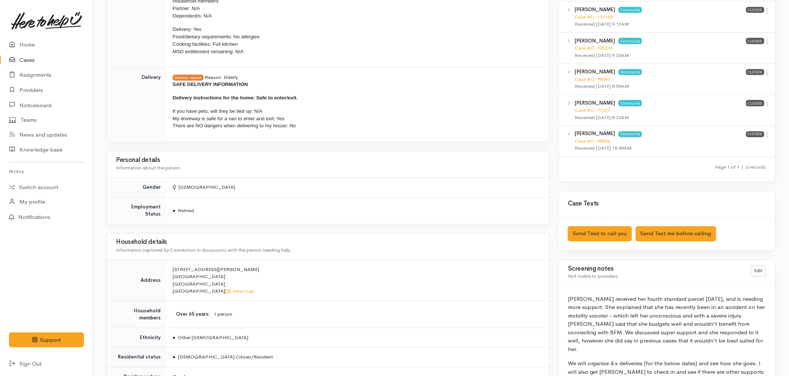
click at [362, 206] on td "● Retired" at bounding box center [358, 211] width 382 height 27
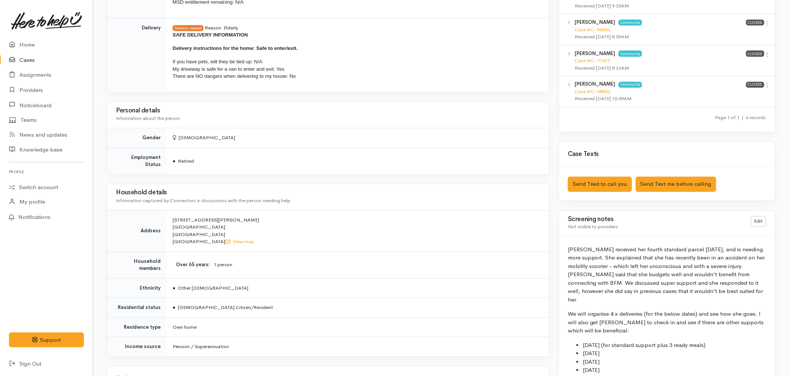
scroll to position [595, 0]
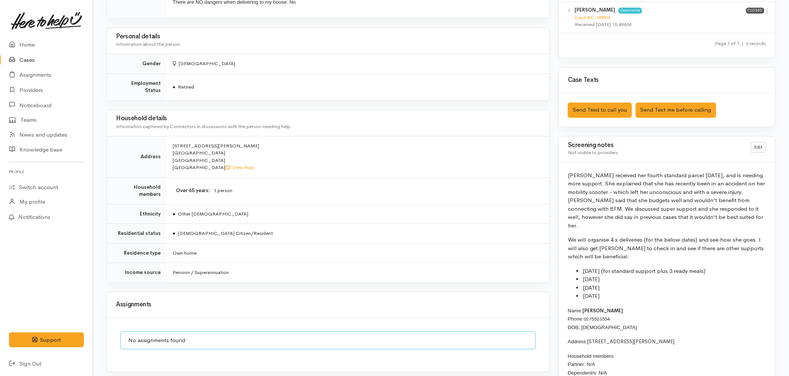
drag, startPoint x: 624, startPoint y: 286, endPoint x: 561, endPoint y: 170, distance: 132.4
click at [561, 170] on div "Teresa received her fourth standard parcel two weeks ago, and is needing more s…" at bounding box center [667, 320] width 216 height 315
copy div "Teresa received her fourth standard parcel two weeks ago, and is needing more s…"
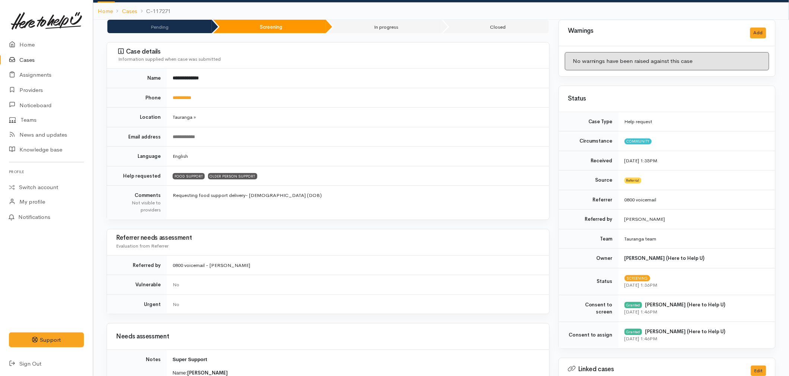
scroll to position [0, 0]
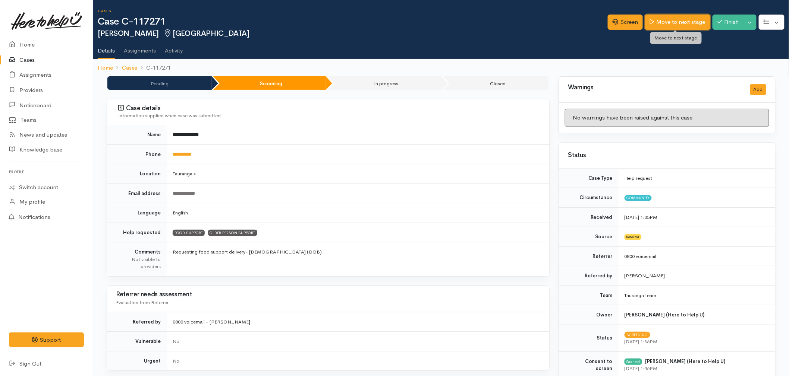
click at [658, 21] on link "Move to next stage" at bounding box center [677, 22] width 65 height 15
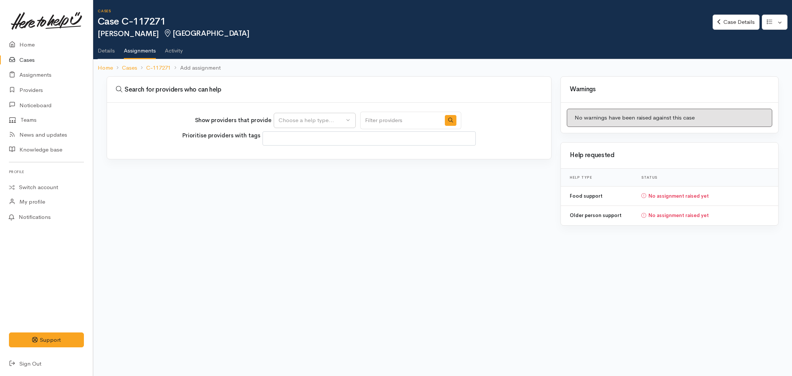
select select
click at [315, 122] on div "Choose a help type..." at bounding box center [311, 120] width 66 height 9
click at [302, 154] on span "Food support" at bounding box center [300, 156] width 35 height 9
select select "3"
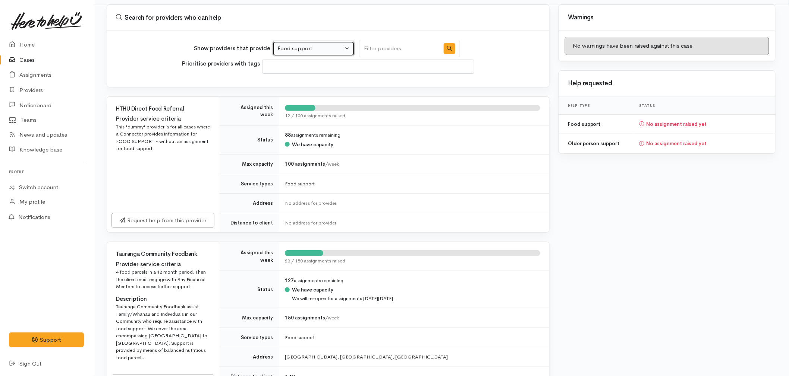
scroll to position [165, 0]
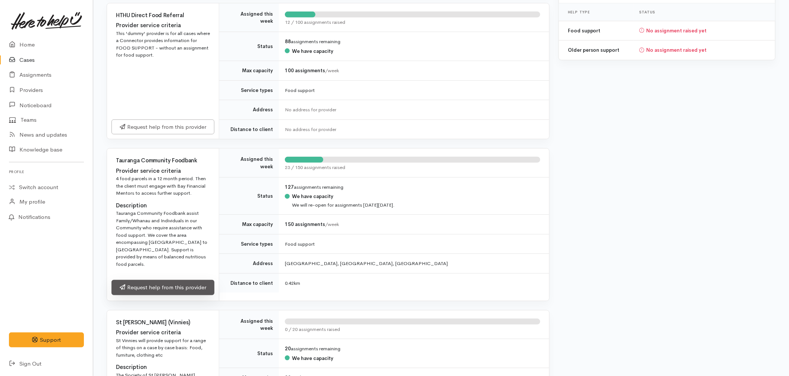
click at [178, 280] on link "Request help from this provider" at bounding box center [162, 287] width 103 height 15
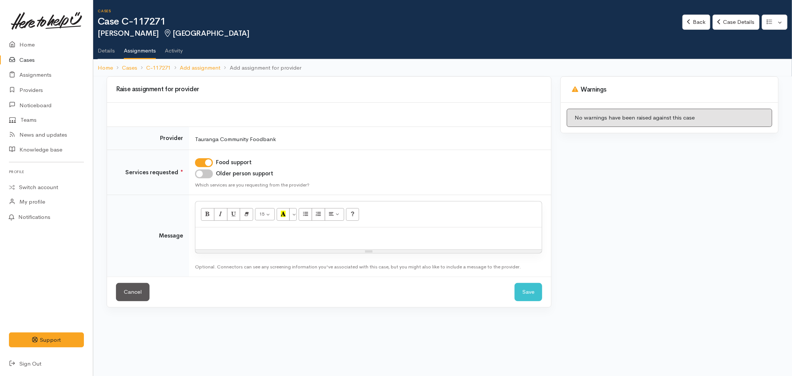
click at [236, 240] on div at bounding box center [368, 239] width 346 height 22
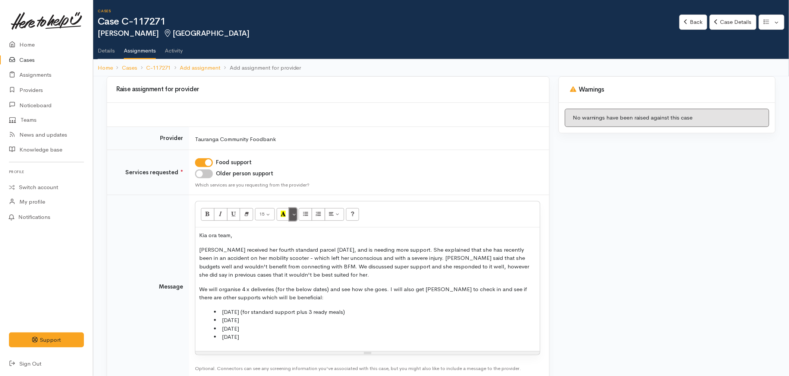
click at [295, 215] on button "More Color" at bounding box center [292, 214] width 7 height 13
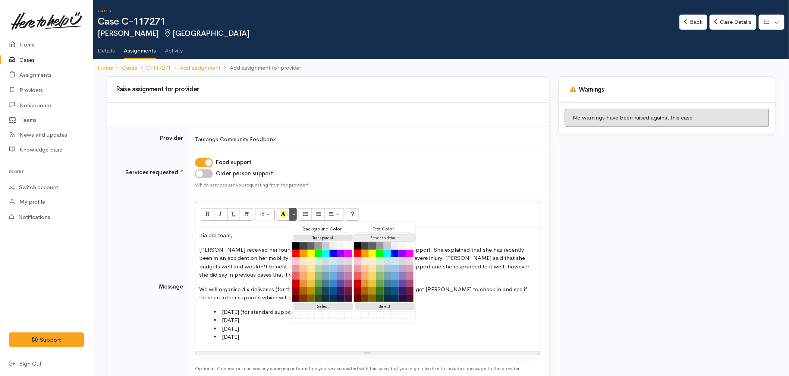
click at [400, 237] on button "Reset to default" at bounding box center [385, 238] width 60 height 7
click at [264, 277] on p "[PERSON_NAME] received her fourth standard parcel [DATE], and is needing more s…" at bounding box center [367, 263] width 337 height 34
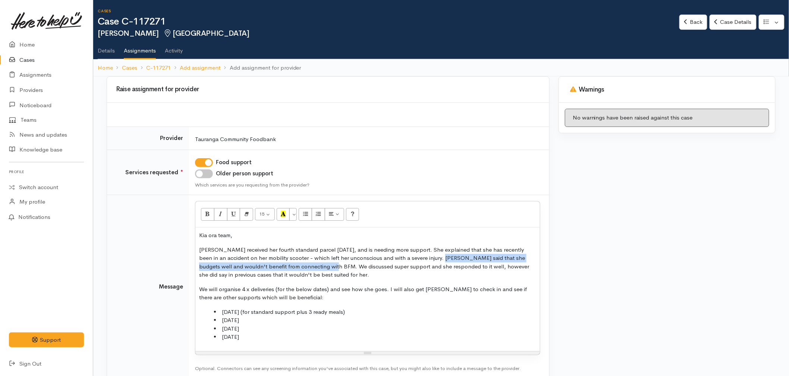
drag, startPoint x: 312, startPoint y: 267, endPoint x: 423, endPoint y: 258, distance: 111.8
click at [423, 258] on p "[PERSON_NAME] received her fourth standard parcel [DATE], and is needing more s…" at bounding box center [367, 263] width 337 height 34
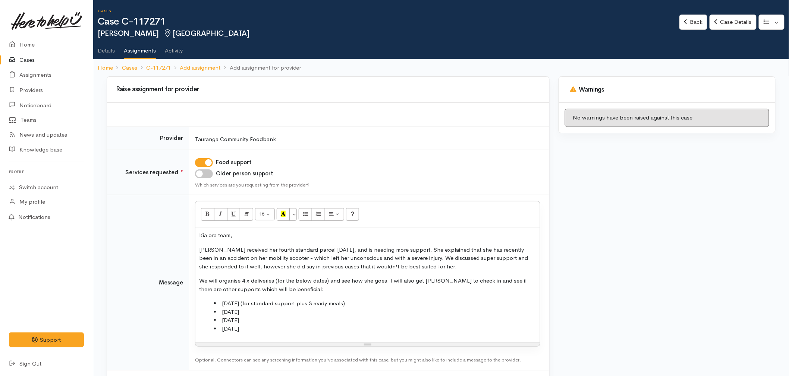
click at [458, 265] on p "[PERSON_NAME] received her fourth standard parcel [DATE], and is needing more s…" at bounding box center [367, 258] width 337 height 25
click at [248, 266] on p "[PERSON_NAME] received her fourth standard parcel [DATE], and is needing more s…" at bounding box center [367, 258] width 337 height 25
click at [468, 269] on p "[PERSON_NAME] received her fourth standard parcel [DATE], and is needing more s…" at bounding box center [367, 258] width 337 height 25
click at [305, 293] on p "We will organise 4 x deliveries (for the below dates) and see how she goes. I w…" at bounding box center [367, 285] width 337 height 17
click at [282, 334] on div "Kia ora team, [PERSON_NAME] received her fourth standard parcel [DATE], and is …" at bounding box center [367, 285] width 344 height 115
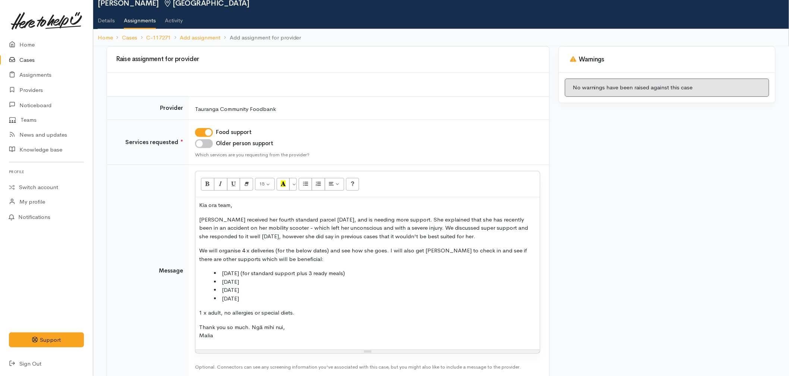
scroll to position [71, 0]
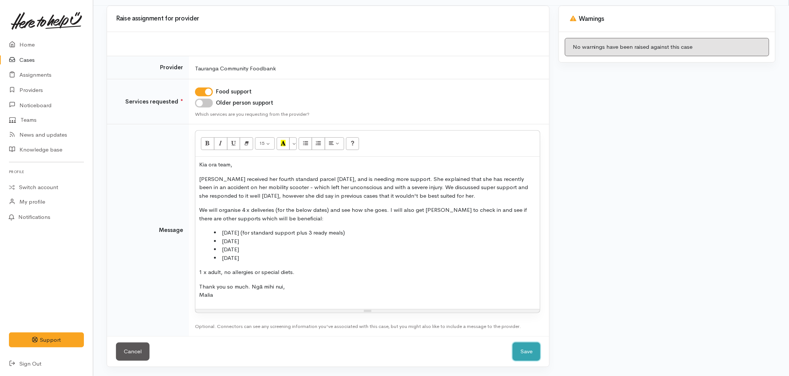
click at [532, 351] on button "Save" at bounding box center [527, 352] width 28 height 18
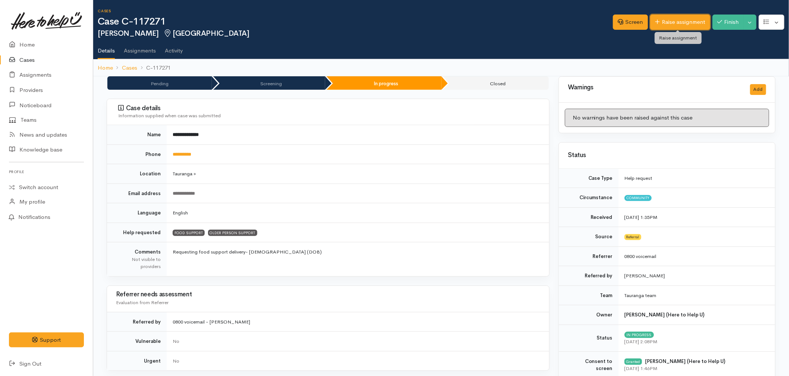
click at [696, 25] on link "Raise assignment" at bounding box center [680, 22] width 60 height 15
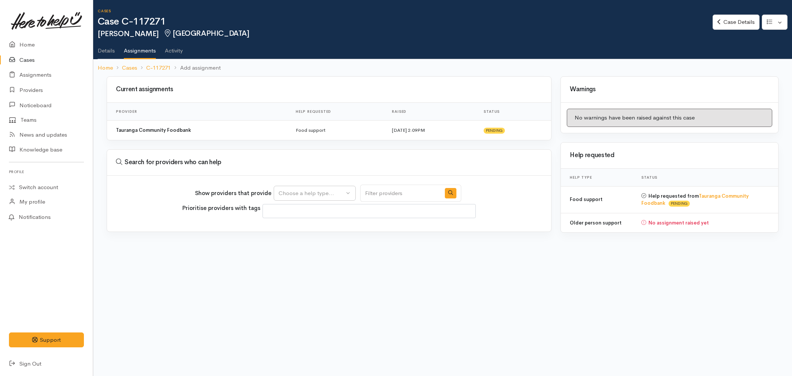
select select
click at [308, 190] on div "Choose a help type..." at bounding box center [311, 193] width 66 height 9
click at [309, 240] on span "Older person support" at bounding box center [310, 240] width 55 height 9
select select "29"
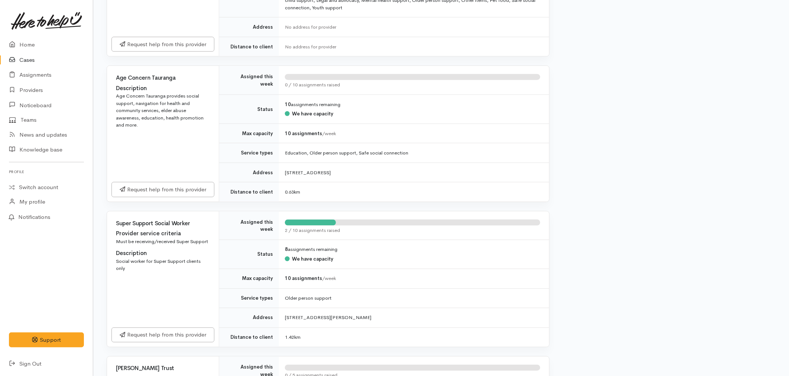
scroll to position [414, 0]
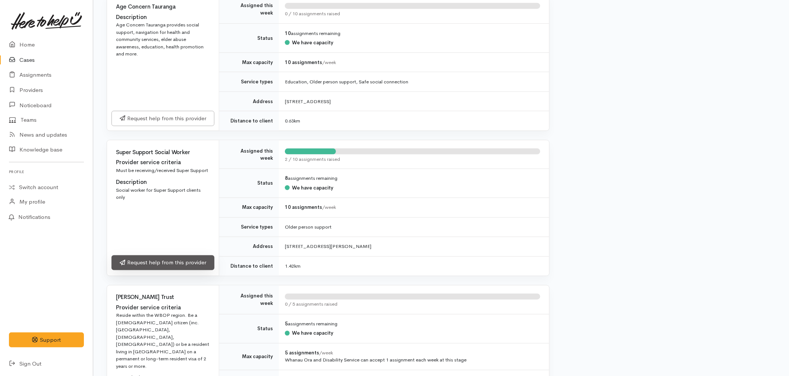
click at [153, 265] on link "Request help from this provider" at bounding box center [162, 263] width 103 height 15
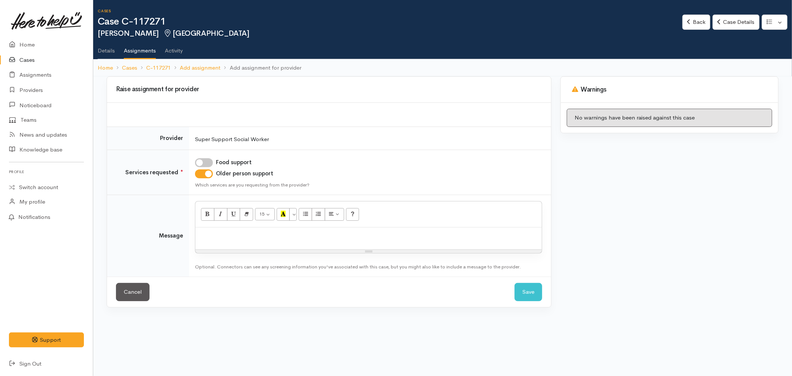
click at [250, 245] on div at bounding box center [368, 239] width 346 height 22
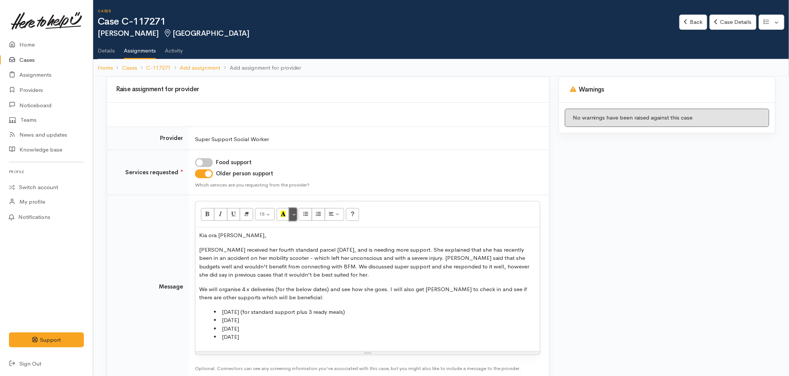
click at [295, 213] on button "More Color" at bounding box center [292, 214] width 7 height 13
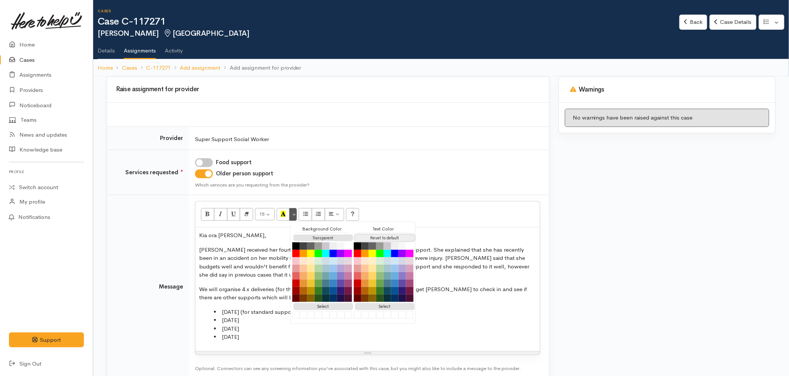
click at [364, 237] on button "Reset to default" at bounding box center [385, 238] width 60 height 7
click at [233, 283] on div "Kia ora Melissa, Teresa received her fourth standard parcel two weeks ago, and …" at bounding box center [367, 290] width 344 height 124
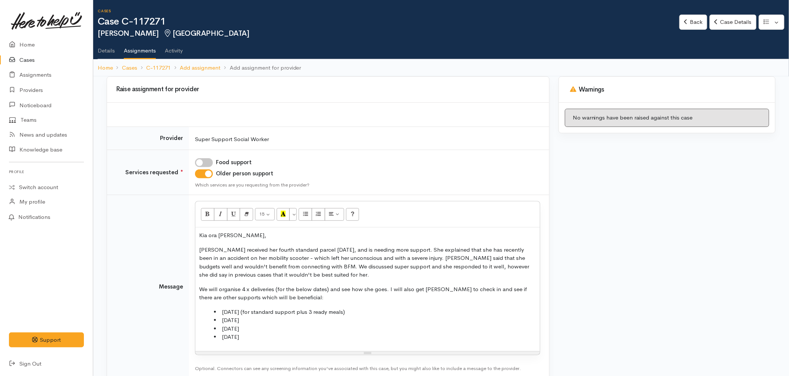
click at [306, 250] on p "[PERSON_NAME] received her fourth standard parcel [DATE], and is needing more s…" at bounding box center [367, 263] width 337 height 34
click at [407, 247] on p "Teresa received her fourth standard parcel from the Foodbank two weeks ago, and…" at bounding box center [367, 263] width 337 height 34
click at [495, 250] on p "Teresa received her fourth standard parcel from the Foodbank two weeks ago, and…" at bounding box center [367, 263] width 337 height 34
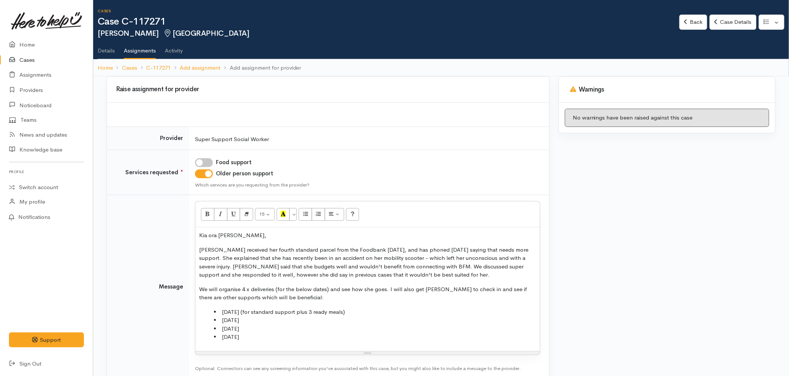
click at [412, 275] on p "Teresa received her fourth standard parcel from the Foodbank two weeks ago, and…" at bounding box center [367, 263] width 337 height 34
click at [213, 275] on p "Teresa received her fourth standard parcel from the Foodbank two weeks ago, and…" at bounding box center [367, 263] width 337 height 34
click at [212, 288] on p "We will organise 4 x deliveries (for the below dates) and see how she goes. I w…" at bounding box center [367, 294] width 337 height 17
click at [346, 291] on p "We have organised 4 x deliveries (for the below dates) and see how she goes. I …" at bounding box center [367, 294] width 337 height 17
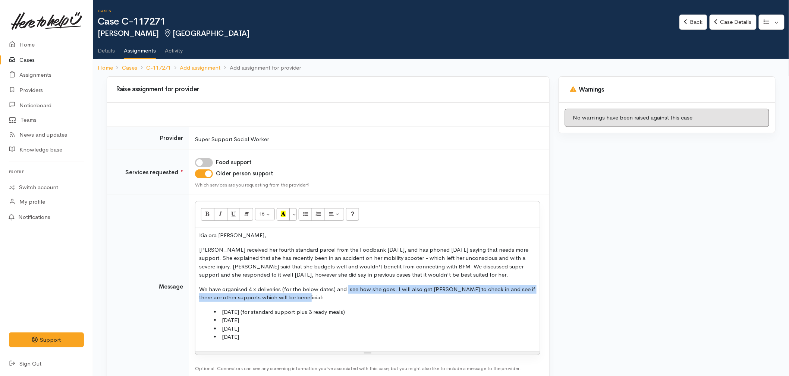
drag, startPoint x: 325, startPoint y: 299, endPoint x: 348, endPoint y: 289, distance: 24.5
click at [348, 289] on p "We have organised 4 x deliveries (for the below dates) and see how she goes. I …" at bounding box center [367, 294] width 337 height 17
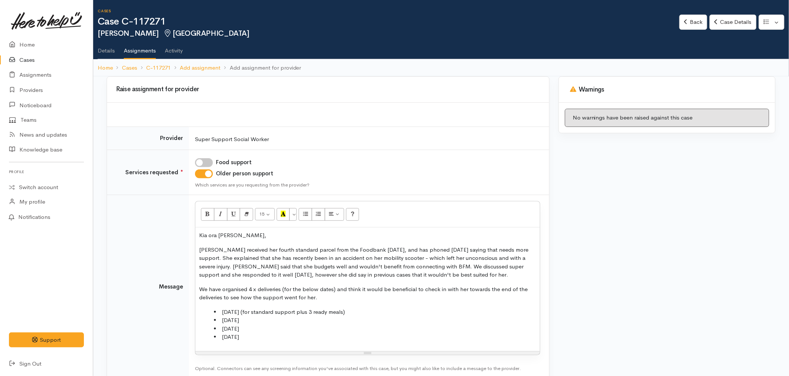
click at [336, 288] on p "We have organised 4 x deliveries (for the below dates) and think it would be be…" at bounding box center [367, 294] width 337 height 17
click at [358, 300] on p "We have organised 4 x deliveries (for the below dates), and think it would be b…" at bounding box center [367, 294] width 337 height 17
click at [283, 341] on li "Thurs 09/10" at bounding box center [375, 337] width 322 height 9
click at [303, 338] on li "Thurs 09/10" at bounding box center [375, 337] width 322 height 9
click at [330, 296] on p "We have organised 4 x deliveries (for the below dates), and think it would be b…" at bounding box center [367, 294] width 337 height 17
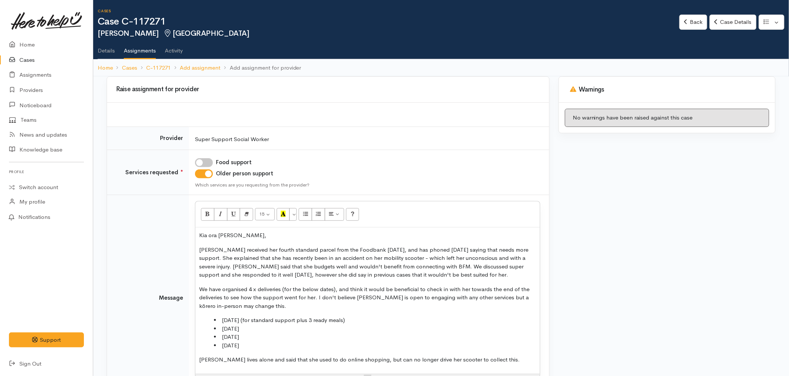
click at [514, 360] on p "Teresa lives alone and said that she used to do online shopping, but can no lon…" at bounding box center [367, 360] width 337 height 9
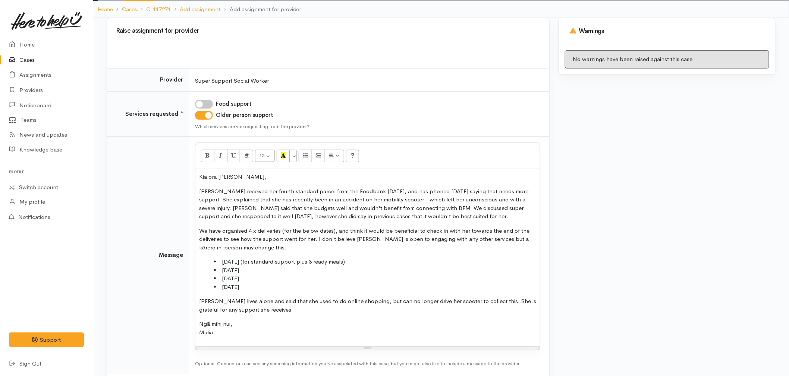
scroll to position [96, 0]
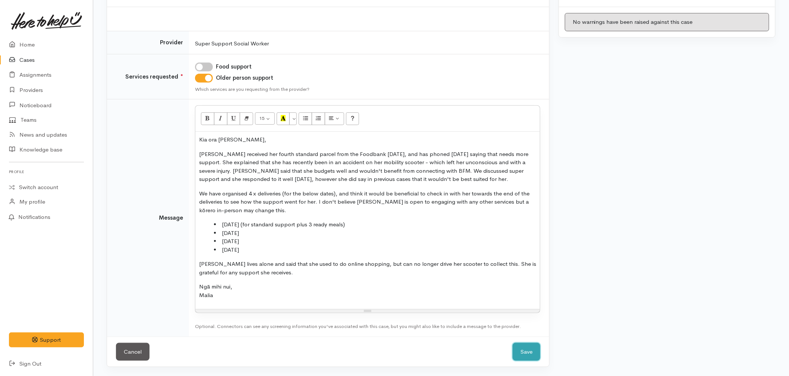
click at [528, 353] on button "Save" at bounding box center [527, 352] width 28 height 18
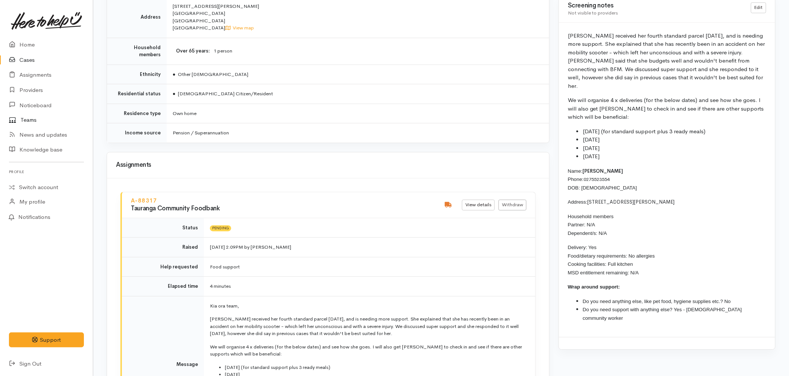
scroll to position [828, 0]
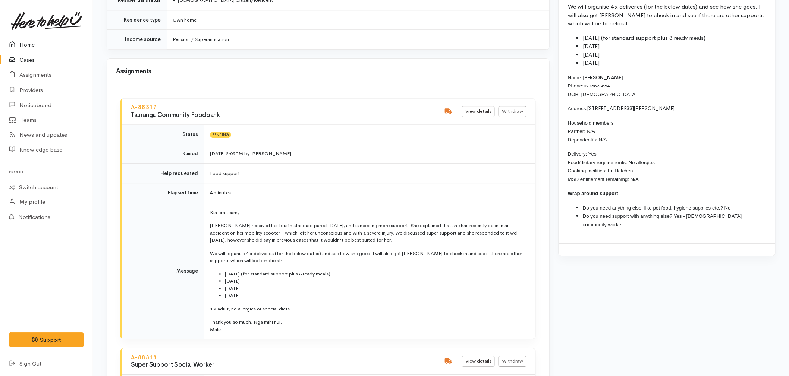
click at [14, 46] on icon at bounding box center [14, 44] width 10 height 9
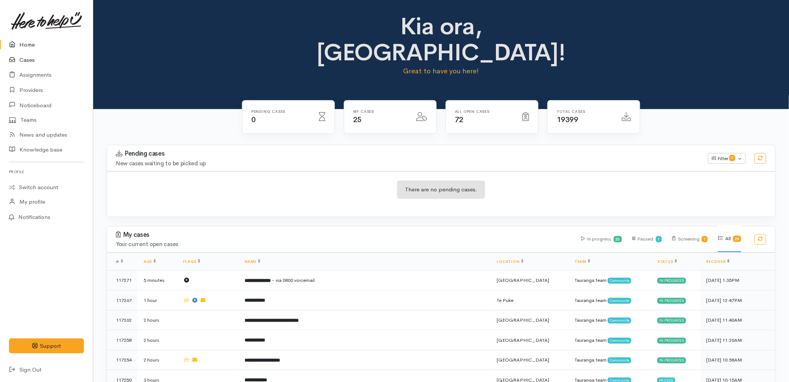
click at [35, 62] on link "Cases" at bounding box center [46, 60] width 93 height 15
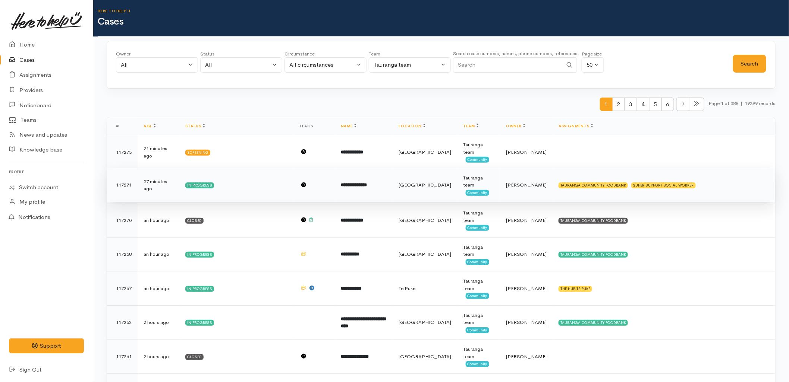
click at [393, 191] on td "**********" at bounding box center [364, 185] width 58 height 34
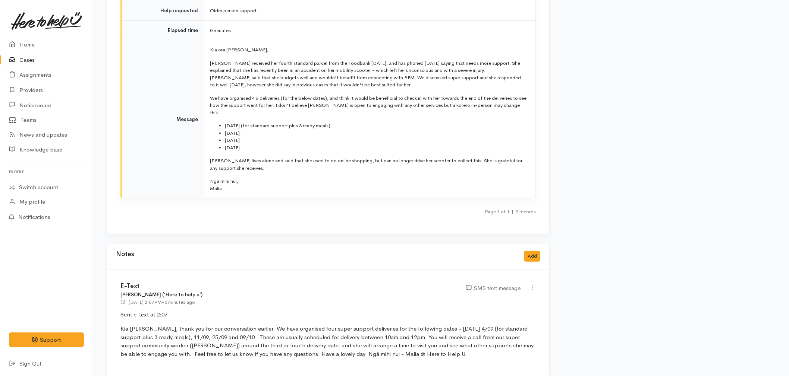
scroll to position [1242, 0]
click at [37, 62] on link "Cases" at bounding box center [46, 60] width 93 height 15
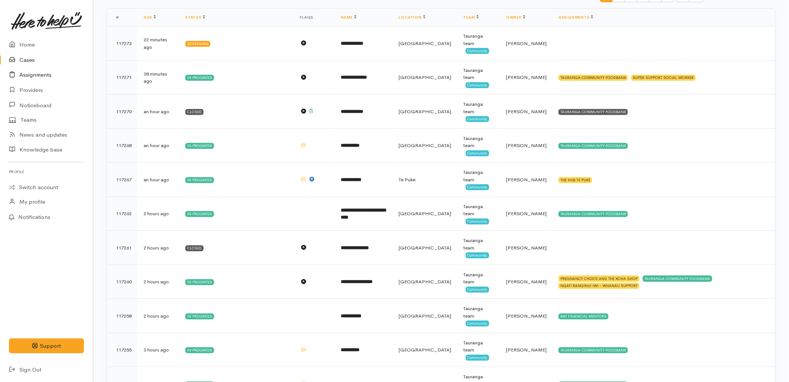
scroll to position [83, 0]
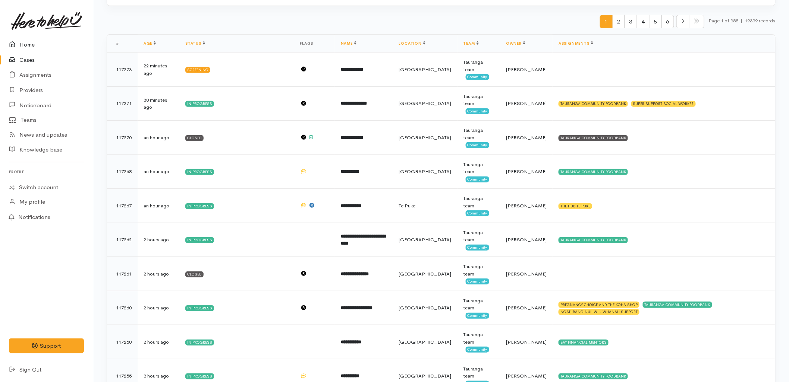
click at [26, 40] on link "Home" at bounding box center [46, 44] width 93 height 15
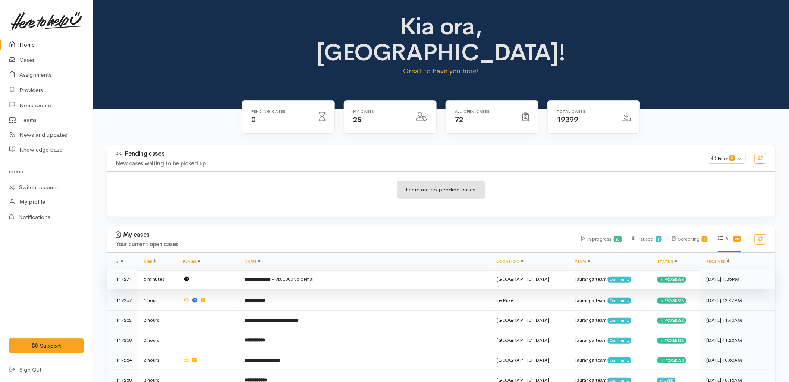
click at [362, 269] on td "**********" at bounding box center [365, 279] width 252 height 20
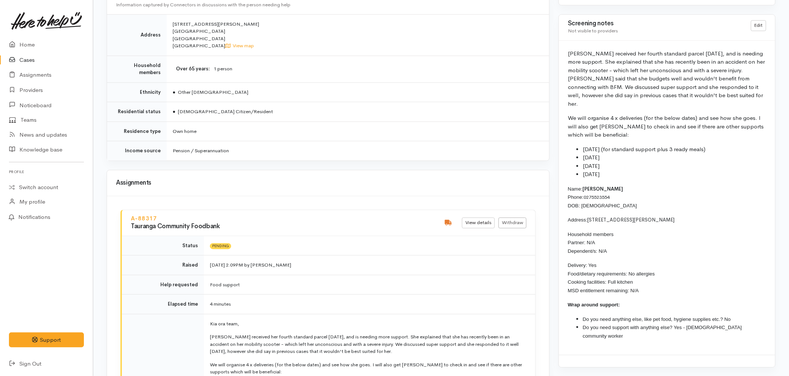
scroll to position [704, 0]
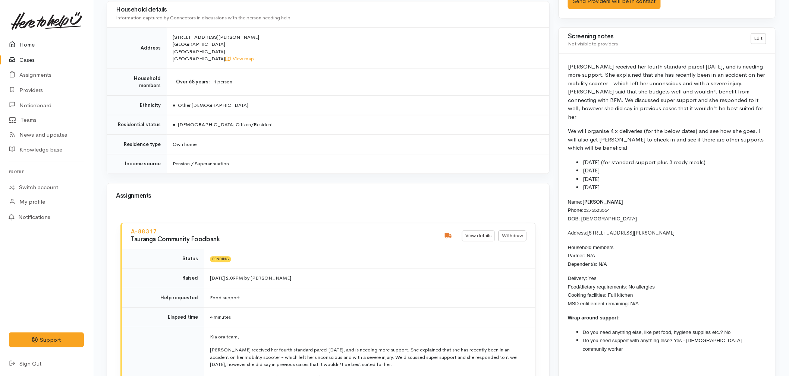
click at [32, 43] on link "Home" at bounding box center [46, 44] width 93 height 15
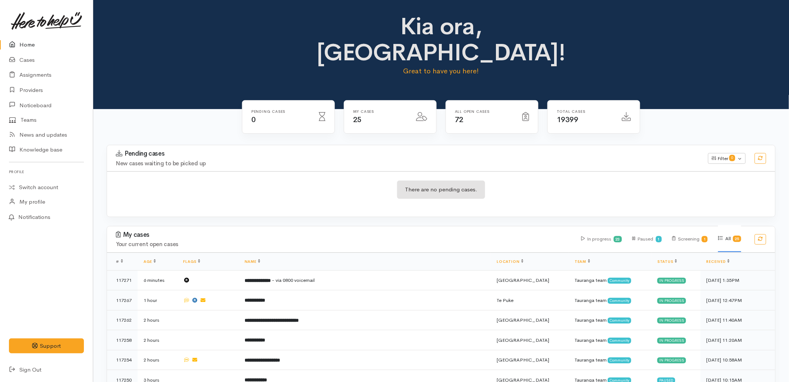
click at [240, 161] on h4 "New cases waiting to be picked up" at bounding box center [407, 164] width 583 height 6
click at [48, 58] on link "Cases" at bounding box center [46, 60] width 93 height 15
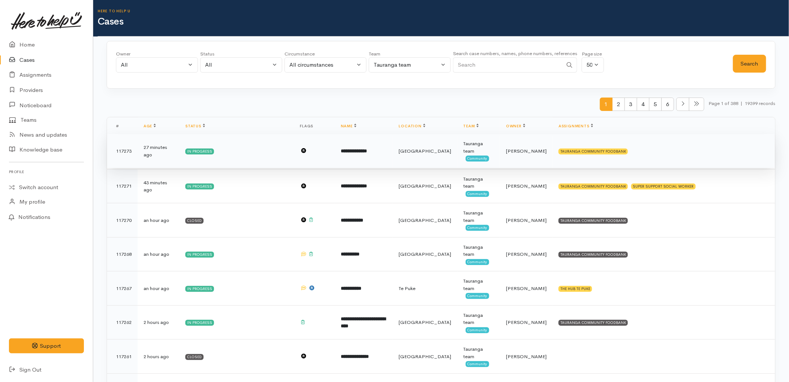
click at [367, 151] on b "**********" at bounding box center [354, 151] width 26 height 5
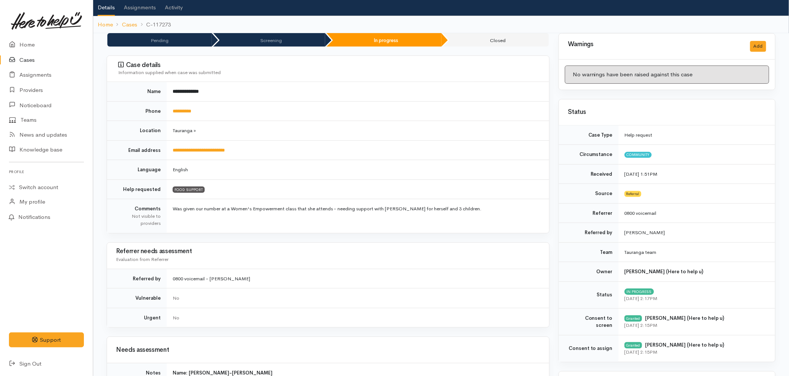
scroll to position [42, 0]
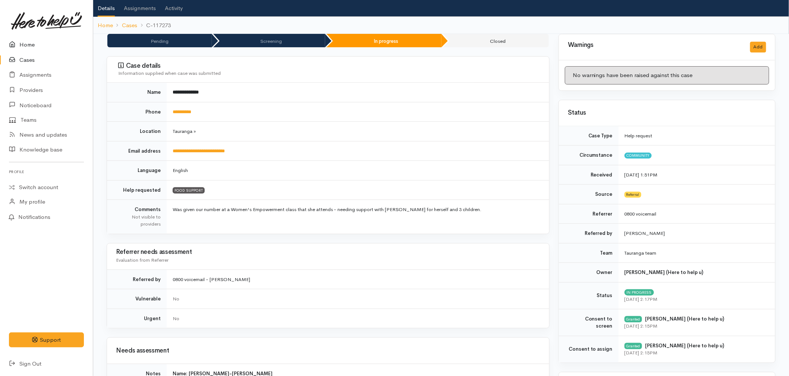
click at [26, 38] on link "Home" at bounding box center [46, 44] width 93 height 15
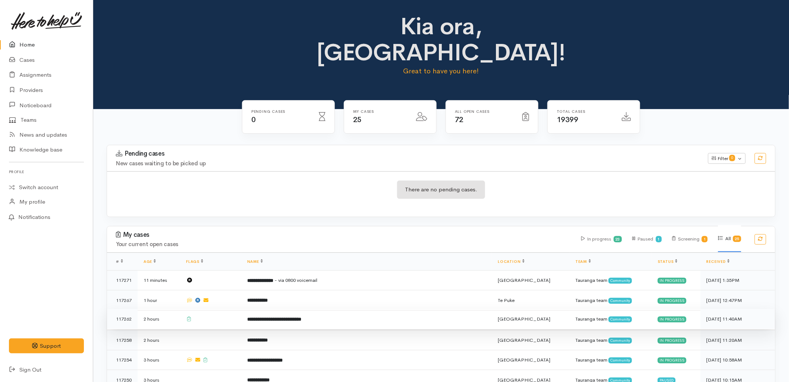
click at [322, 309] on td "**********" at bounding box center [366, 319] width 251 height 20
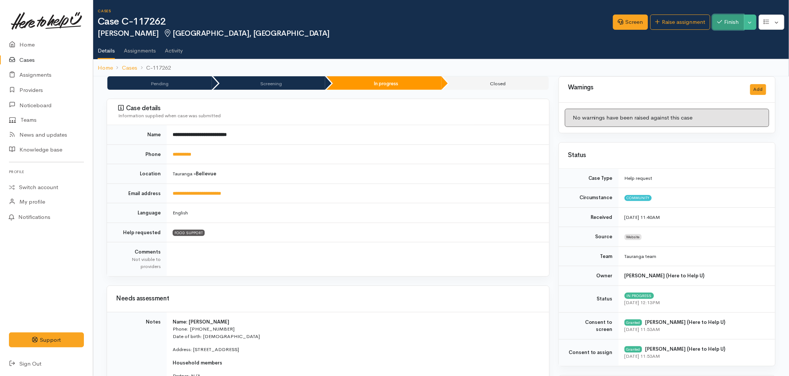
click at [732, 24] on button "Finish" at bounding box center [727, 22] width 31 height 15
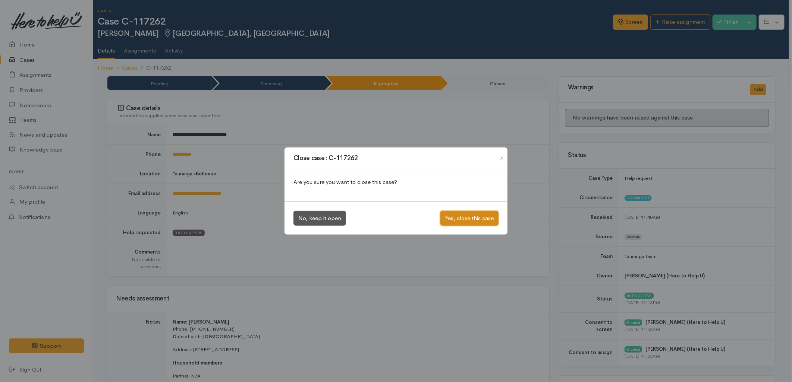
click at [453, 219] on button "Yes, close this case" at bounding box center [469, 218] width 58 height 15
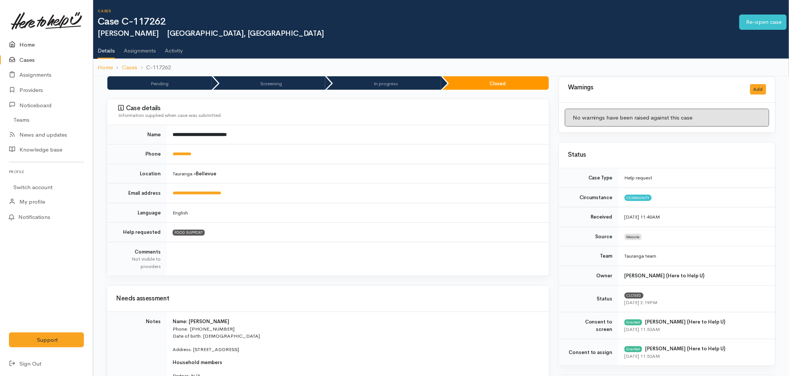
click at [15, 46] on icon at bounding box center [14, 44] width 10 height 9
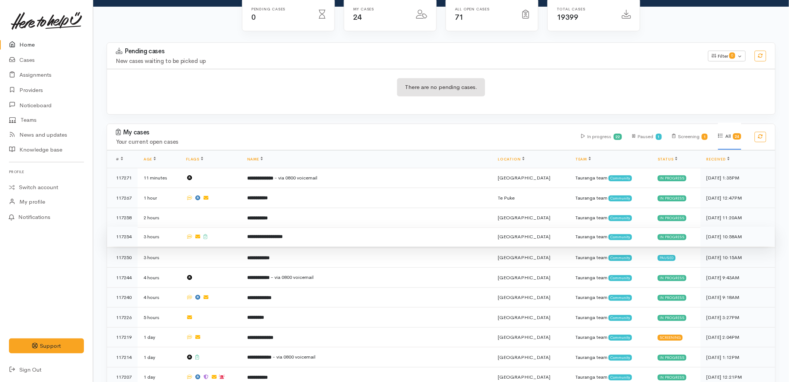
scroll to position [124, 0]
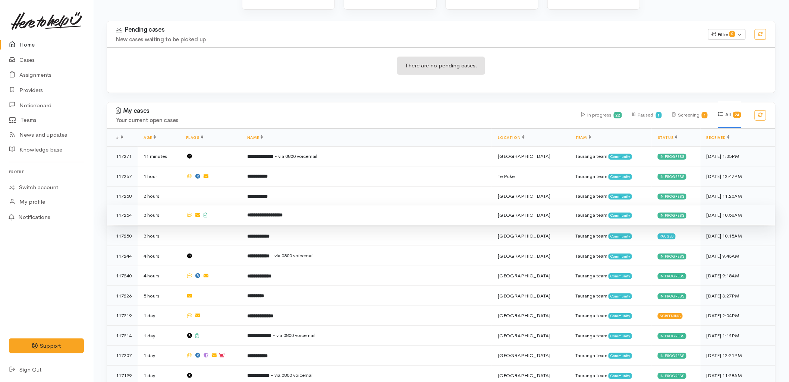
click at [241, 205] on td at bounding box center [210, 215] width 61 height 20
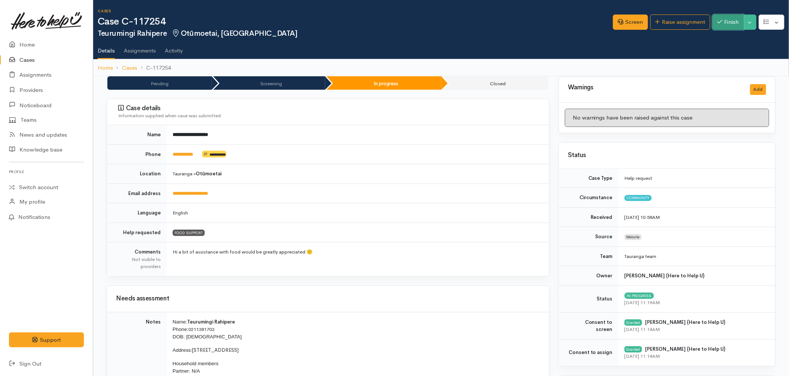
click at [724, 25] on button "Finish" at bounding box center [727, 22] width 31 height 15
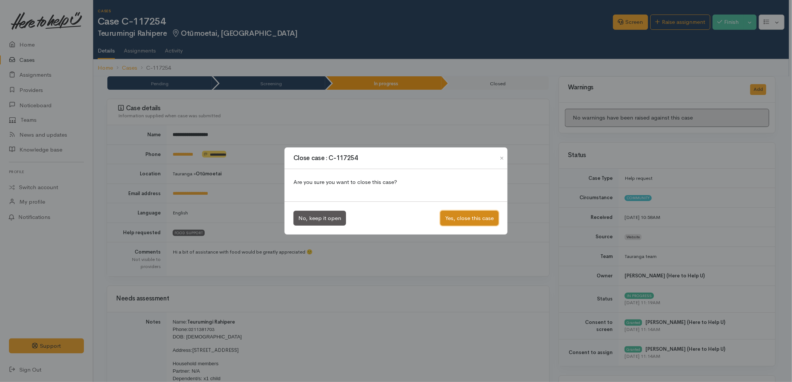
click at [451, 221] on button "Yes, close this case" at bounding box center [469, 218] width 58 height 15
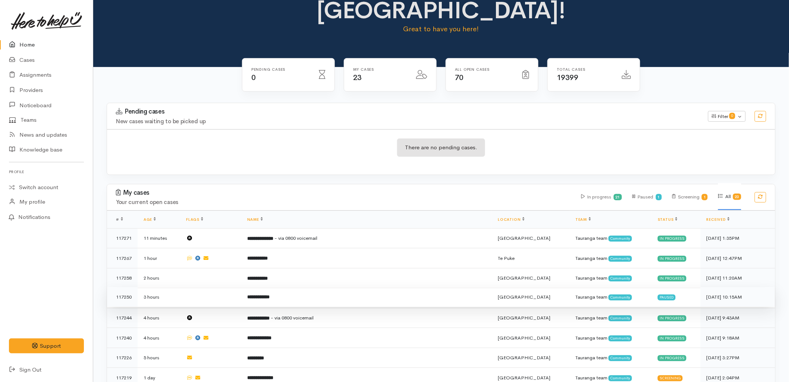
scroll to position [83, 0]
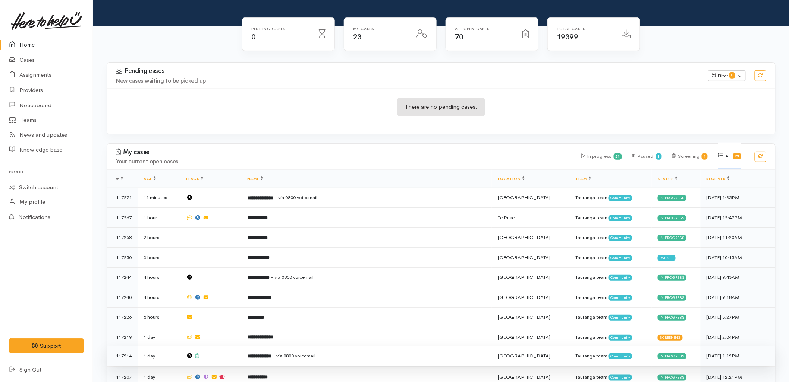
click at [240, 346] on td at bounding box center [210, 356] width 61 height 20
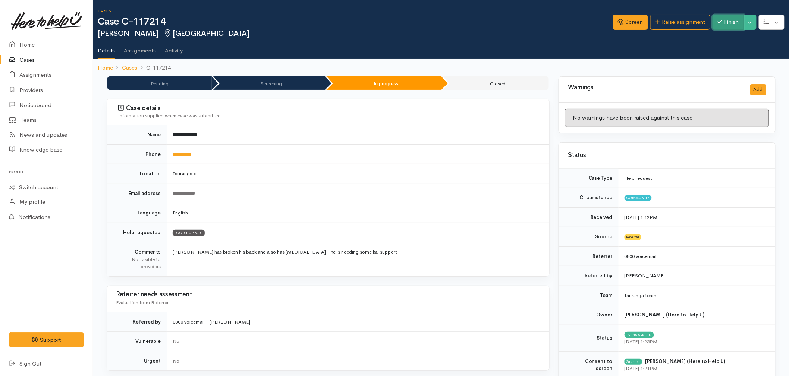
click at [735, 20] on button "Finish" at bounding box center [727, 22] width 31 height 15
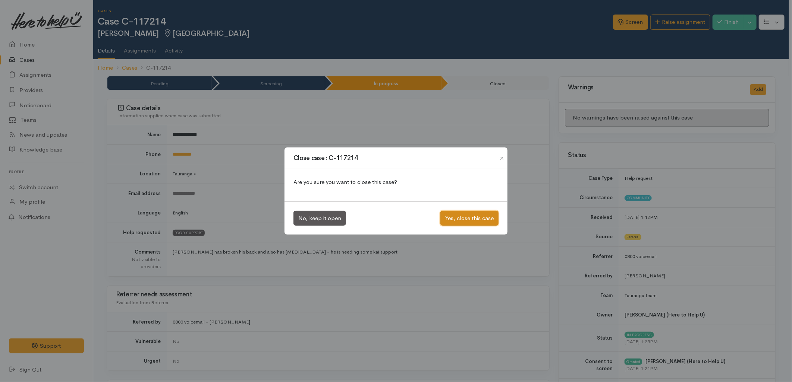
click at [468, 215] on button "Yes, close this case" at bounding box center [469, 218] width 58 height 15
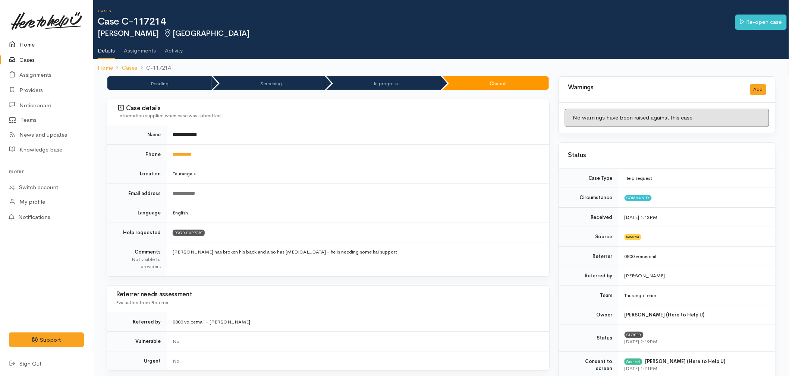
click at [25, 43] on link "Home" at bounding box center [46, 44] width 93 height 15
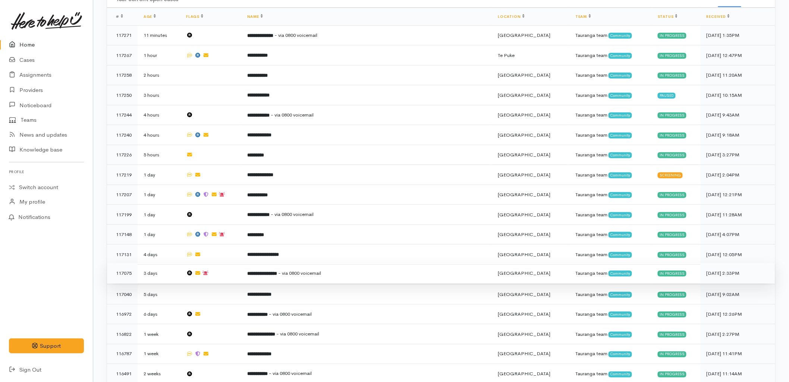
scroll to position [248, 0]
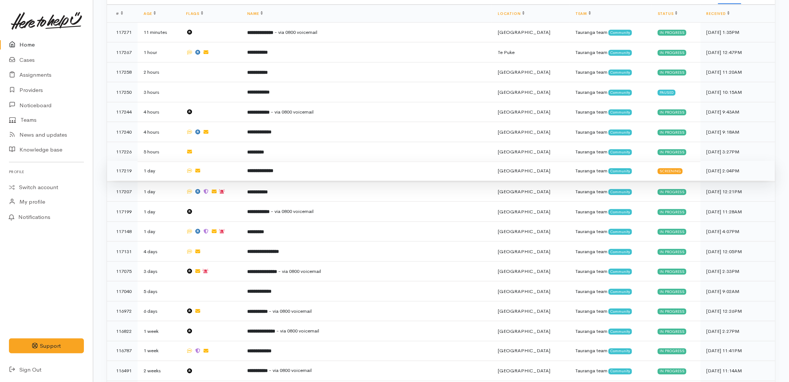
click at [364, 161] on td "**********" at bounding box center [366, 171] width 251 height 20
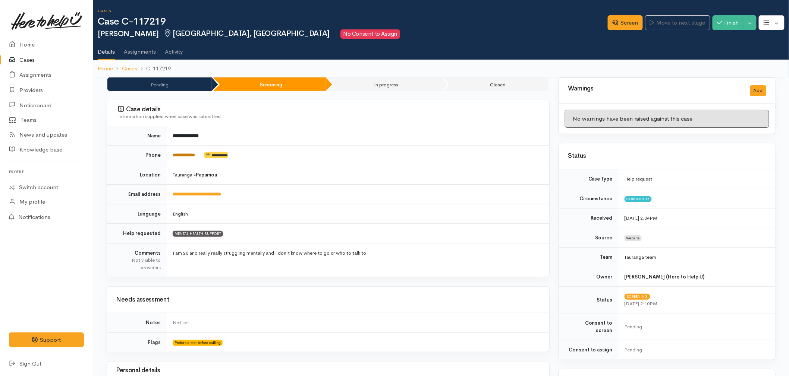
click at [189, 154] on link "**********" at bounding box center [184, 155] width 22 height 5
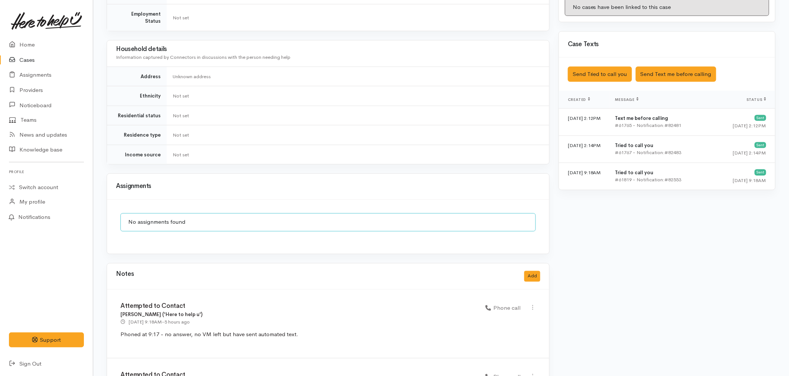
scroll to position [414, 0]
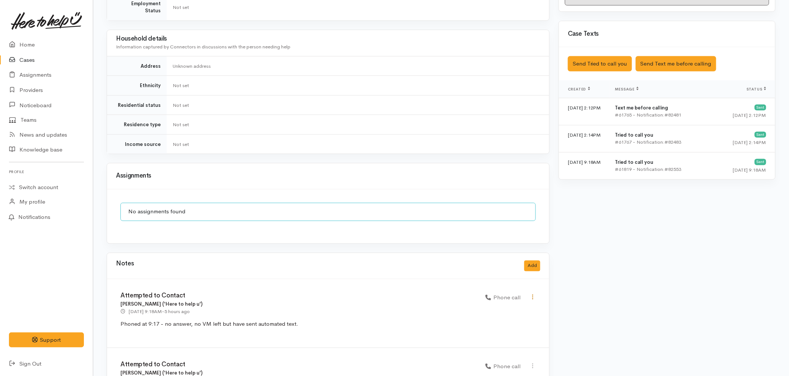
click at [531, 294] on icon at bounding box center [532, 297] width 6 height 6
click at [506, 306] on link "Edit" at bounding box center [505, 312] width 59 height 12
select select "3"
type input "Attempted to Contact"
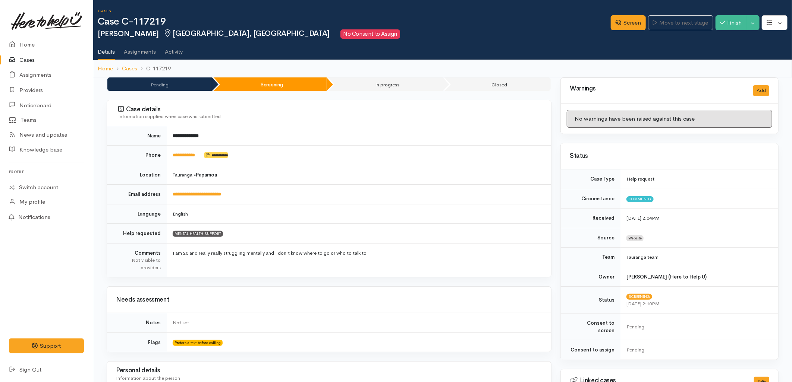
select select "3"
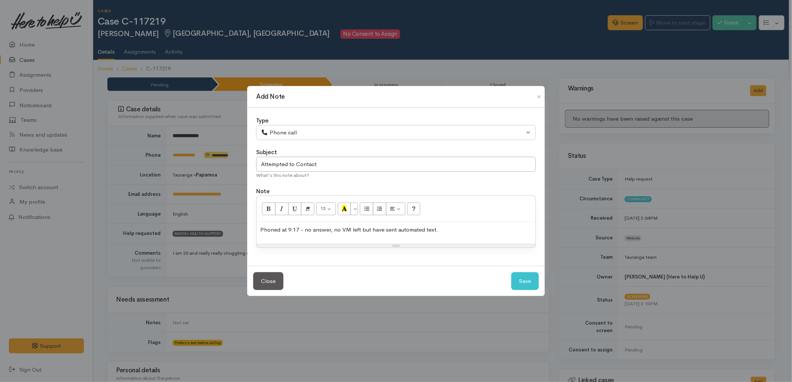
click at [477, 229] on p "Phoned at 9:17 - no answer, no VM left but have sent automated text." at bounding box center [395, 230] width 271 height 9
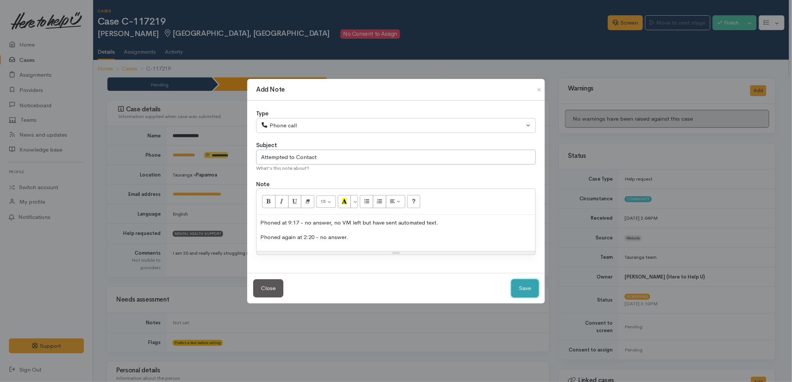
click at [534, 284] on button "Save" at bounding box center [525, 289] width 28 height 18
select select "1"
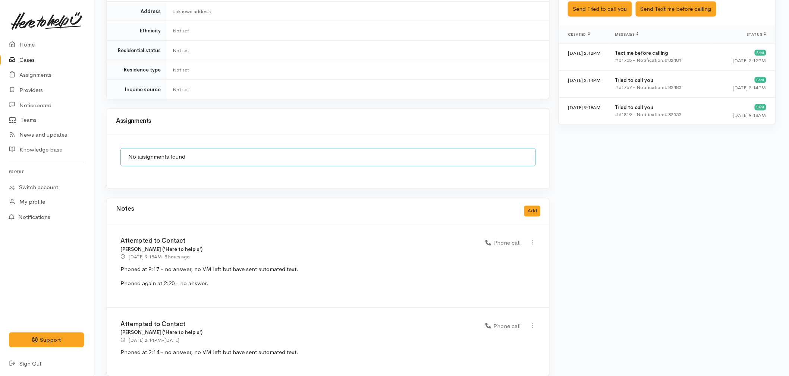
scroll to position [472, 0]
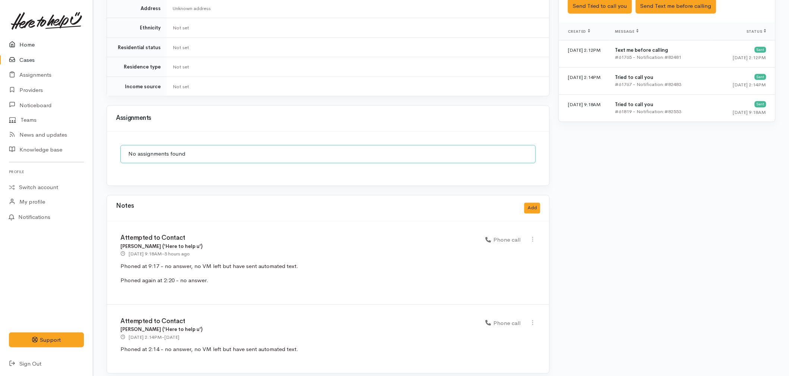
click at [21, 46] on link "Home" at bounding box center [46, 44] width 93 height 15
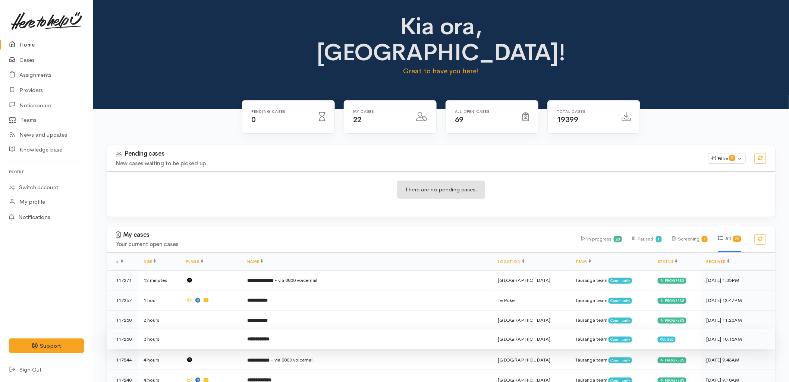
click at [343, 330] on td "**********" at bounding box center [366, 340] width 251 height 20
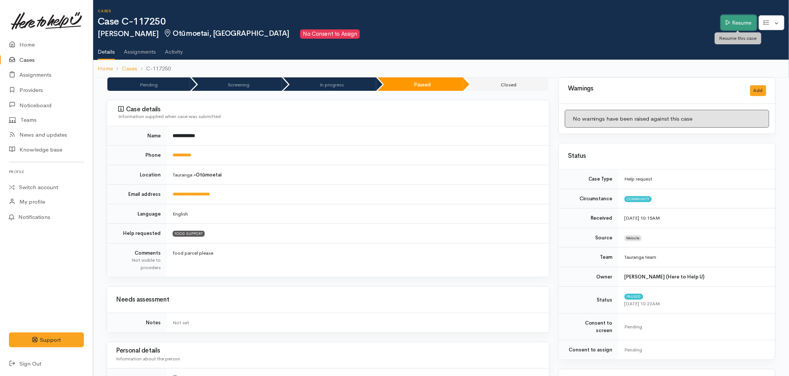
click at [725, 28] on link "Resume" at bounding box center [738, 22] width 35 height 15
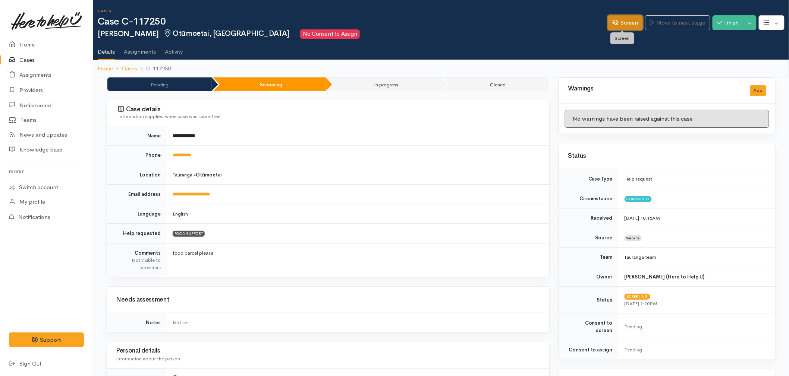
click at [612, 24] on icon at bounding box center [615, 23] width 6 height 6
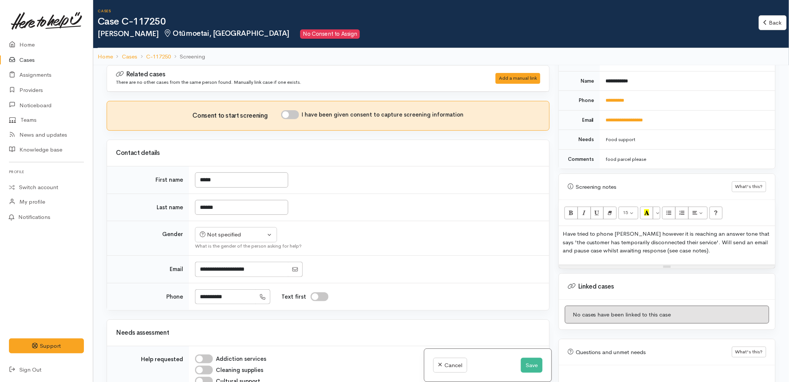
scroll to position [356, 0]
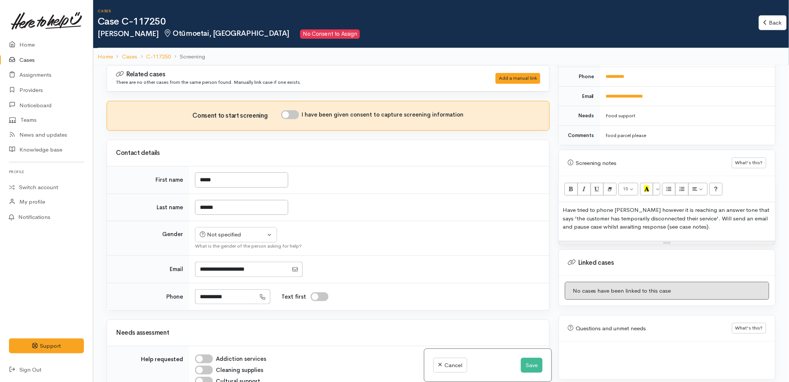
click at [723, 227] on div "Have tried to phone [PERSON_NAME] however it is reaching an answer tone that sa…" at bounding box center [667, 221] width 216 height 39
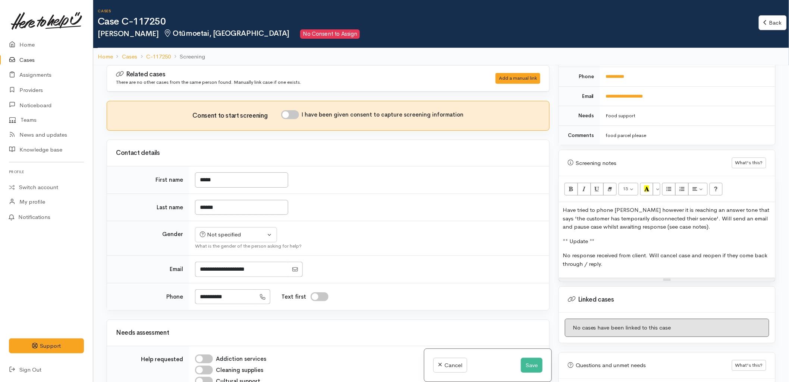
click at [555, 232] on div "Warnings Add No warnings have been raised against this case Add Warning Title ●…" at bounding box center [667, 256] width 226 height 382
click at [651, 183] on button "Recent Color" at bounding box center [646, 189] width 13 height 13
click at [634, 252] on p "No response received from client. Will cancel case and reopen if they come back…" at bounding box center [666, 260] width 209 height 17
click at [523, 365] on button "Save" at bounding box center [532, 365] width 22 height 15
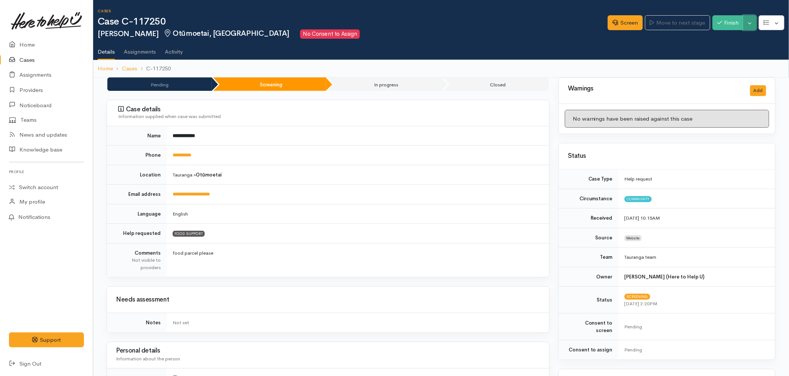
click at [748, 23] on button "Toggle Dropdown" at bounding box center [749, 22] width 13 height 15
click at [716, 51] on link "Cancel" at bounding box center [726, 51] width 59 height 12
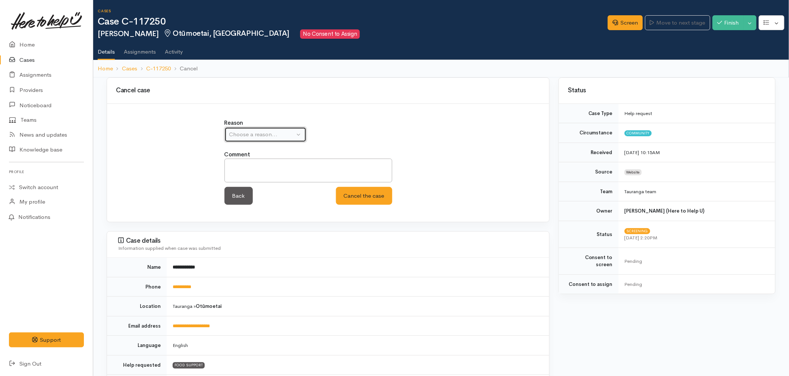
click at [239, 127] on button "Choose a reason..." at bounding box center [265, 134] width 82 height 15
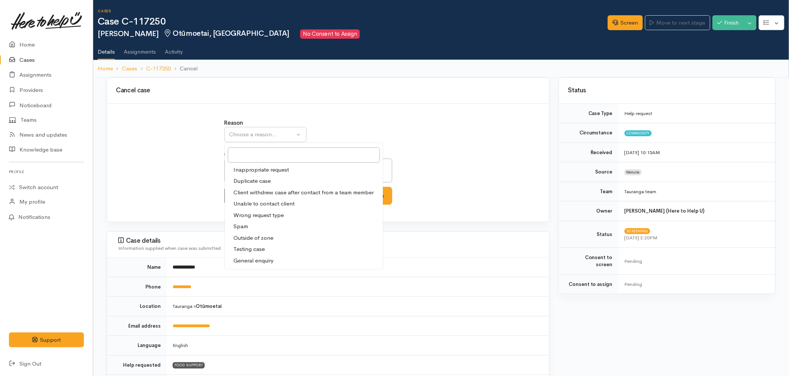
click at [256, 204] on span "Unable to contact client" at bounding box center [264, 204] width 61 height 9
select select "4"
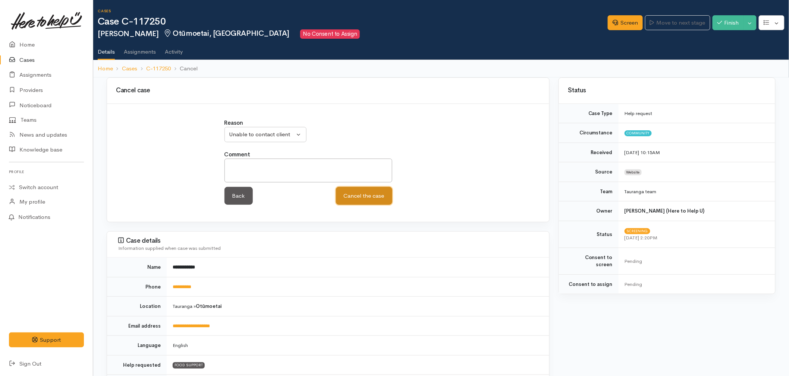
click at [369, 199] on button "Cancel the case" at bounding box center [364, 196] width 56 height 18
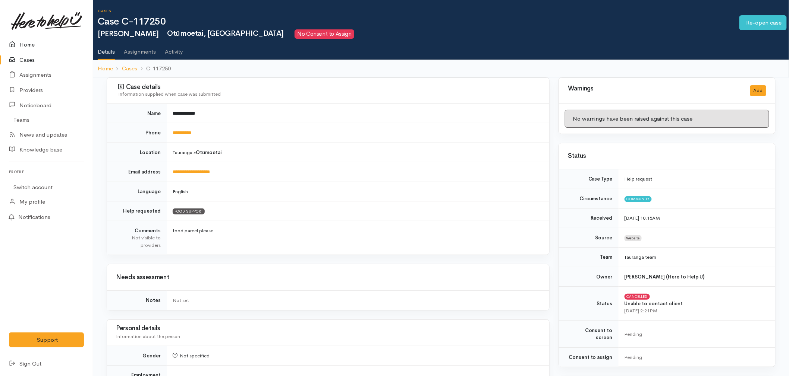
click at [40, 43] on link "Home" at bounding box center [46, 44] width 93 height 15
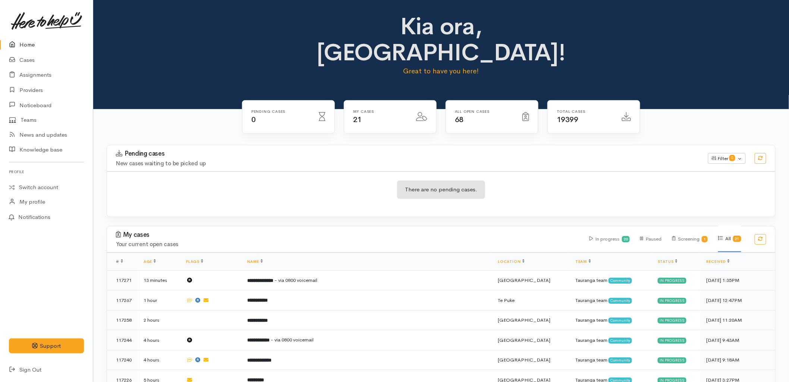
click at [582, 150] on h3 "Pending cases" at bounding box center [407, 153] width 583 height 7
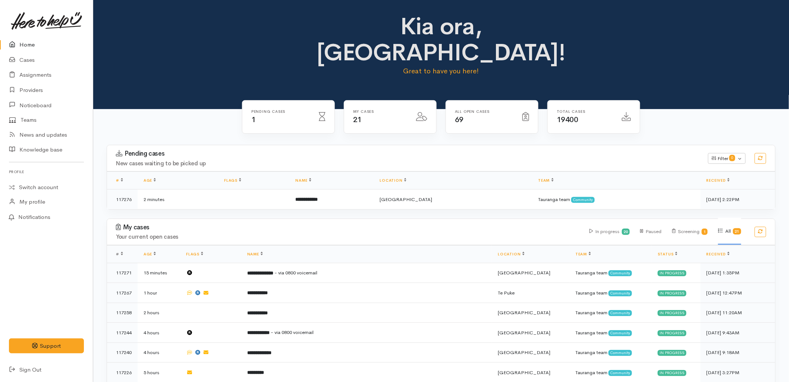
click at [394, 145] on div "Pending cases New cases waiting to be picked up Filter 0 Filters Clear filters …" at bounding box center [441, 158] width 677 height 26
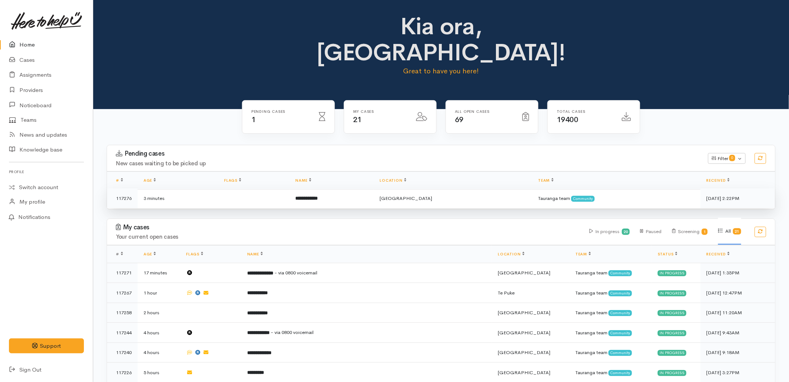
click at [347, 189] on td "**********" at bounding box center [332, 199] width 84 height 20
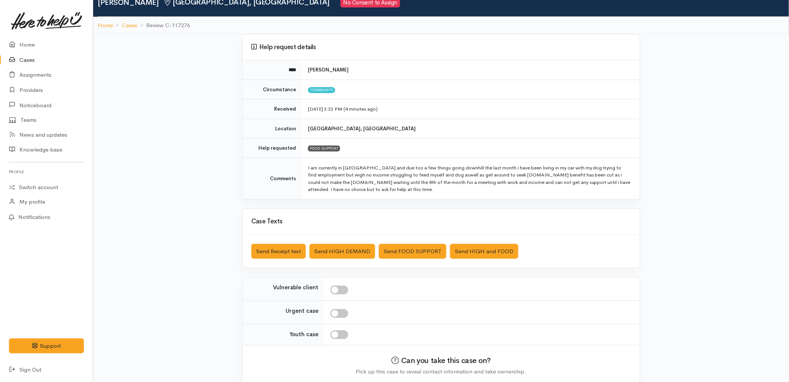
scroll to position [63, 0]
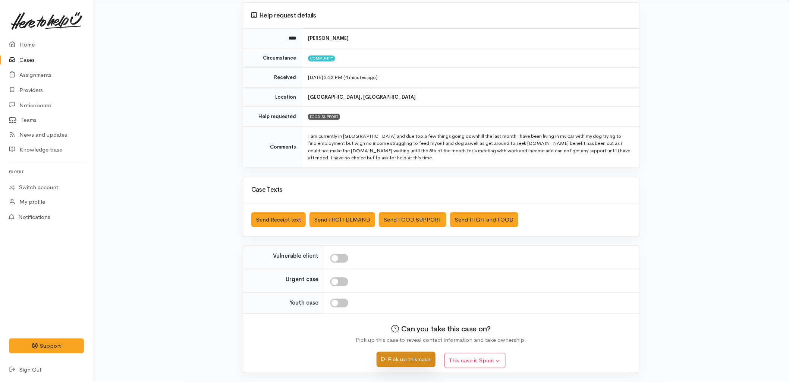
click at [415, 358] on button "Pick up this case" at bounding box center [405, 359] width 59 height 15
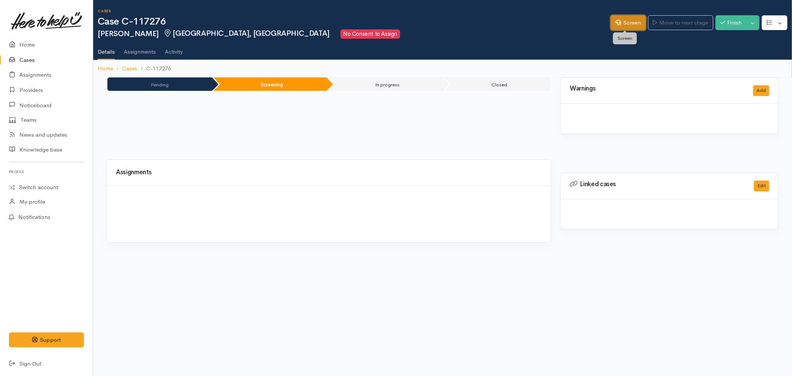
click at [636, 17] on link "Screen" at bounding box center [628, 22] width 35 height 15
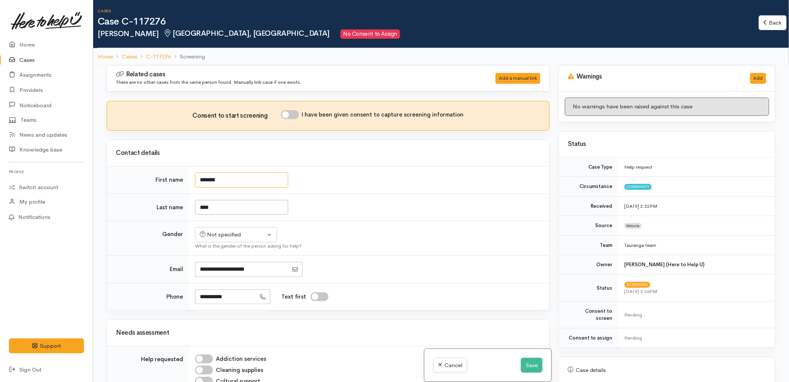
drag, startPoint x: 237, startPoint y: 177, endPoint x: 165, endPoint y: 169, distance: 73.1
click at [165, 169] on tr "First name *******" at bounding box center [328, 181] width 442 height 28
type input "*******"
type input "*"
type input "****"
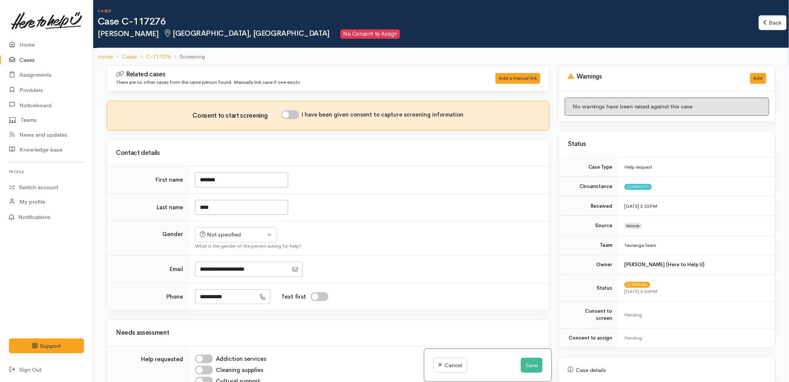
click at [138, 165] on div "Contact details First name ******* Last name **** Gender Not specified Male" at bounding box center [328, 225] width 443 height 171
click at [530, 367] on button "Save" at bounding box center [532, 365] width 22 height 15
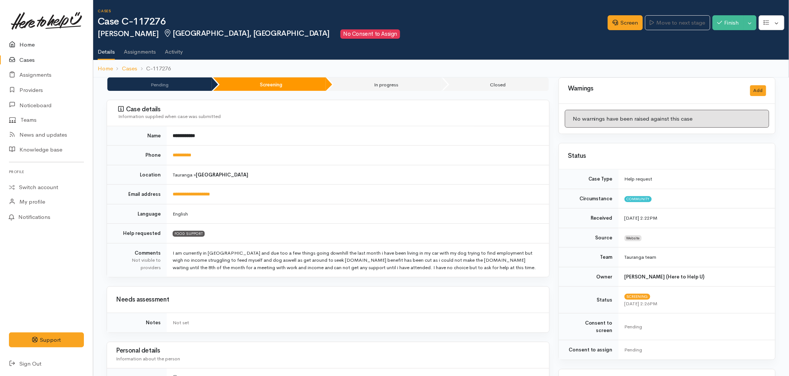
click at [36, 42] on link "Home" at bounding box center [46, 44] width 93 height 15
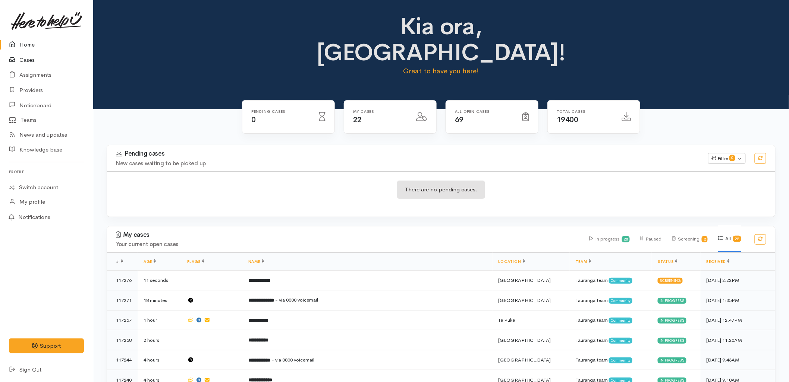
click at [28, 62] on link "Cases" at bounding box center [46, 60] width 93 height 15
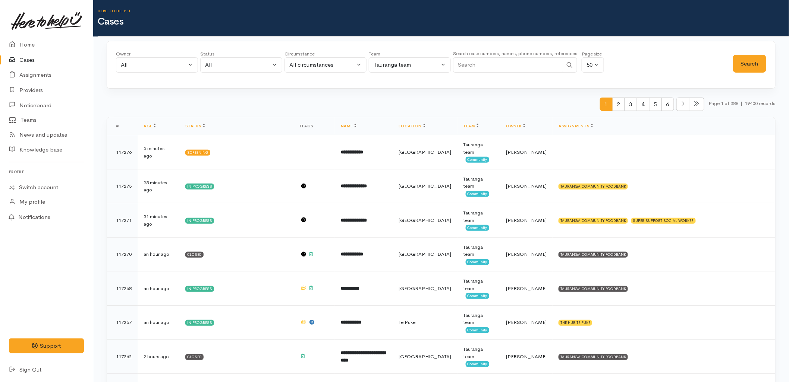
click at [480, 70] on input "Search" at bounding box center [508, 64] width 110 height 15
paste input "2109098111"
click at [764, 60] on button "Search" at bounding box center [749, 64] width 33 height 18
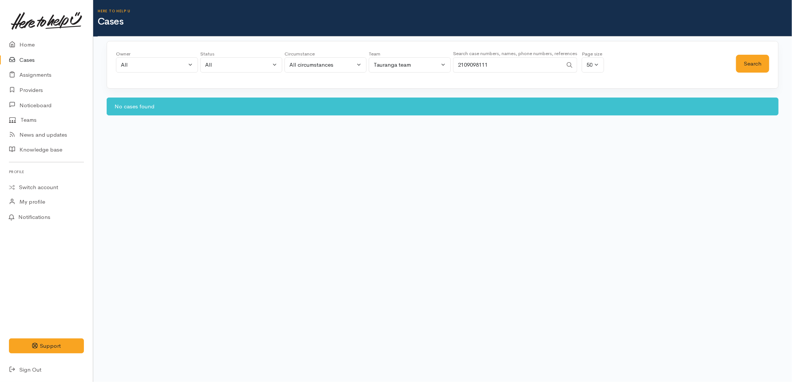
drag, startPoint x: 524, startPoint y: 62, endPoint x: 453, endPoint y: 63, distance: 70.8
click at [453, 63] on input "2109098111" at bounding box center [508, 64] width 110 height 15
paste input "442383"
type input "21442383"
click at [736, 62] on button "Search" at bounding box center [752, 64] width 33 height 18
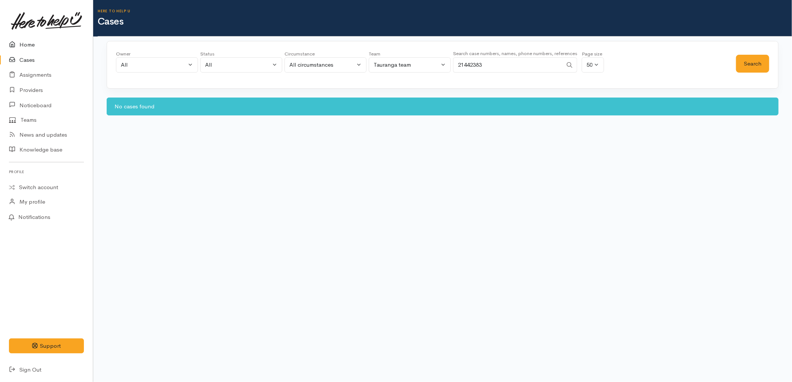
drag, startPoint x: 35, startPoint y: 46, endPoint x: 59, endPoint y: 41, distance: 24.3
click at [35, 46] on link "Home" at bounding box center [46, 44] width 93 height 15
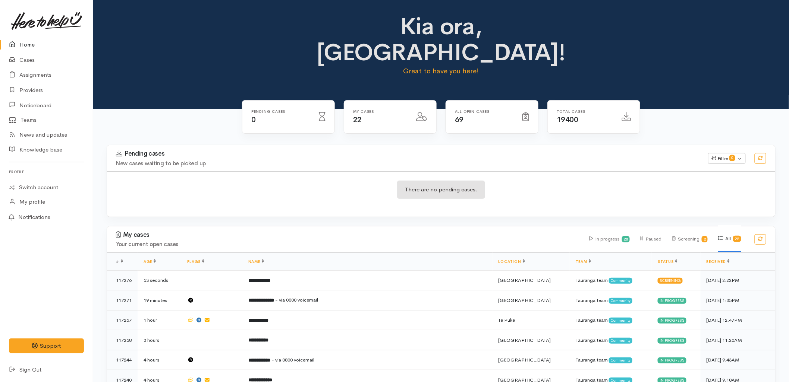
click at [319, 189] on div "There are no pending cases." at bounding box center [441, 193] width 668 height 45
click at [27, 58] on link "Cases" at bounding box center [46, 60] width 93 height 15
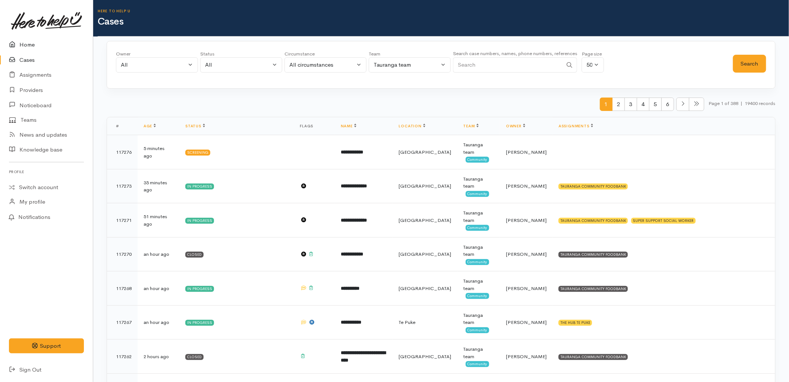
click at [24, 42] on link "Home" at bounding box center [46, 44] width 93 height 15
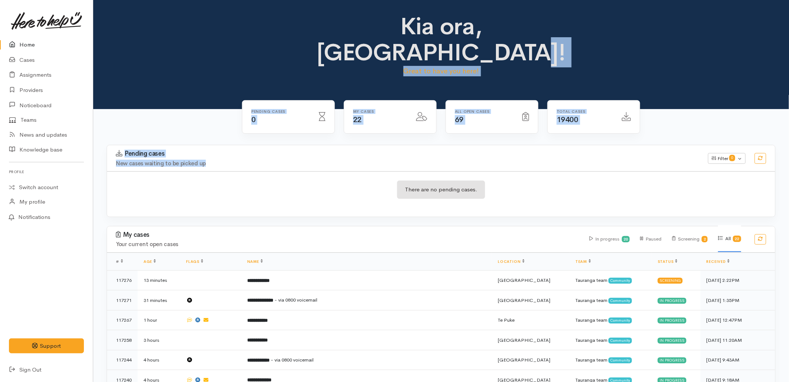
drag, startPoint x: 218, startPoint y: 133, endPoint x: 196, endPoint y: 28, distance: 107.4
click at [196, 28] on div "Kia ora, [GEOGRAPHIC_DATA]! Great to have you here! Pending cases 0 22 69" at bounding box center [441, 369] width 696 height 738
drag, startPoint x: 196, startPoint y: 28, endPoint x: 151, endPoint y: 73, distance: 63.5
click at [151, 73] on div "Kia ora, Malia! Great to have you here!" at bounding box center [441, 54] width 696 height 109
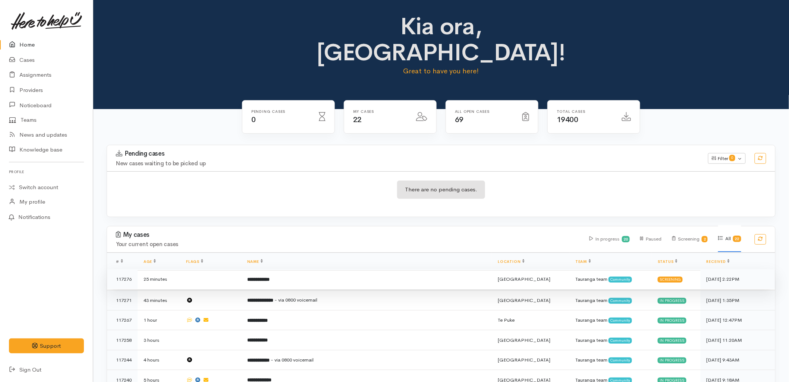
click at [291, 269] on td "**********" at bounding box center [366, 279] width 251 height 20
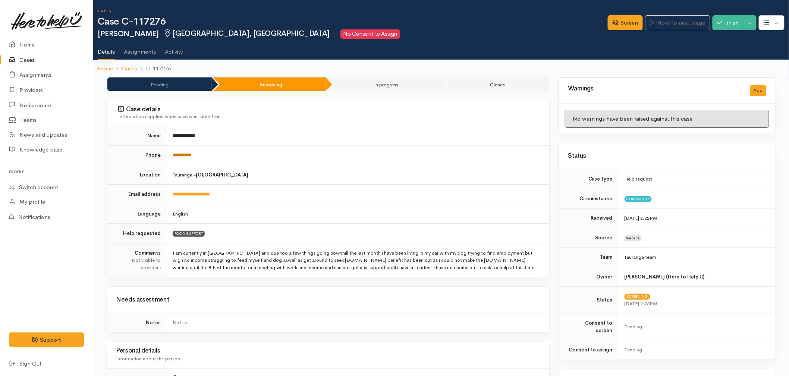
click at [191, 157] on link "**********" at bounding box center [182, 155] width 19 height 5
click at [611, 16] on link "Screen" at bounding box center [625, 22] width 35 height 15
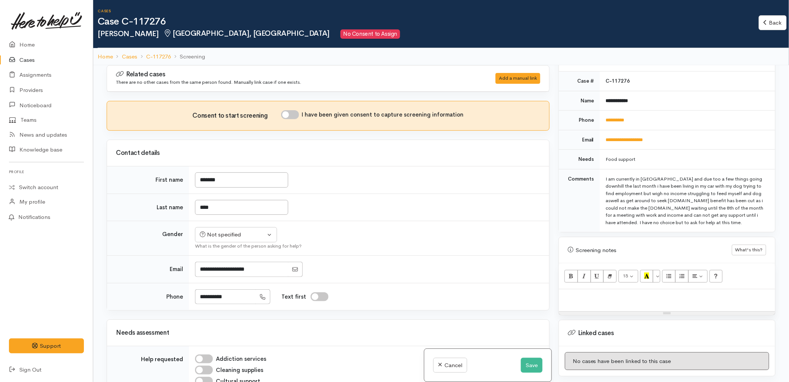
scroll to position [331, 0]
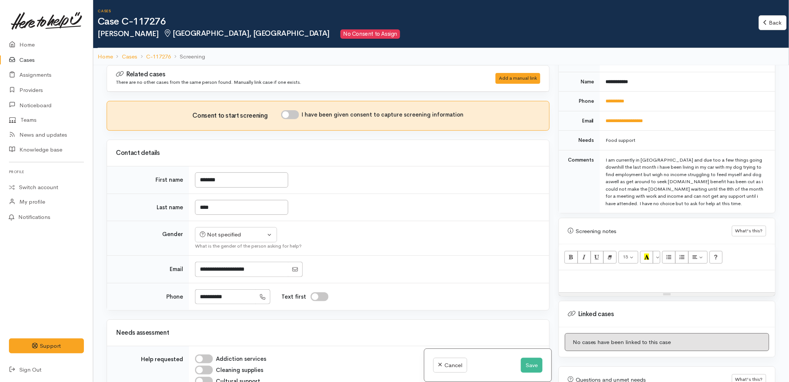
click at [636, 274] on p at bounding box center [666, 278] width 209 height 9
paste div
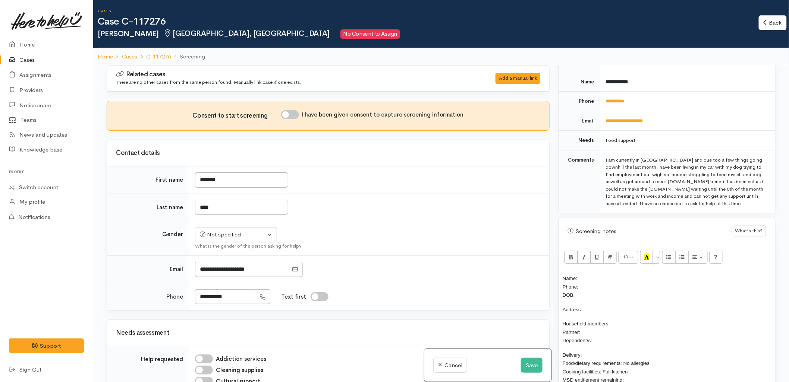
scroll to position [31, 0]
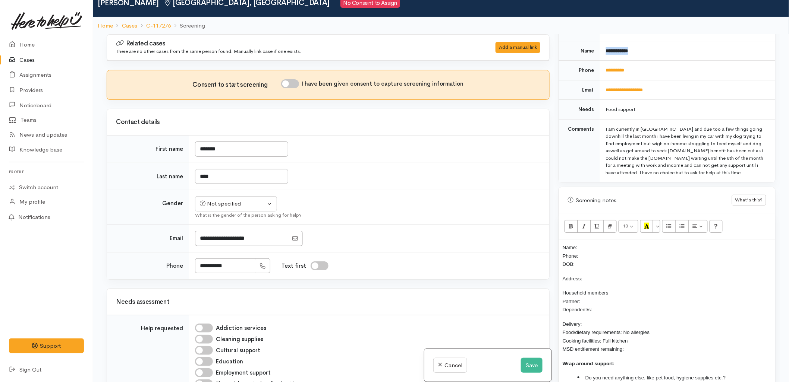
drag, startPoint x: 639, startPoint y: 47, endPoint x: 605, endPoint y: 47, distance: 34.3
click at [605, 47] on td "**********" at bounding box center [687, 51] width 175 height 20
copy b "**********"
click at [595, 243] on p "Name: Phone: DOB:" at bounding box center [666, 255] width 209 height 25
drag, startPoint x: 639, startPoint y: 65, endPoint x: 605, endPoint y: 67, distance: 33.6
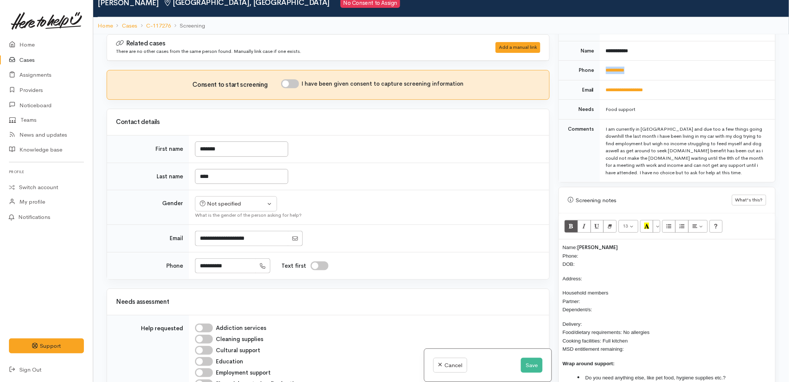
click at [605, 67] on td "**********" at bounding box center [687, 71] width 175 height 20
copy link "**********"
click at [600, 247] on p "Name: Patrick Tutt Phone: DOB:" at bounding box center [666, 255] width 209 height 25
click at [243, 198] on button "Not specified" at bounding box center [236, 203] width 82 height 15
click at [234, 233] on link "Male" at bounding box center [239, 233] width 88 height 12
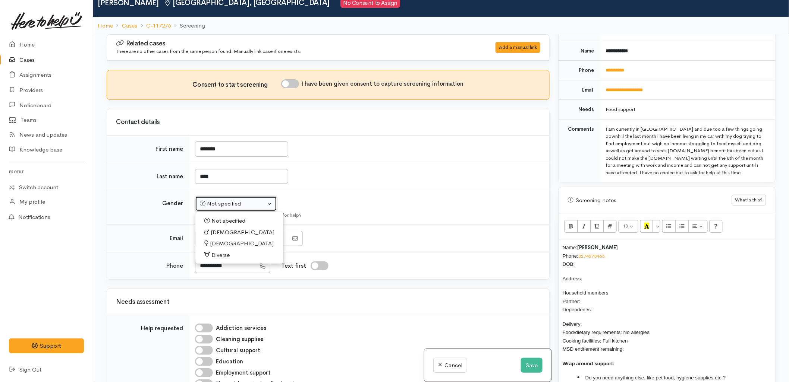
select select "Male"
click at [288, 83] on input "I have been given consent to capture screening information" at bounding box center [290, 83] width 18 height 9
checkbox input "true"
click at [379, 182] on td "****" at bounding box center [369, 177] width 360 height 28
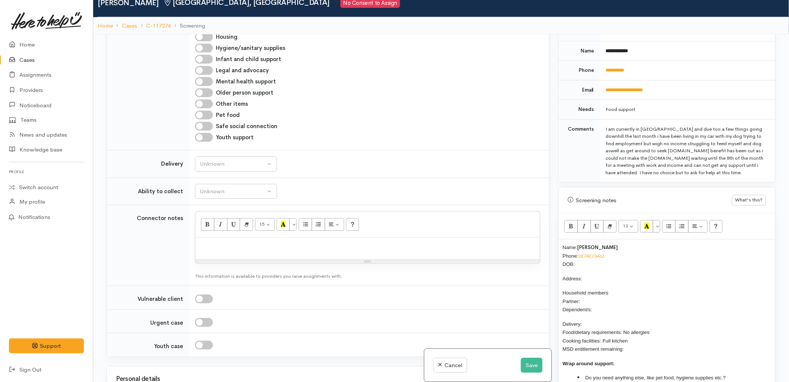
scroll to position [455, 0]
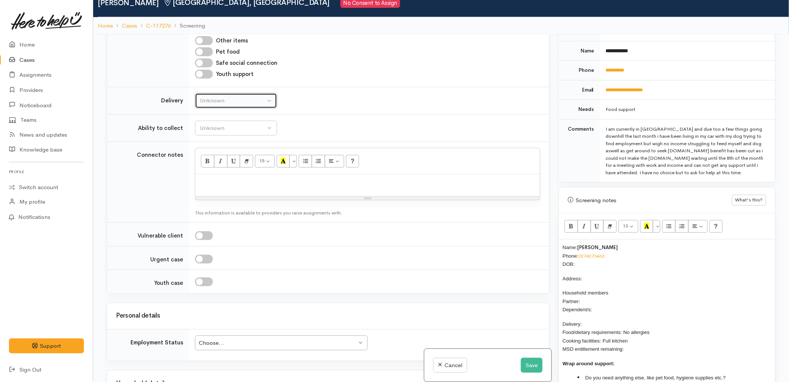
click at [210, 104] on div "Unknown" at bounding box center [233, 101] width 66 height 9
click at [218, 173] on link "No" at bounding box center [235, 170] width 81 height 12
select select "1"
click at [219, 125] on div "Unknown" at bounding box center [233, 128] width 66 height 9
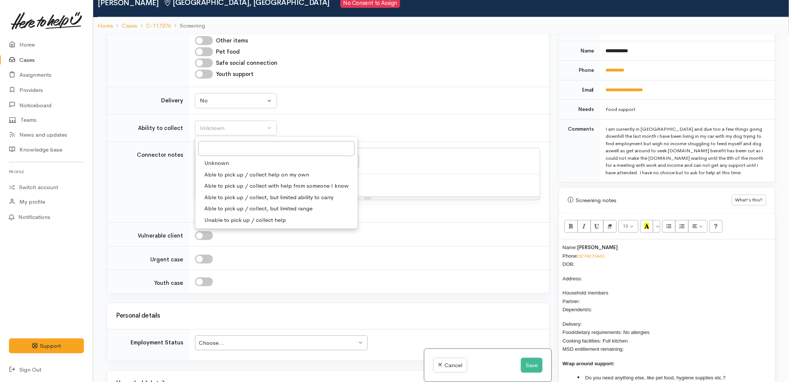
click at [221, 175] on span "Able to pick up / collect help on my own" at bounding box center [256, 175] width 105 height 9
select select "2"
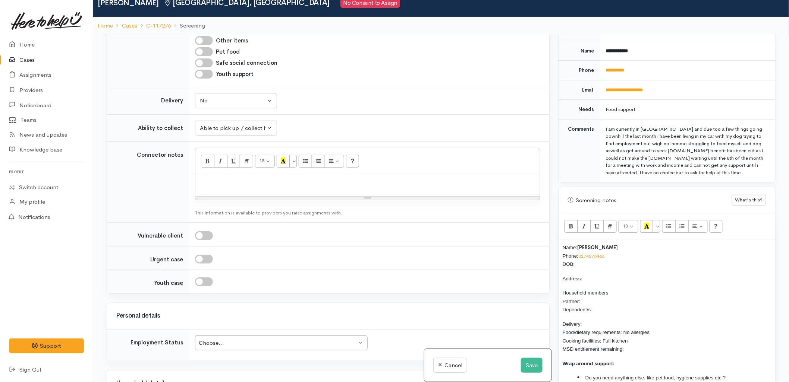
click at [373, 125] on td "Unknown Able to pick up / collect help on my own Able to pick up / collect with…" at bounding box center [369, 128] width 360 height 28
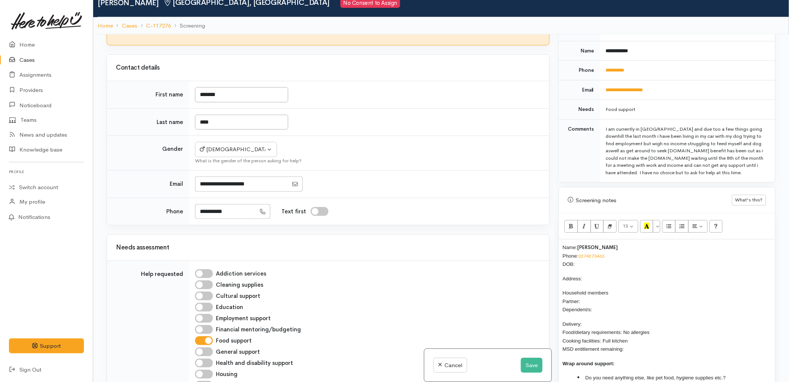
scroll to position [0, 0]
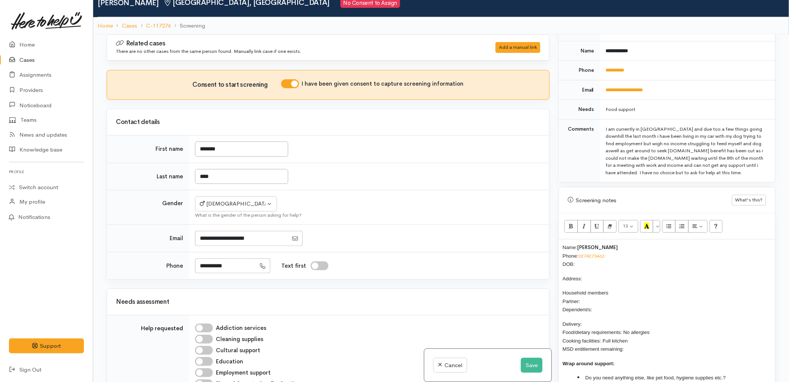
click at [405, 222] on td "Not specified Male Female Diverse Male Not specified Male Female Diverse What i…" at bounding box center [369, 207] width 360 height 35
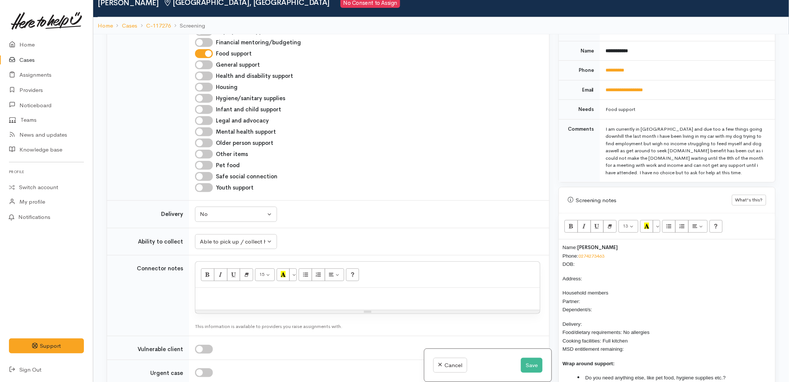
scroll to position [373, 0]
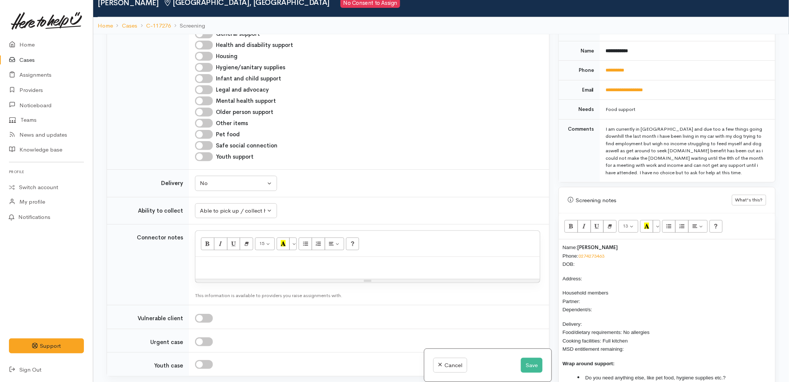
click at [407, 185] on div "Unknown Delivery needed Delivery preferred No No Unknown Delivery needed Delive…" at bounding box center [367, 183] width 345 height 15
click at [258, 276] on div at bounding box center [367, 268] width 344 height 22
click at [457, 171] on td "Unknown Delivery needed Delivery preferred No No Unknown Delivery needed Delive…" at bounding box center [369, 184] width 360 height 28
click at [461, 257] on div "15 8 9 10 11 12 14 18 24 36 Background Color Transparent Select #ffff00 Text Co…" at bounding box center [367, 244] width 344 height 26
click at [247, 273] on div at bounding box center [367, 268] width 344 height 22
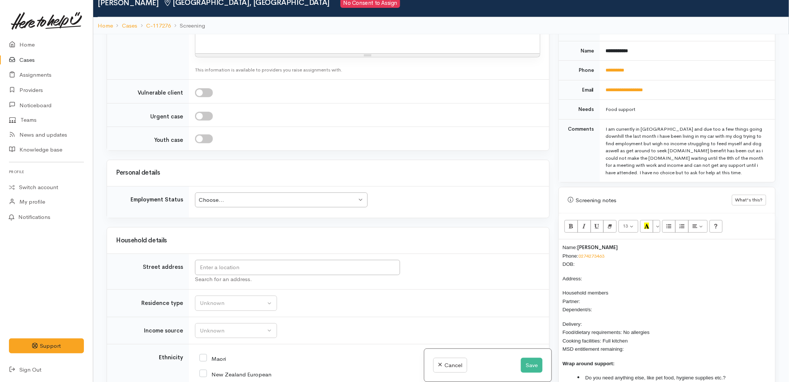
scroll to position [621, 0]
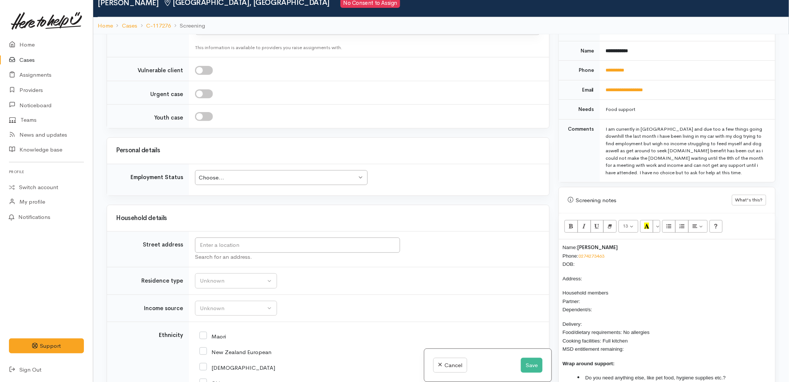
click at [310, 274] on td "Unknown Emergency accommodation Homeless Other Own home Private rental Public /…" at bounding box center [369, 282] width 360 height 28
click at [445, 293] on td "Unknown Emergency accommodation Homeless Other Own home Private rental Public /…" at bounding box center [369, 282] width 360 height 28
click at [395, 283] on td "Unknown Emergency accommodation Homeless Other Own home Private rental Public /…" at bounding box center [369, 282] width 360 height 28
click at [592, 256] on p "Name: Patrick Tutt Phone: 0274273463 DOB:" at bounding box center [666, 255] width 209 height 25
click at [374, 300] on td "Unknown ACC Maternity leave MSD - Away from Home Allowance MSD - Child Disabili…" at bounding box center [369, 309] width 360 height 28
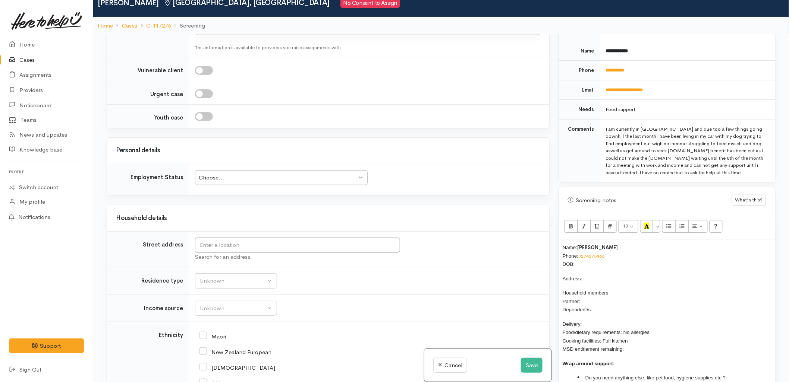
click at [584, 260] on p "Name: Patrick Tutt Phone: 0274273463 DOB:" at bounding box center [666, 255] width 209 height 25
click at [460, 292] on td "Unknown Emergency accommodation Homeless Other Own home Private rental Public /…" at bounding box center [369, 282] width 360 height 28
click at [598, 258] on p "Name: Patrick Tutt Phone: 0274273463 DOB:" at bounding box center [666, 255] width 209 height 25
click at [657, 347] on p "Delivery: Food/dietary requirements: No allergies Cooking facilities: Full kitc…" at bounding box center [666, 337] width 209 height 34
click at [744, 374] on li "Do you need anything else, like pet food, hygiene supplies etc.?" at bounding box center [674, 378] width 194 height 9
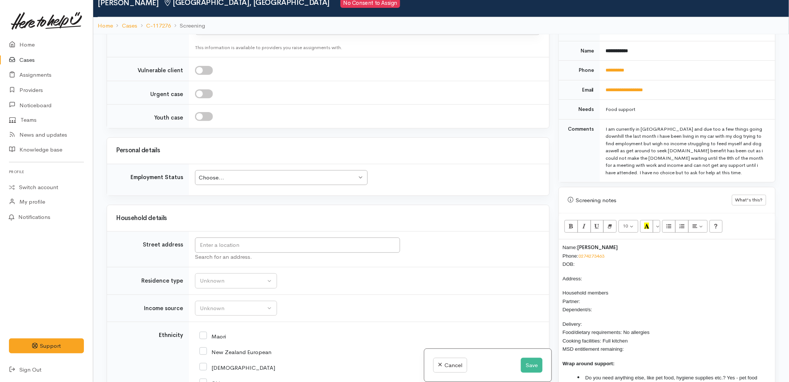
click at [416, 295] on td "Unknown Emergency accommodation Homeless Other Own home Private rental Public /…" at bounding box center [369, 282] width 360 height 28
click at [267, 245] on input "text" at bounding box center [297, 245] width 205 height 15
click at [347, 341] on div "Maori" at bounding box center [367, 336] width 336 height 16
click at [306, 242] on input "text" at bounding box center [297, 245] width 205 height 15
click at [445, 231] on div "Household details" at bounding box center [328, 218] width 442 height 26
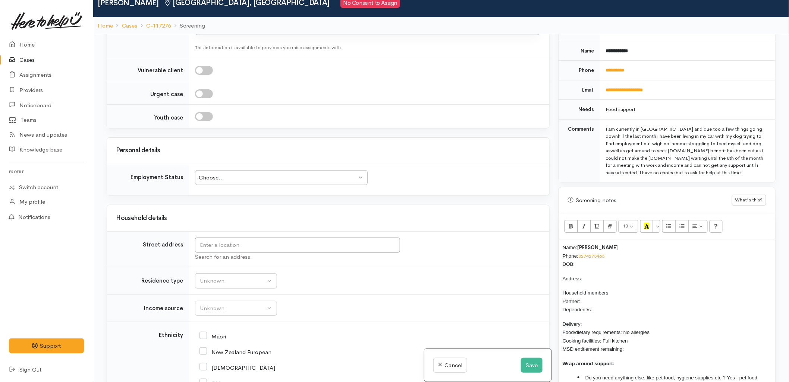
click at [586, 255] on p "Name: Patrick Tutt Phone: 0274273463 DOB:" at bounding box center [666, 255] width 209 height 25
click at [310, 251] on input "text" at bounding box center [297, 245] width 205 height 15
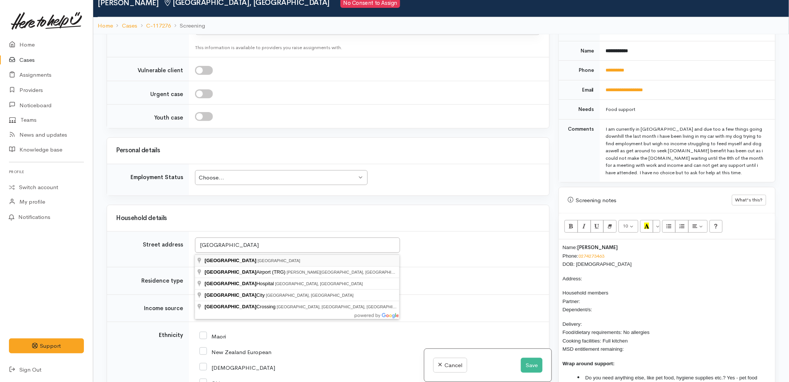
type input "Tauranga, New Zealand"
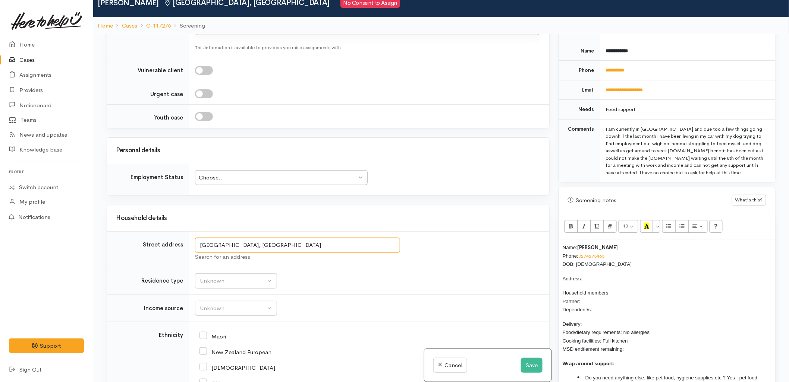
drag, startPoint x: 273, startPoint y: 250, endPoint x: 194, endPoint y: 249, distance: 79.0
click at [194, 249] on td "Tauranga, New Zealand Search for an address." at bounding box center [369, 250] width 360 height 36
click at [596, 275] on p "Address:" at bounding box center [666, 279] width 209 height 9
click at [597, 294] on p "Household members Partner: Dependent/s:" at bounding box center [666, 301] width 209 height 25
drag, startPoint x: 635, startPoint y: 336, endPoint x: 603, endPoint y: 334, distance: 32.1
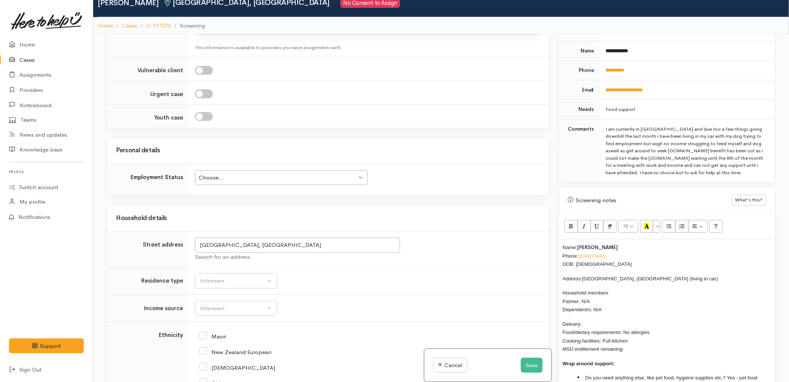
click at [603, 334] on p "Delivery: Food/dietary requirements: No allergies Cooking facilities: Full kitc…" at bounding box center [666, 337] width 209 height 34
click at [639, 347] on p "Delivery: Food/dietary requirements: No allergies Cooking facilities: Has acces…" at bounding box center [666, 337] width 209 height 34
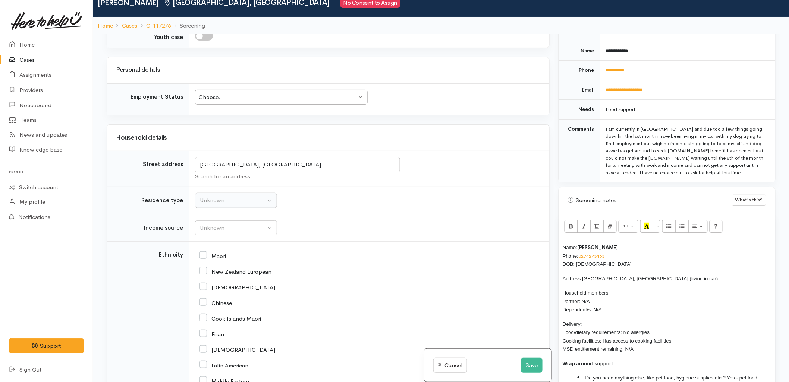
scroll to position [704, 0]
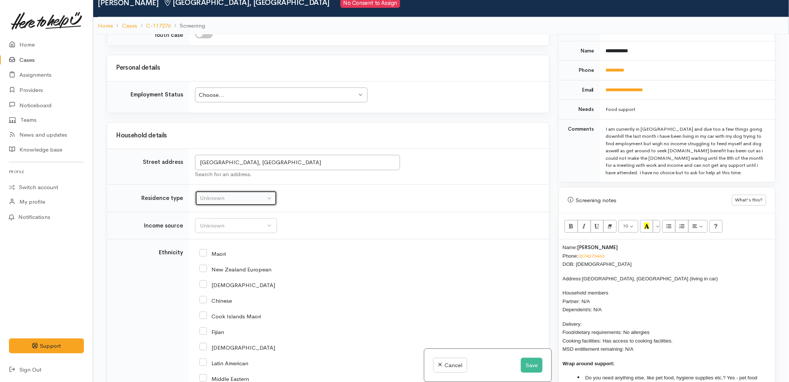
click at [243, 201] on div "Unknown" at bounding box center [233, 198] width 66 height 9
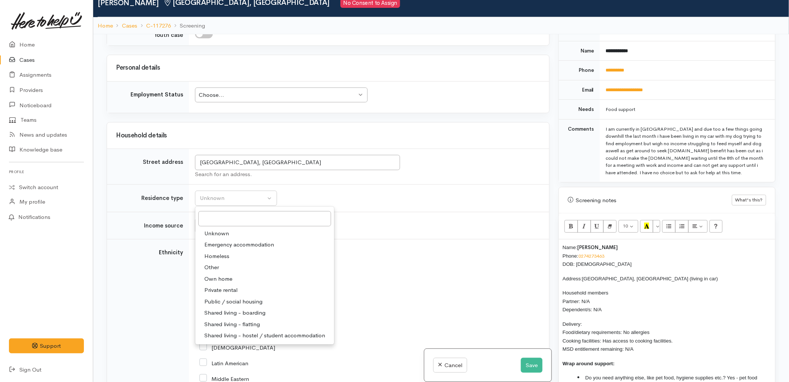
click at [226, 252] on link "Homeless" at bounding box center [264, 257] width 139 height 12
select select "9"
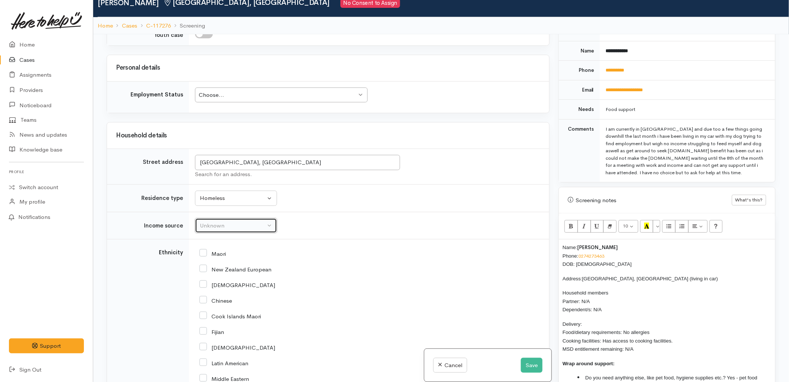
click at [219, 223] on div "Unknown" at bounding box center [233, 226] width 66 height 9
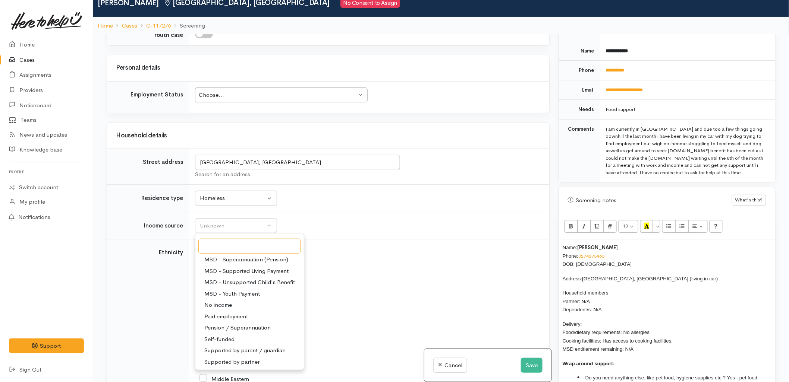
scroll to position [116, 0]
click at [225, 305] on span "No income" at bounding box center [218, 304] width 28 height 9
select select "5"
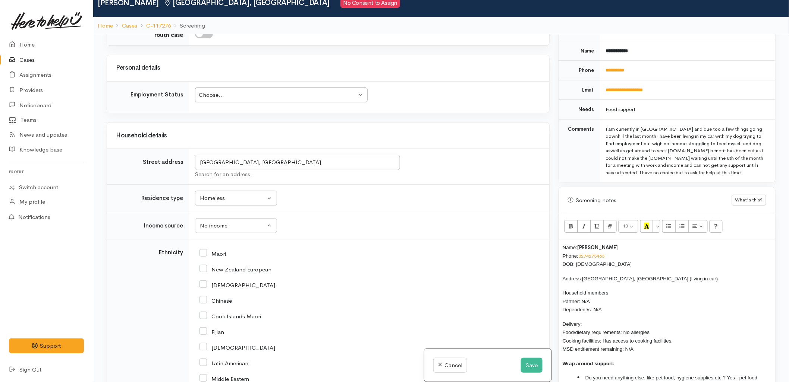
click at [220, 267] on input "New Zealand European" at bounding box center [235, 269] width 72 height 7
checkbox input "true"
click at [592, 320] on p "Delivery: Food/dietary requirements: No allergies Cooking facilities: Has acces…" at bounding box center [666, 337] width 209 height 34
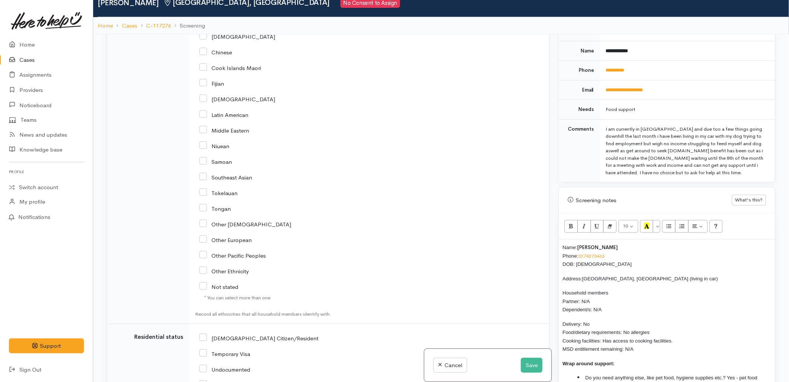
click at [230, 339] on input "NZ Citizen/Resident" at bounding box center [258, 338] width 119 height 7
checkbox input "true"
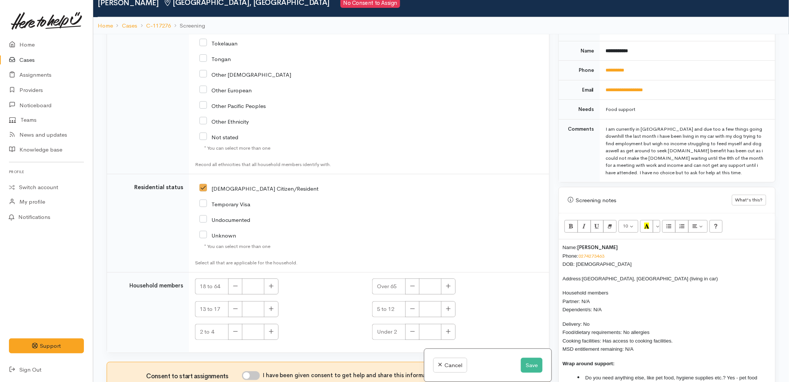
scroll to position [1118, 0]
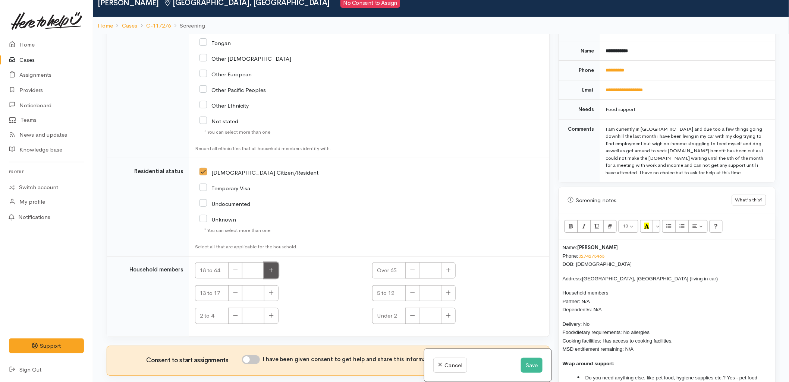
click at [271, 271] on icon "button" at bounding box center [271, 270] width 4 height 4
type input "1"
click at [252, 365] on input "I have been given consent to get help and share this information with appropria…" at bounding box center [251, 360] width 18 height 9
checkbox input "true"
drag, startPoint x: 645, startPoint y: 346, endPoint x: 558, endPoint y: 239, distance: 138.0
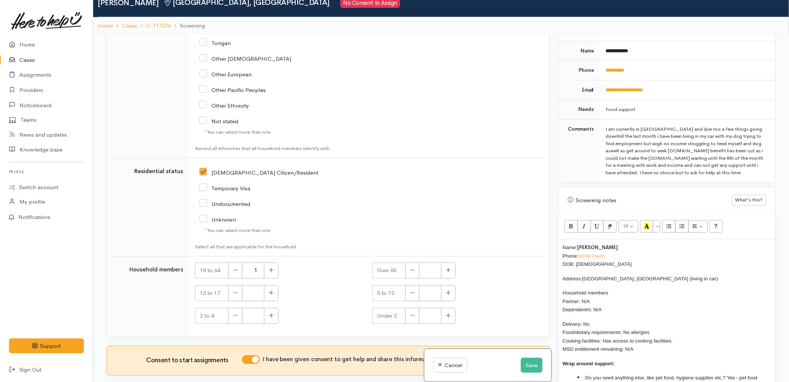
click at [558, 239] on div "Warnings Add No warnings have been raised against this case Add Warning Title ●…" at bounding box center [667, 225] width 226 height 382
copy div "Name: Patrick Tutt Phone: 0274273463 DOB: 14/07/1991 Address: Tauranga, New Zea…"
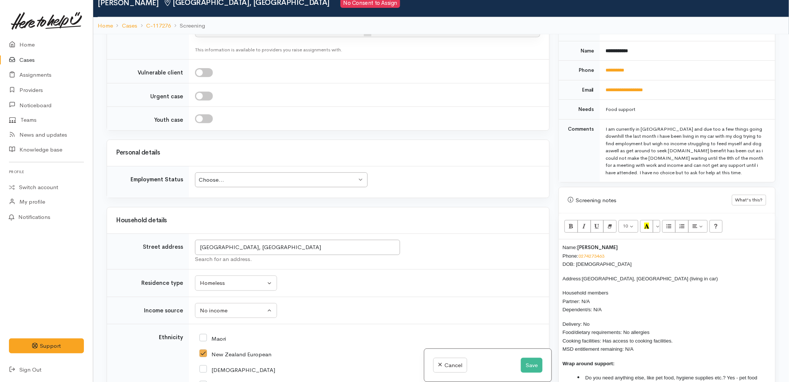
scroll to position [628, 0]
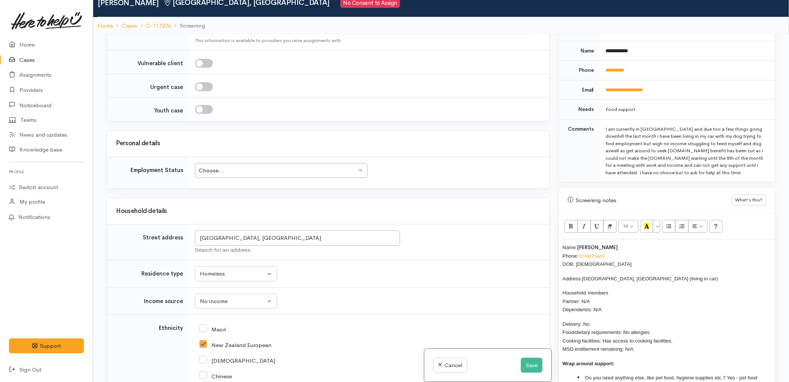
click at [237, 172] on div "Choose..." at bounding box center [278, 171] width 158 height 9
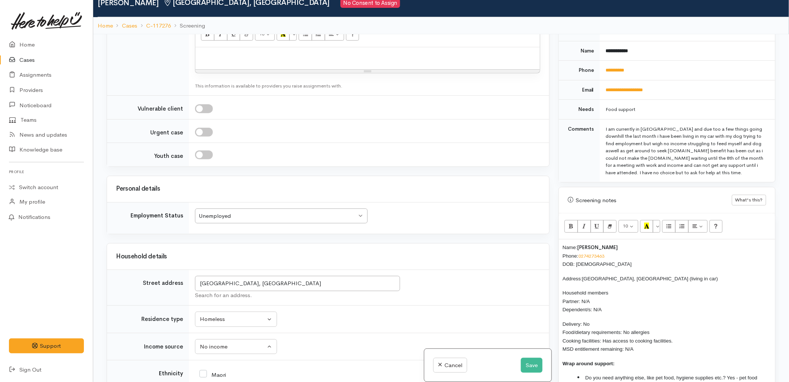
scroll to position [504, 0]
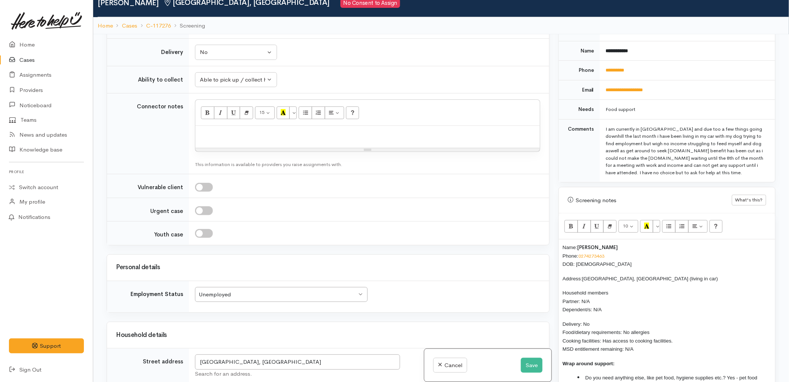
click at [229, 138] on p at bounding box center [367, 134] width 337 height 9
paste div
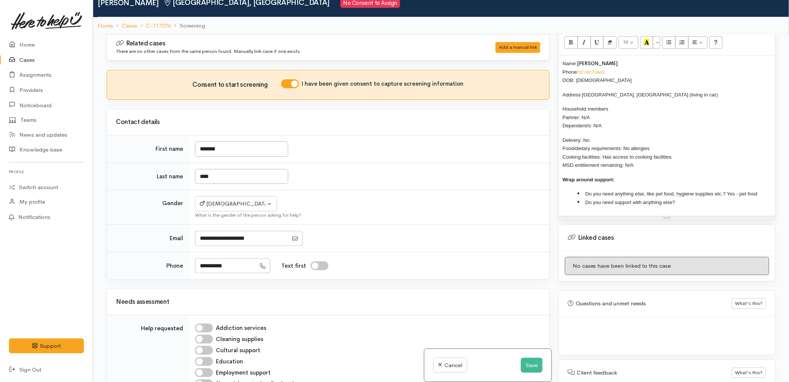
scroll to position [521, 0]
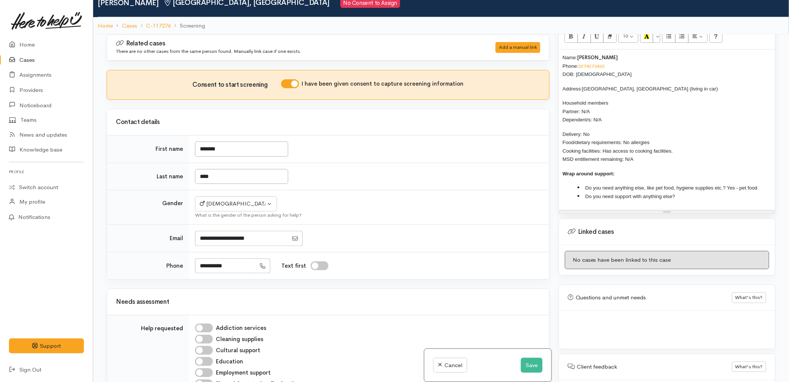
click at [682, 192] on li "Do you need support with anything else?" at bounding box center [674, 196] width 194 height 9
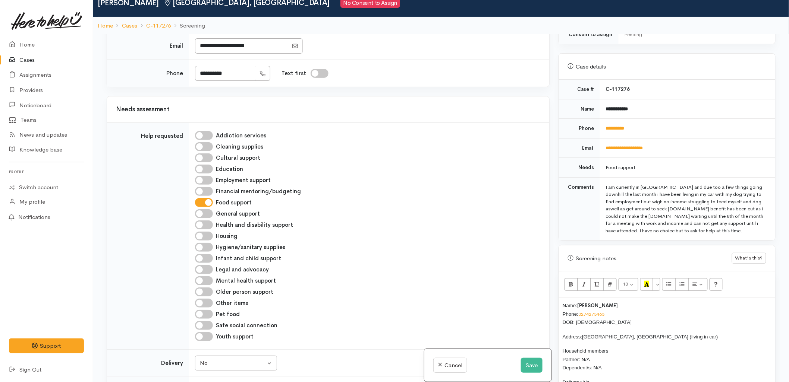
scroll to position [191, 0]
click at [561, 298] on div "Name: Patrick Tutt Phone: 0274273463 DOB: 14/07/1991 Address: Tauranga, New Zea…" at bounding box center [667, 378] width 216 height 161
click at [490, 282] on div "Mental health support" at bounding box center [367, 282] width 345 height 9
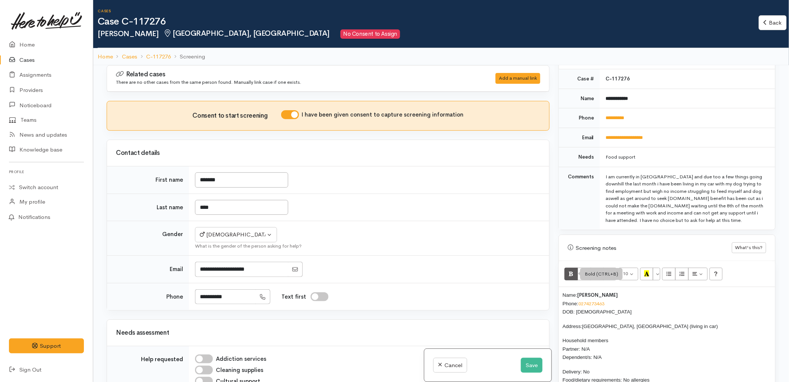
scroll to position [356, 0]
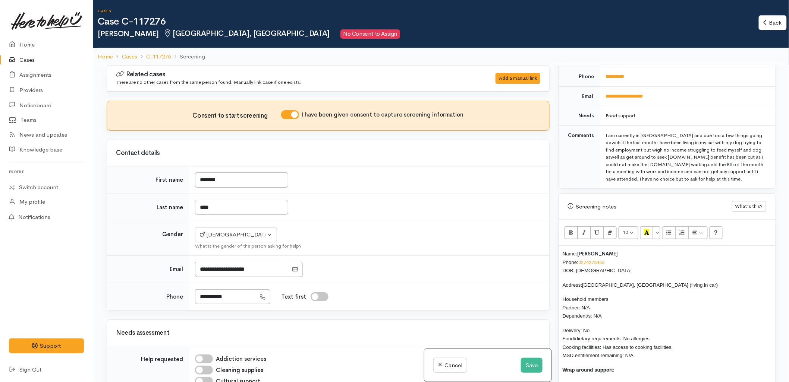
click at [559, 246] on div "Name: Patrick Tutt Phone: 0274273463 DOB: 14/07/1991 Address: Tauranga, New Zea…" at bounding box center [667, 326] width 216 height 161
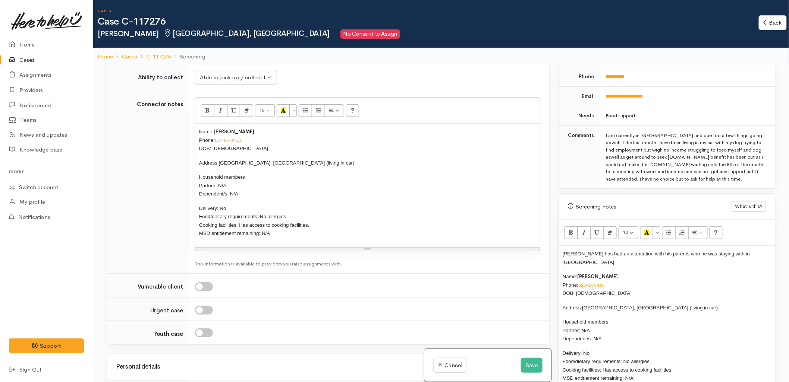
scroll to position [538, 0]
click at [312, 221] on p "Delivery: No Food/dietary requirements: No allergies Cooking facilities: Has ac…" at bounding box center [367, 220] width 337 height 34
click at [299, 237] on p "Delivery: No Food/dietary requirements: No allergies Cooking facilities: Has ac…" at bounding box center [367, 220] width 337 height 34
click at [295, 208] on p "Delivery: No Food/dietary requirements: No allergies Cooking facilities: Has ac…" at bounding box center [367, 220] width 337 height 34
click at [303, 222] on span "Delivery: No Food/dietary requirements: No allergies Cooking facilities: Has ac…" at bounding box center [254, 220] width 110 height 31
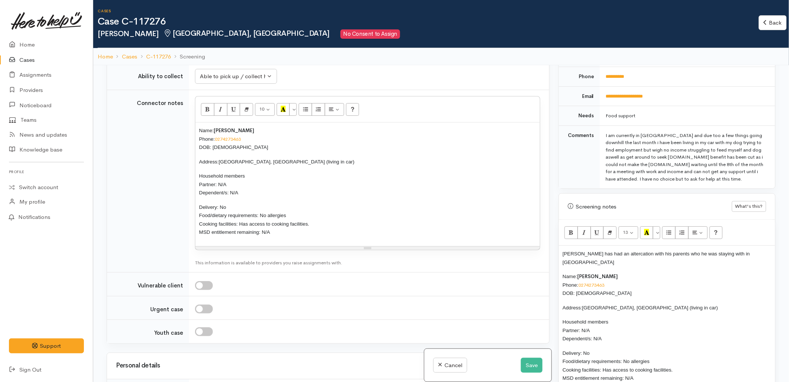
click at [291, 229] on p "Delivery: No Food/dietary requirements: No allergies Cooking facilities: Has ac…" at bounding box center [367, 220] width 337 height 34
click at [290, 217] on p "Delivery: No Food/dietary requirements: No allergies Cooking facilities: Has ac…" at bounding box center [367, 220] width 337 height 34
click at [288, 244] on div "Name: Patrick Tutt Phone: 0274273463 DOB: 14/07/1991 Address: Tauranga, New Zea…" at bounding box center [367, 185] width 344 height 124
click at [254, 203] on div "Name: Patrick Tutt Phone: 0274273463 DOB: 14/07/1991 Address: Tauranga, New Zea…" at bounding box center [367, 185] width 344 height 124
click at [264, 190] on p "Household members Partner: N/A Dependent/s: N/A" at bounding box center [367, 184] width 337 height 25
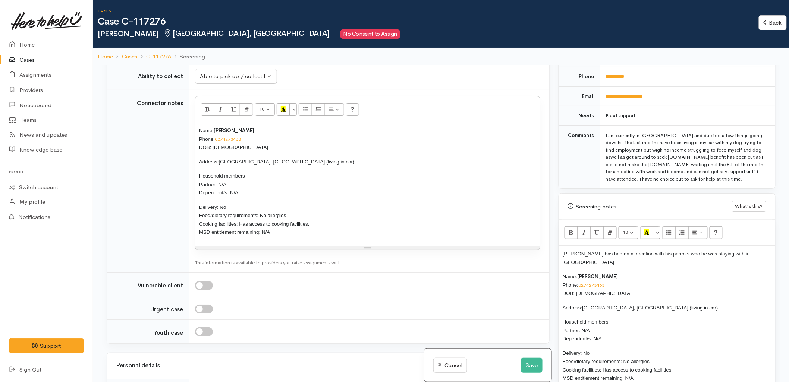
click at [255, 171] on div "Name: Patrick Tutt Phone: 0274273463 DOB: 14/07/1991 Address: Tauranga, New Zea…" at bounding box center [367, 185] width 344 height 124
click at [252, 184] on p "Household members Partner: N/A Dependent/s: N/A" at bounding box center [367, 184] width 337 height 25
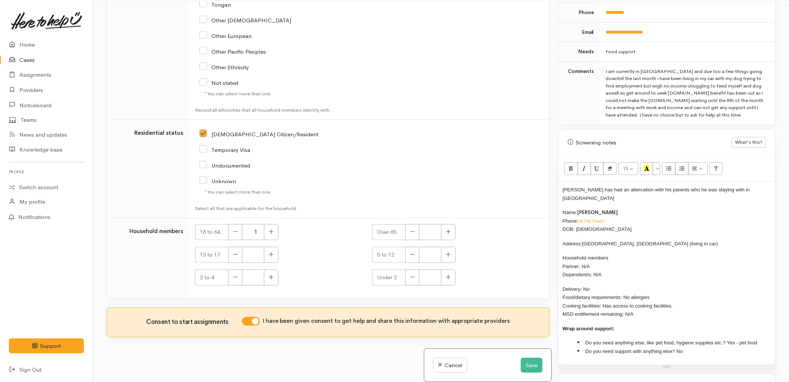
scroll to position [65, 0]
click at [747, 185] on p "Patrick has had an altercation with his parents who he was staying with in Waihi" at bounding box center [666, 193] width 209 height 17
click at [706, 190] on p "Patrick has had an altercation with his parents who he was staying with in Waih…" at bounding box center [666, 193] width 209 height 17
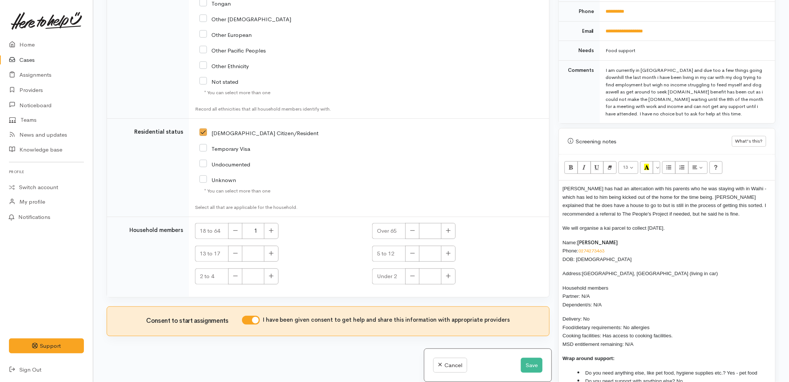
click at [645, 336] on p "Delivery: No Food/dietary requirements: No allergies Cooking facilities: Has ac…" at bounding box center [666, 332] width 209 height 34
drag, startPoint x: 625, startPoint y: 334, endPoint x: 560, endPoint y: 230, distance: 122.7
click at [560, 230] on div "Patrick has had an altercation with his parents who he was staying with in Waih…" at bounding box center [667, 295] width 216 height 229
copy div "Name: Patrick Tutt Phone: 0274273463 DOB: 14/07/1991 Address: Tauranga, New Zea…"
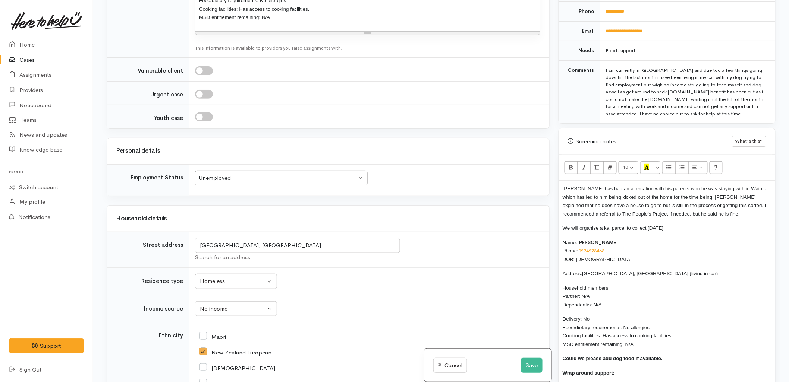
scroll to position [564, 0]
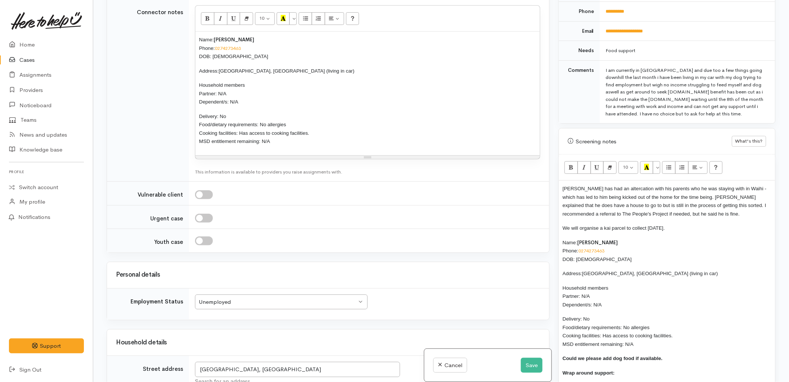
click at [279, 144] on p "Delivery: No Food/dietary requirements: No allergies Cooking facilities: Has ac…" at bounding box center [367, 129] width 337 height 34
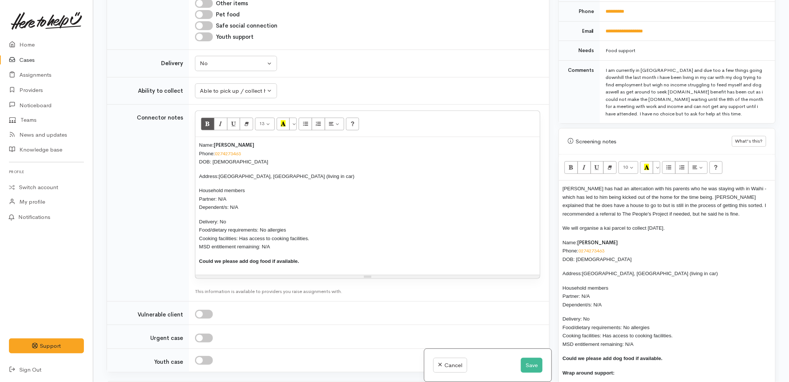
scroll to position [398, 0]
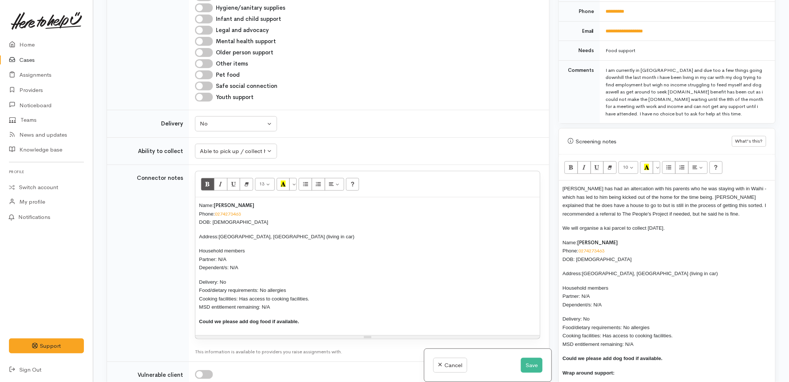
click at [321, 296] on p "Delivery: No Food/dietary requirements: No allergies Cooking facilities: Has ac…" at bounding box center [367, 295] width 337 height 34
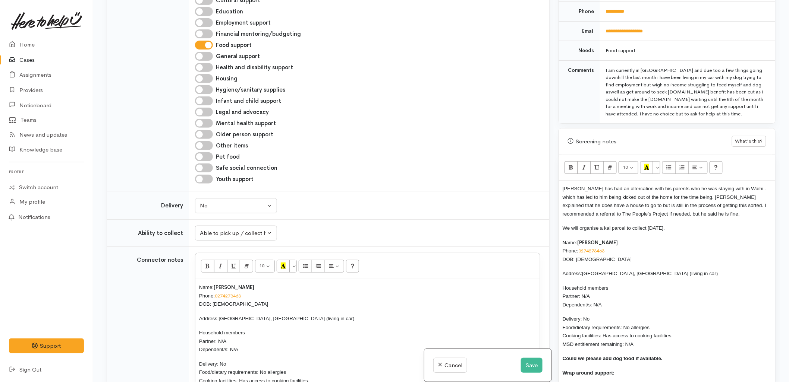
scroll to position [315, 0]
click at [203, 158] on input "Pet food" at bounding box center [204, 157] width 18 height 9
checkbox input "true"
click at [532, 369] on button "Save" at bounding box center [532, 365] width 22 height 15
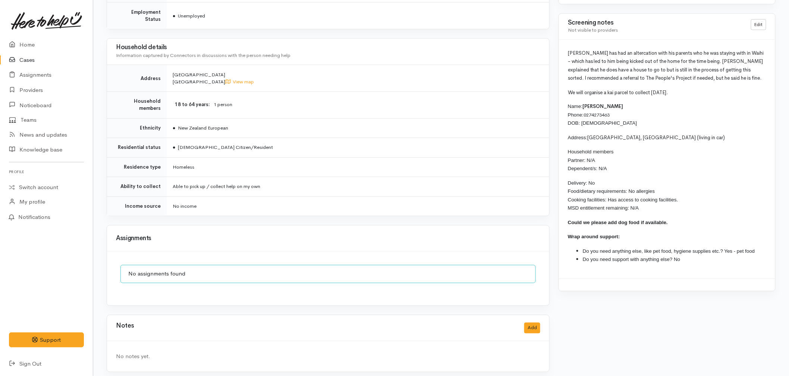
scroll to position [498, 0]
click at [19, 43] on icon at bounding box center [14, 44] width 10 height 9
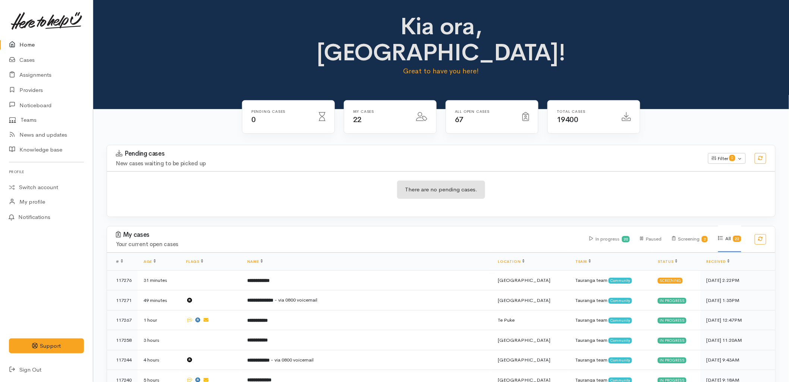
click at [203, 188] on div "There are no pending cases." at bounding box center [441, 193] width 668 height 45
click at [445, 227] on div "My cases Your current open cases In progress 20 Paused Screening 2 All 22" at bounding box center [441, 240] width 677 height 26
click at [340, 161] on h4 "New cases waiting to be picked up" at bounding box center [407, 164] width 583 height 6
click at [295, 194] on div "Pending cases New cases waiting to be picked up Filter 0 Filters Clear filters …" at bounding box center [441, 185] width 678 height 81
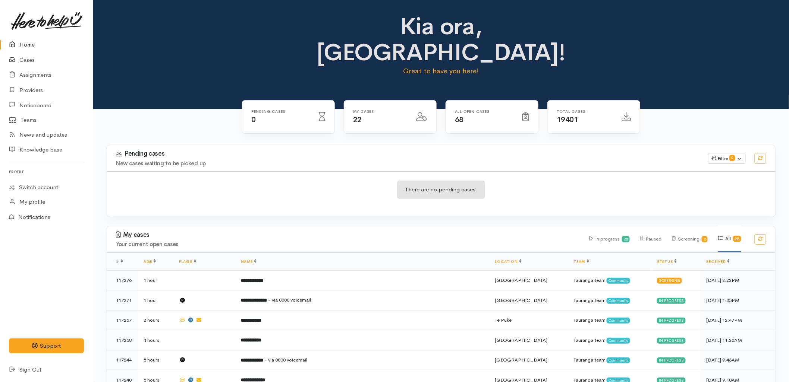
click at [306, 182] on div "There are no pending cases." at bounding box center [441, 193] width 668 height 45
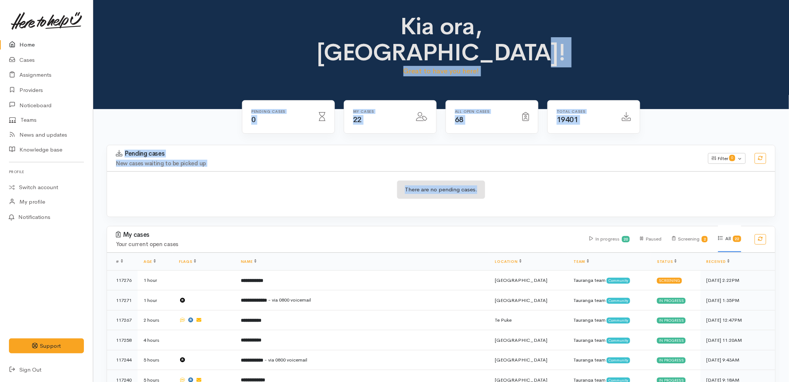
drag, startPoint x: 546, startPoint y: 161, endPoint x: 275, endPoint y: 24, distance: 303.6
click at [275, 24] on div "Kia ora, Malia! Great to have you here! Pending cases 0 22 68" at bounding box center [441, 369] width 696 height 738
drag, startPoint x: 275, startPoint y: 24, endPoint x: 166, endPoint y: 8, distance: 110.4
click at [212, 61] on div "Kia ora, Malia! Great to have you here!" at bounding box center [441, 54] width 696 height 109
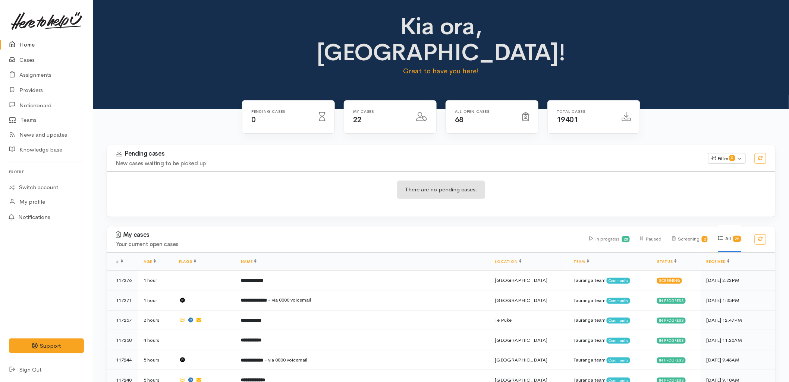
click at [222, 190] on div "There are no pending cases." at bounding box center [441, 193] width 668 height 45
click at [407, 28] on h1 "Kia ora, [GEOGRAPHIC_DATA]!" at bounding box center [441, 39] width 330 height 53
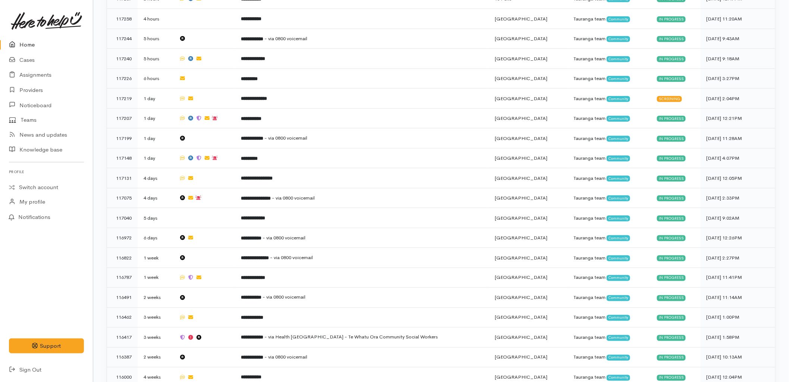
drag, startPoint x: 363, startPoint y: 21, endPoint x: 710, endPoint y: 364, distance: 488.4
click at [710, 364] on div "Kia ora, Malia! Great to have you here! Pending cases 0 22 68" at bounding box center [441, 47] width 696 height 738
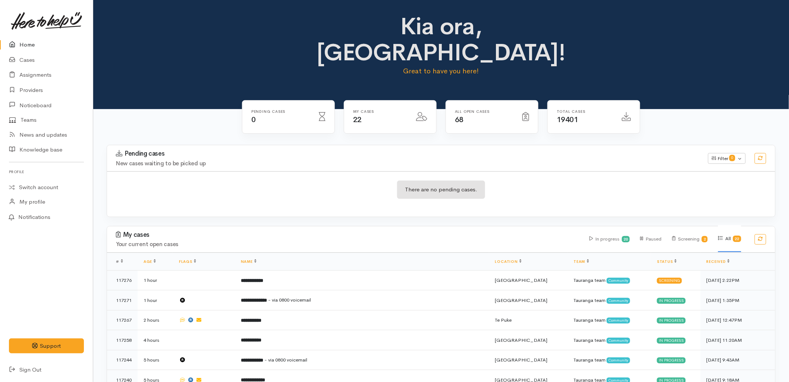
click at [275, 181] on div "There are no pending cases." at bounding box center [441, 194] width 668 height 27
drag, startPoint x: 336, startPoint y: 70, endPoint x: 350, endPoint y: 62, distance: 15.7
click at [337, 69] on div "Kia ora, Malia! Great to have you here!" at bounding box center [441, 54] width 696 height 109
click at [345, 22] on h1 "Kia ora, [GEOGRAPHIC_DATA]!" at bounding box center [441, 39] width 330 height 53
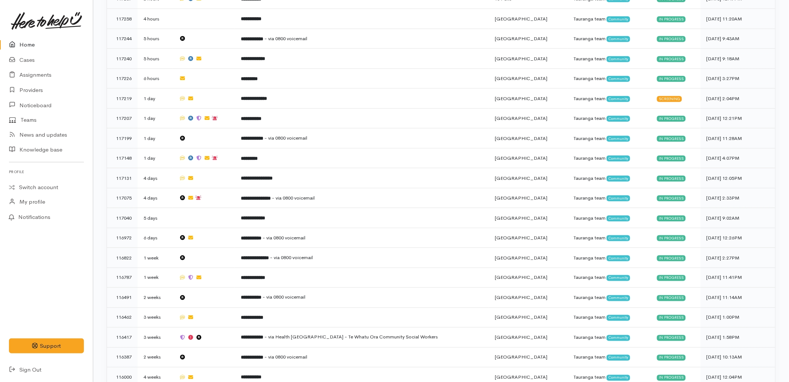
drag, startPoint x: 353, startPoint y: 8, endPoint x: 785, endPoint y: 398, distance: 581.9
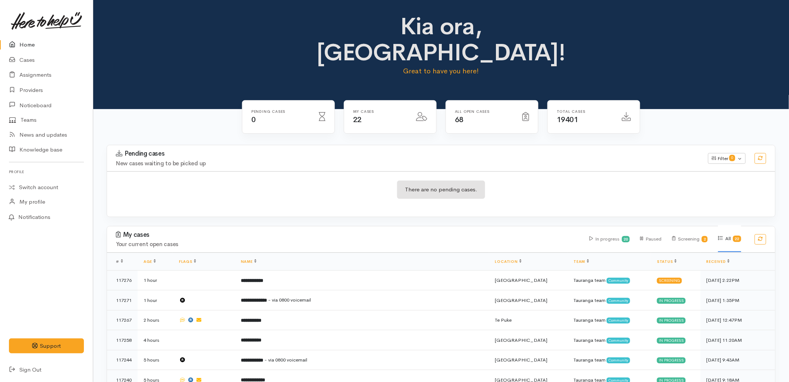
click at [337, 171] on div "There are no pending cases." at bounding box center [441, 193] width 668 height 45
click at [338, 150] on div "Pending cases New cases waiting to be picked up" at bounding box center [407, 158] width 592 height 16
click at [406, 227] on div "My cases Your current open cases In progress 20 Paused Screening 2 All 22" at bounding box center [441, 240] width 677 height 26
click at [63, 370] on link "Sign Out" at bounding box center [46, 370] width 93 height 15
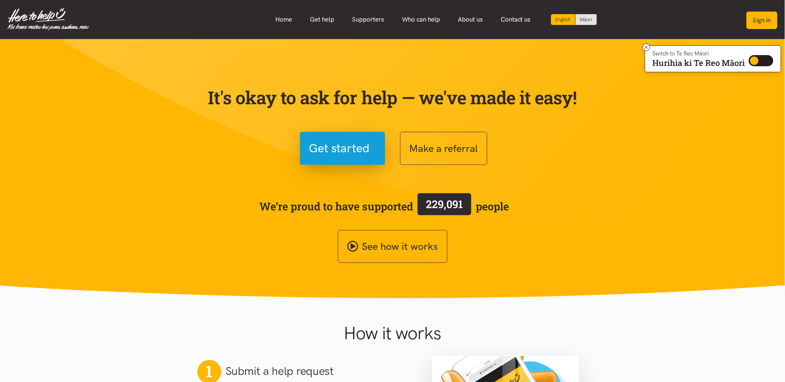
click at [760, 19] on button "Sign in" at bounding box center [762, 21] width 31 height 18
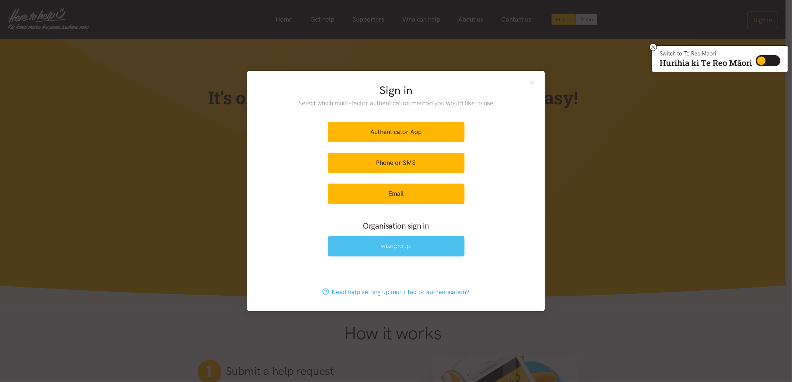
click at [430, 241] on link at bounding box center [396, 246] width 137 height 21
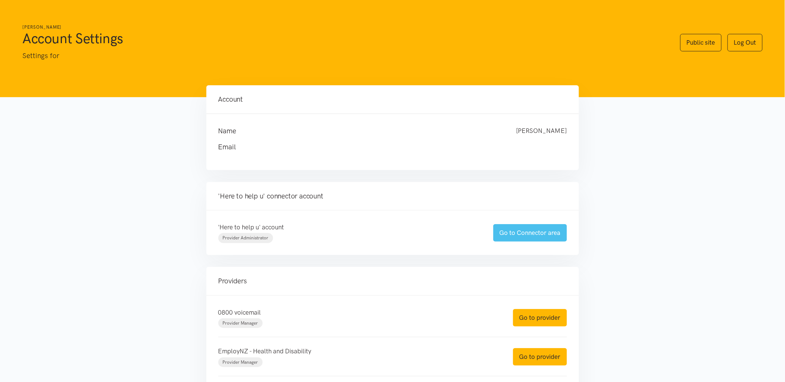
click at [533, 237] on link "Go to Connector area" at bounding box center [531, 233] width 74 height 18
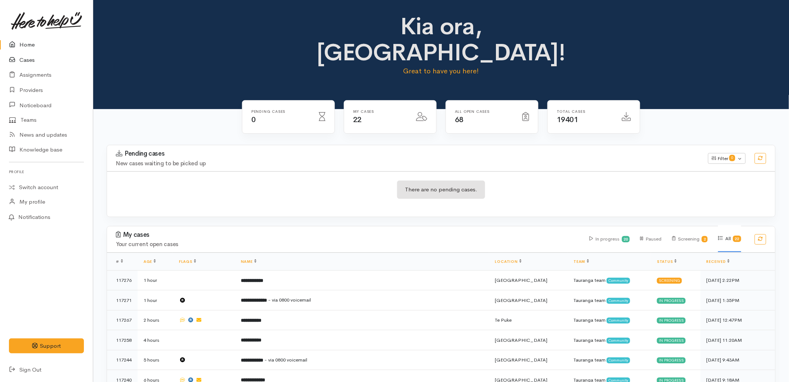
click at [17, 57] on icon at bounding box center [14, 60] width 10 height 9
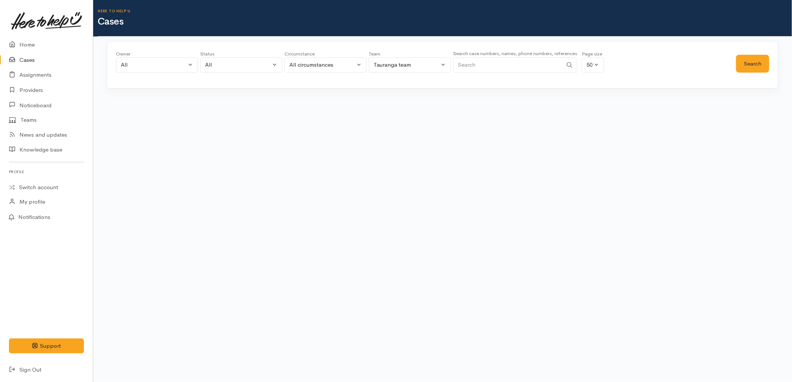
click at [527, 68] on input "Search" at bounding box center [508, 64] width 110 height 15
paste input "275523554"
type input "275523554"
click at [759, 62] on button "Search" at bounding box center [752, 64] width 33 height 18
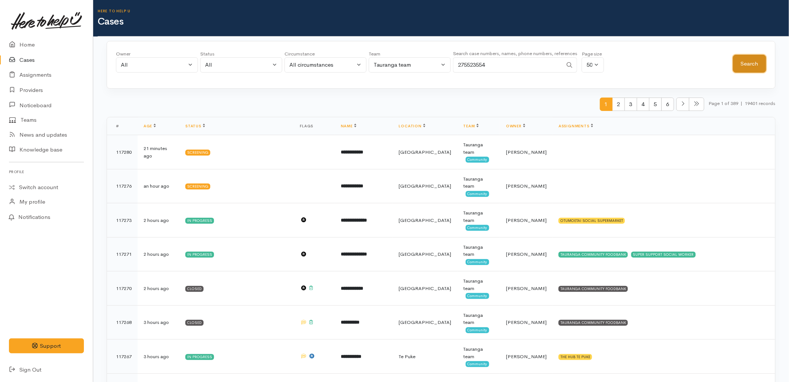
click at [759, 62] on button "Search" at bounding box center [749, 64] width 33 height 18
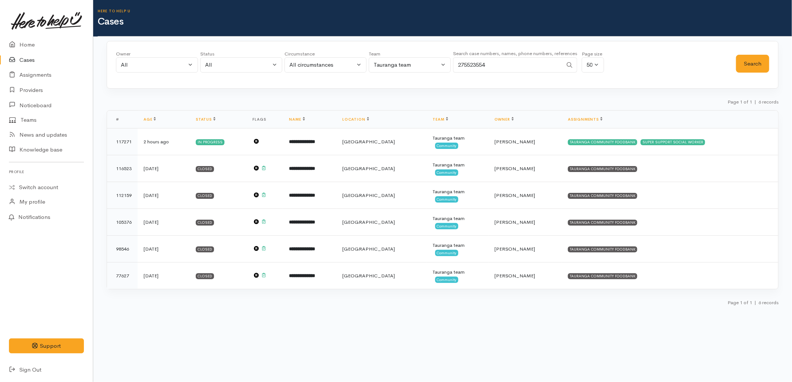
click at [368, 103] on div "Page 1 of 1 | 6 records" at bounding box center [443, 104] width 672 height 13
click at [38, 42] on link "Home" at bounding box center [46, 44] width 93 height 15
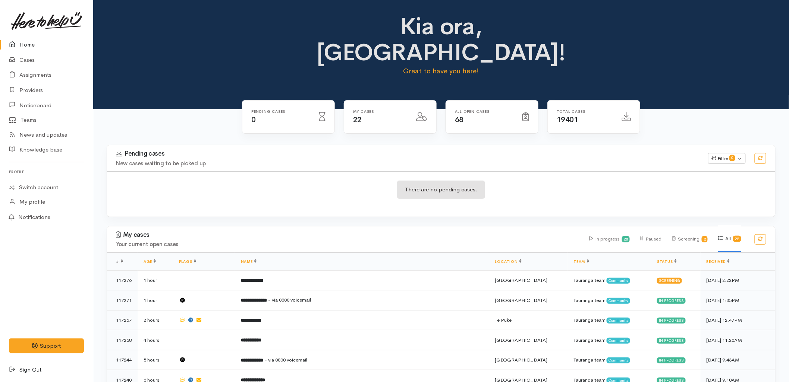
click at [39, 369] on link "Sign Out" at bounding box center [46, 370] width 93 height 15
